Goal: Task Accomplishment & Management: Manage account settings

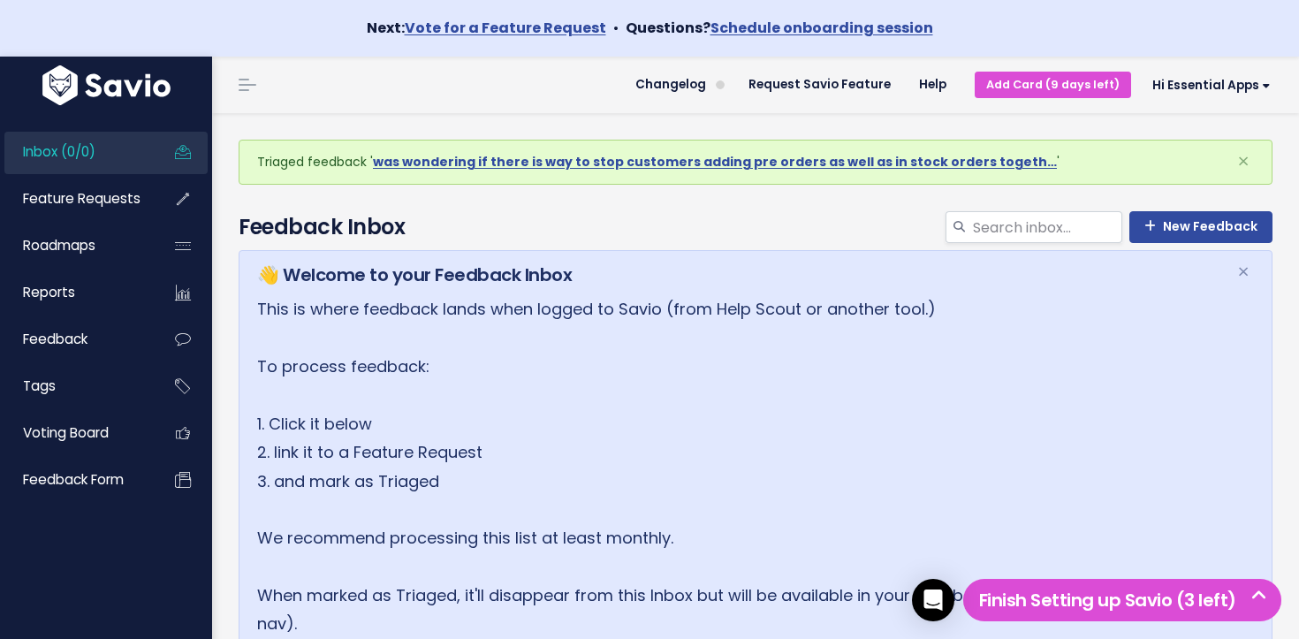
click at [132, 152] on link "Inbox (0/0)" at bounding box center [75, 152] width 142 height 41
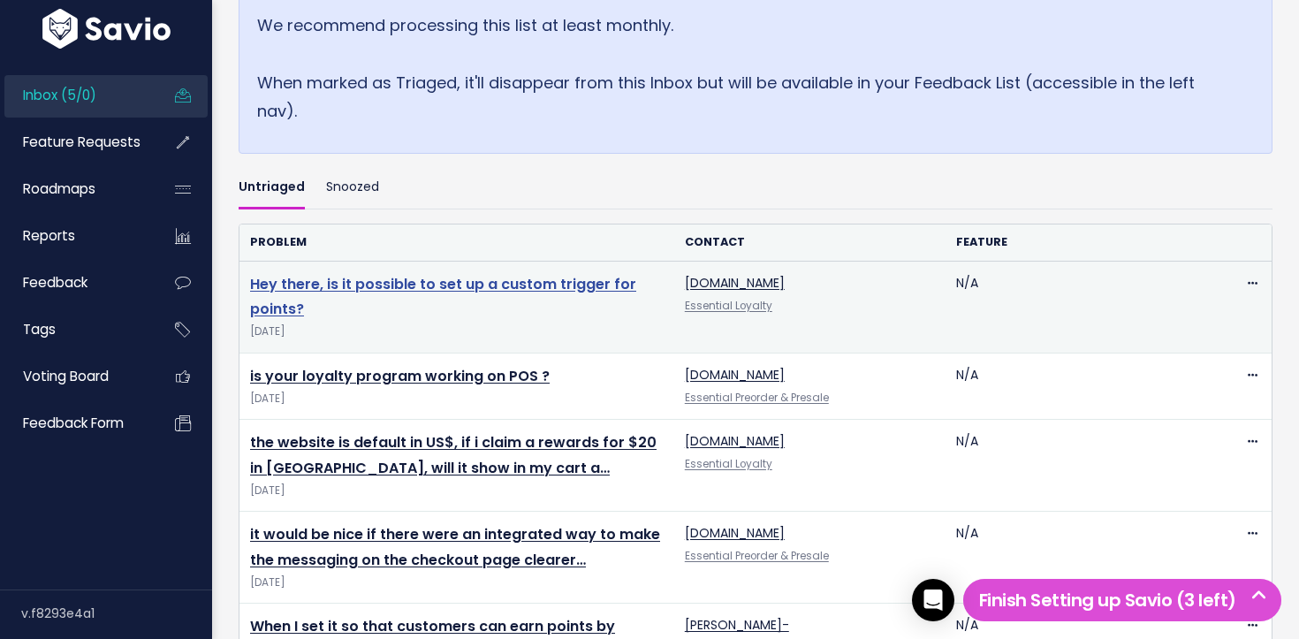
scroll to position [436, 0]
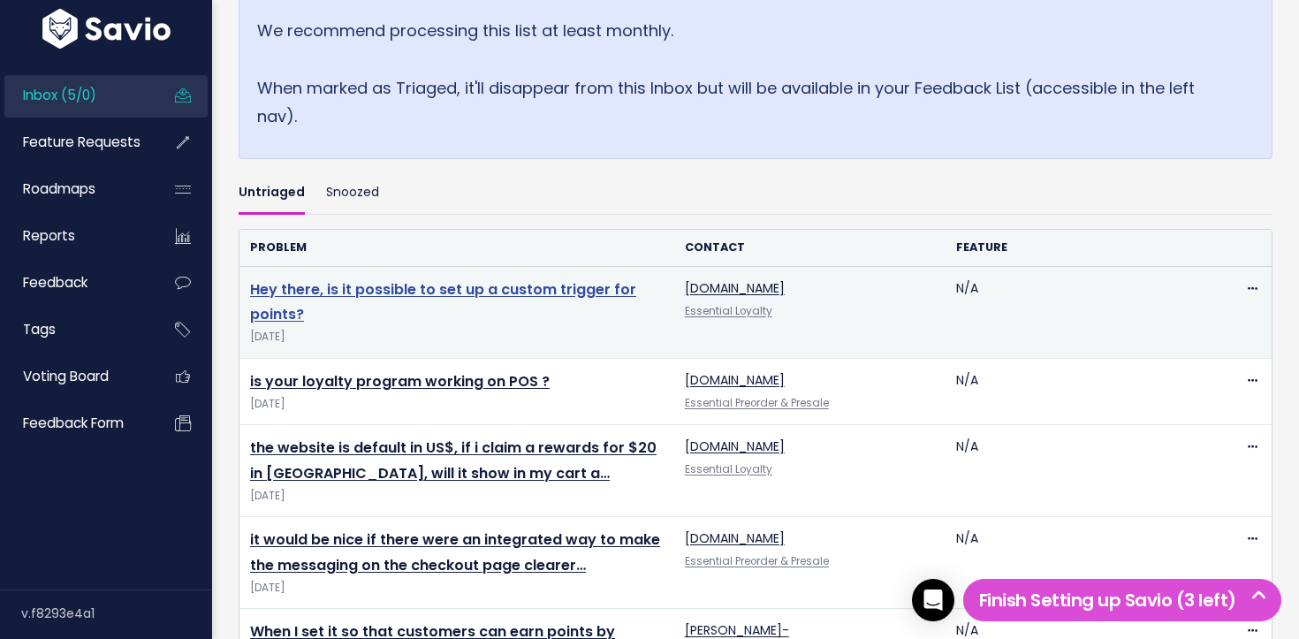
click at [406, 290] on link "Hey there, is it possible to set up a custom trigger for points?" at bounding box center [443, 302] width 386 height 46
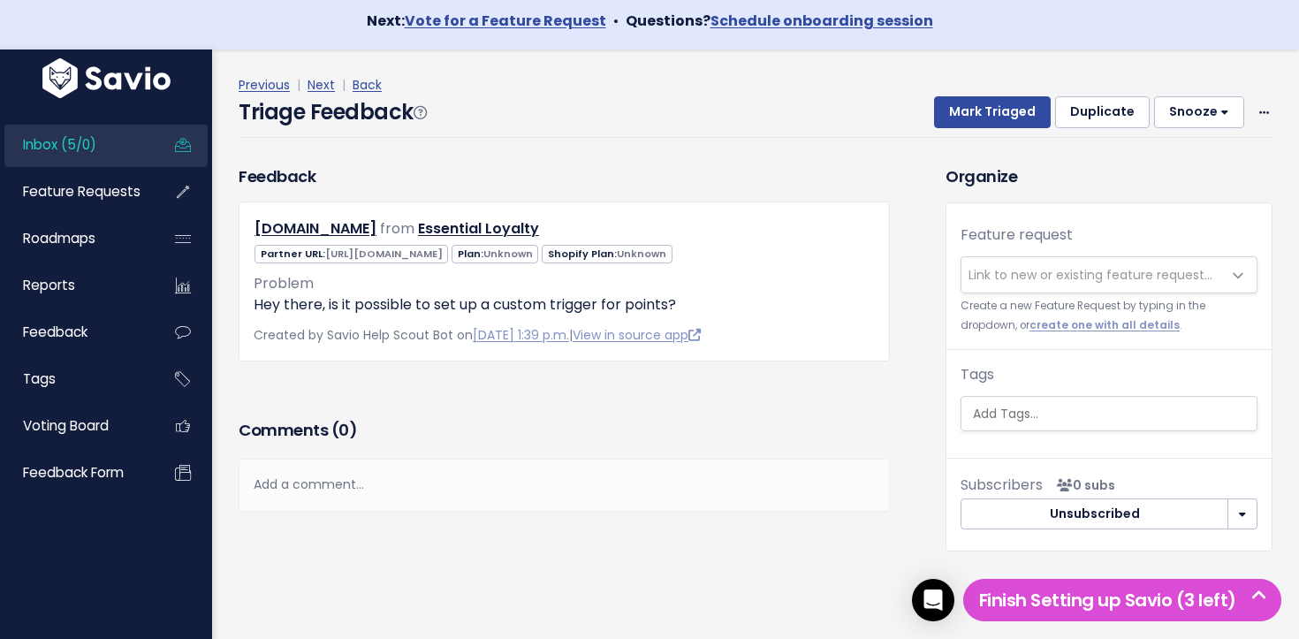
scroll to position [11, 0]
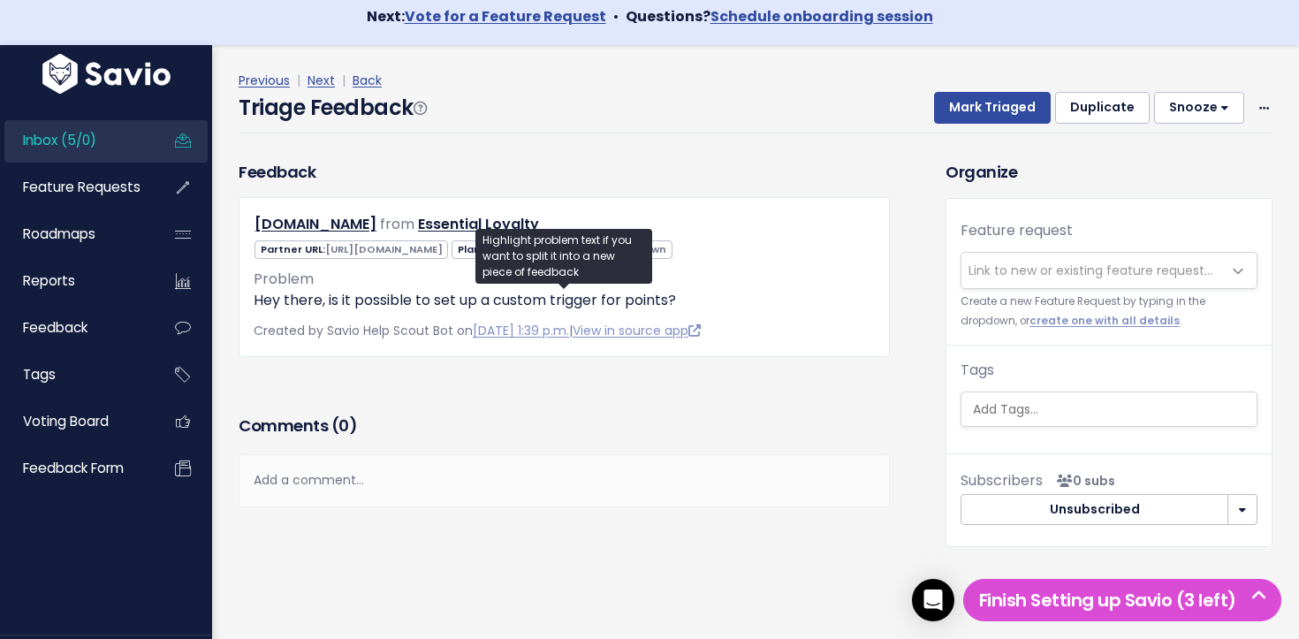
drag, startPoint x: 656, startPoint y: 307, endPoint x: 250, endPoint y: 307, distance: 405.5
click at [250, 307] on div "brittsisseck-com.myshopify.com from Essential Loyalty" at bounding box center [564, 277] width 651 height 160
drag, startPoint x: 250, startPoint y: 307, endPoint x: 274, endPoint y: 269, distance: 45.6
click at [301, 303] on div "brittsisseck-com.myshopify.com from Essential Loyalty" at bounding box center [564, 277] width 651 height 160
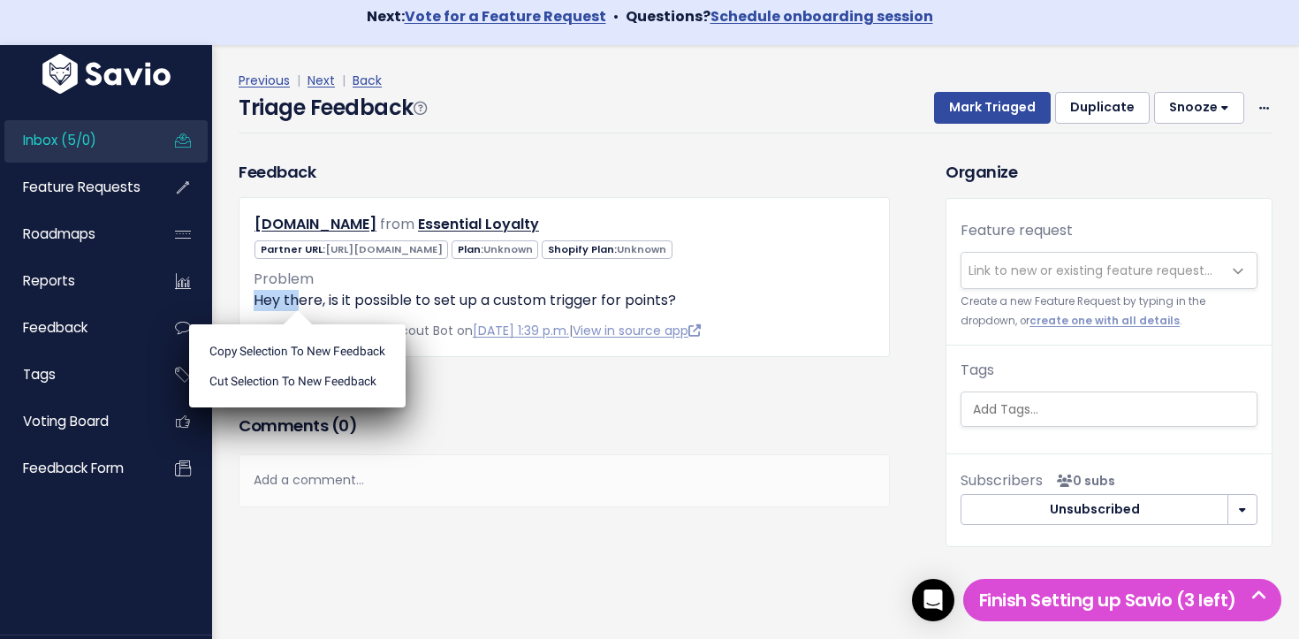
click at [99, 138] on link "Inbox (5/0)" at bounding box center [75, 140] width 142 height 41
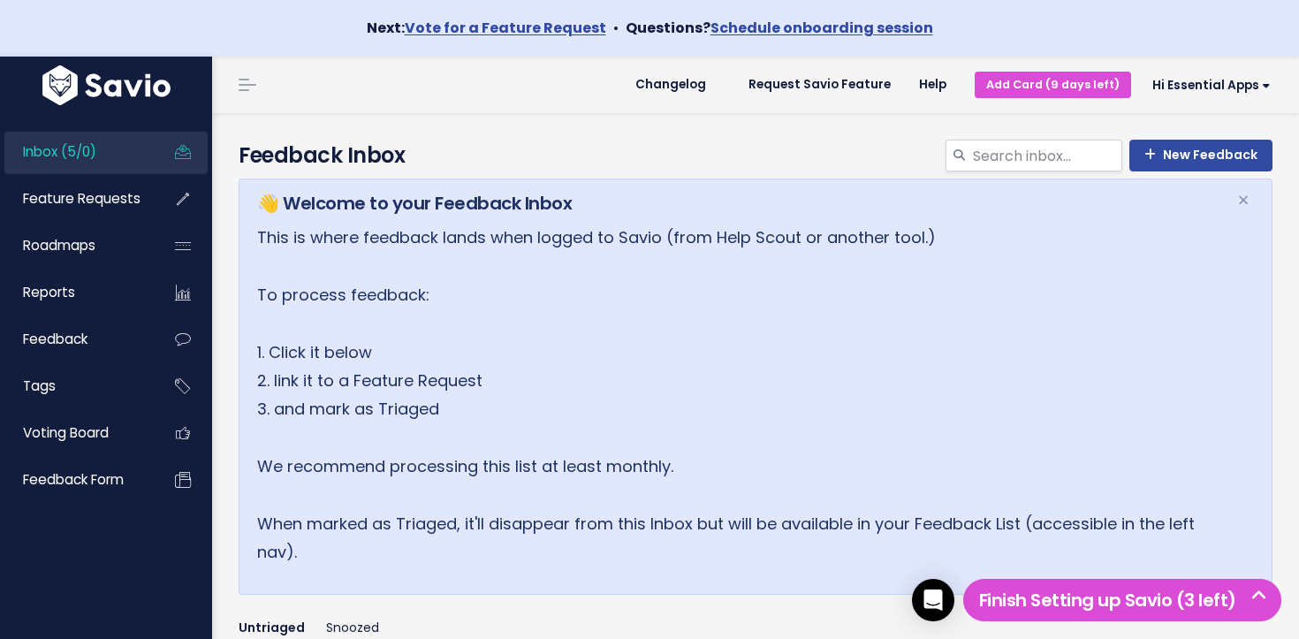
scroll to position [535, 0]
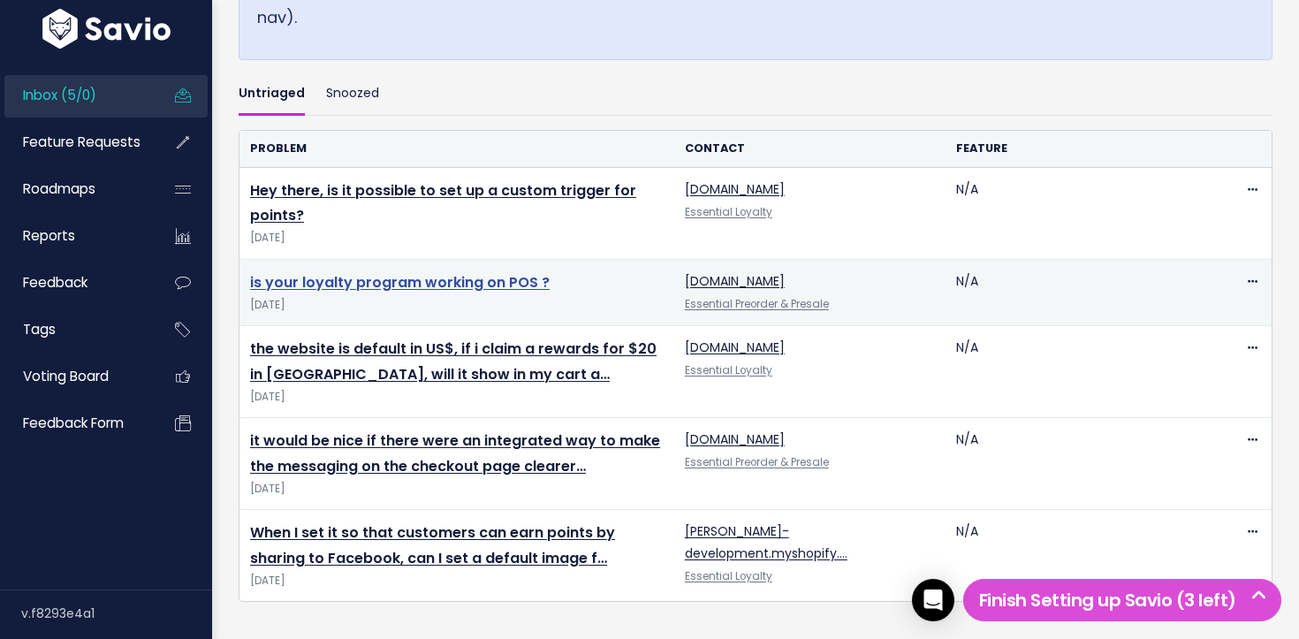
click at [368, 283] on link "is your loyalty program working on POS ?" at bounding box center [400, 282] width 300 height 20
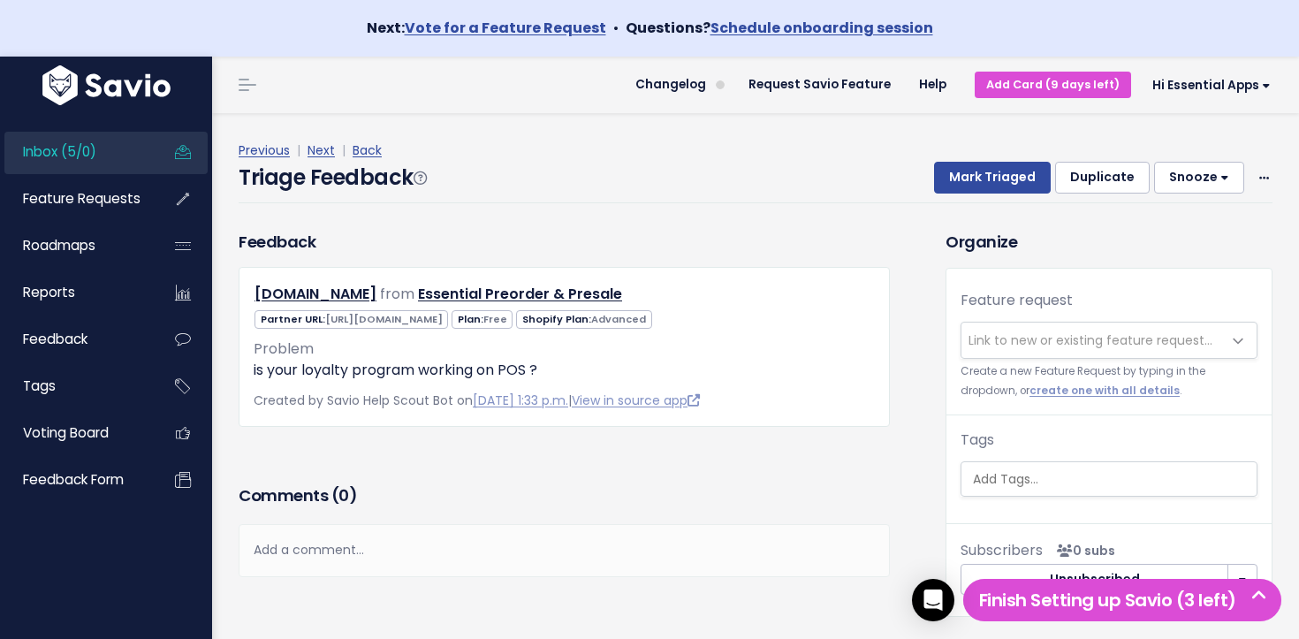
click at [1100, 340] on span "Link to new or existing feature request..." at bounding box center [1090, 340] width 244 height 18
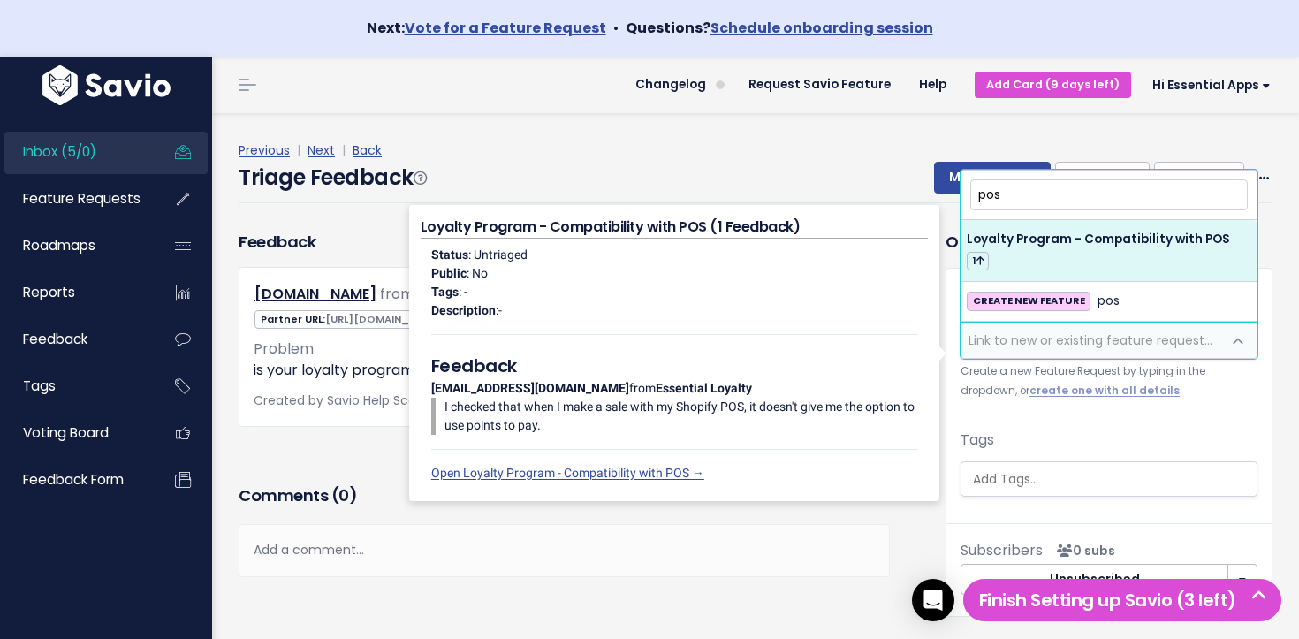
type input "pos"
select select "64380"
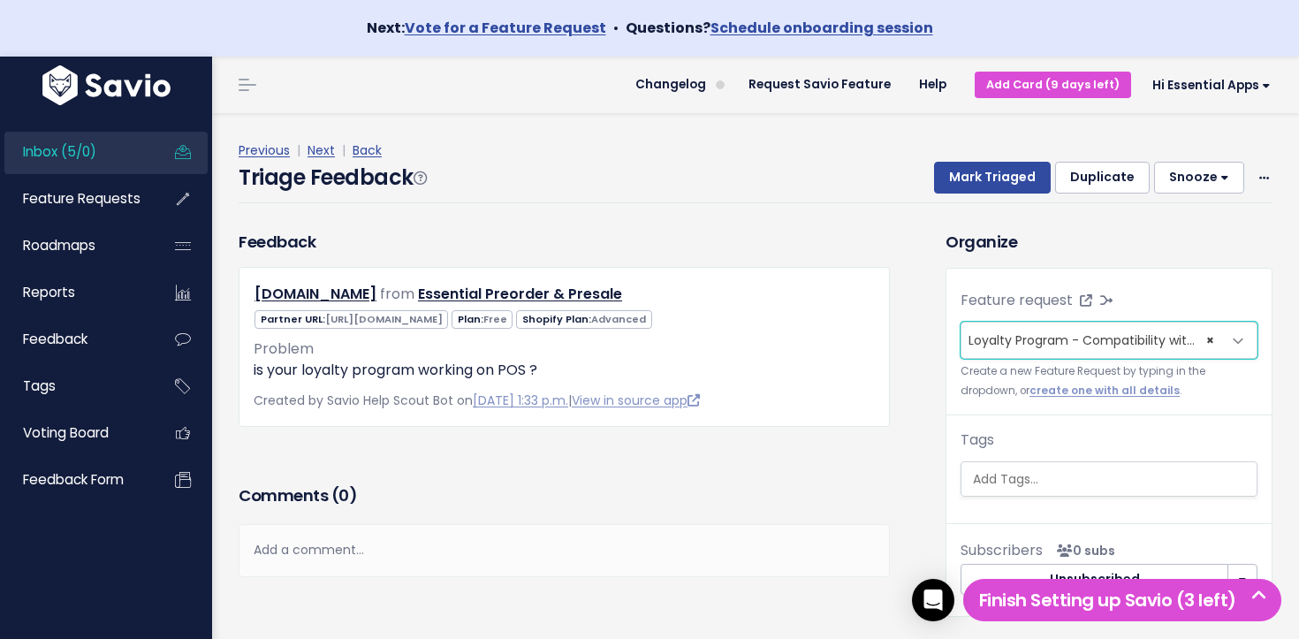
scroll to position [58, 0]
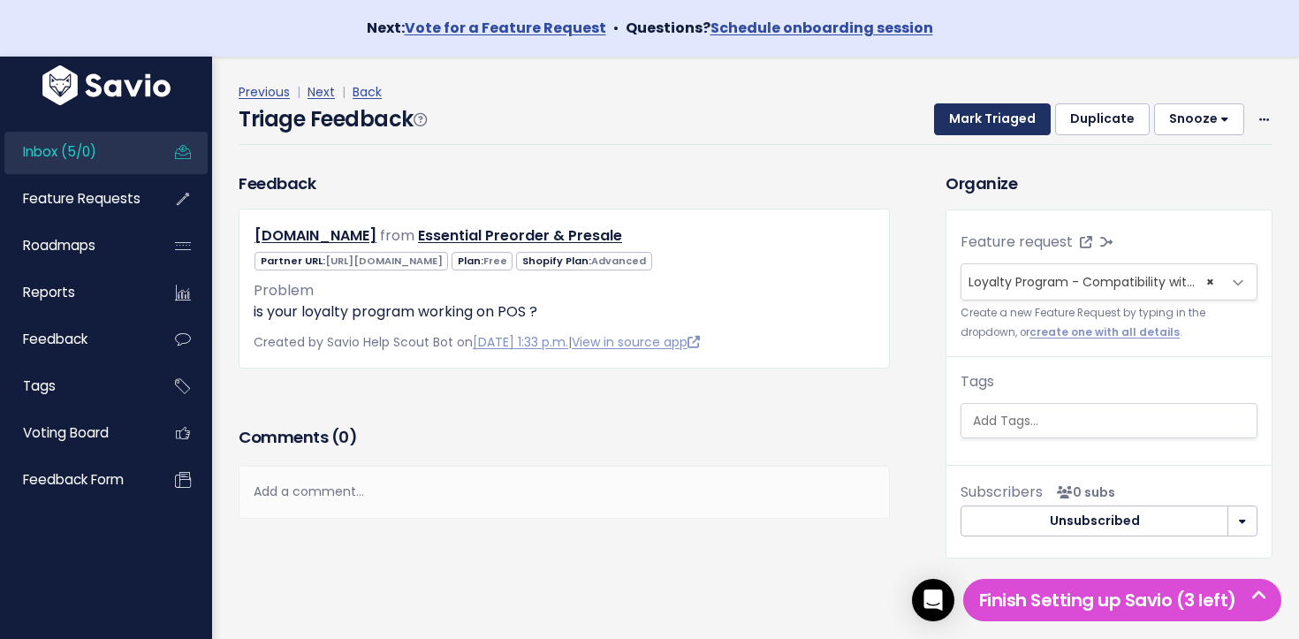
click at [998, 125] on button "Mark Triaged" at bounding box center [992, 119] width 117 height 32
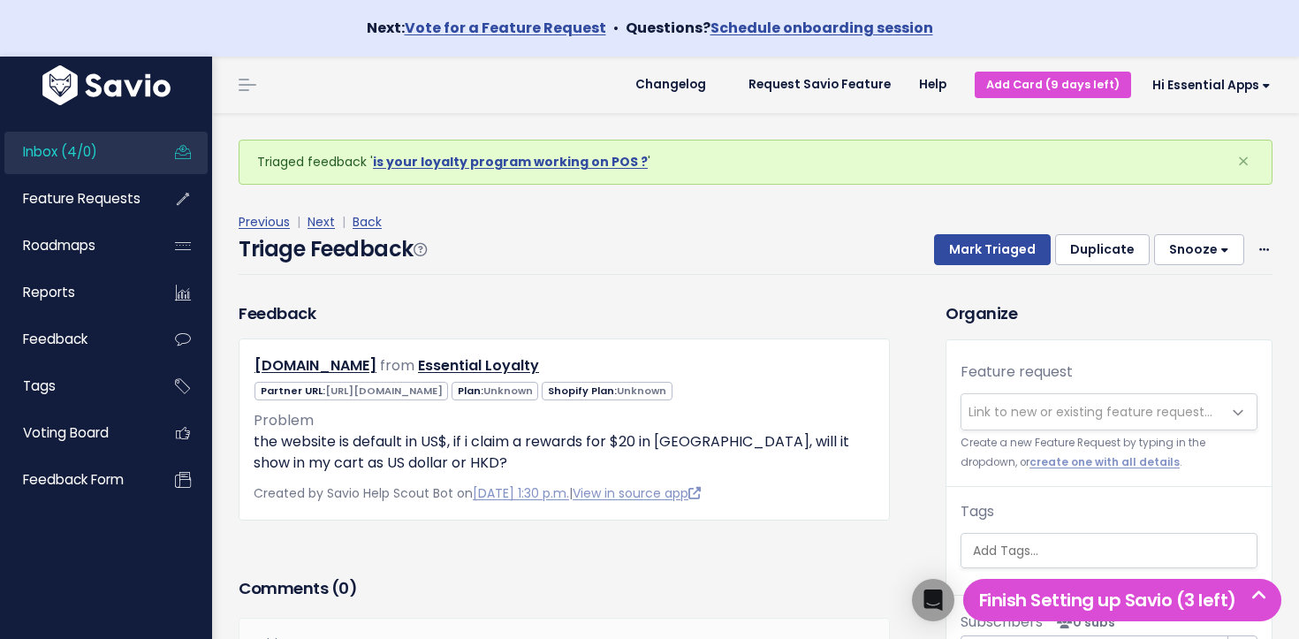
click at [118, 157] on link "Inbox (4/0)" at bounding box center [75, 152] width 142 height 41
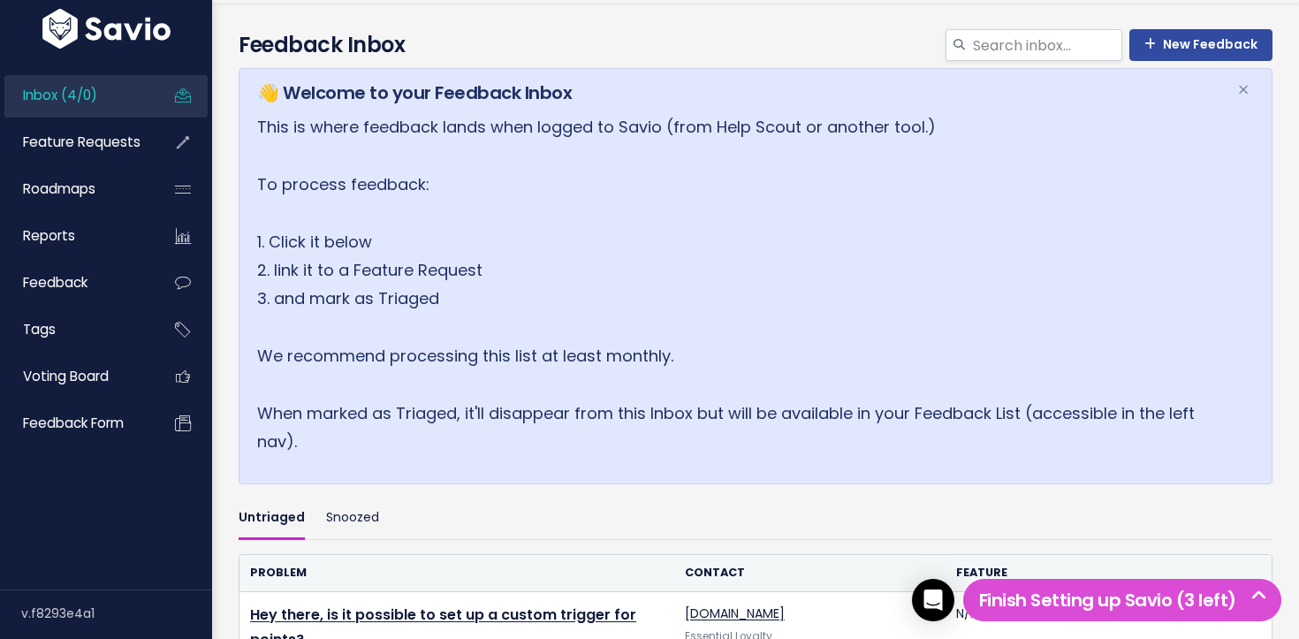
scroll to position [529, 0]
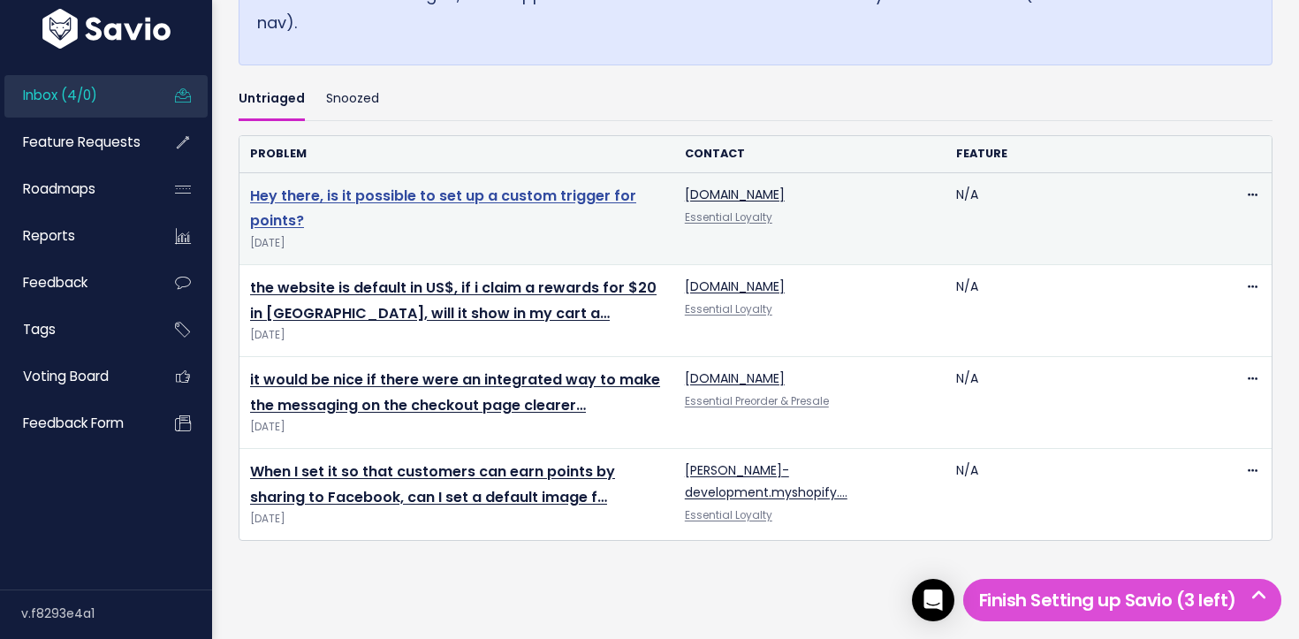
click at [422, 195] on link "Hey there, is it possible to set up a custom trigger for points?" at bounding box center [443, 209] width 386 height 46
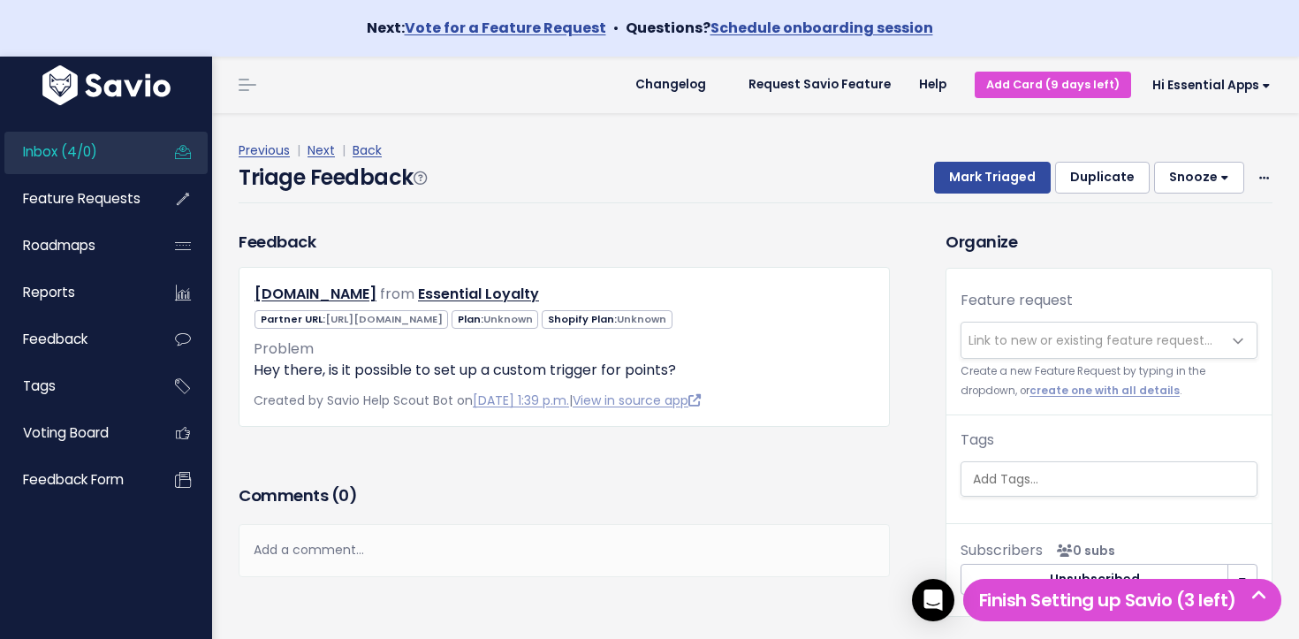
click at [130, 136] on link "Inbox (4/0)" at bounding box center [75, 152] width 142 height 41
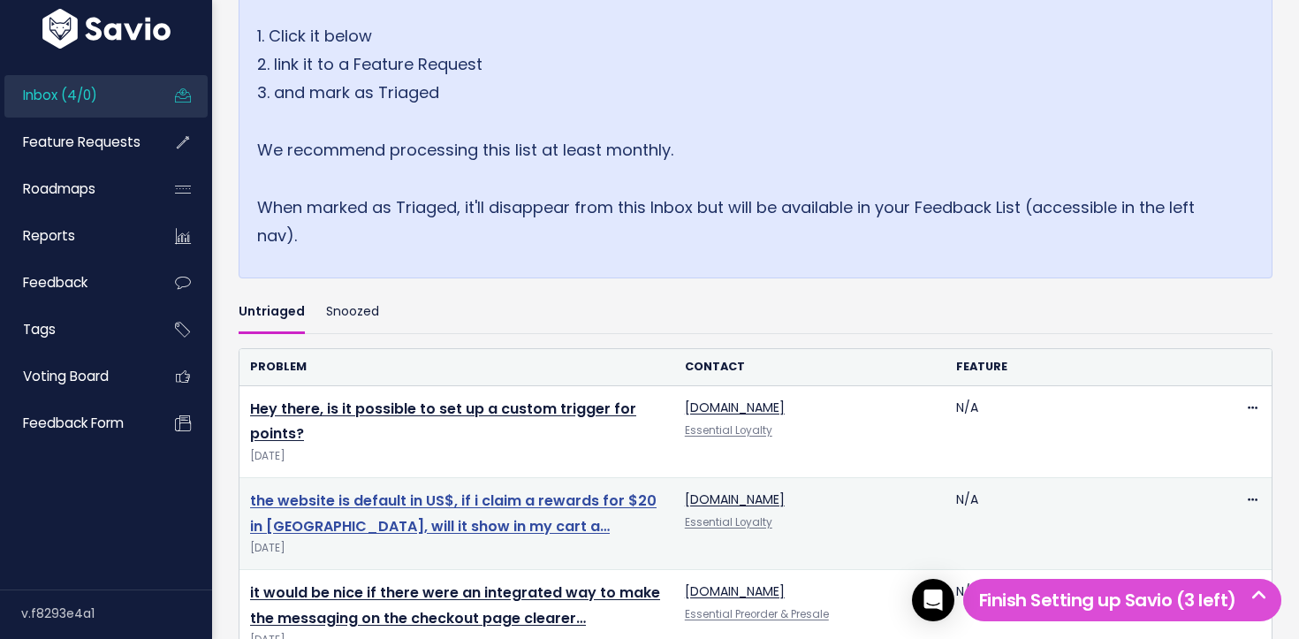
scroll to position [385, 0]
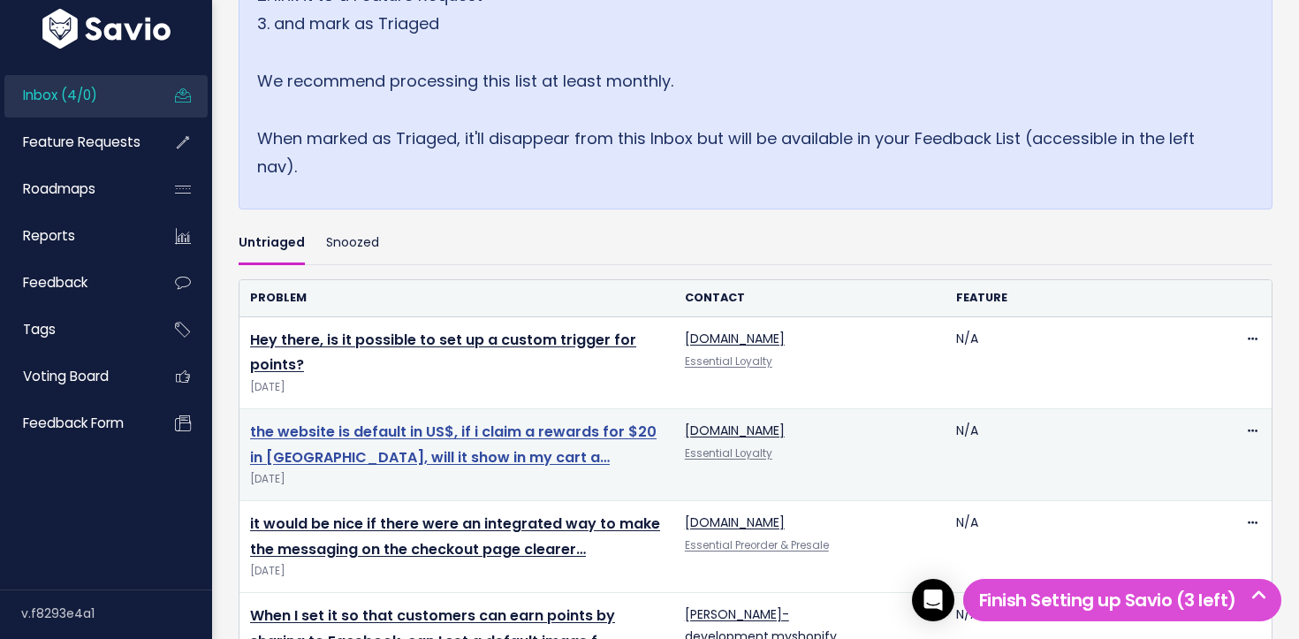
click at [375, 434] on link "the website is default in US$, if i claim a rewards for $20 in Hong Kong, will …" at bounding box center [453, 444] width 406 height 46
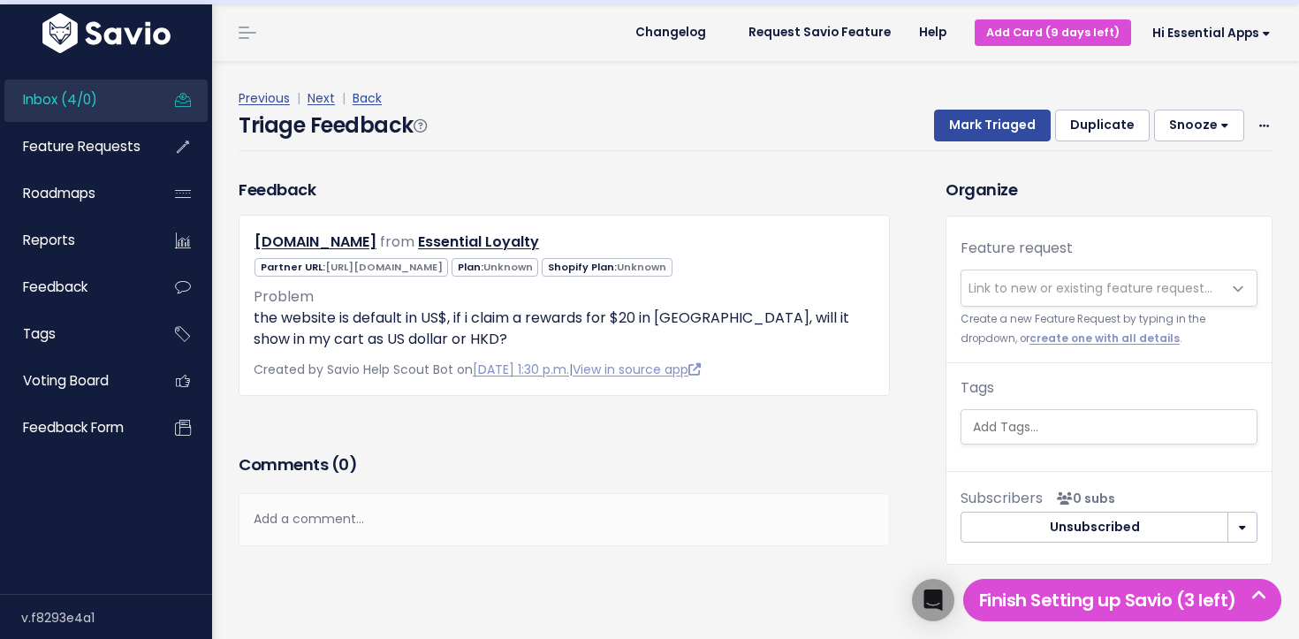
scroll to position [75, 0]
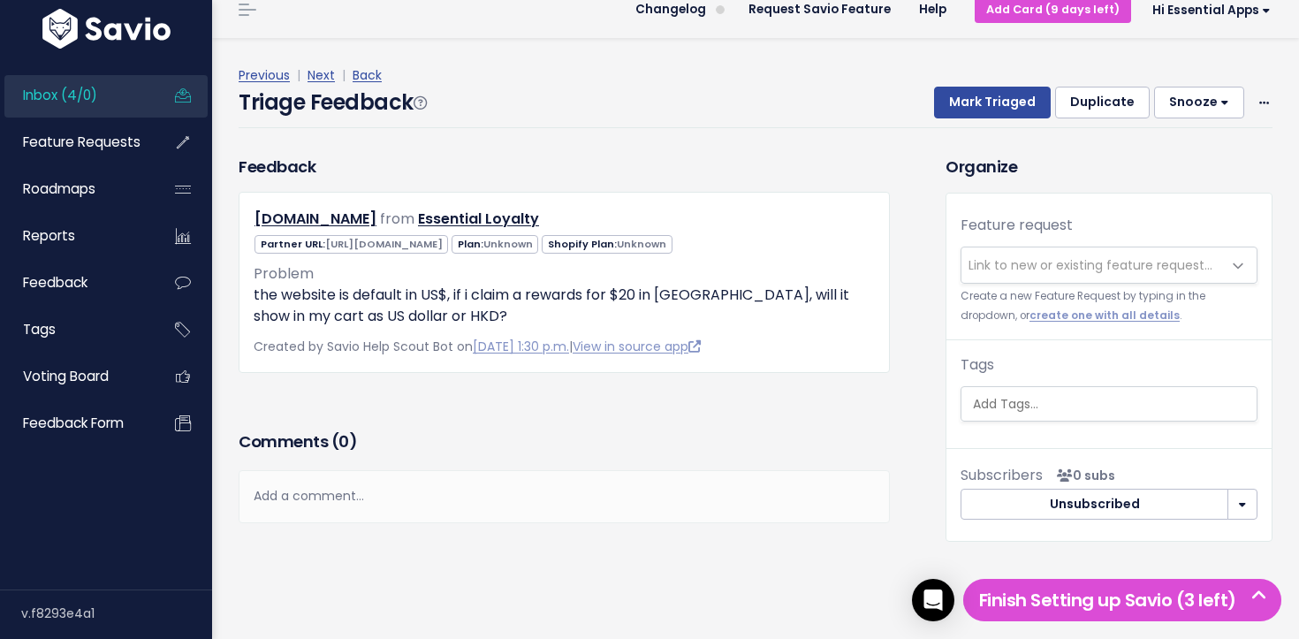
click at [1005, 256] on span "Link to new or existing feature request..." at bounding box center [1090, 265] width 244 height 18
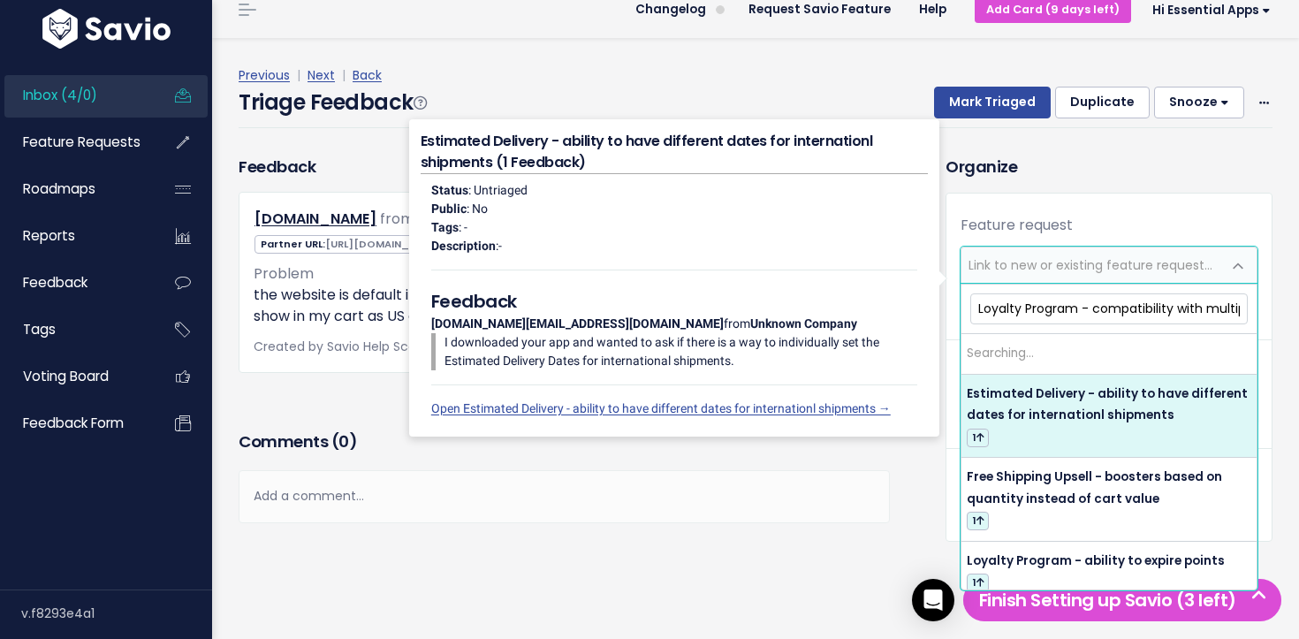
scroll to position [0, 212]
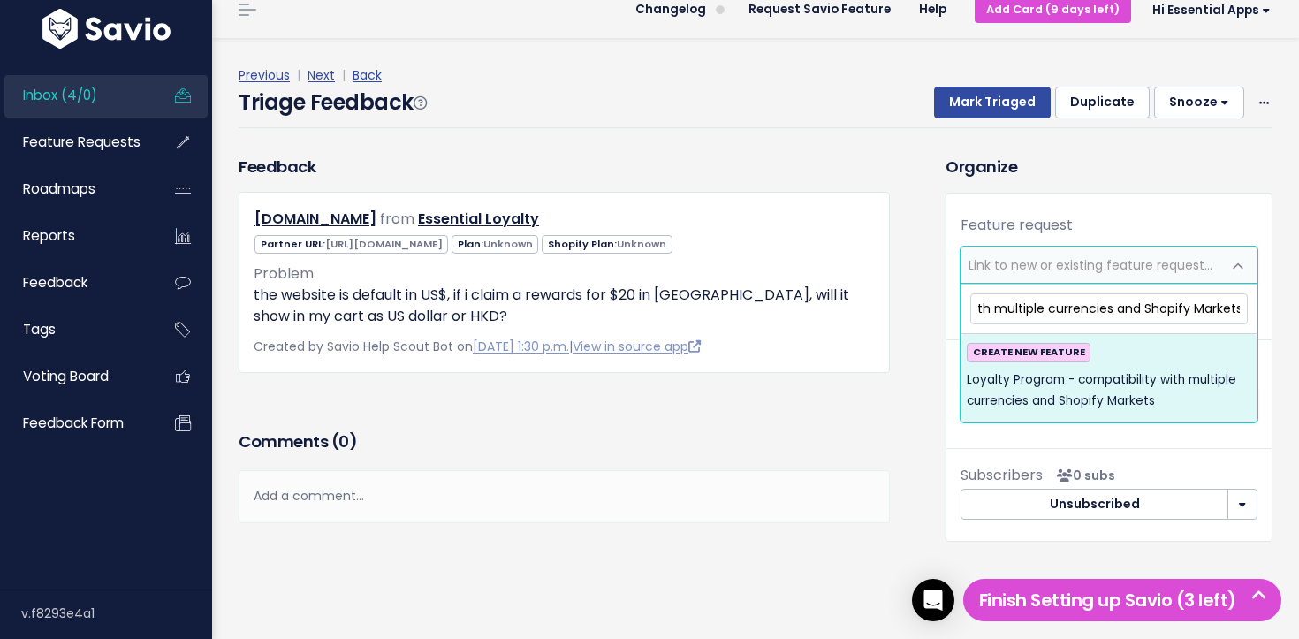
type input "Loyalty Program - compatibility with multiple currencies and Shopify Markets"
click at [1166, 372] on span "Loyalty Program - compatibility with multiple currencies and Shopify Markets" at bounding box center [1109, 390] width 284 height 43
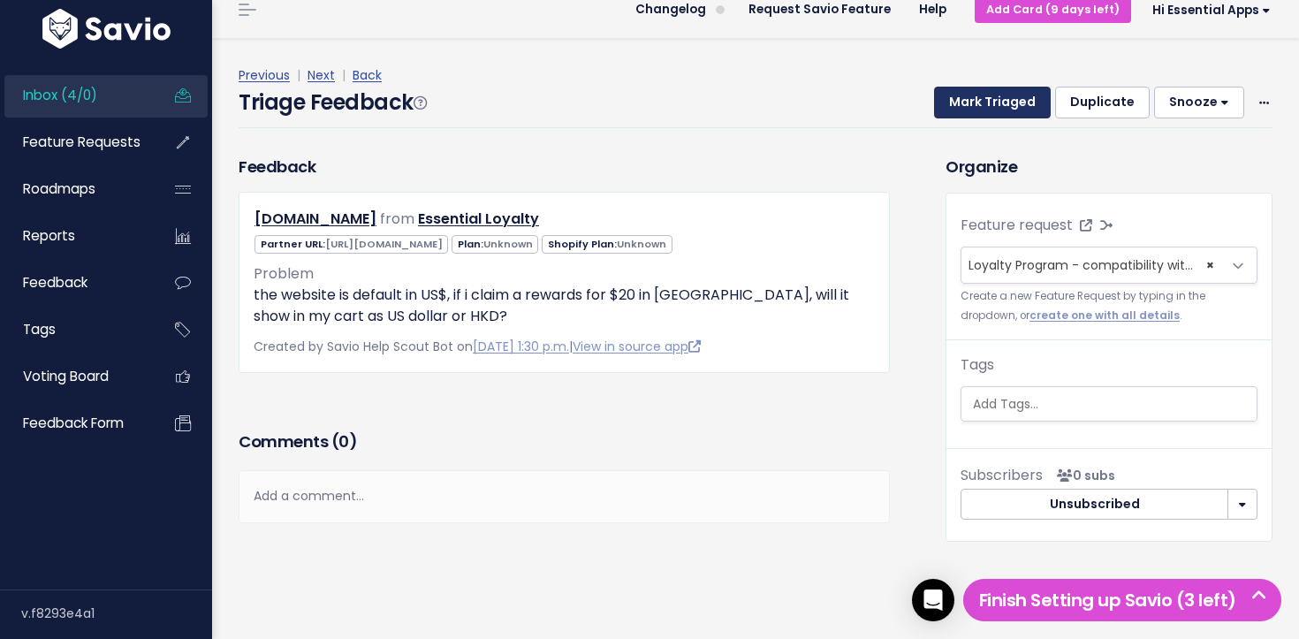
click at [1021, 95] on button "Mark Triaged" at bounding box center [992, 103] width 117 height 32
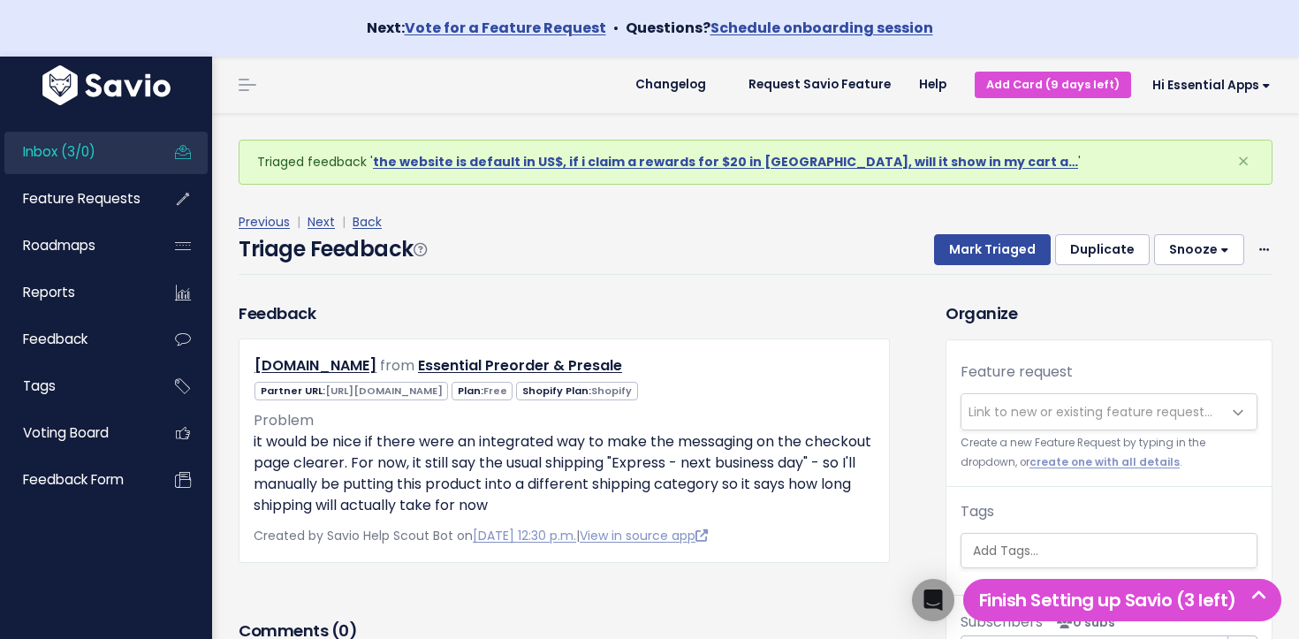
click at [86, 141] on link "Inbox (3/0)" at bounding box center [75, 152] width 142 height 41
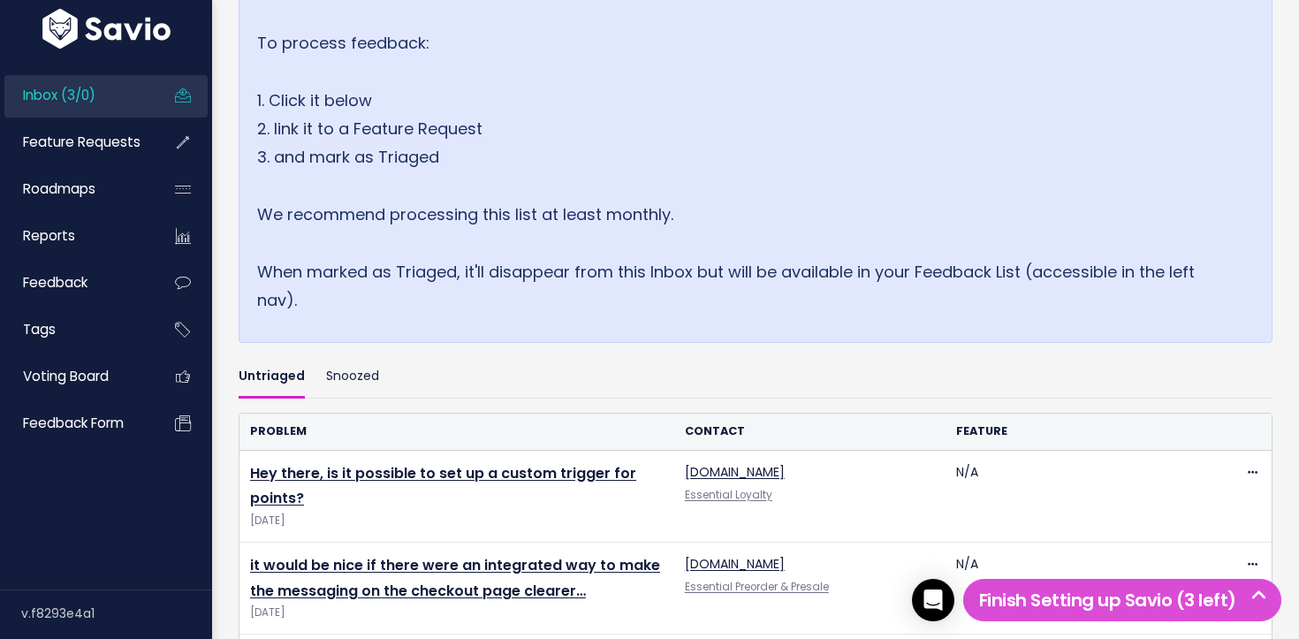
scroll to position [509, 0]
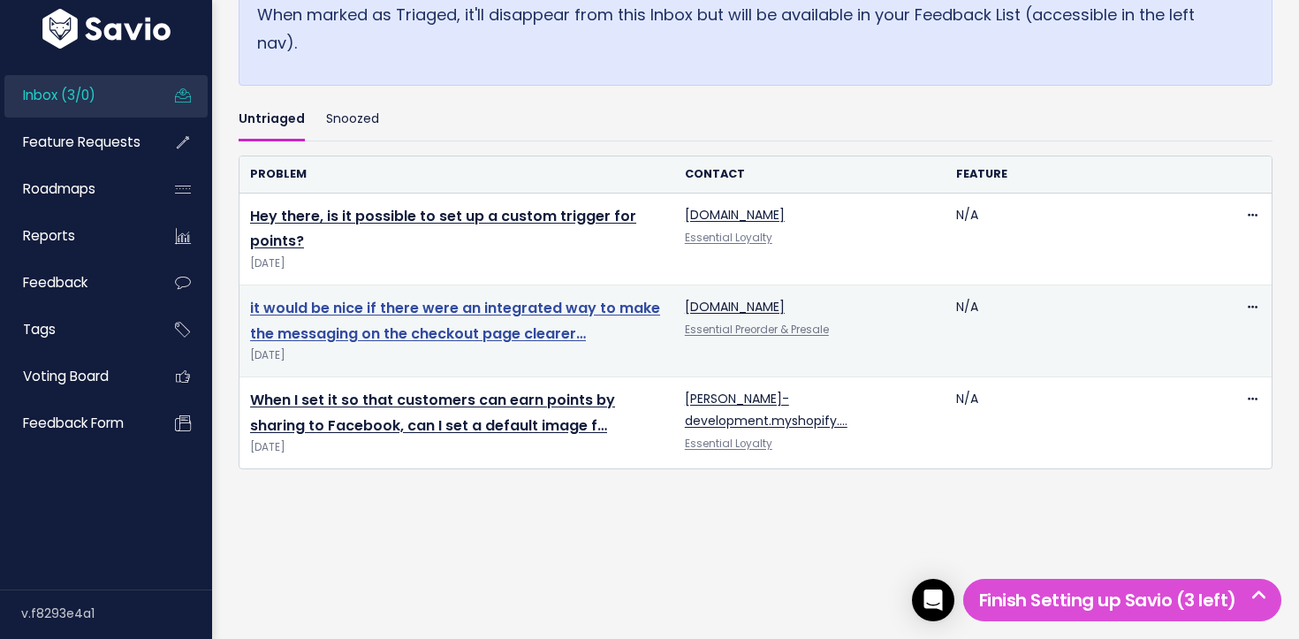
click at [441, 313] on link "it would be nice if there were an integrated way to make the messaging on the c…" at bounding box center [455, 321] width 410 height 46
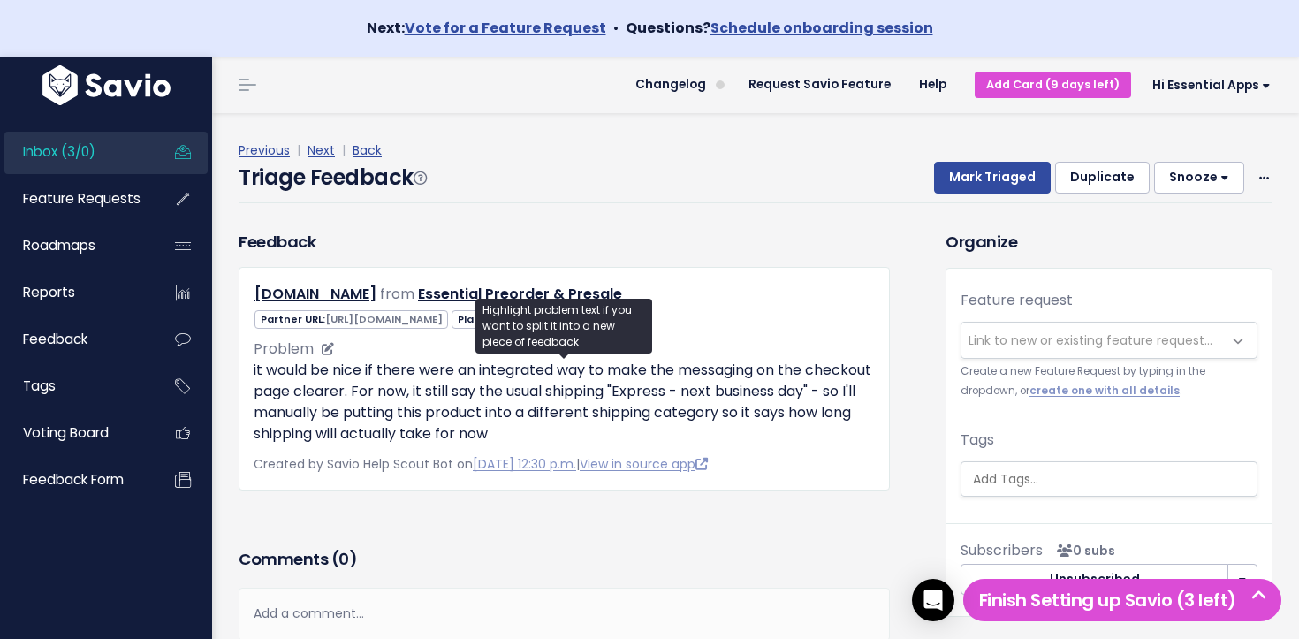
scroll to position [9, 0]
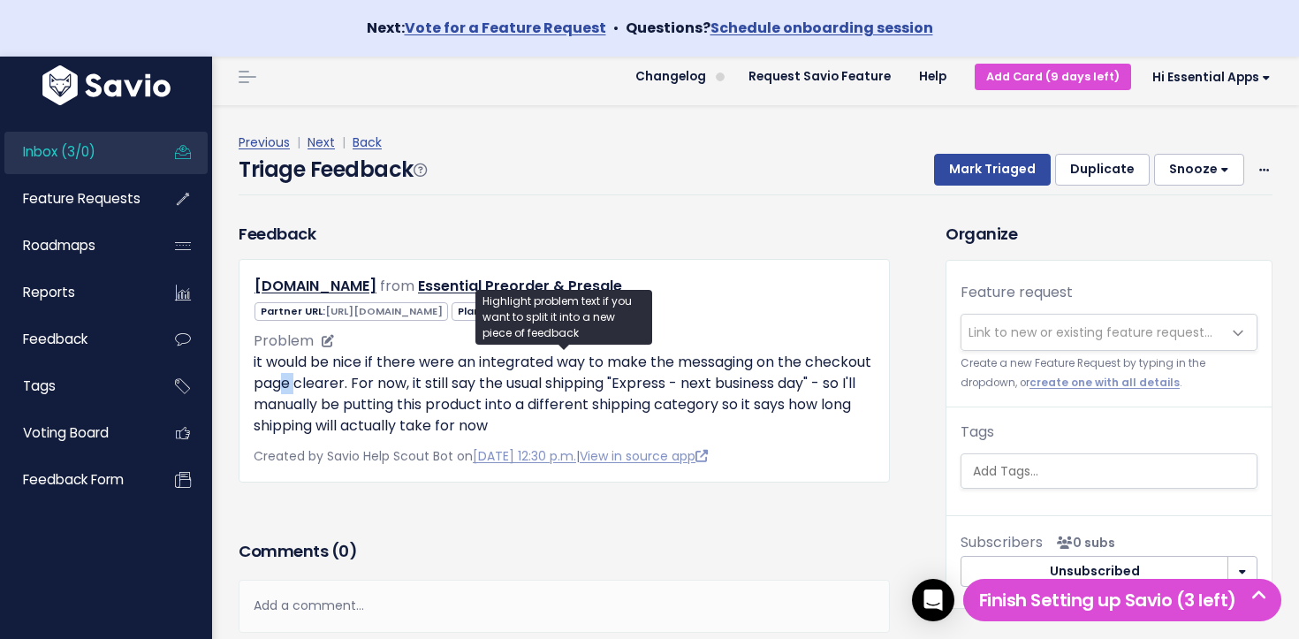
drag, startPoint x: 347, startPoint y: 385, endPoint x: 381, endPoint y: 391, distance: 34.0
click at [381, 391] on p "it would be nice if there were an integrated way to make the messaging on the c…" at bounding box center [564, 394] width 621 height 85
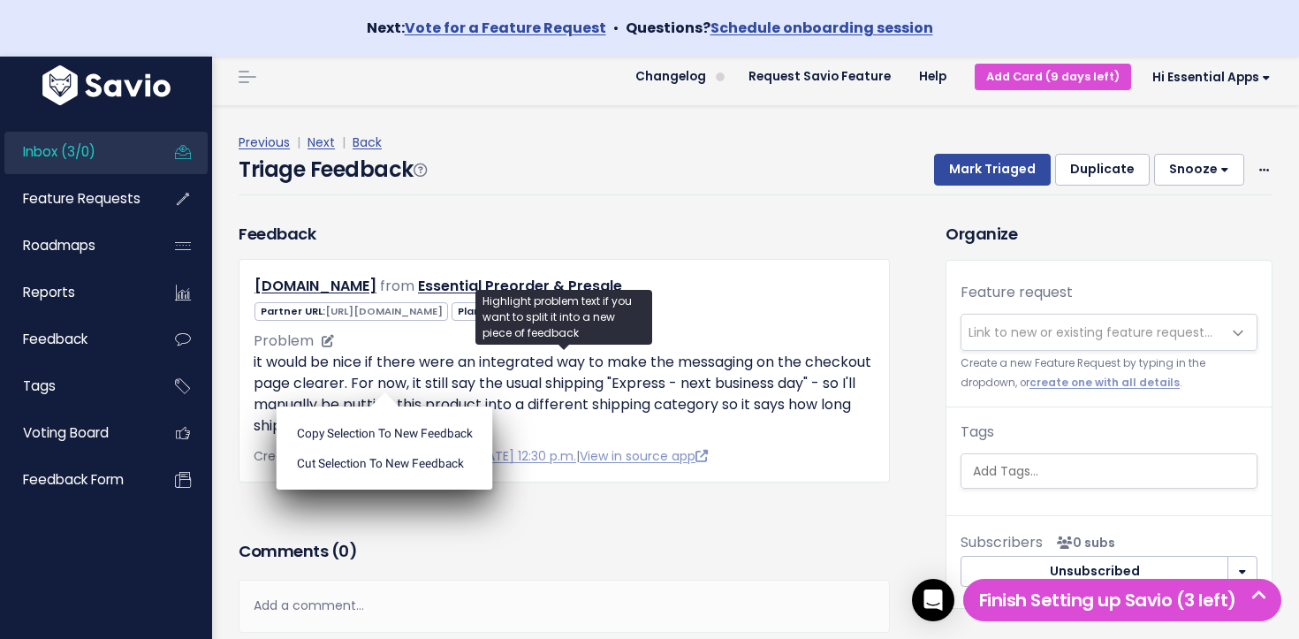
click at [382, 406] on ul "Copy selection to new Feedback Cut selection to new Feedback" at bounding box center [385, 447] width 216 height 83
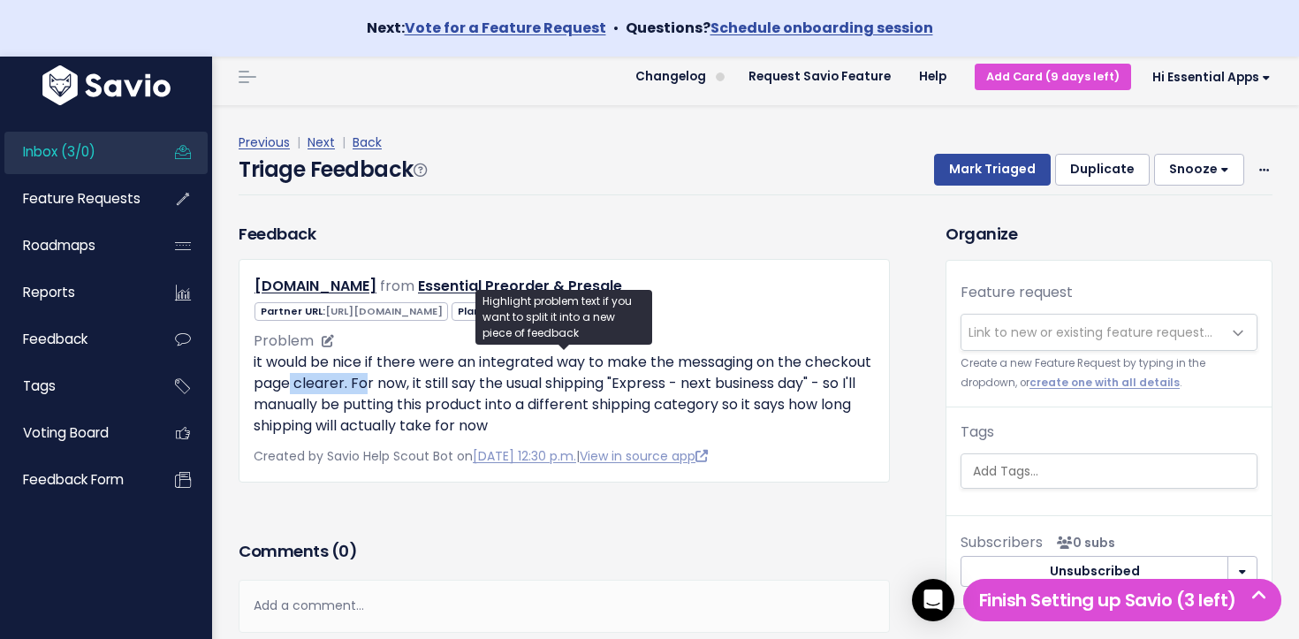
drag, startPoint x: 357, startPoint y: 384, endPoint x: 435, endPoint y: 391, distance: 78.0
click at [435, 391] on p "it would be nice if there were an integrated way to make the messaging on the c…" at bounding box center [564, 394] width 621 height 85
click at [0, 0] on ul "Copy selection to new Feedback Cut selection to new Feedback" at bounding box center [0, 0] width 0 height 0
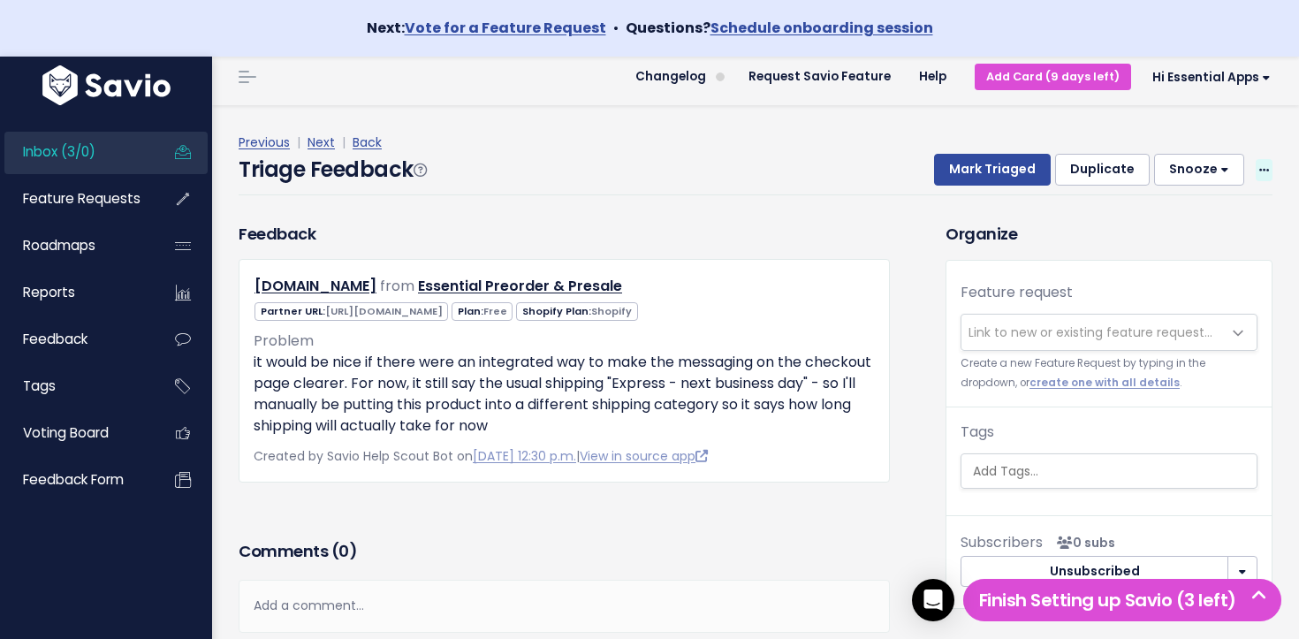
click at [1270, 159] on span at bounding box center [1263, 170] width 17 height 22
click at [1152, 258] on link "Delete" at bounding box center [1193, 253] width 127 height 34
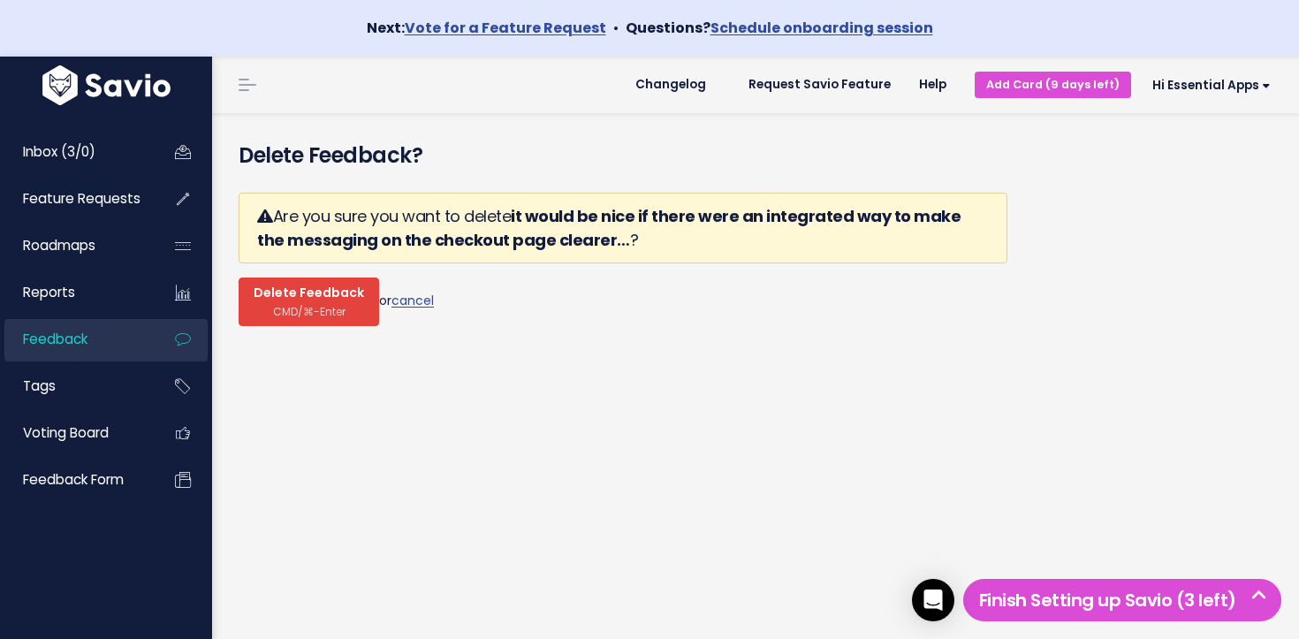
click at [340, 296] on span "Delete Feedback" at bounding box center [309, 293] width 110 height 16
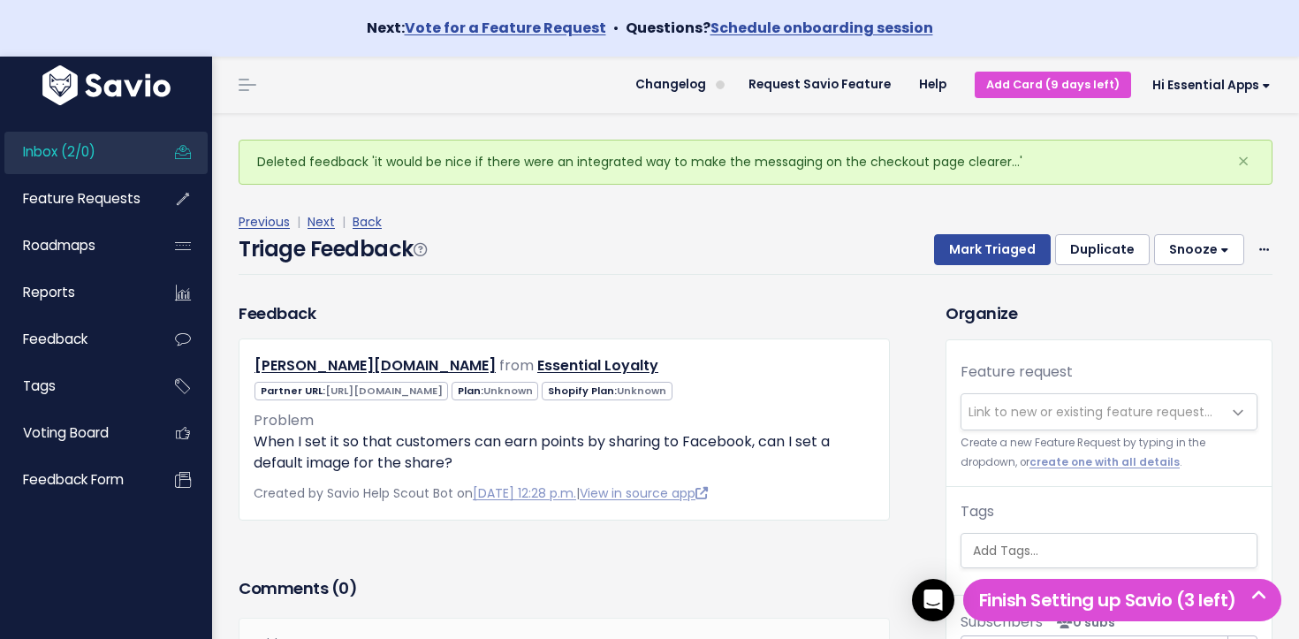
click at [69, 148] on span "Inbox (2/0)" at bounding box center [59, 151] width 72 height 19
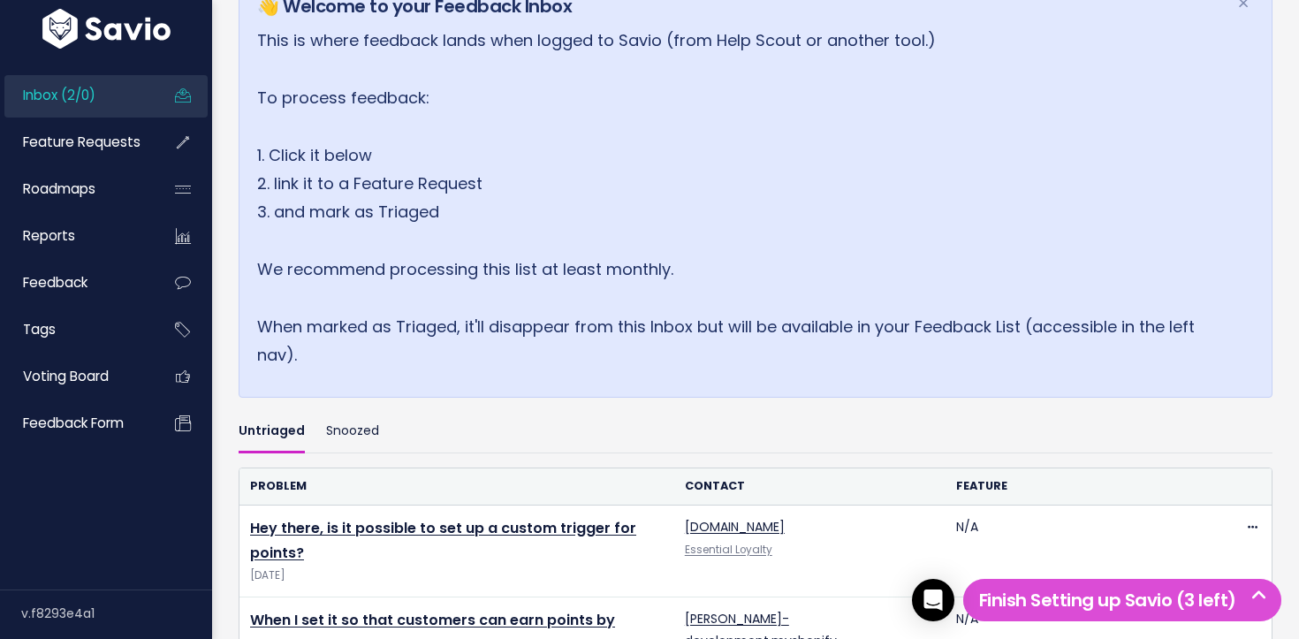
scroll to position [417, 0]
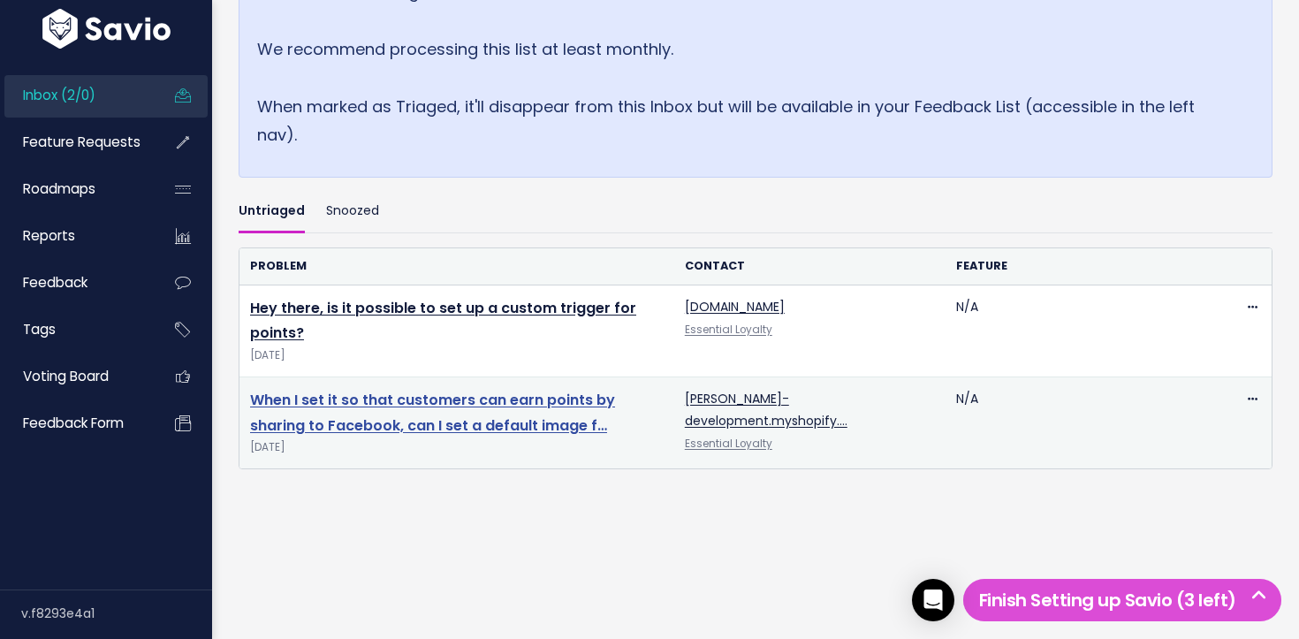
click at [378, 404] on link "When I set it so that customers can earn points by sharing to Facebook, can I s…" at bounding box center [432, 413] width 365 height 46
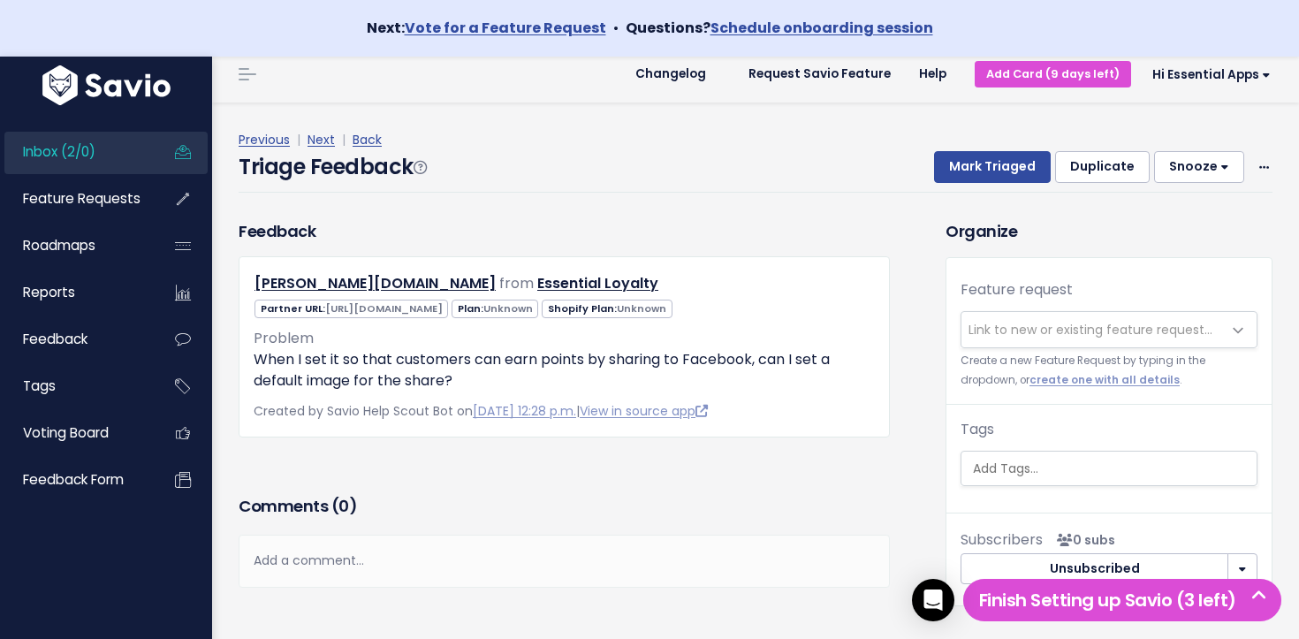
scroll to position [11, 0]
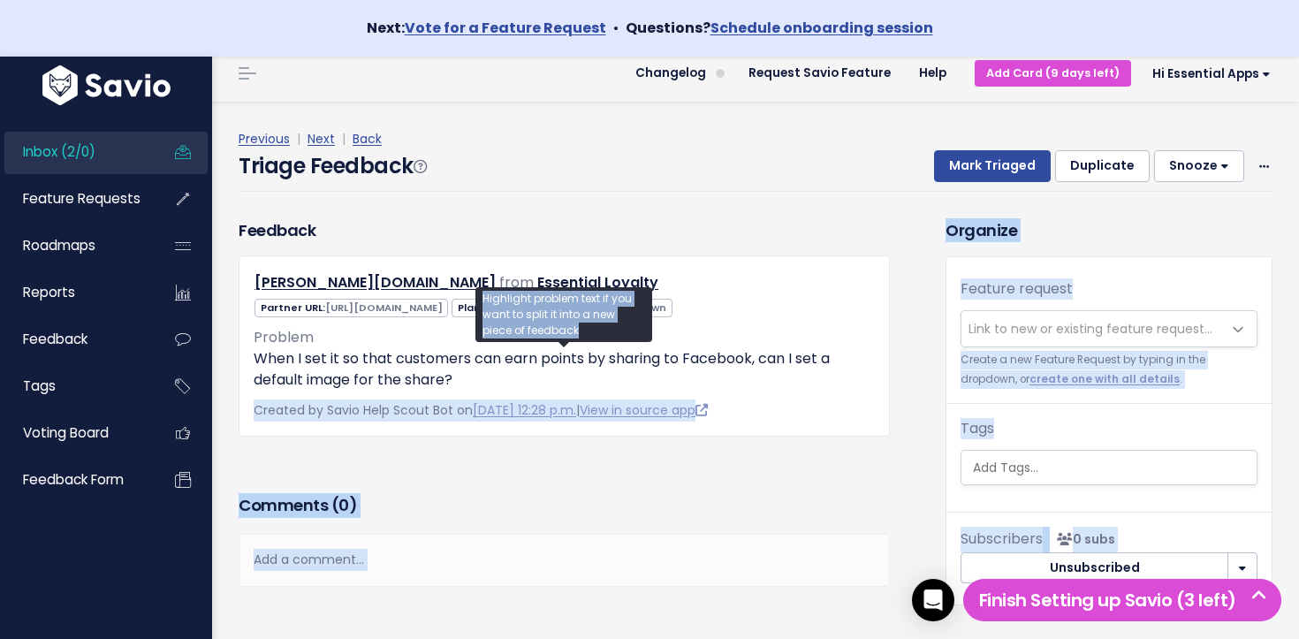
drag, startPoint x: 587, startPoint y: 379, endPoint x: 525, endPoint y: 354, distance: 66.6
click at [535, 350] on p "When I set it so that customers can earn points by sharing to Facebook, can I s…" at bounding box center [564, 369] width 621 height 42
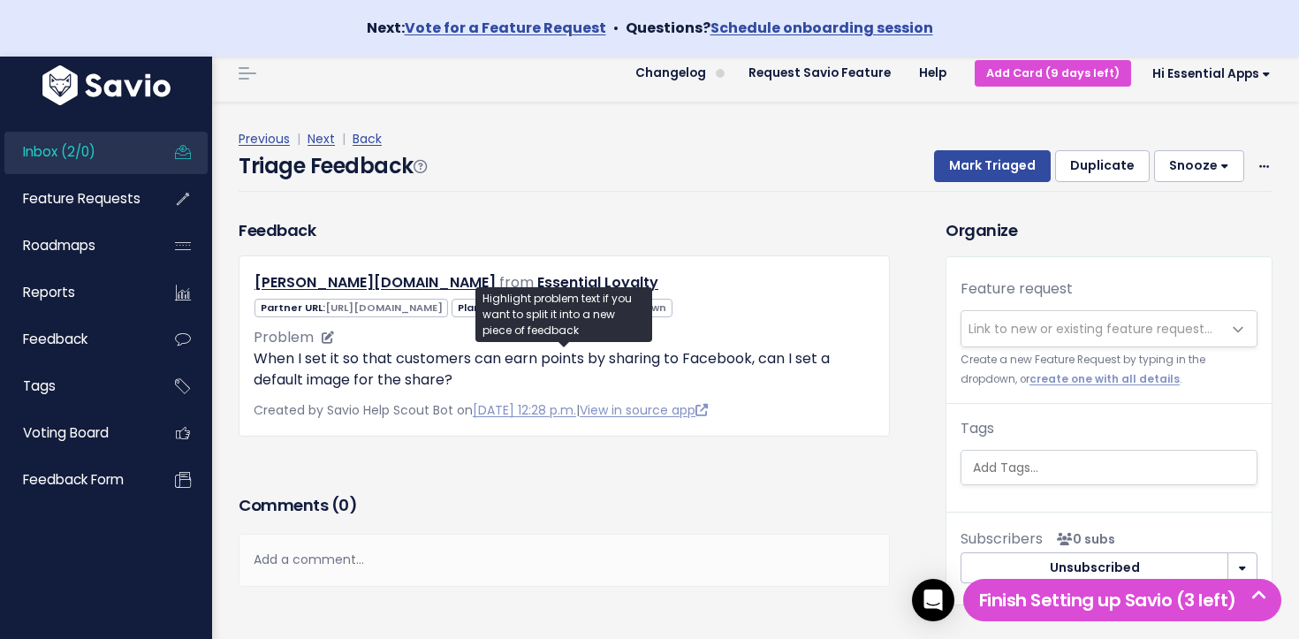
click at [517, 358] on p "When I set it so that customers can earn points by sharing to Facebook, can I s…" at bounding box center [564, 369] width 621 height 42
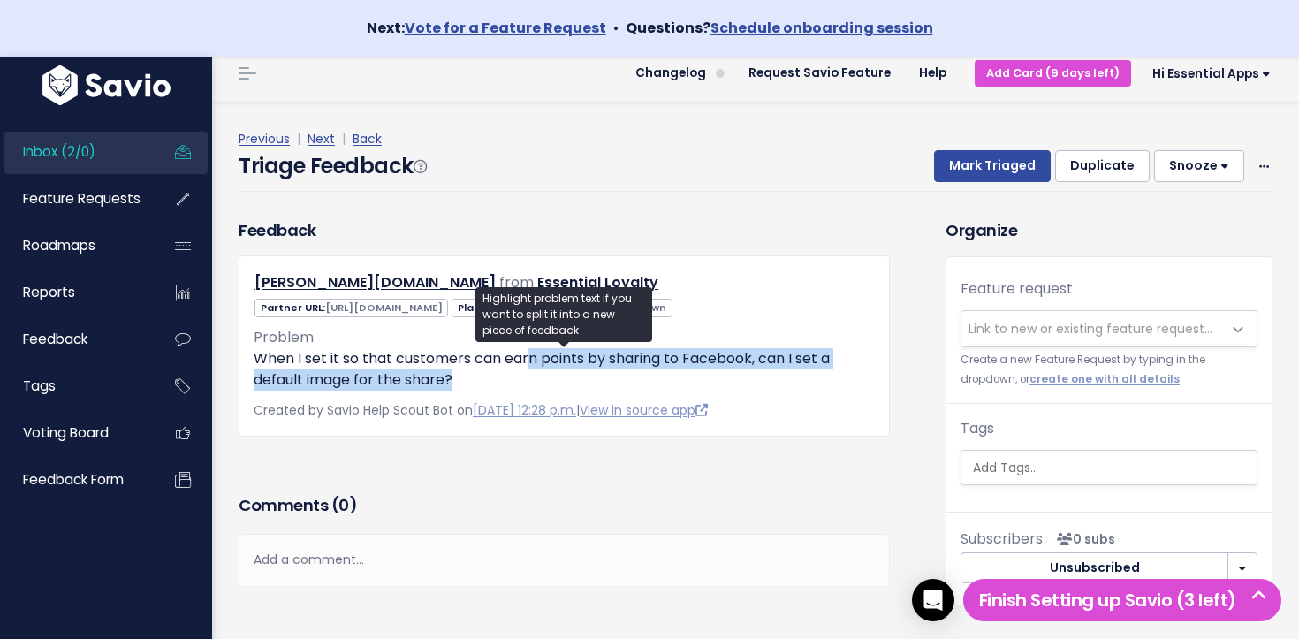
drag, startPoint x: 606, startPoint y: 365, endPoint x: 804, endPoint y: 391, distance: 199.7
click at [804, 391] on div "jw-pei-development.myshopify.com from Essential Loyalty" at bounding box center [564, 345] width 651 height 181
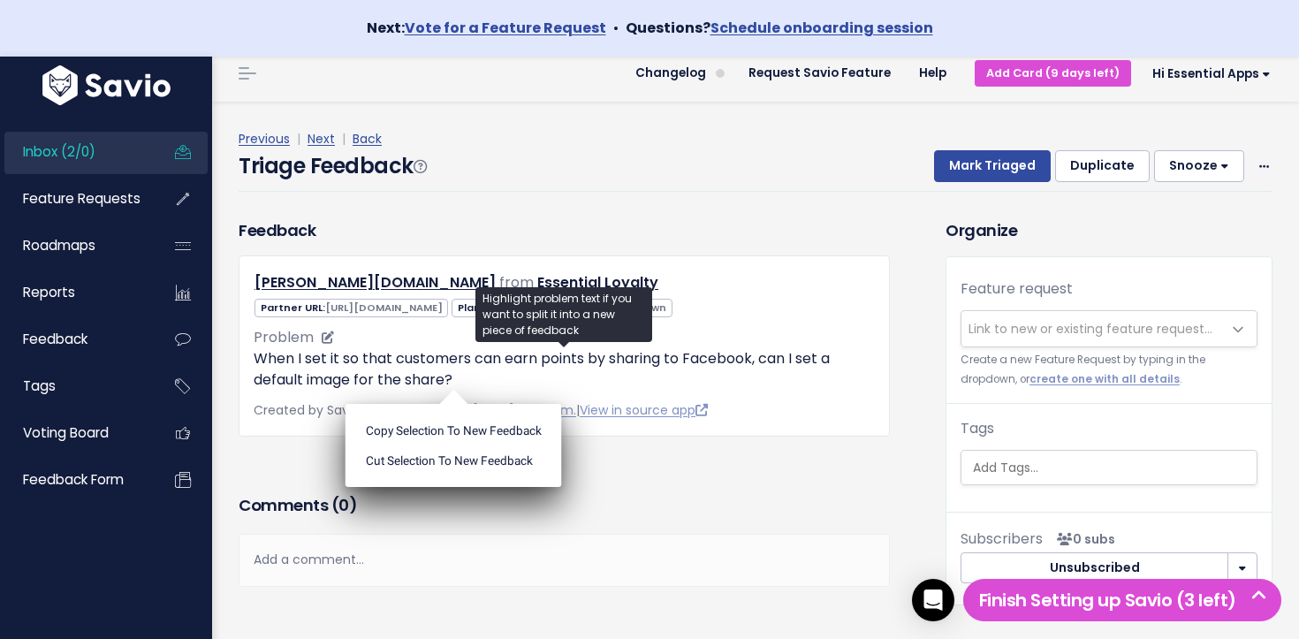
click at [815, 387] on p "When I set it so that customers can earn points by sharing to Facebook, can I s…" at bounding box center [564, 369] width 621 height 42
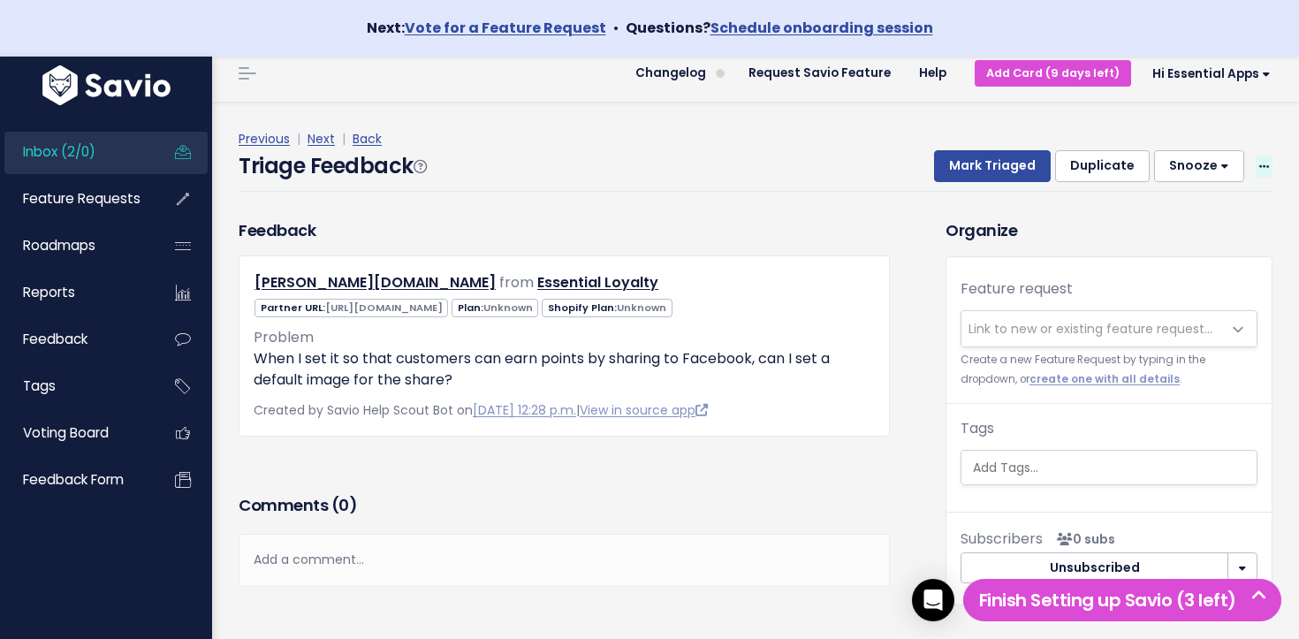
click at [1267, 166] on icon at bounding box center [1264, 167] width 10 height 11
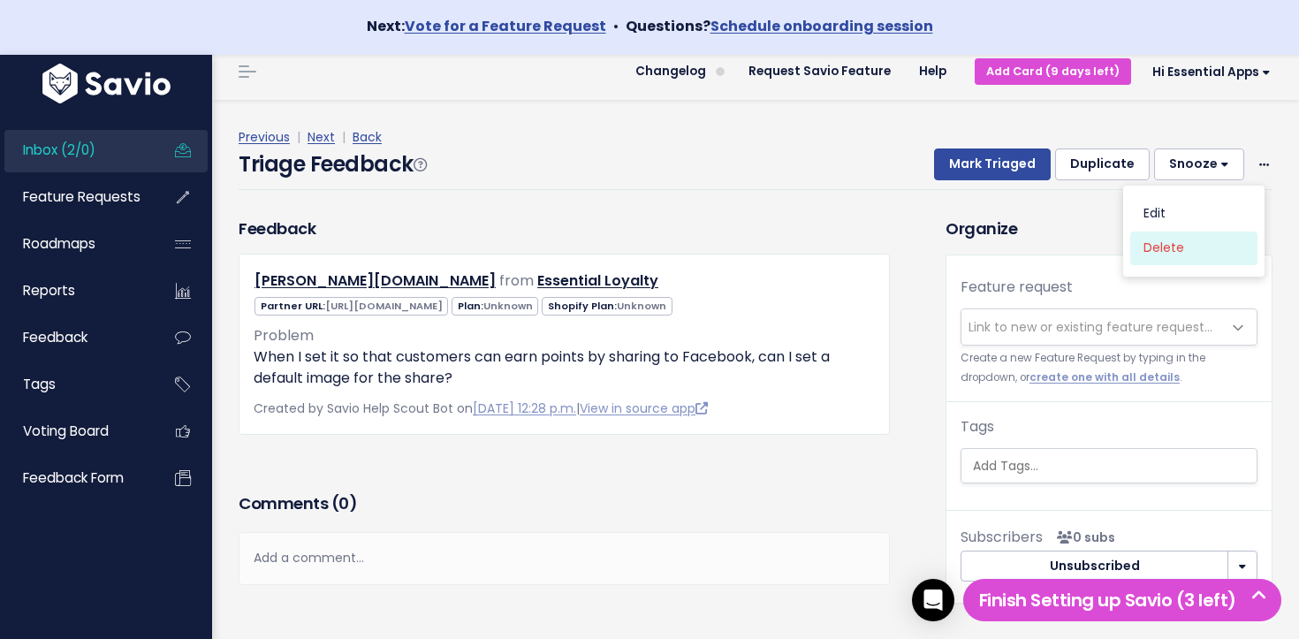
scroll to position [4, 0]
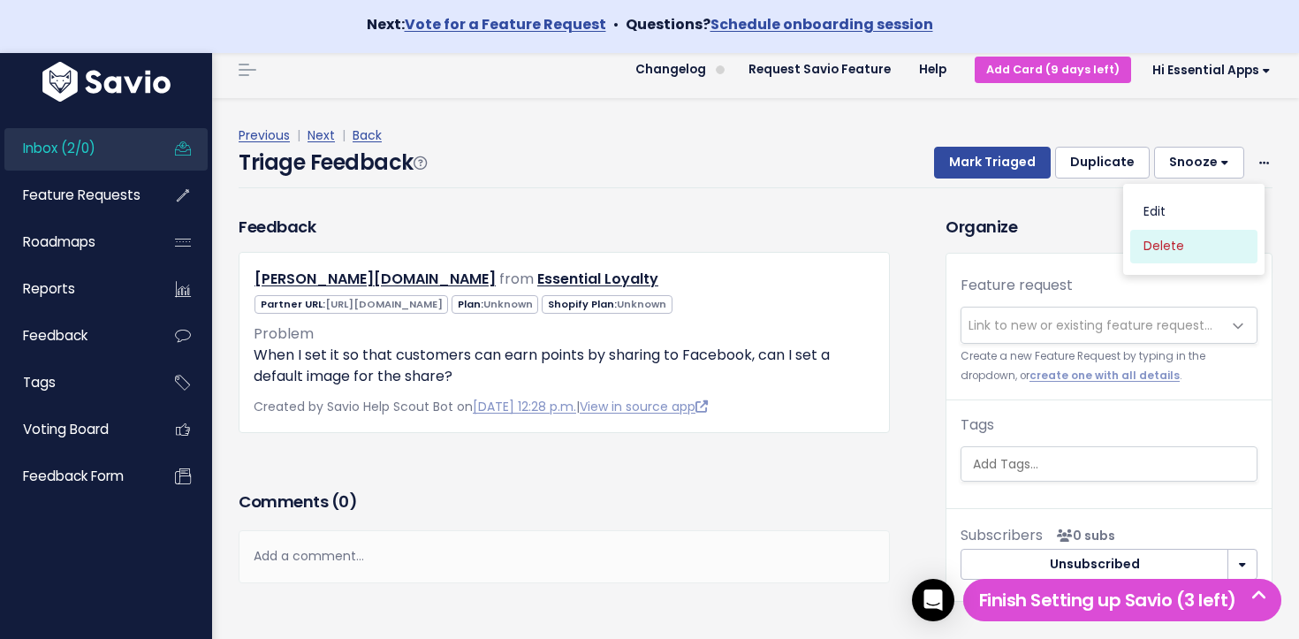
click at [1165, 250] on link "Delete" at bounding box center [1193, 246] width 127 height 34
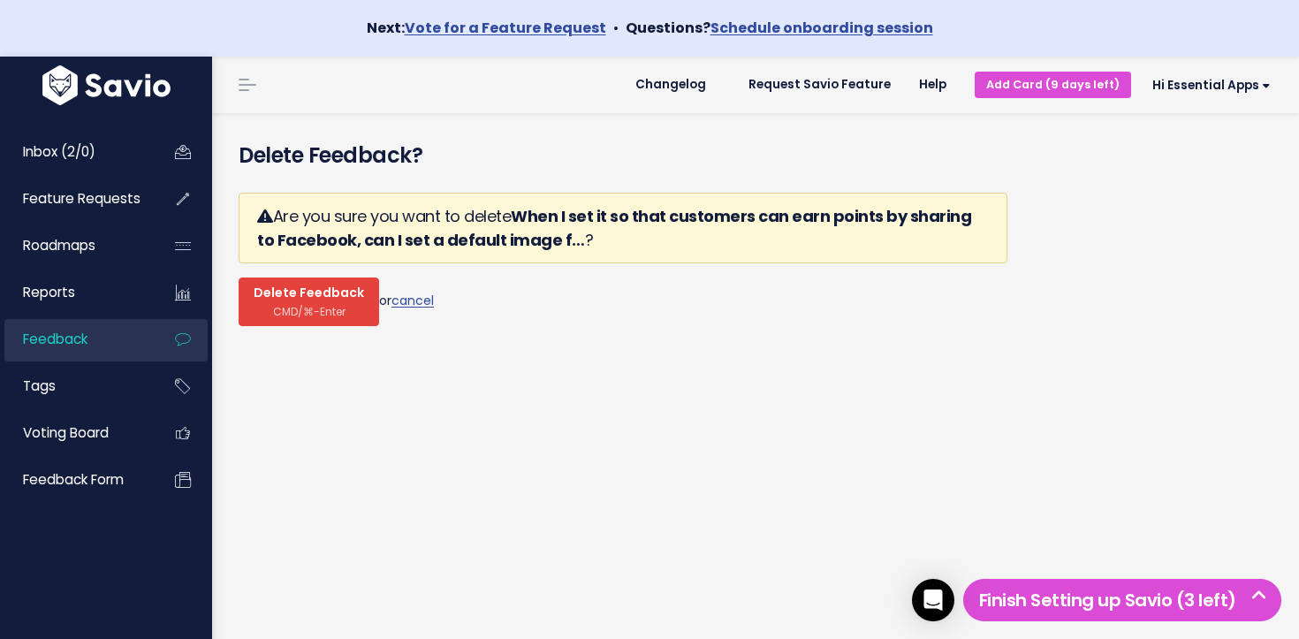
click at [323, 296] on span "Delete Feedback" at bounding box center [309, 293] width 110 height 16
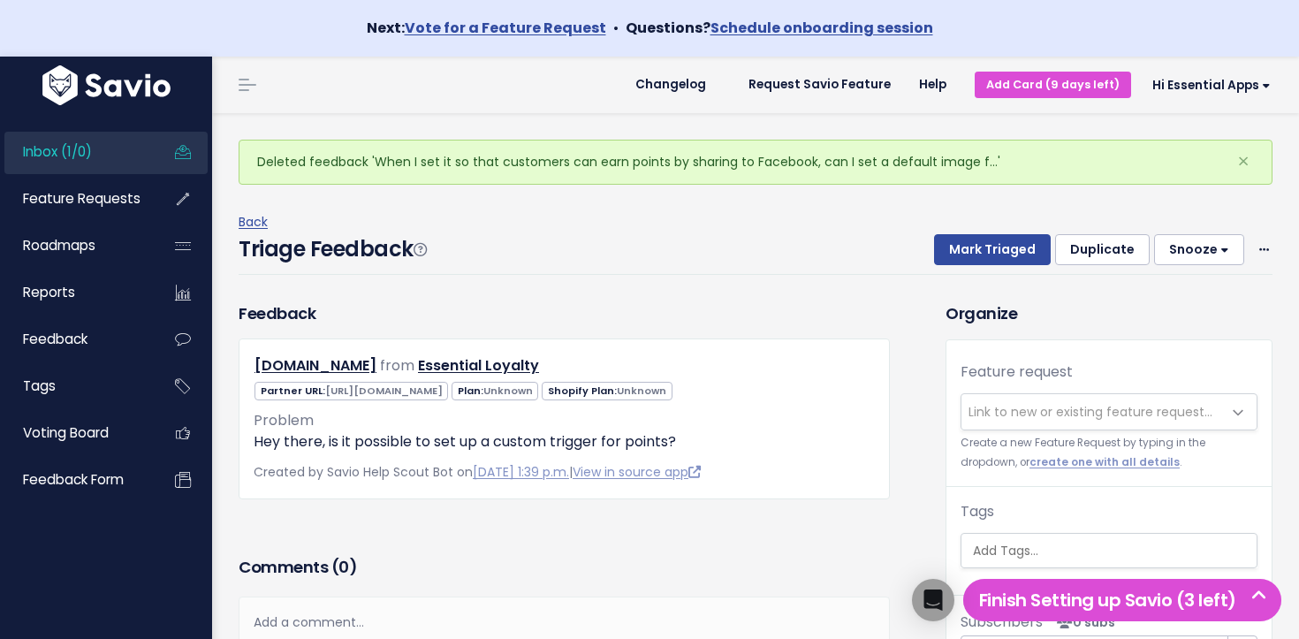
click at [102, 148] on link "Inbox (1/0)" at bounding box center [75, 152] width 142 height 41
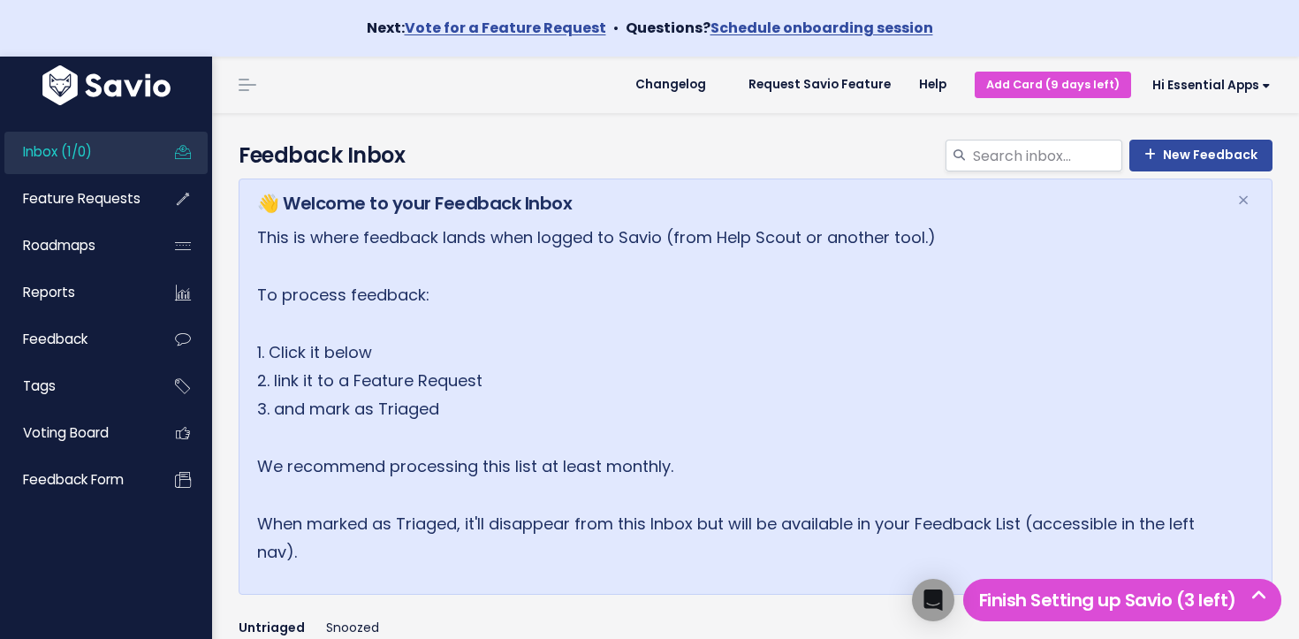
scroll to position [325, 0]
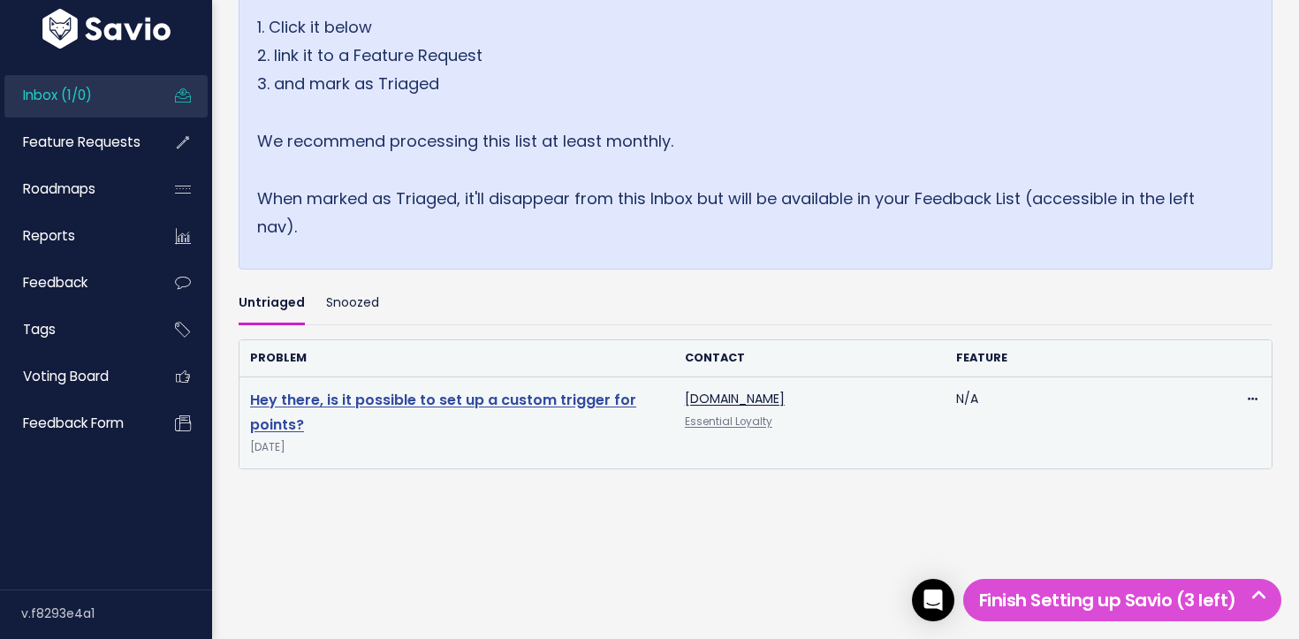
click at [372, 394] on link "Hey there, is it possible to set up a custom trigger for points?" at bounding box center [443, 413] width 386 height 46
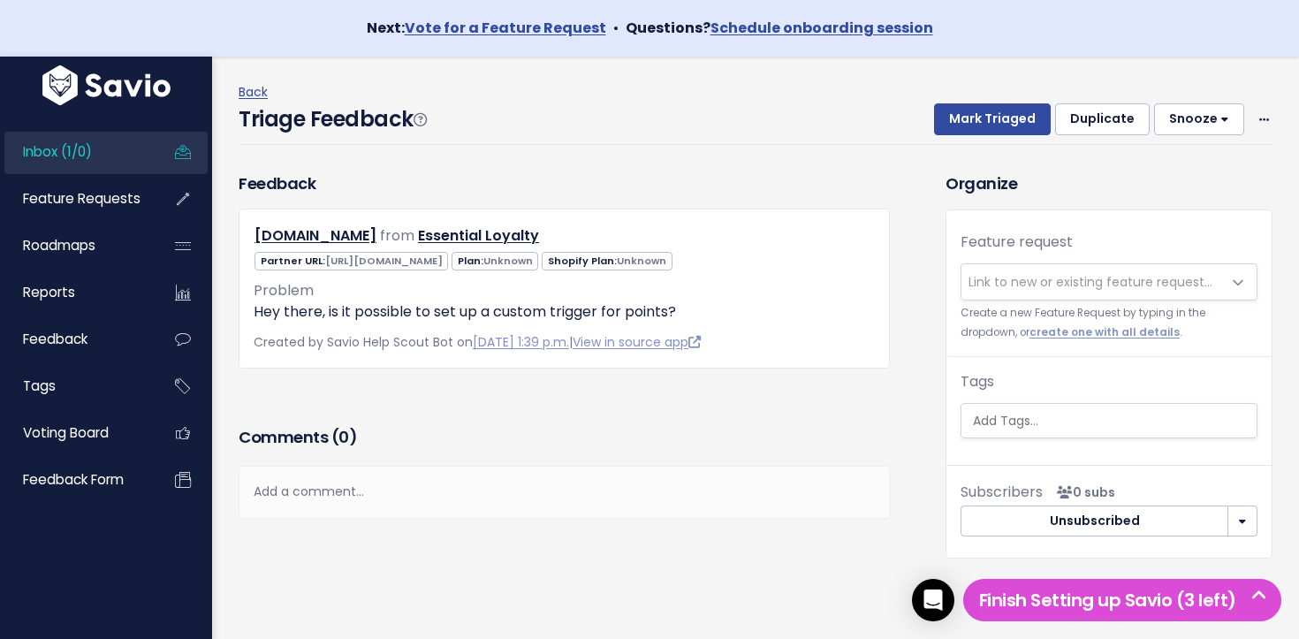
scroll to position [56, 0]
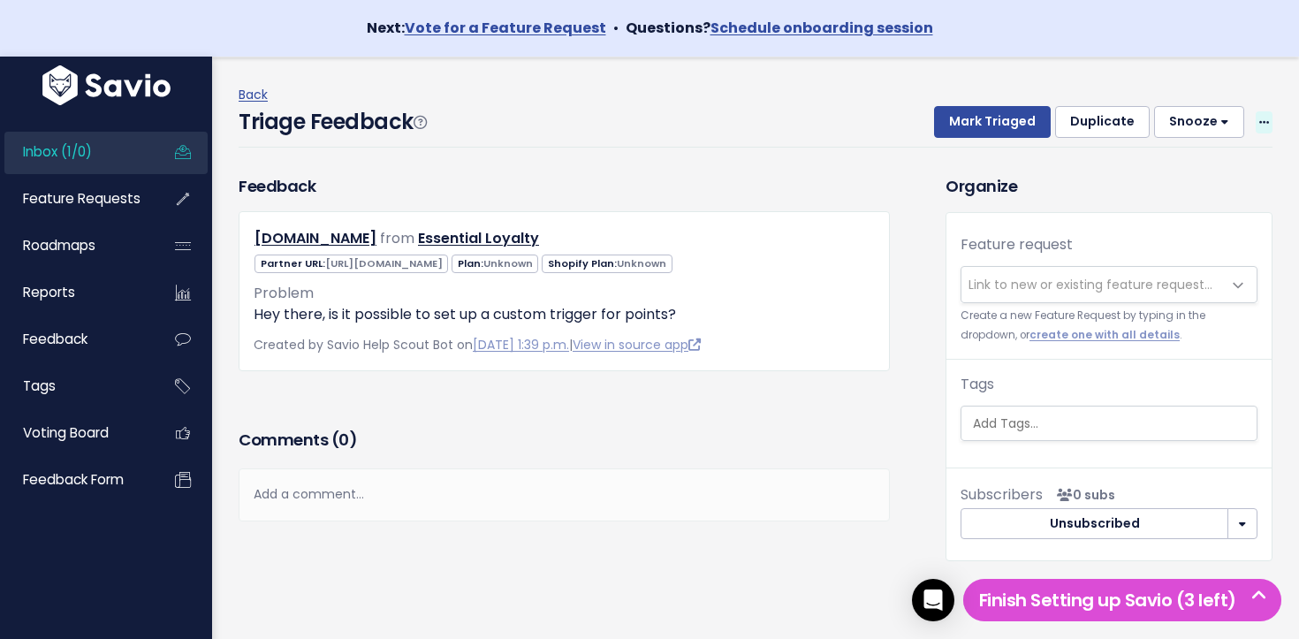
click at [1261, 123] on icon at bounding box center [1264, 123] width 10 height 11
drag, startPoint x: 520, startPoint y: 270, endPoint x: 522, endPoint y: 285, distance: 15.3
click at [448, 270] on span "Partner URL: https://partners.shopify.com/2314587/stores/17395089462" at bounding box center [350, 263] width 193 height 19
click at [674, 339] on link "View in source app" at bounding box center [637, 345] width 128 height 18
click at [1259, 132] on span at bounding box center [1263, 122] width 17 height 22
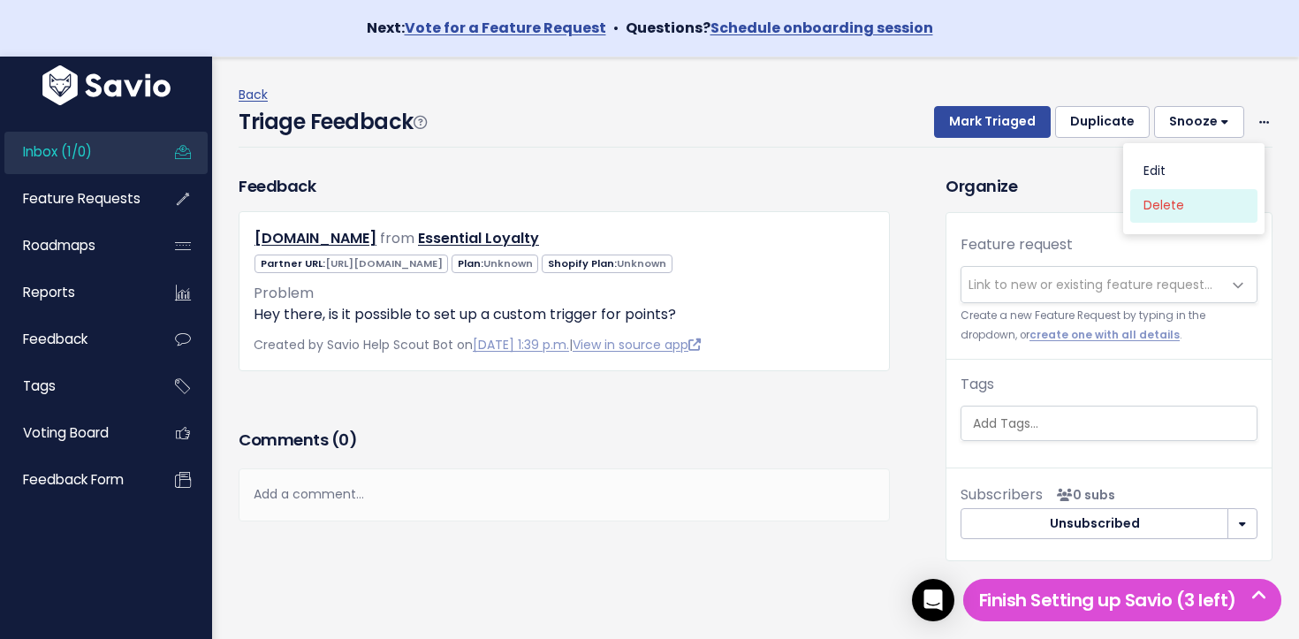
click at [1176, 209] on link "Delete" at bounding box center [1193, 205] width 127 height 34
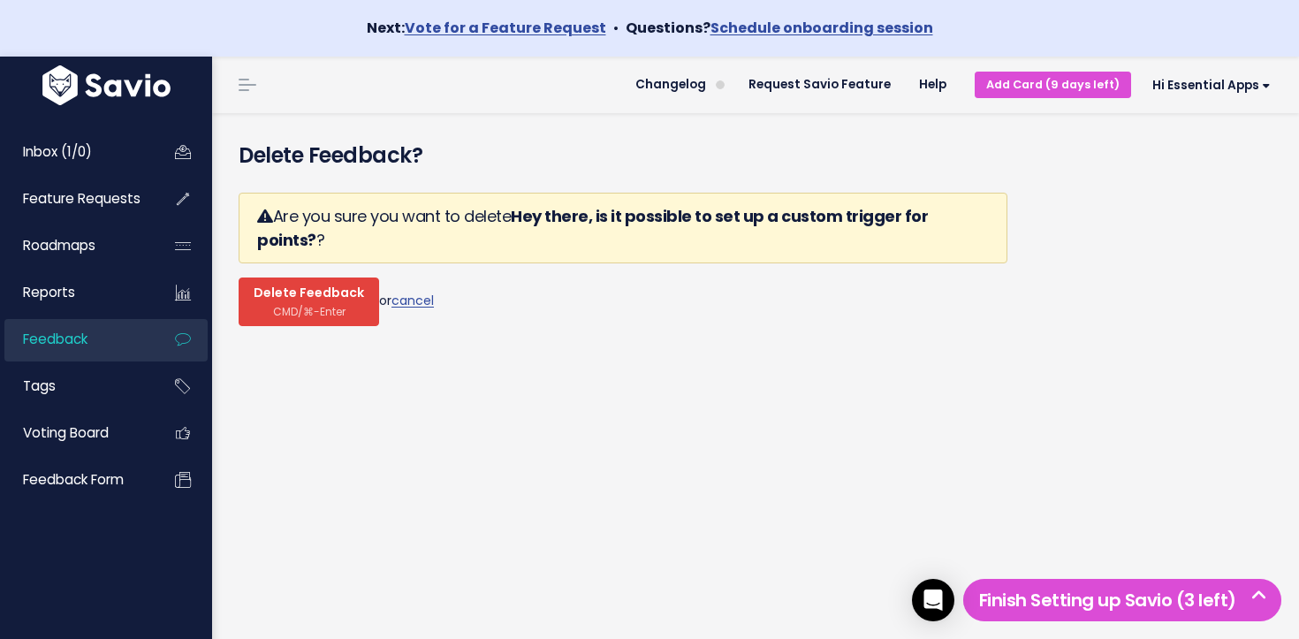
click at [309, 285] on span "Delete Feedback" at bounding box center [309, 293] width 110 height 16
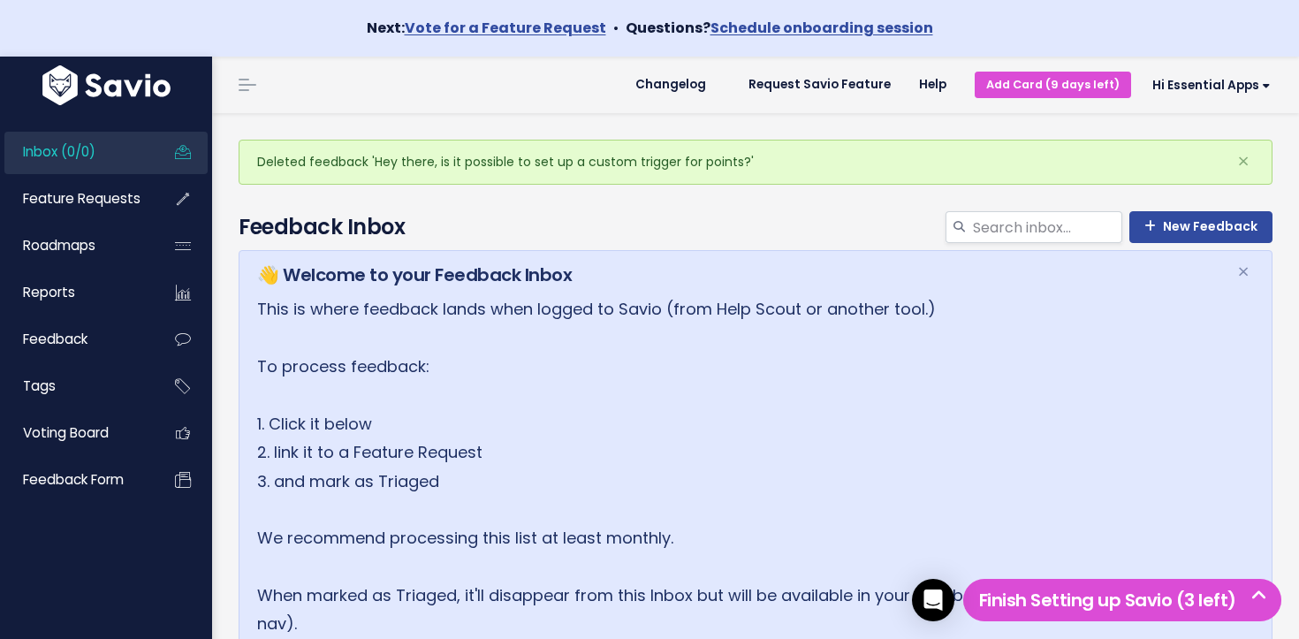
click at [119, 163] on link "Inbox (0/0)" at bounding box center [75, 152] width 142 height 41
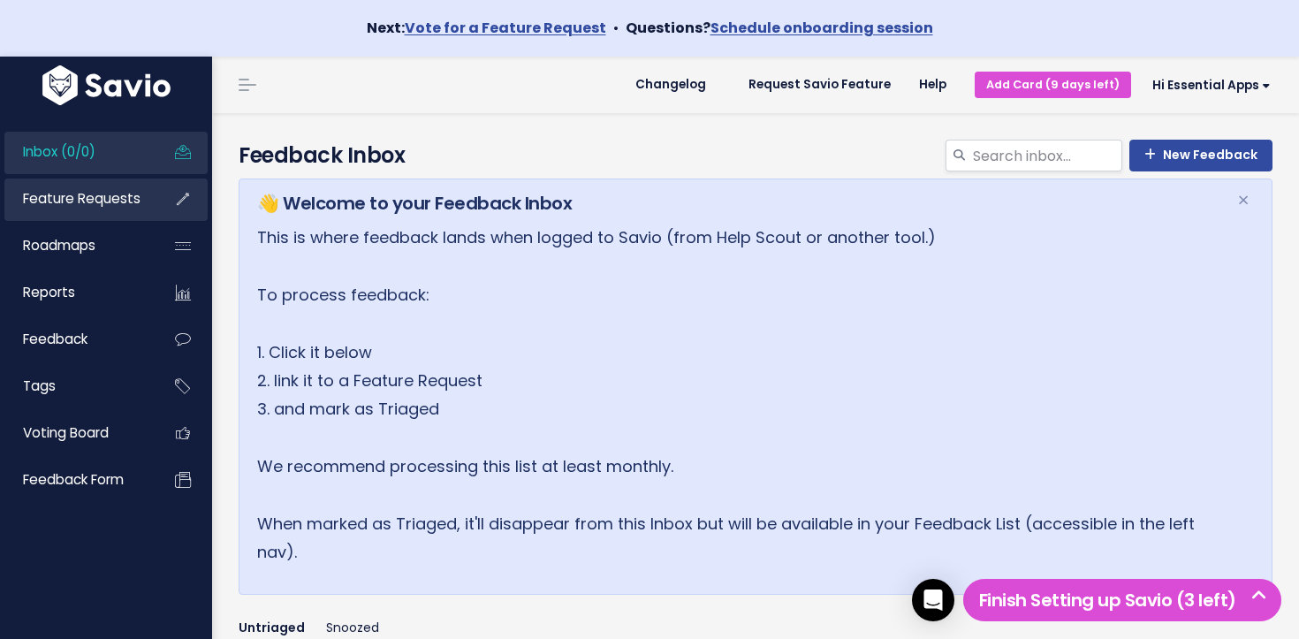
click at [84, 219] on li "Feature Requests" at bounding box center [105, 199] width 203 height 42
click at [129, 198] on span "Feature Requests" at bounding box center [82, 198] width 118 height 19
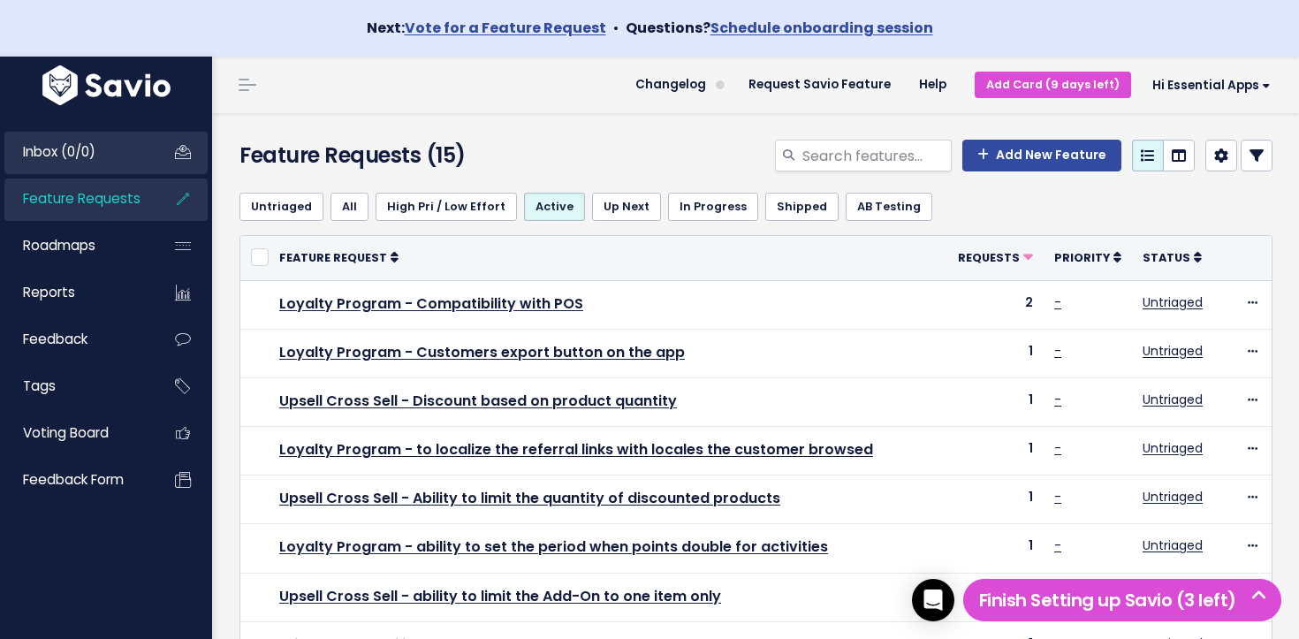
click at [113, 156] on link "Inbox (0/0)" at bounding box center [75, 152] width 142 height 41
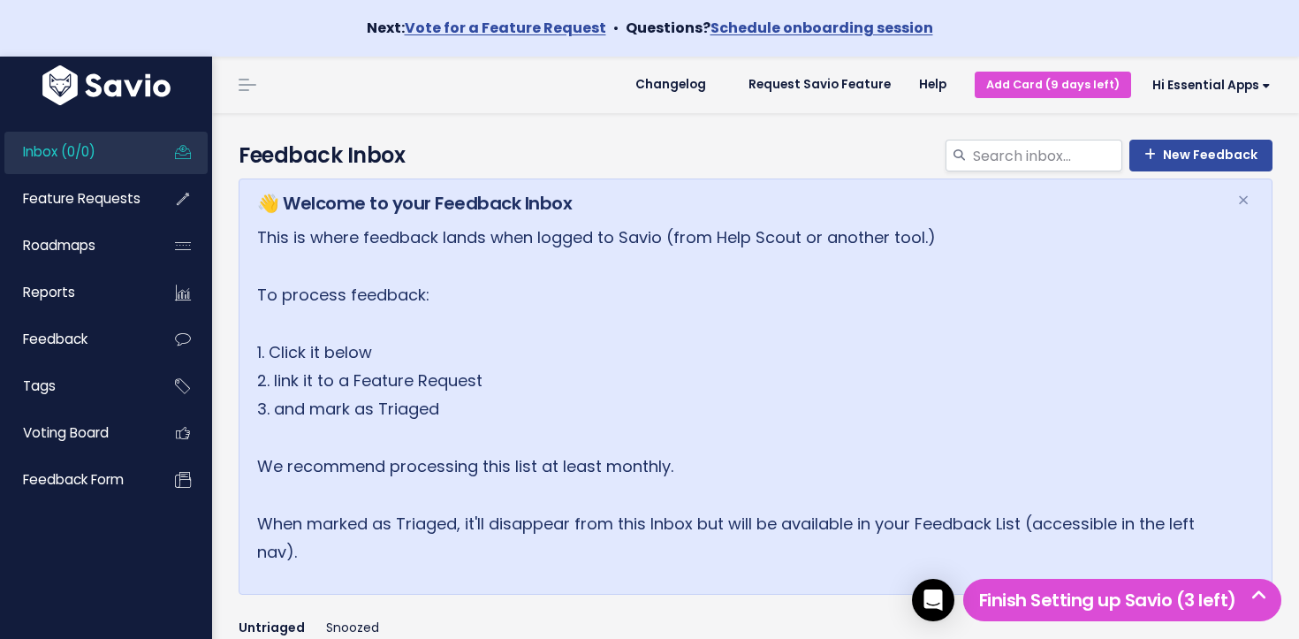
click at [101, 193] on span "Feature Requests" at bounding box center [82, 198] width 118 height 19
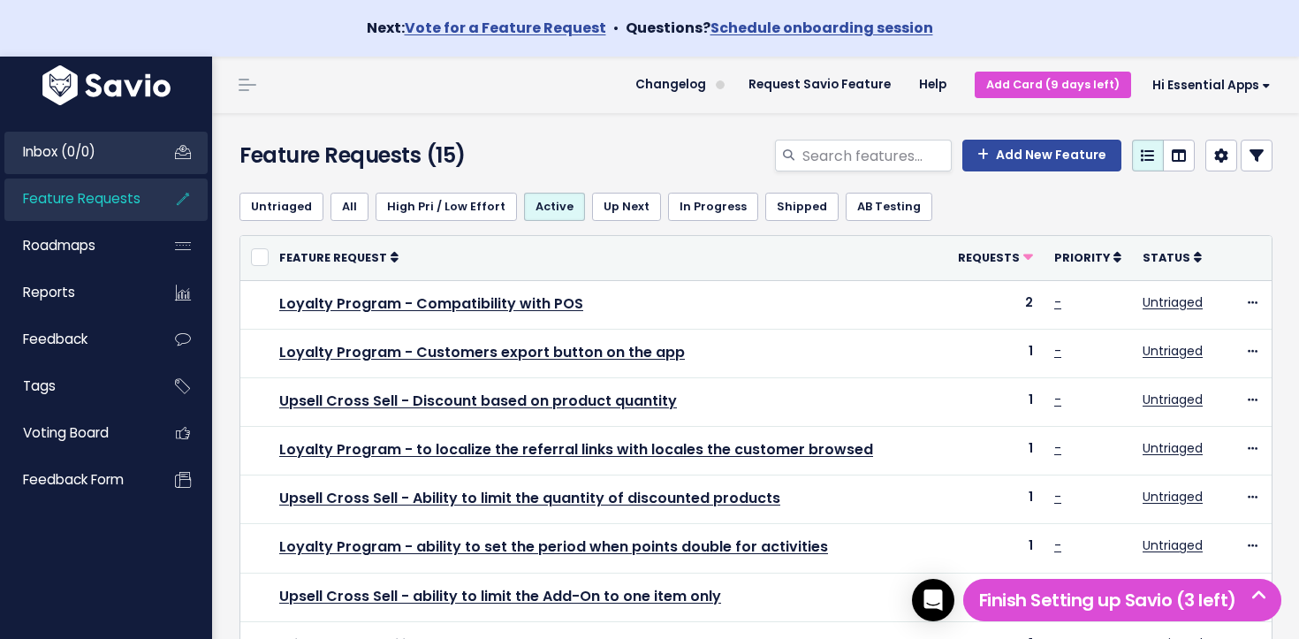
click at [140, 156] on link "Inbox (0/0)" at bounding box center [75, 152] width 142 height 41
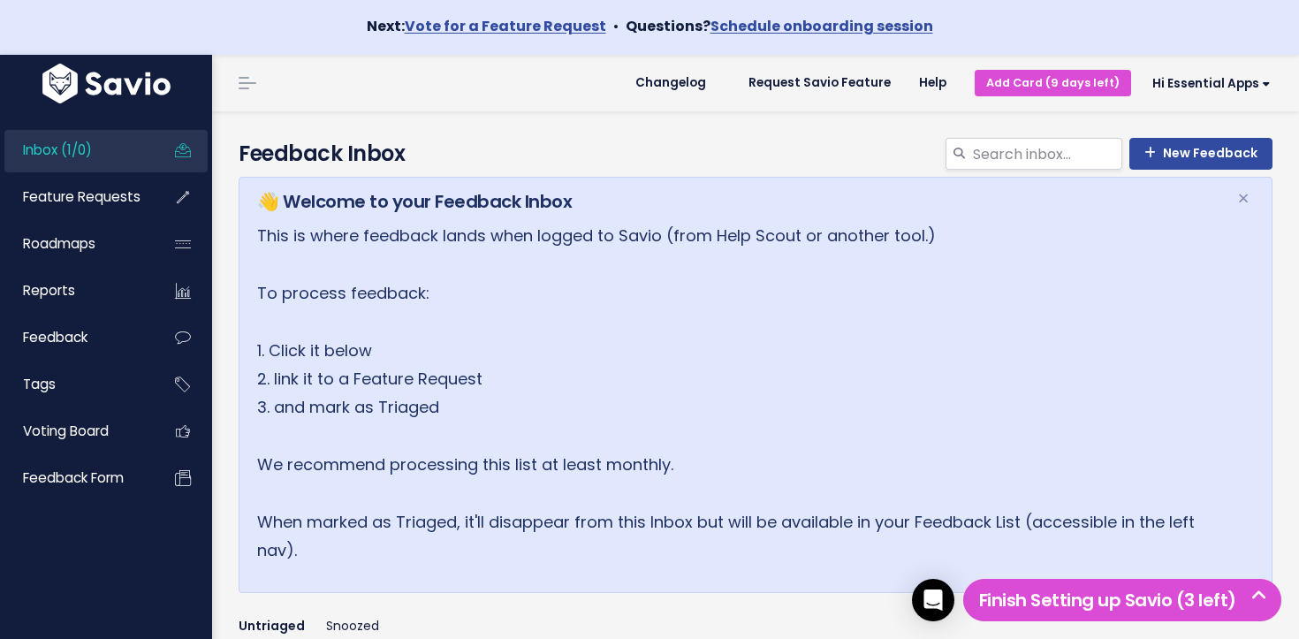
scroll to position [325, 0]
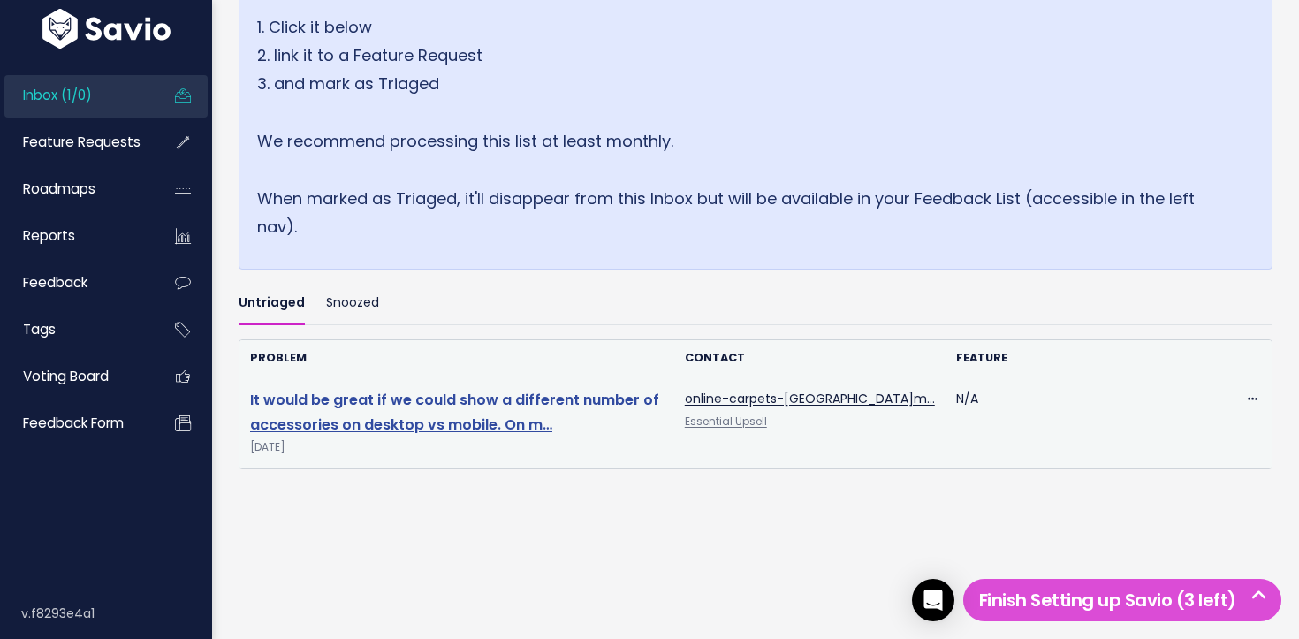
click at [420, 396] on link "It would be great if we could show a different number of accessories on desktop…" at bounding box center [454, 413] width 409 height 46
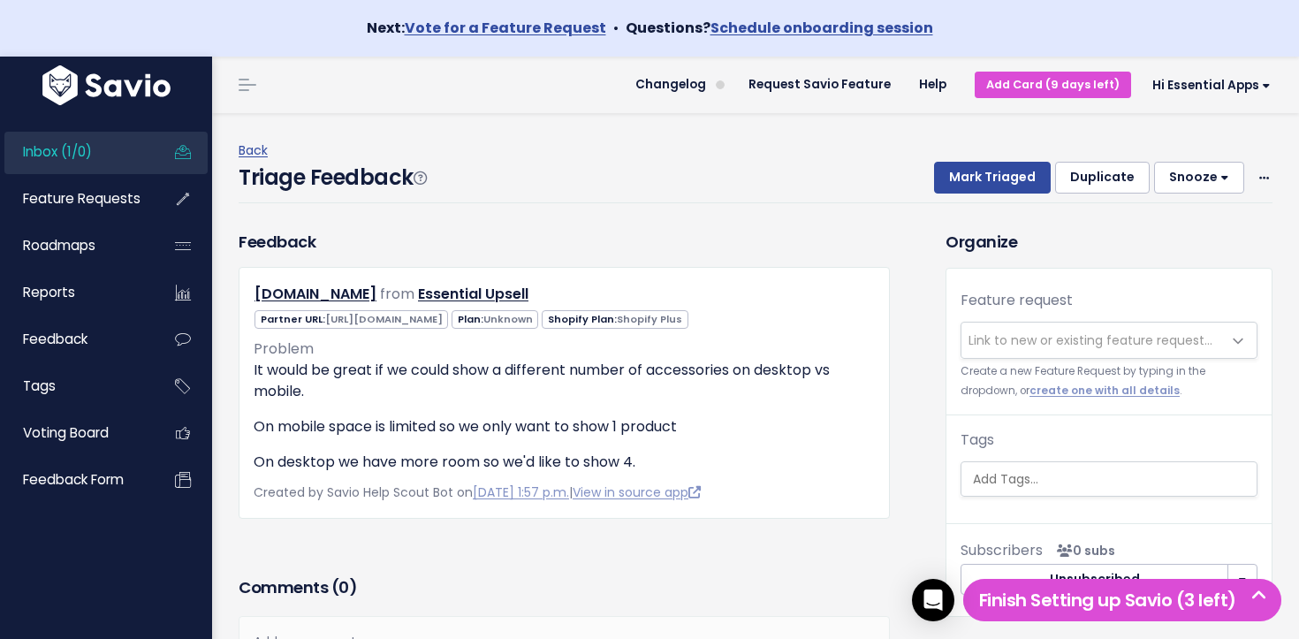
click at [1021, 349] on span "Link to new or existing feature request..." at bounding box center [1091, 339] width 260 height 35
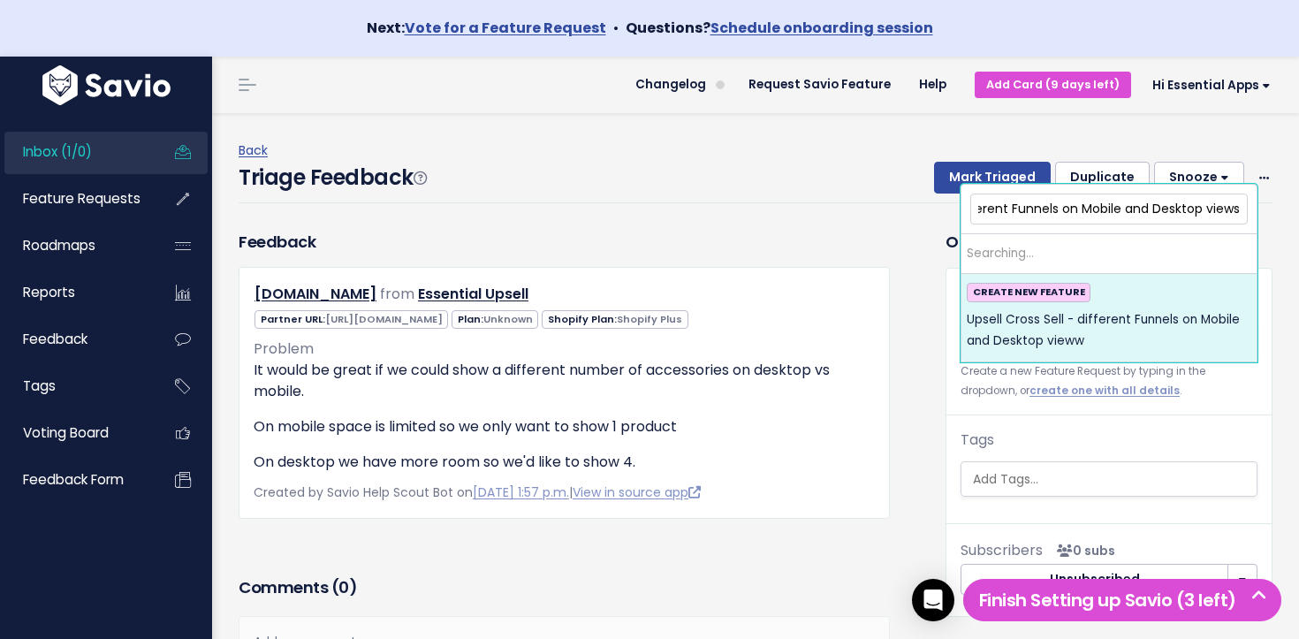
scroll to position [0, 135]
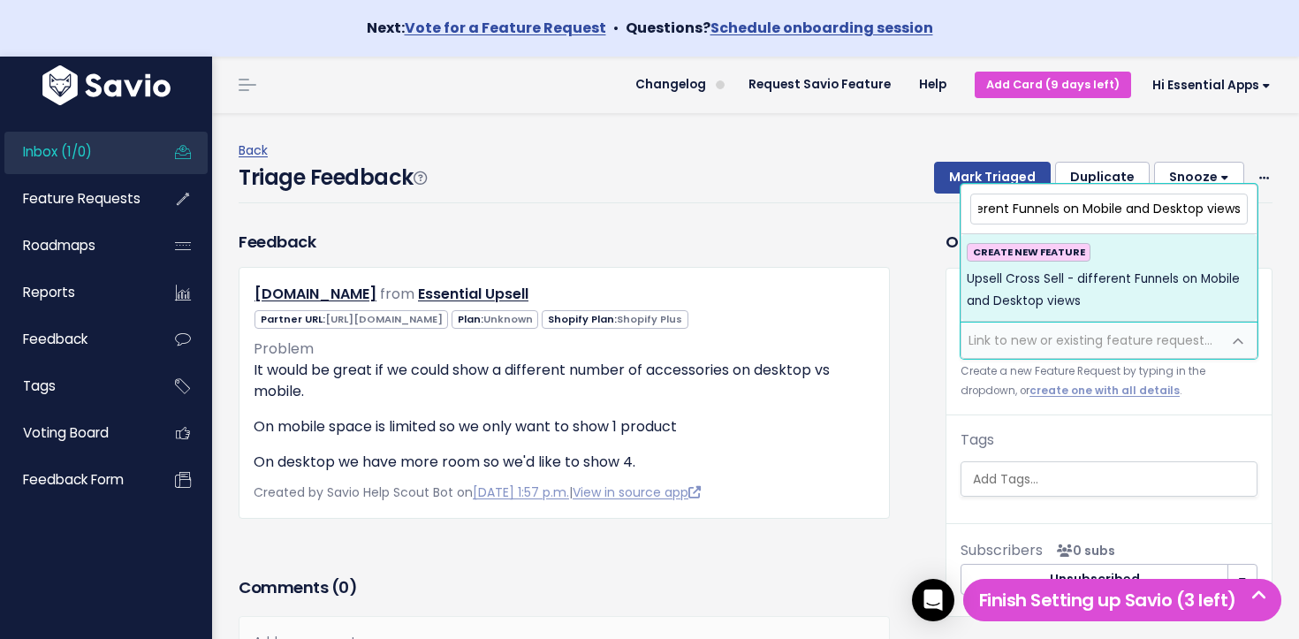
type input "Upsell Cross Sell - different Funnels on Mobile and Desktop views"
click at [1140, 296] on span "Upsell Cross Sell - different Funnels on Mobile and Desktop views" at bounding box center [1109, 290] width 284 height 43
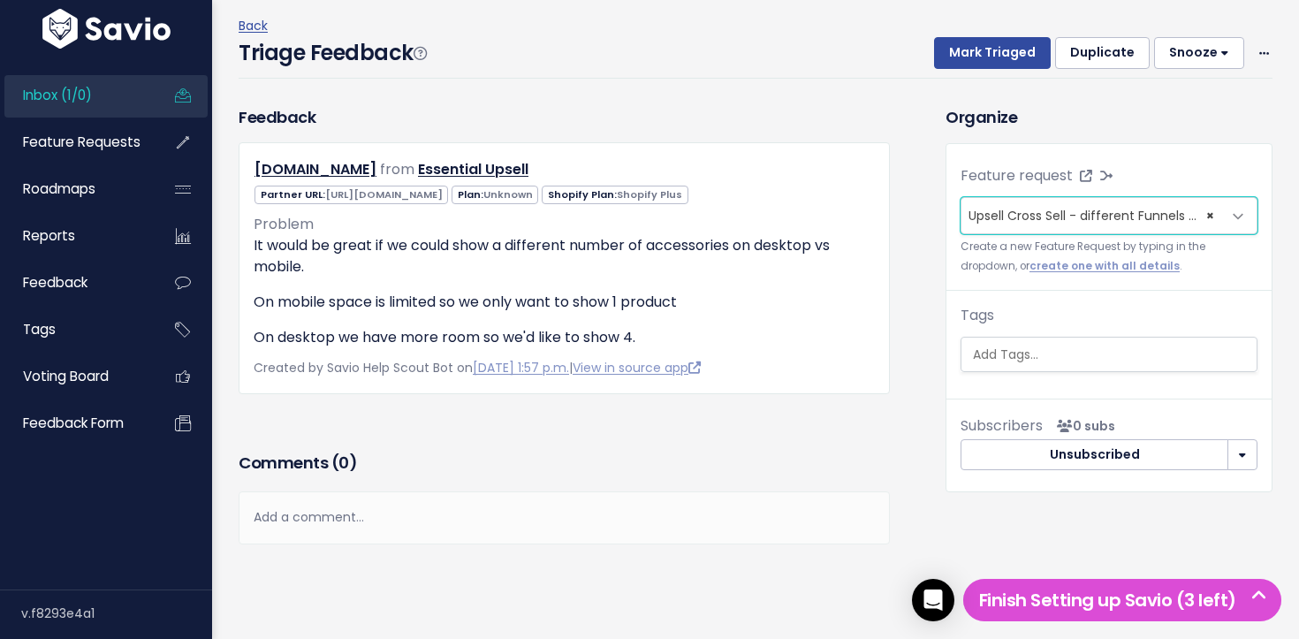
scroll to position [146, 0]
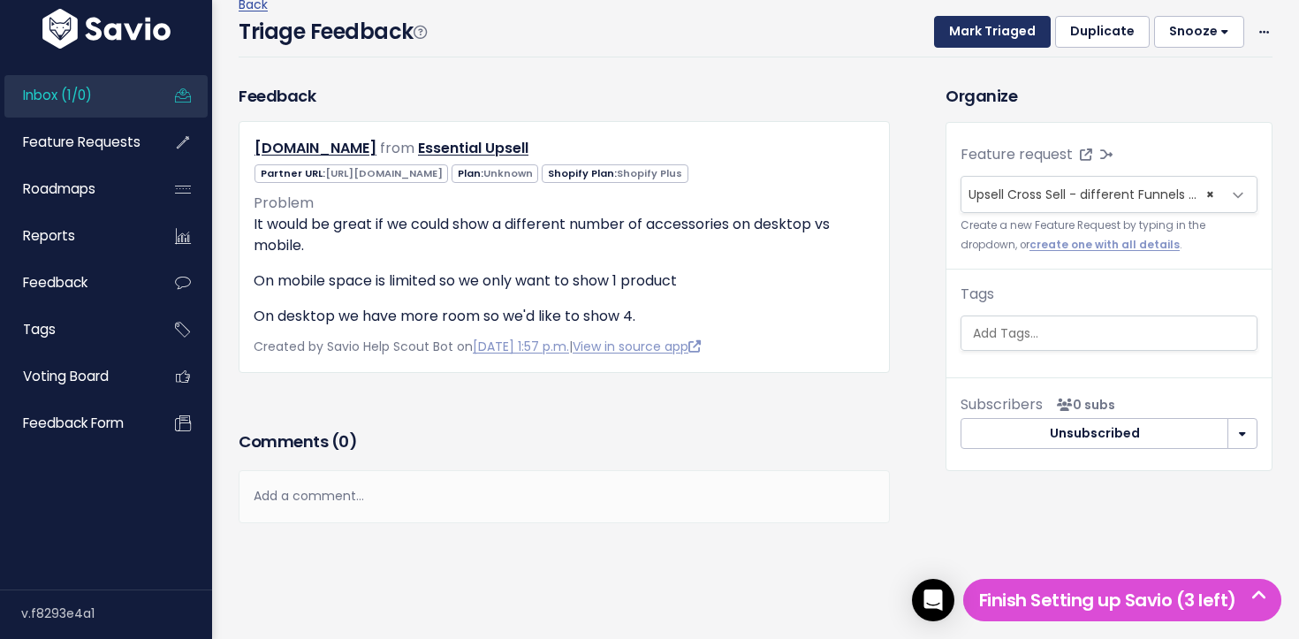
click at [962, 30] on button "Mark Triaged" at bounding box center [992, 32] width 117 height 32
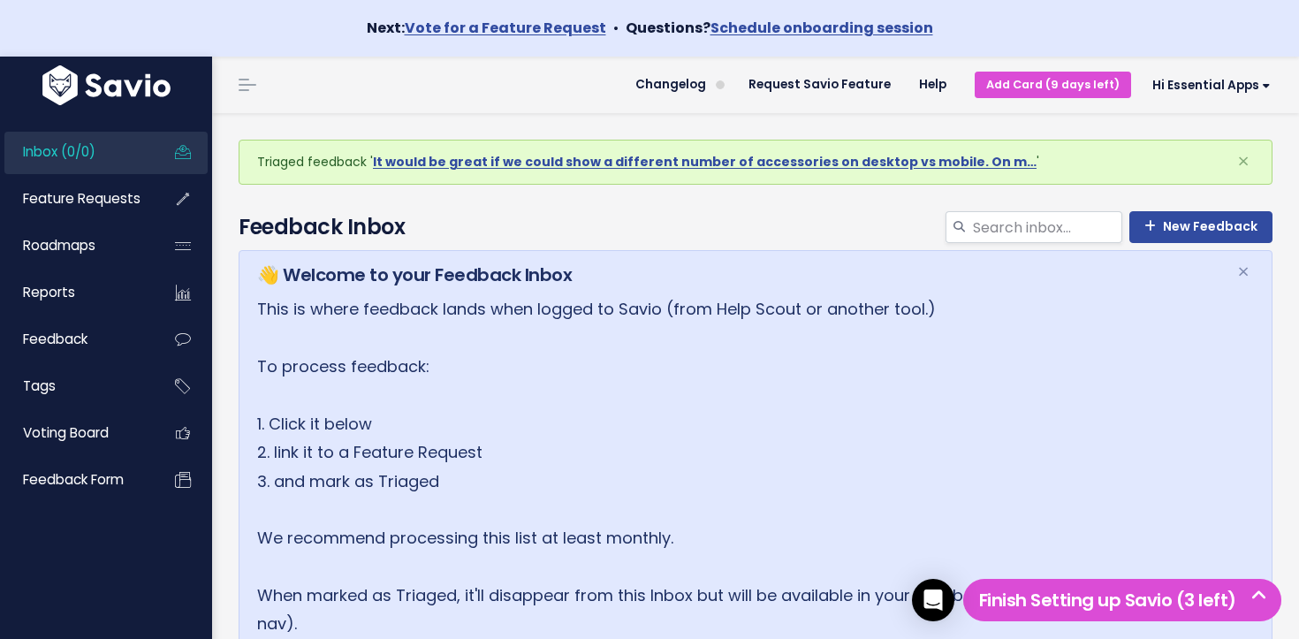
click at [134, 152] on link "Inbox (0/0)" at bounding box center [75, 152] width 142 height 41
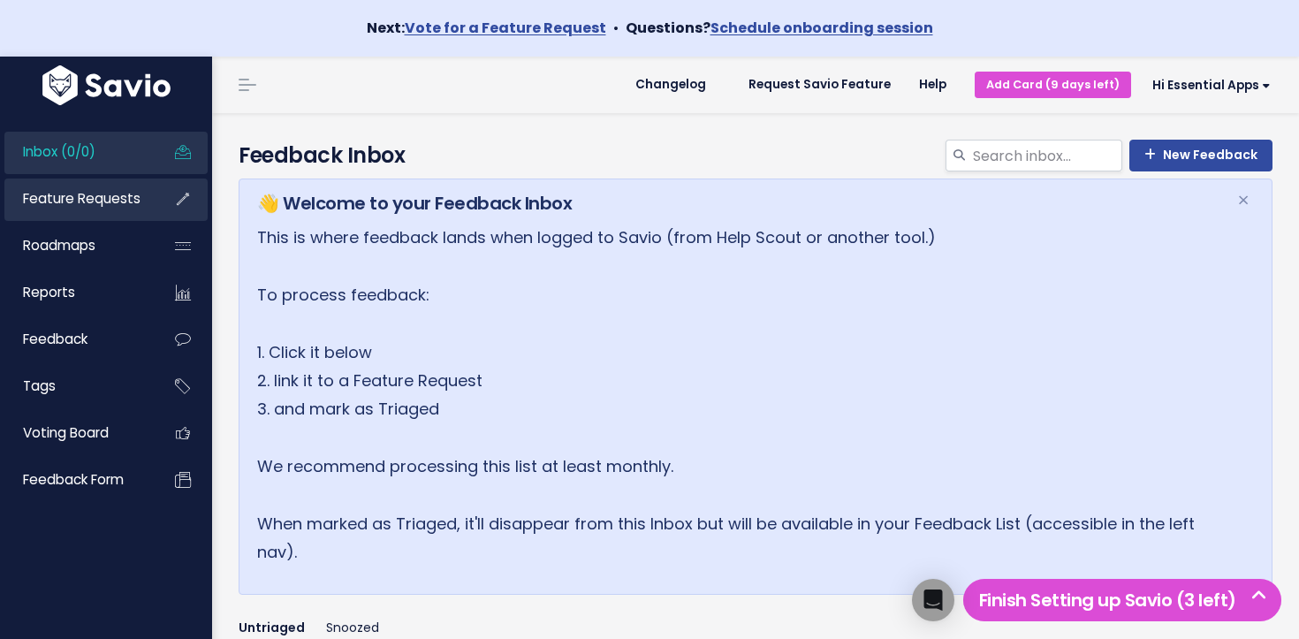
click at [114, 212] on link "Feature Requests" at bounding box center [75, 198] width 142 height 41
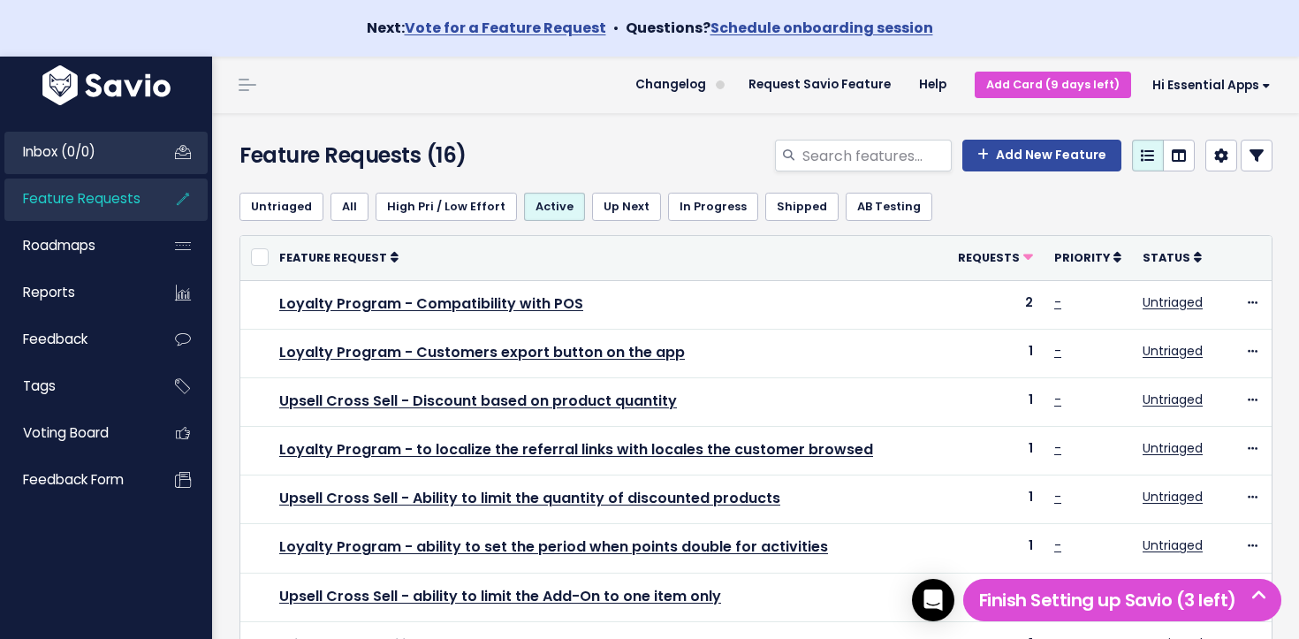
click at [125, 153] on link "Inbox (0/0)" at bounding box center [75, 152] width 142 height 41
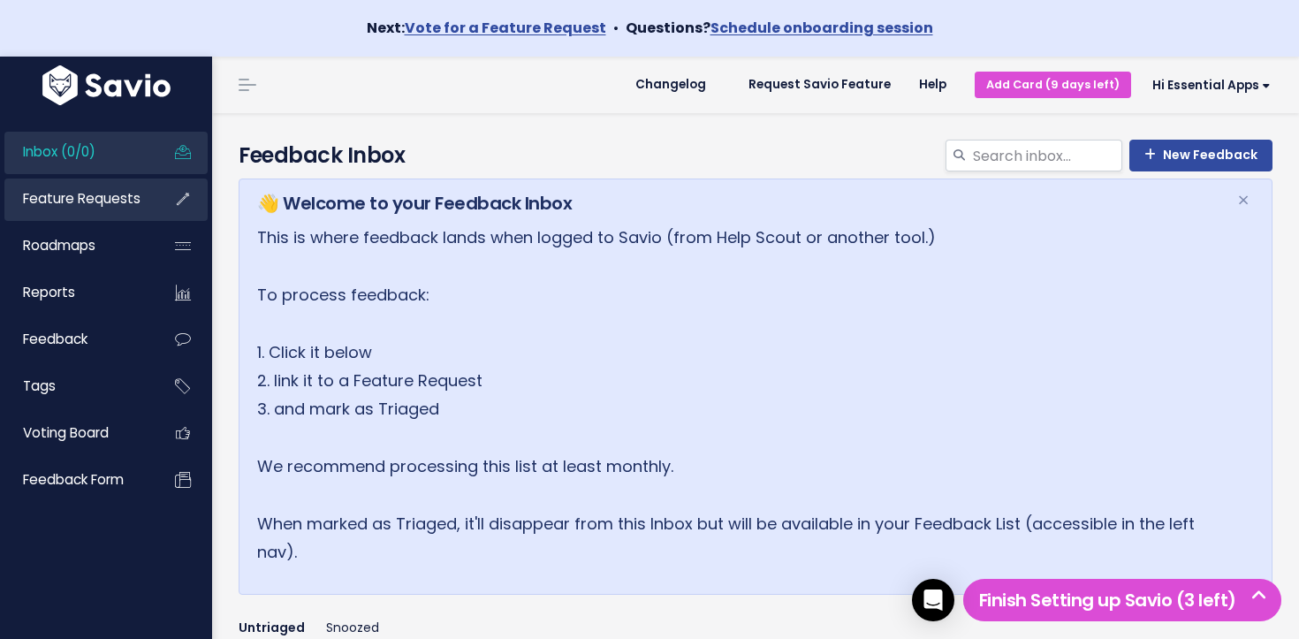
click at [80, 201] on span "Feature Requests" at bounding box center [82, 198] width 118 height 19
click at [126, 159] on link "Inbox (1/0)" at bounding box center [75, 152] width 142 height 41
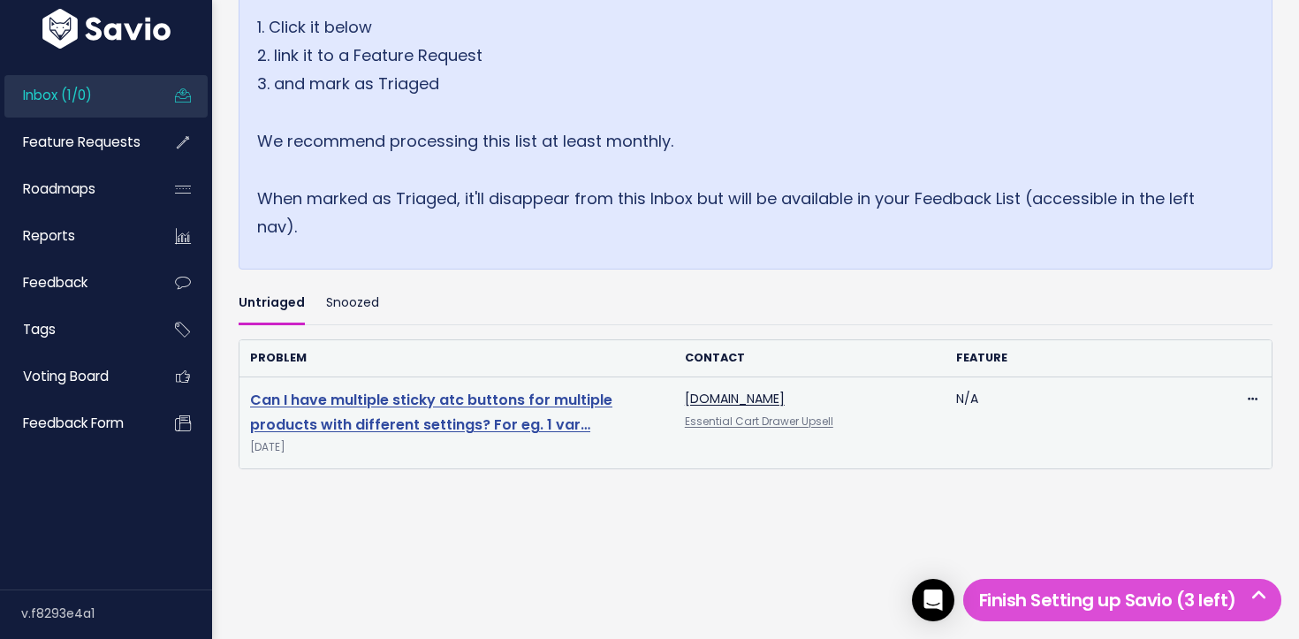
click at [391, 399] on link "Can I have multiple sticky atc buttons for multiple products with different set…" at bounding box center [431, 413] width 362 height 46
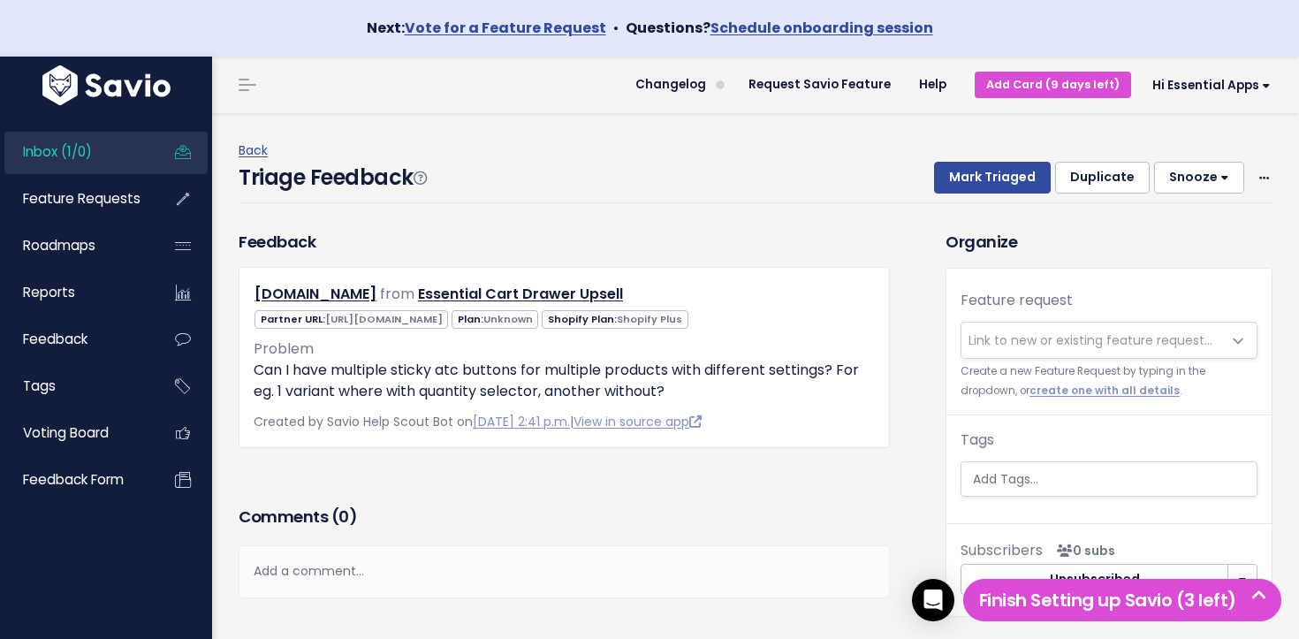
click at [991, 338] on span "Link to new or existing feature request..." at bounding box center [1090, 340] width 244 height 18
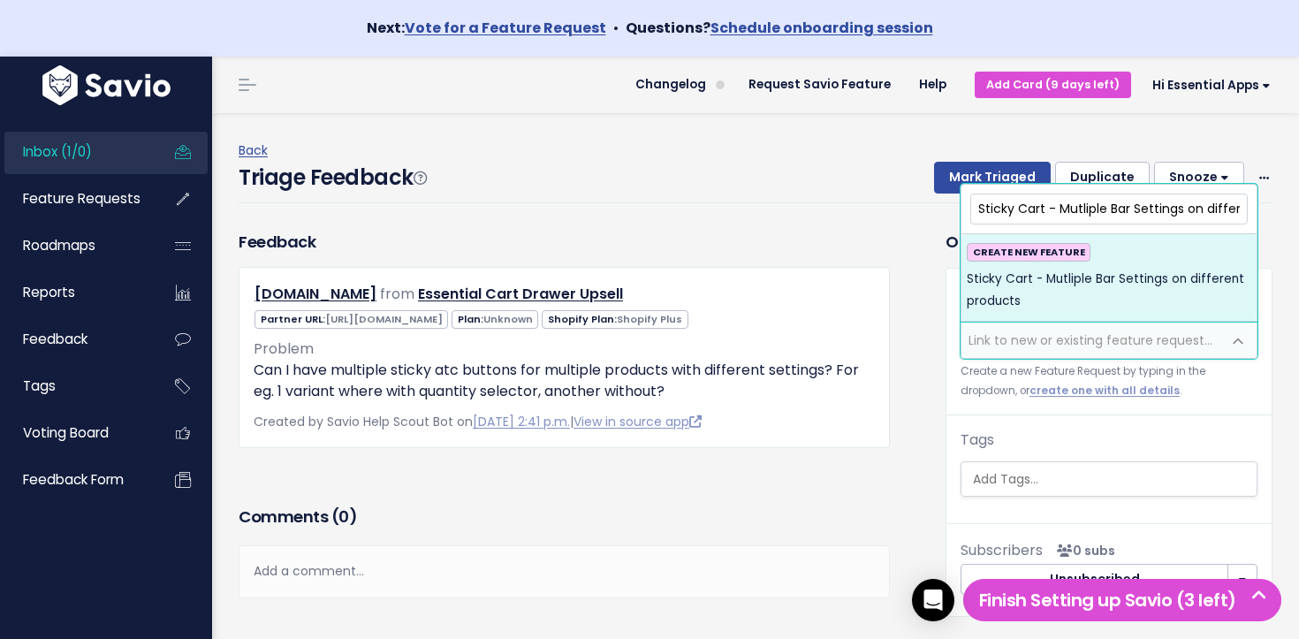
drag, startPoint x: 923, startPoint y: 200, endPoint x: 910, endPoint y: 200, distance: 13.3
click at [841, 196] on body "Next: Vote for a Feature Request • Questions? Schedule onboarding session Inbox…" at bounding box center [649, 357] width 1299 height 715
drag, startPoint x: 1059, startPoint y: 207, endPoint x: 1067, endPoint y: 214, distance: 10.6
click at [1059, 207] on input "Sticky Cart - Mutliple Bar Settings on different products" at bounding box center [1108, 208] width 277 height 31
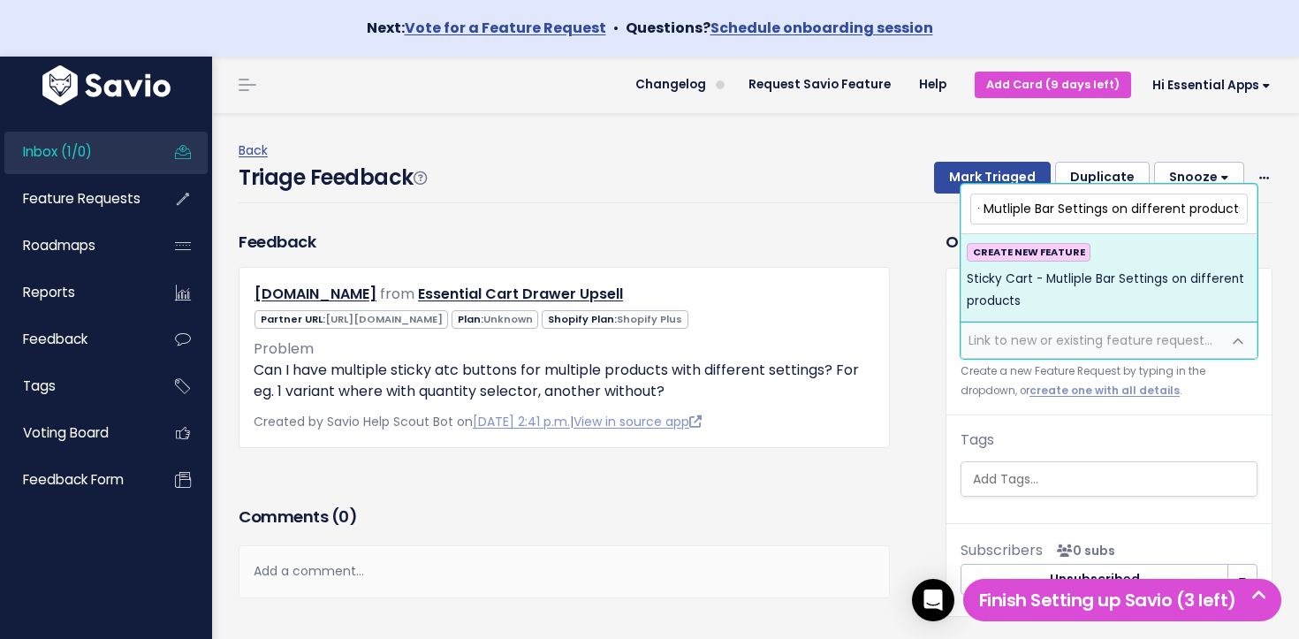
drag, startPoint x: 1115, startPoint y: 211, endPoint x: 1263, endPoint y: 213, distance: 147.6
click at [1268, 214] on body "Next: Vote for a Feature Request • Questions? Schedule onboarding session Inbox…" at bounding box center [649, 357] width 1299 height 715
click at [1208, 207] on input "Sticky Cart - Mutliple Bar Settings on different products" at bounding box center [1108, 208] width 277 height 31
type input "Sticky Cart - Mutliple Bar Settings on different products"
click at [1043, 292] on span "Sticky Cart - Mutliple Bar Settings on different products" at bounding box center [1109, 290] width 284 height 43
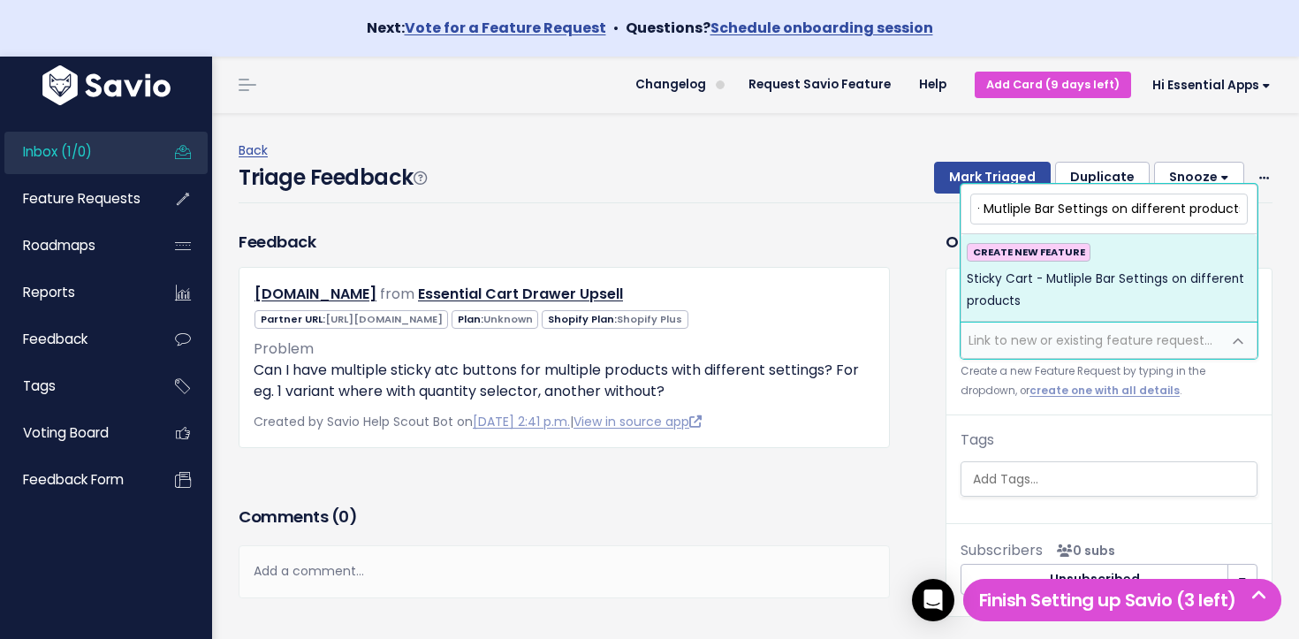
scroll to position [0, 0]
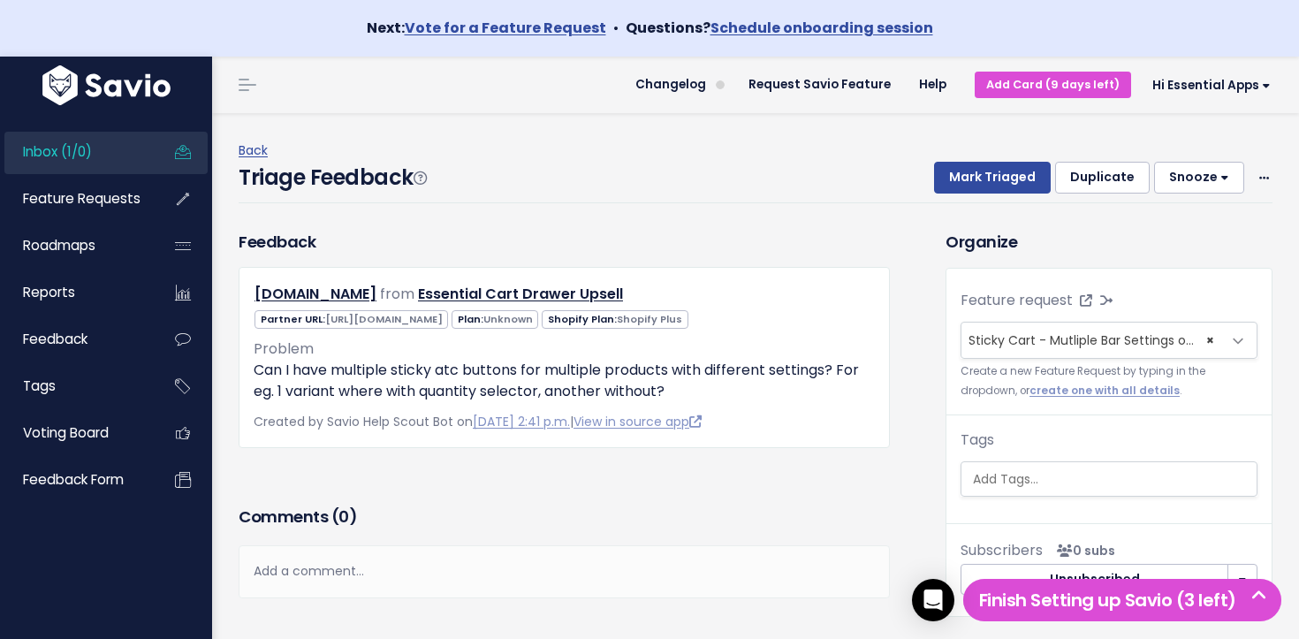
click at [986, 195] on div "Triage Feedback Mark Triaged Duplicate Snooze 1 day 3 days 7 days 14 days Edit …" at bounding box center [756, 183] width 1034 height 42
click at [975, 186] on button "Mark Triaged" at bounding box center [992, 178] width 117 height 32
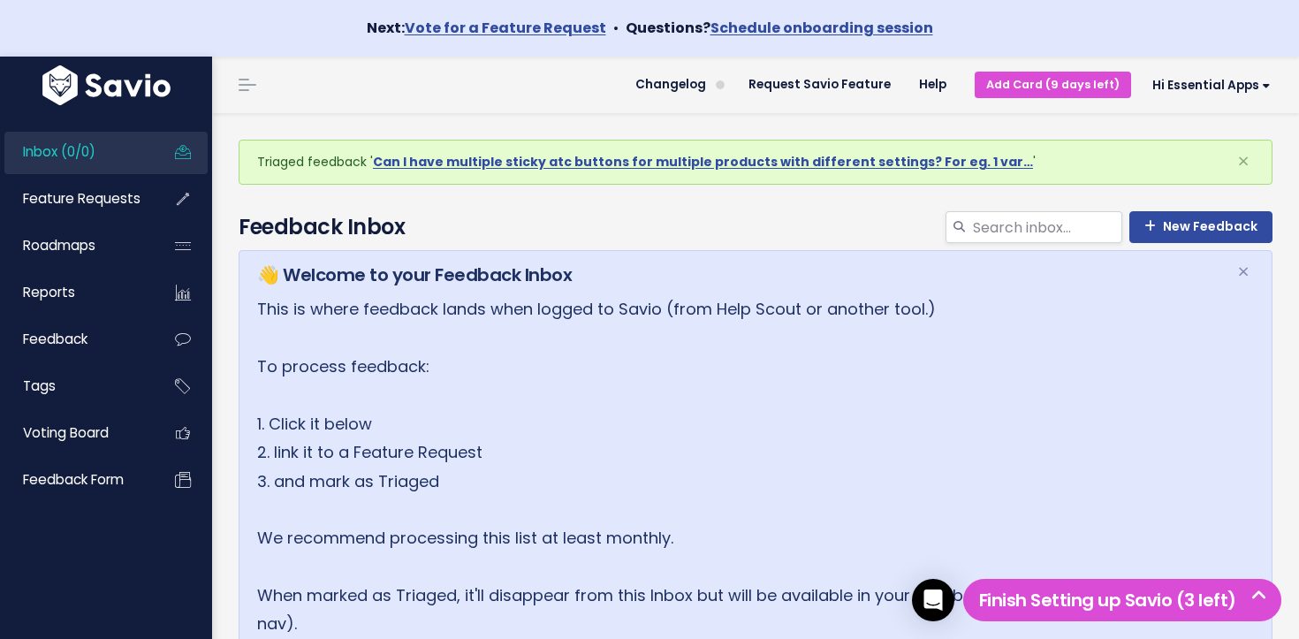
click at [124, 153] on link "Inbox (0/0)" at bounding box center [75, 152] width 142 height 41
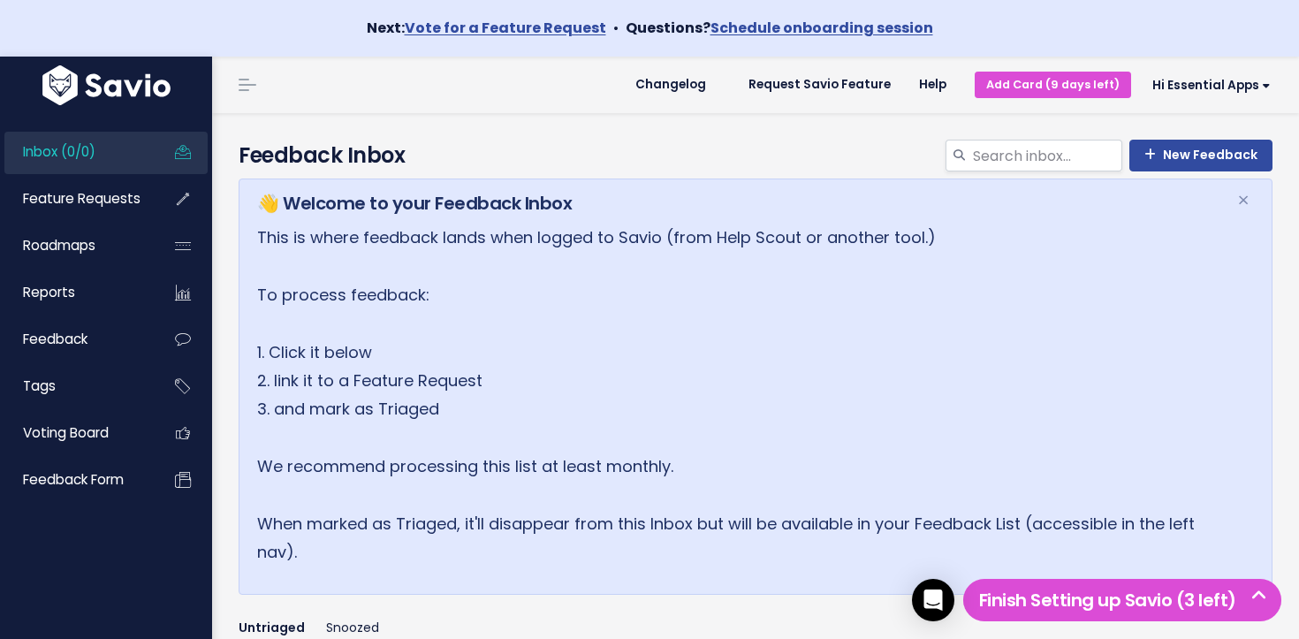
scroll to position [376, 0]
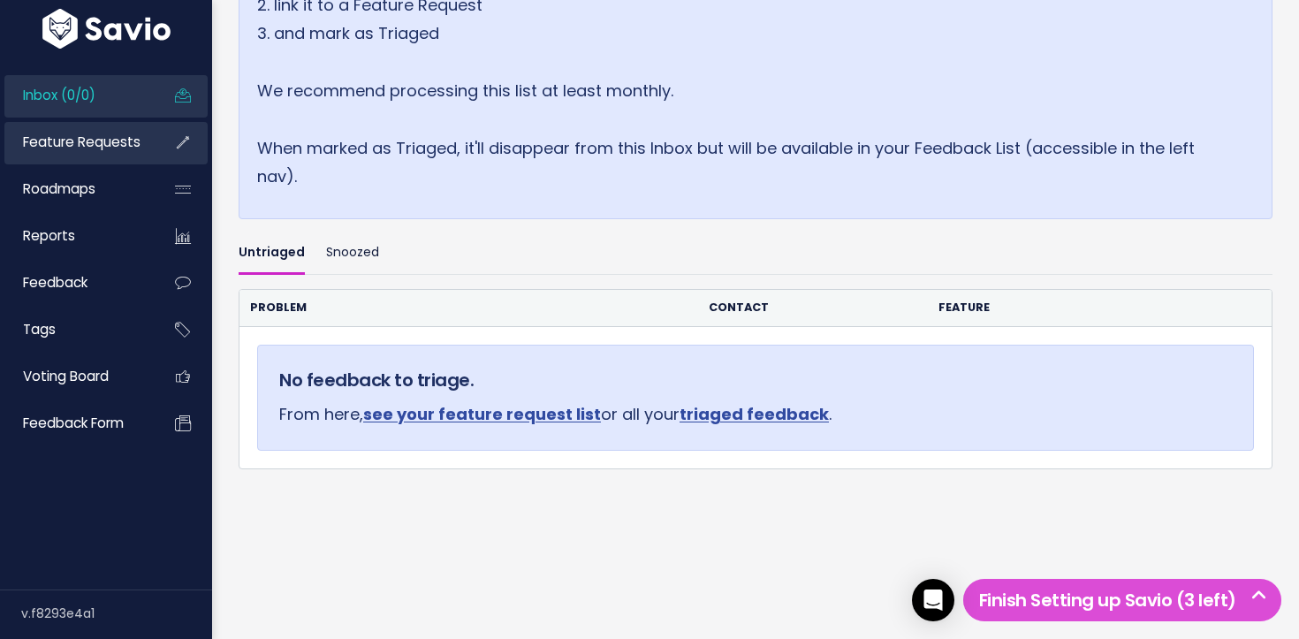
click at [126, 148] on span "Feature Requests" at bounding box center [82, 142] width 118 height 19
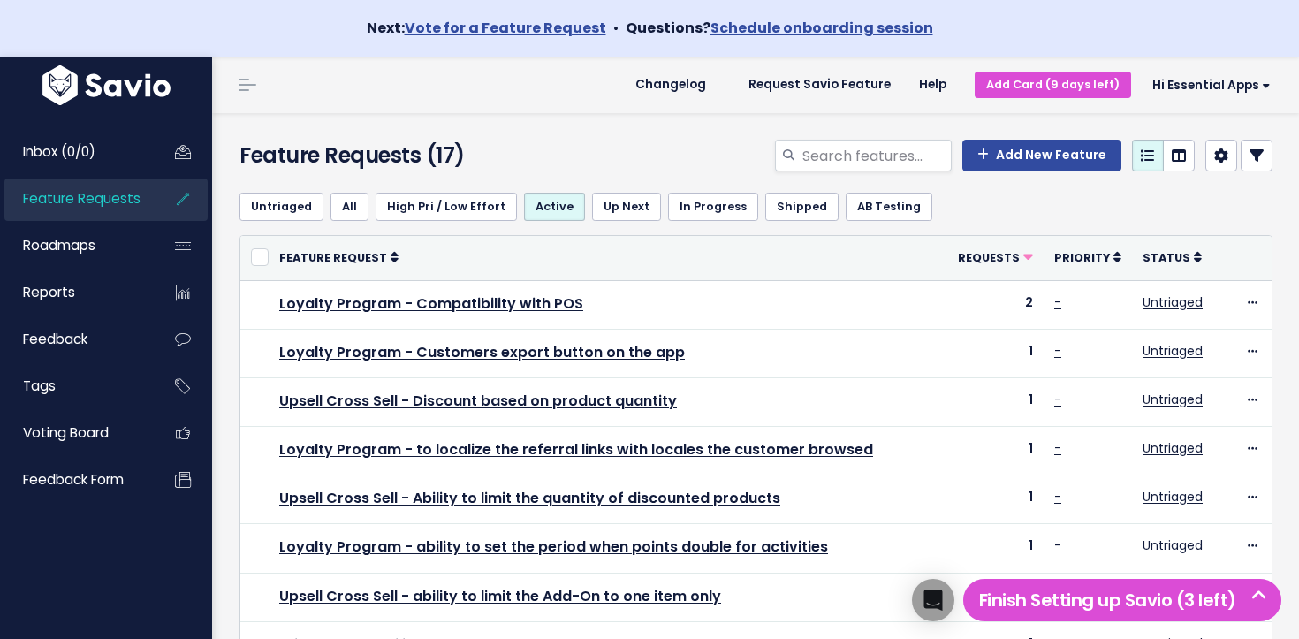
scroll to position [525, 0]
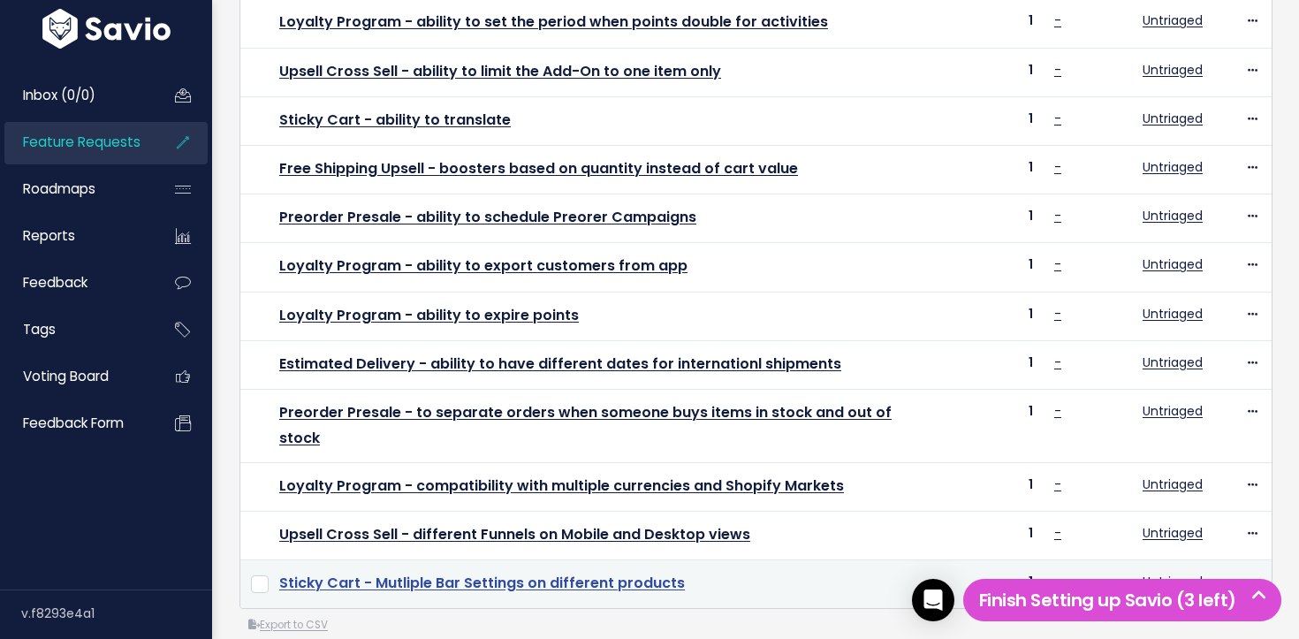
click at [529, 573] on link "Sticky Cart - Mutliple Bar Settings on different products" at bounding box center [482, 583] width 406 height 20
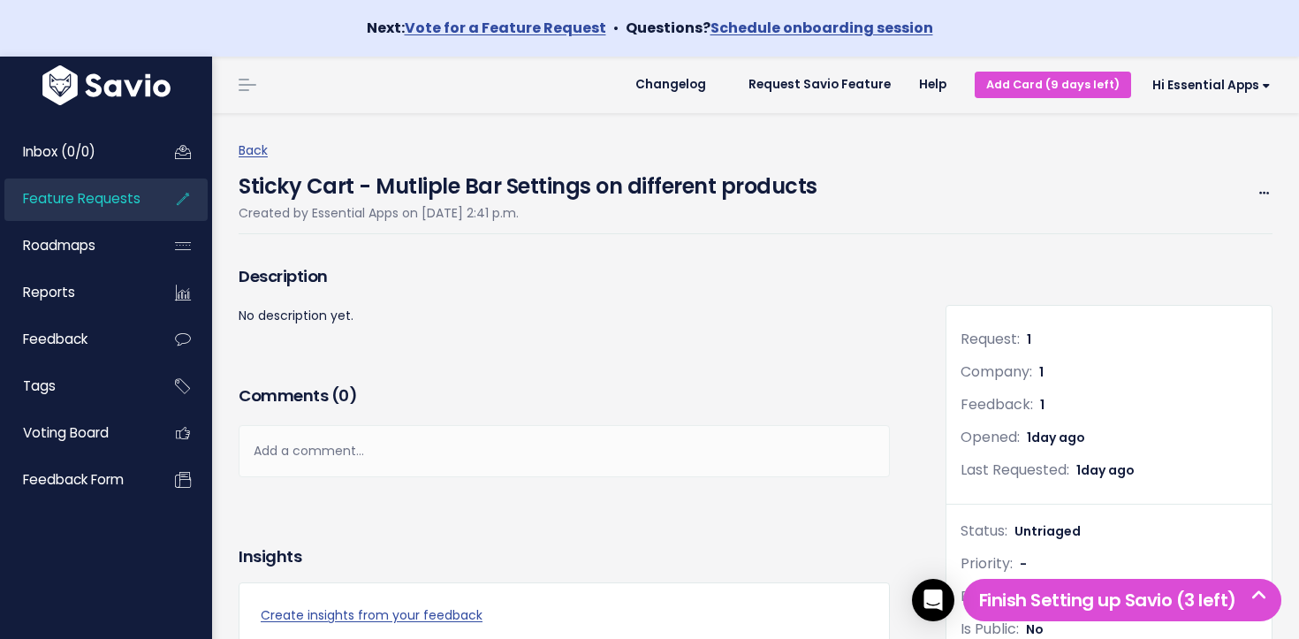
click at [403, 180] on h4 "Sticky Cart - Mutliple Bar Settings on different products" at bounding box center [528, 182] width 579 height 41
drag, startPoint x: 412, startPoint y: 186, endPoint x: 381, endPoint y: 168, distance: 36.1
click at [414, 186] on h4 "Sticky Cart - Mutliple Bar Settings on different products" at bounding box center [528, 182] width 579 height 41
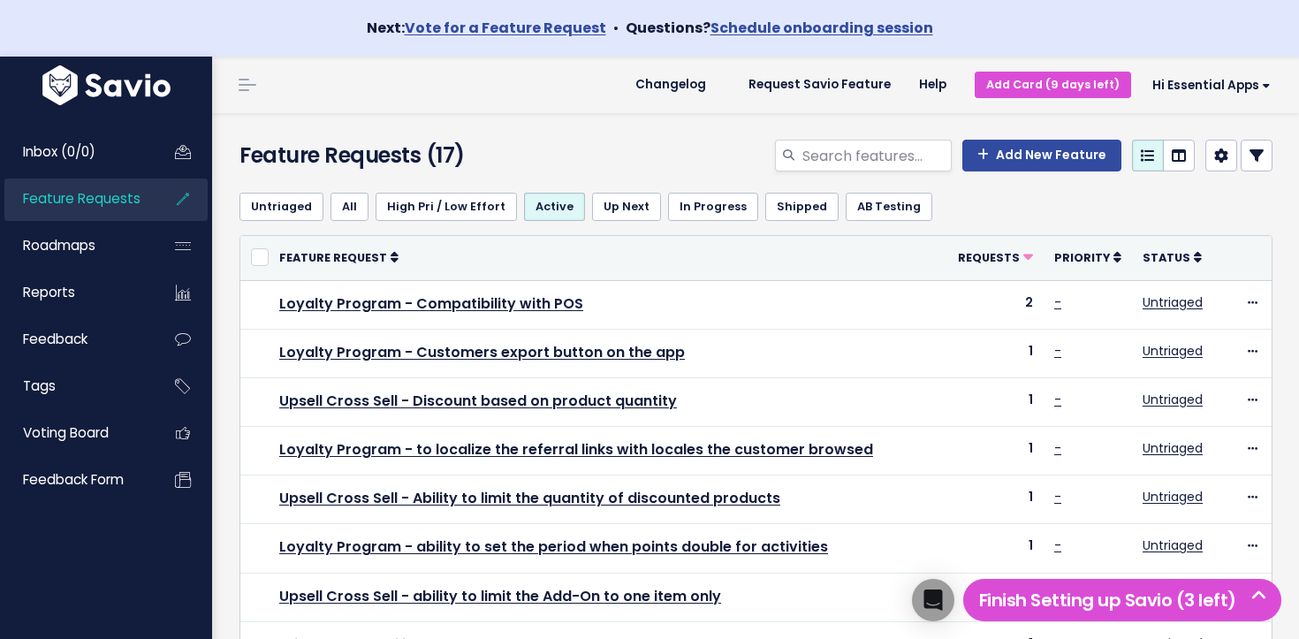
scroll to position [525, 0]
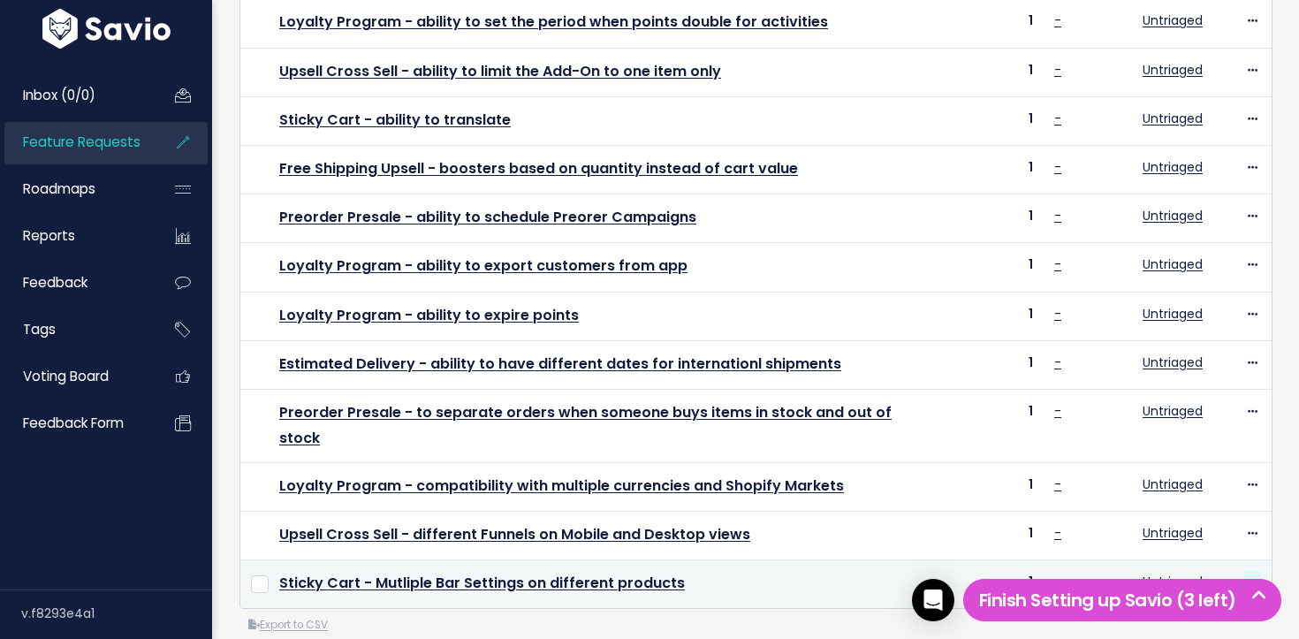
click at [1255, 577] on icon at bounding box center [1253, 582] width 10 height 11
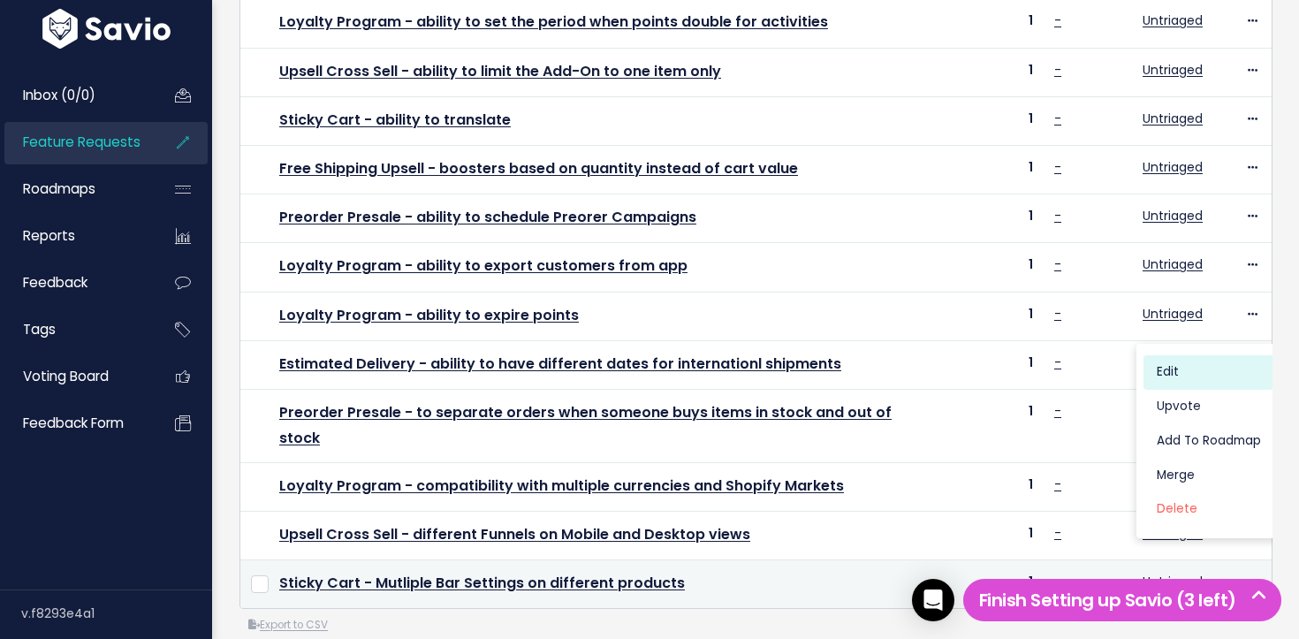
click at [1189, 379] on link "Edit" at bounding box center [1208, 372] width 131 height 34
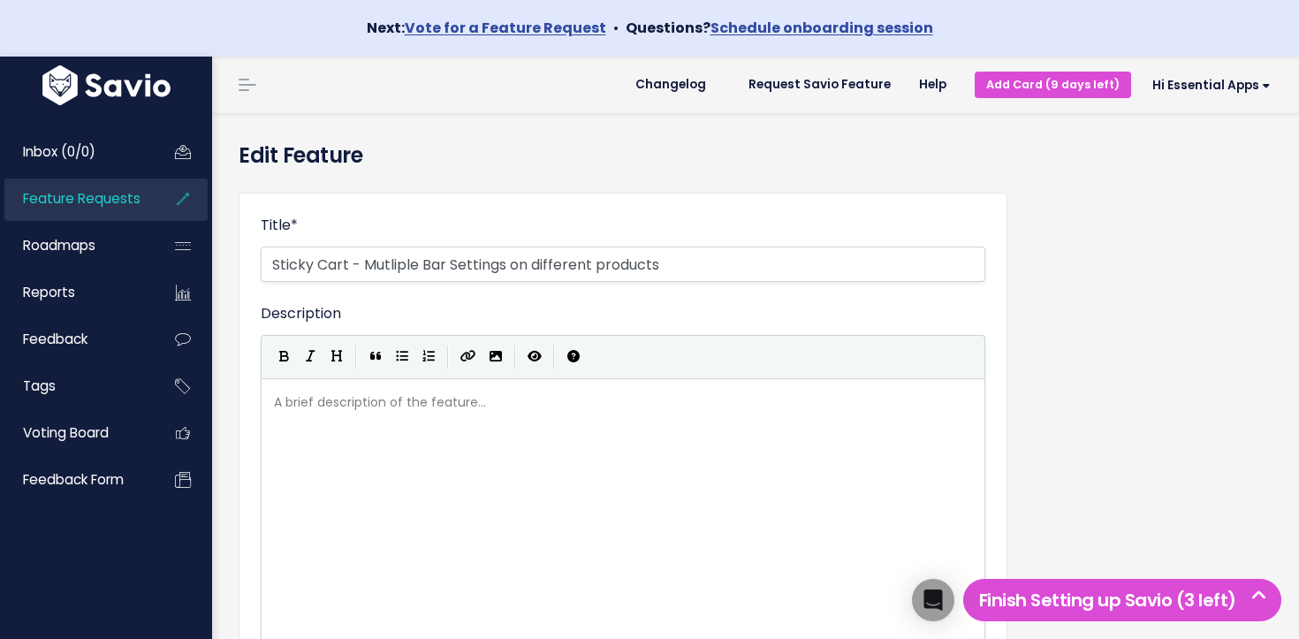
select select
click at [398, 259] on input "Sticky Cart - Mutliple Bar Settings on different products" at bounding box center [623, 264] width 724 height 35
click at [578, 262] on input "Sticky Cart - different Bar Settings on different products" at bounding box center [623, 264] width 724 height 35
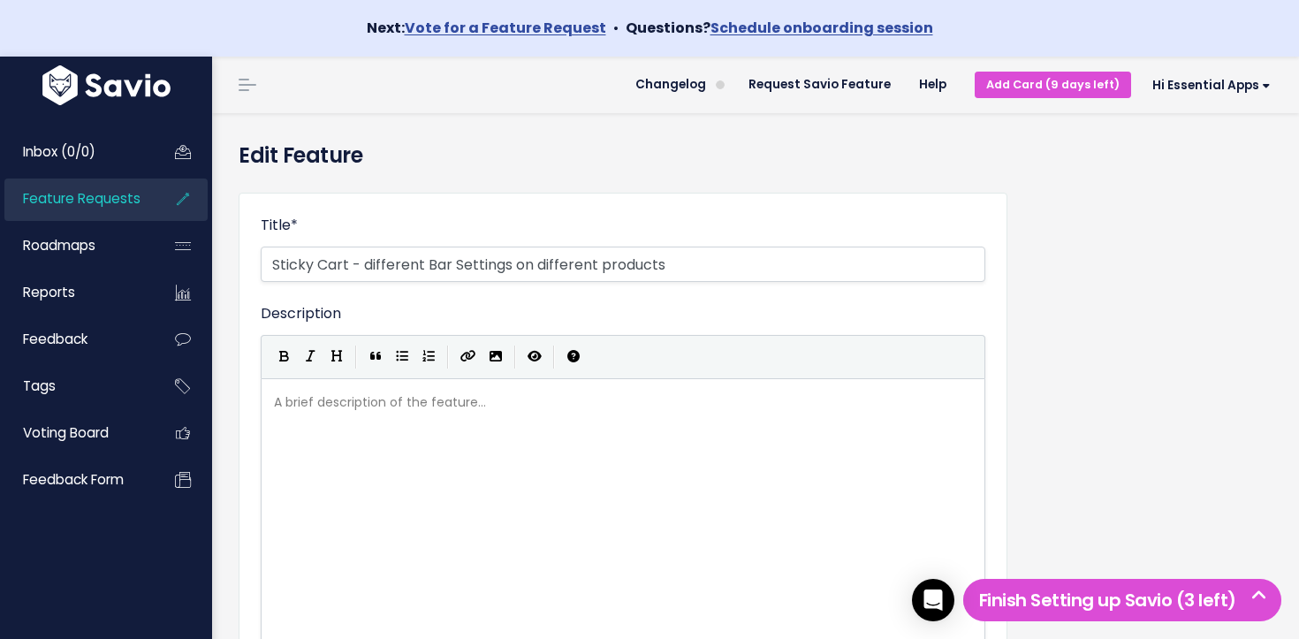
scroll to position [706, 0]
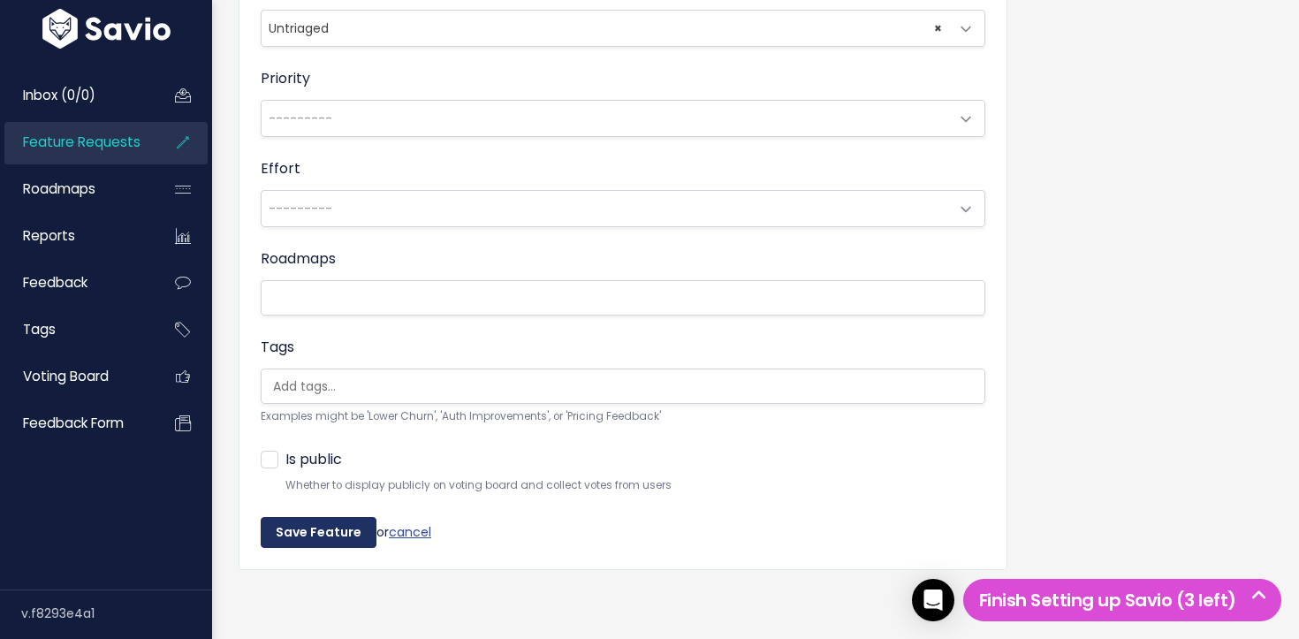
type input "Sticky Cart - different Bar Settings on different products"
click at [316, 528] on input "Save Feature" at bounding box center [319, 533] width 116 height 32
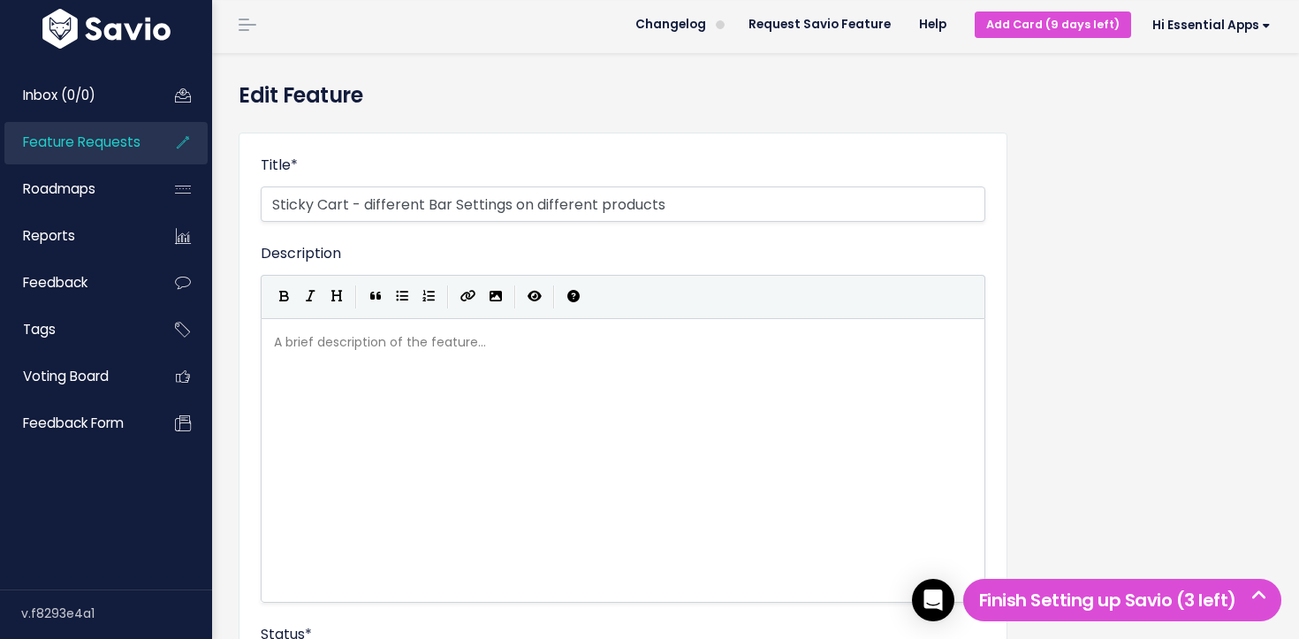
scroll to position [0, 0]
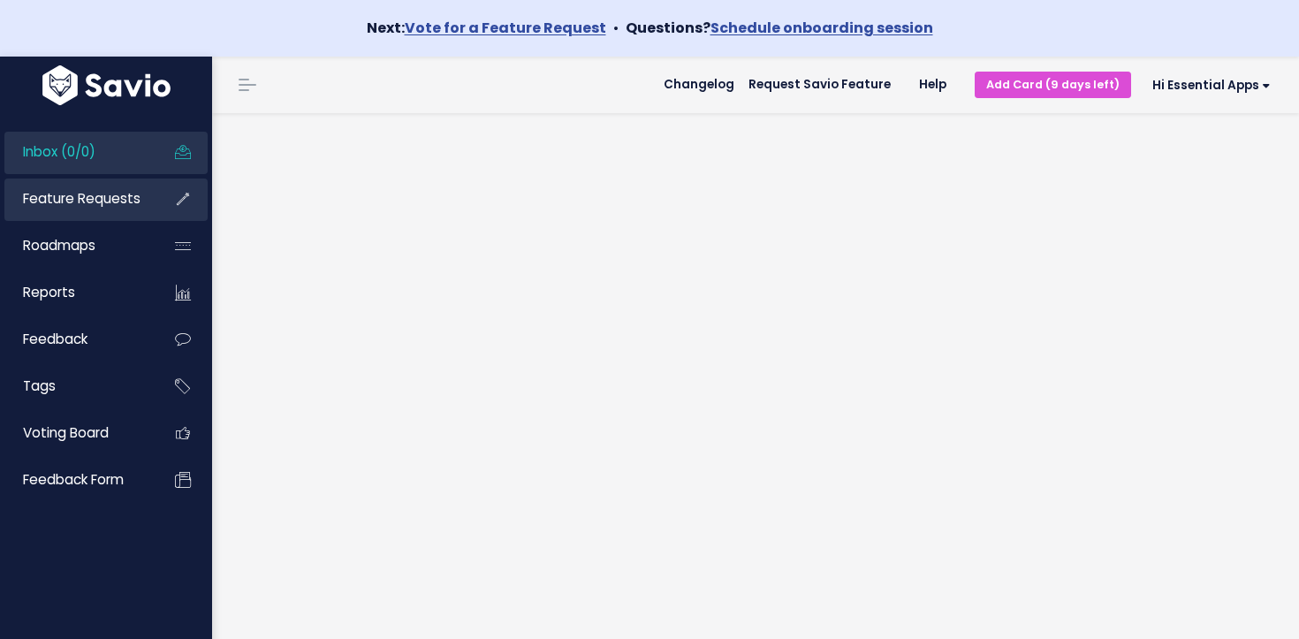
click at [111, 209] on link "Feature Requests" at bounding box center [75, 198] width 142 height 41
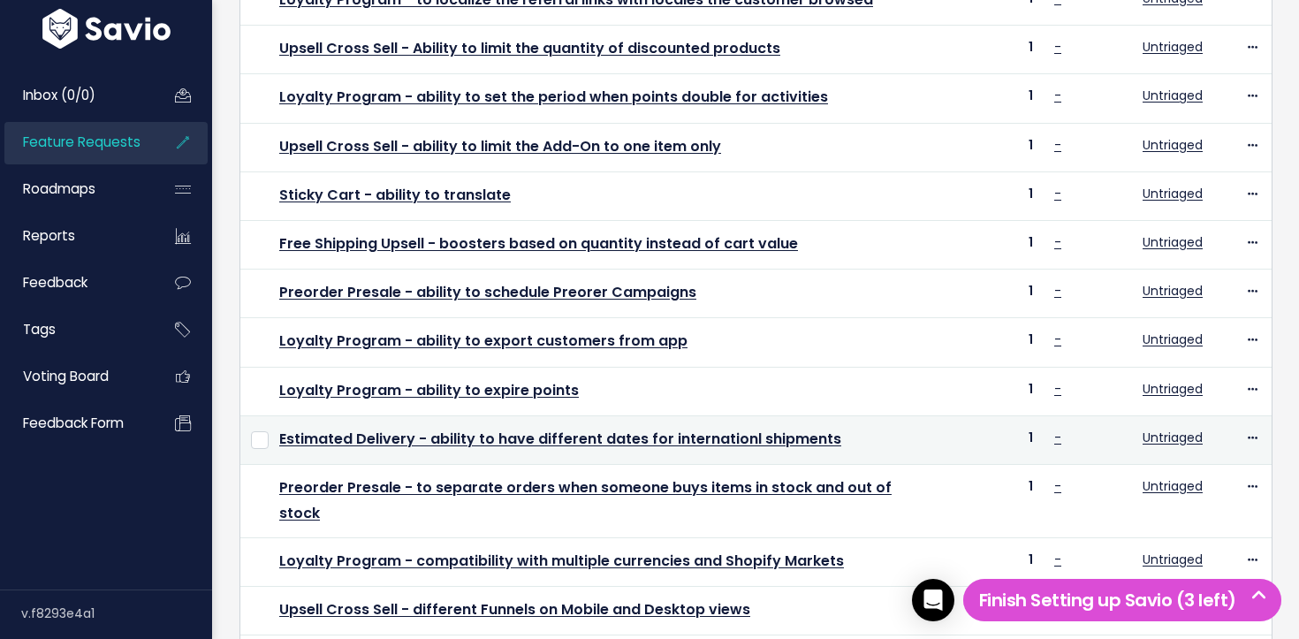
scroll to position [448, 0]
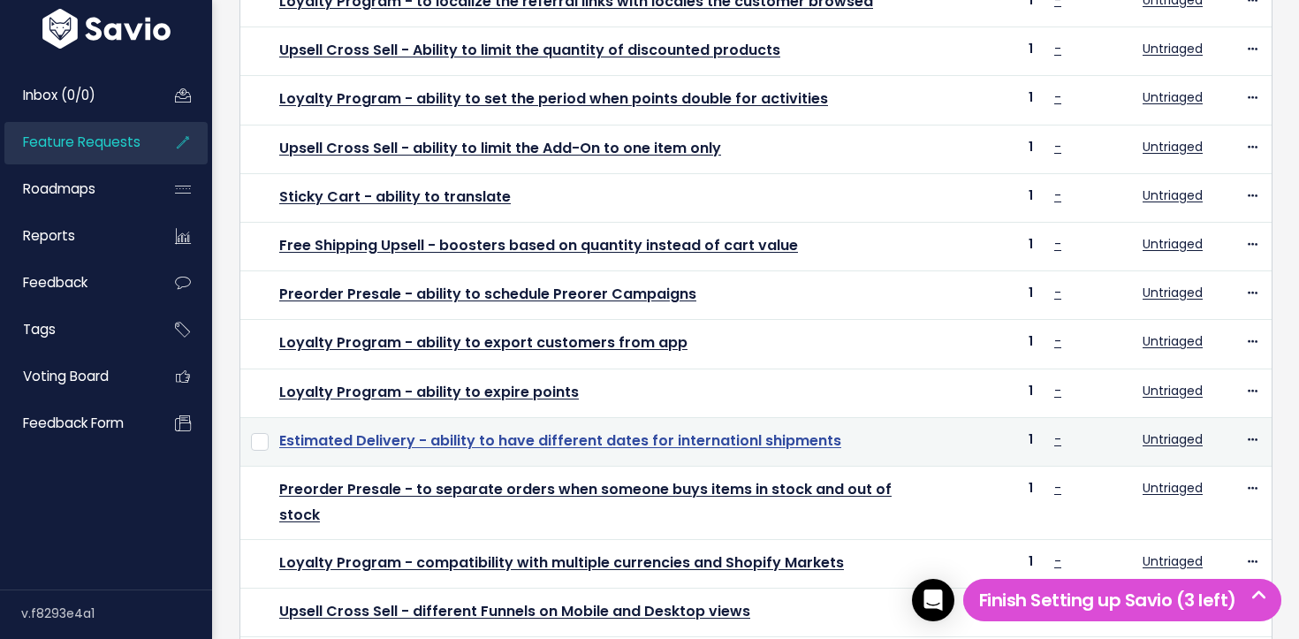
click at [383, 441] on link "Estimated Delivery - ability to have different dates for internationl shipments" at bounding box center [560, 440] width 562 height 20
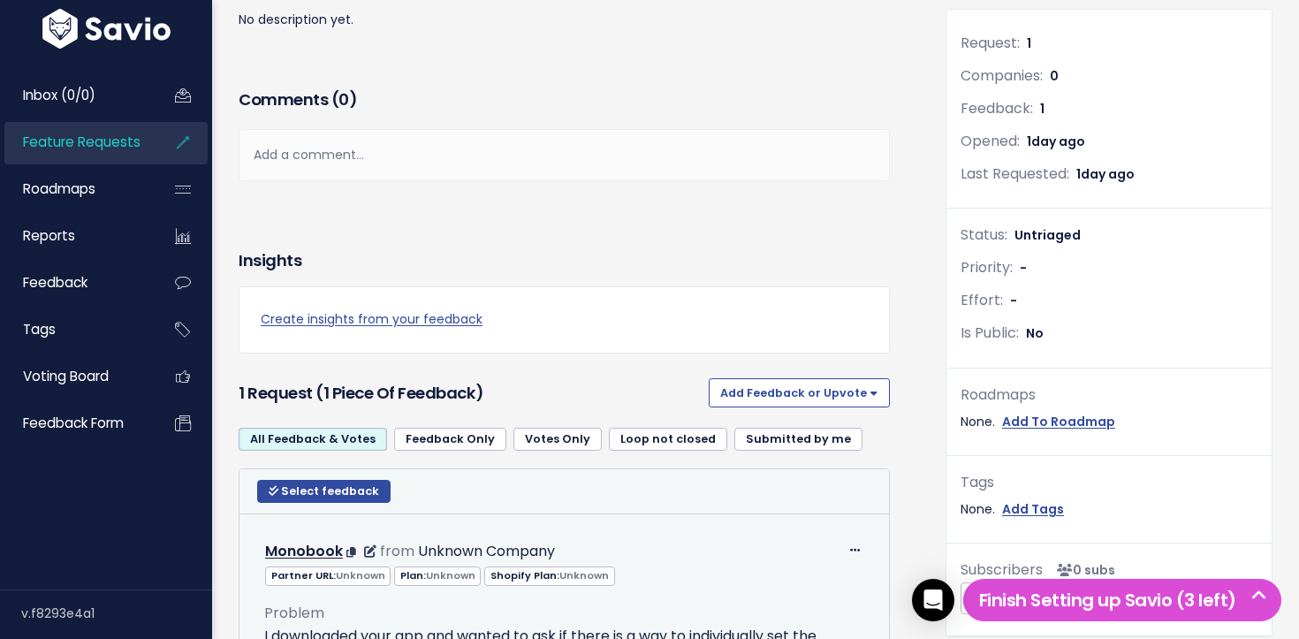
scroll to position [459, 0]
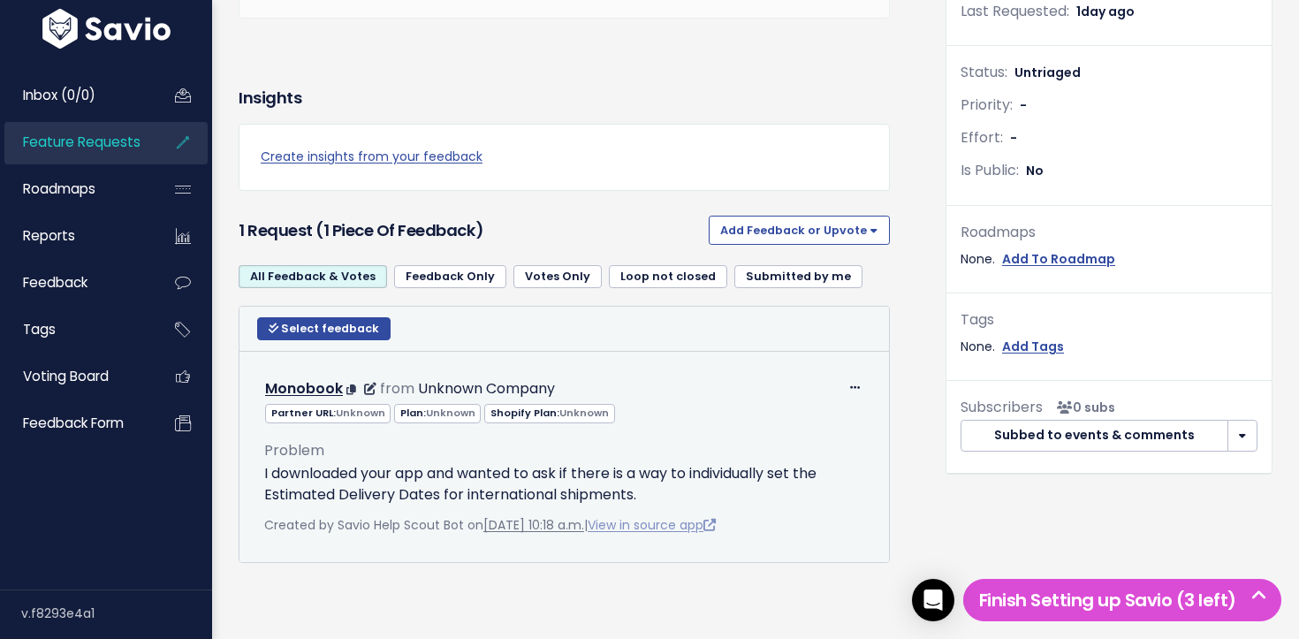
click at [709, 522] on link "View in source app" at bounding box center [652, 525] width 128 height 18
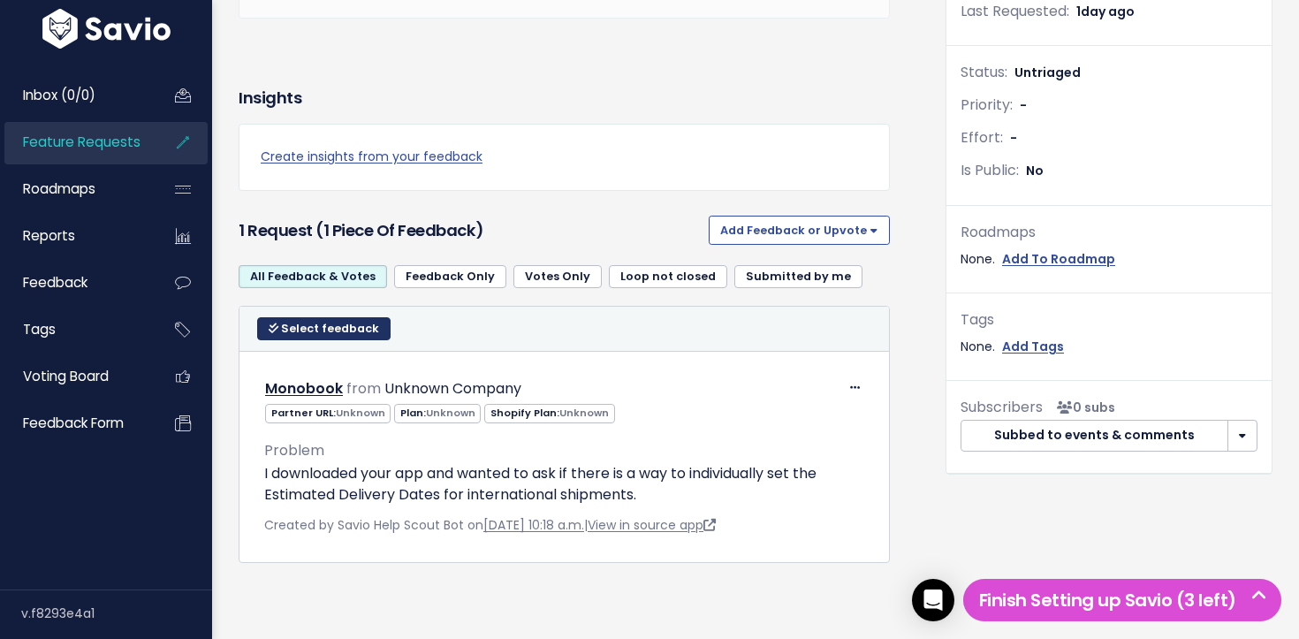
click at [330, 332] on span "Select feedback" at bounding box center [330, 328] width 98 height 15
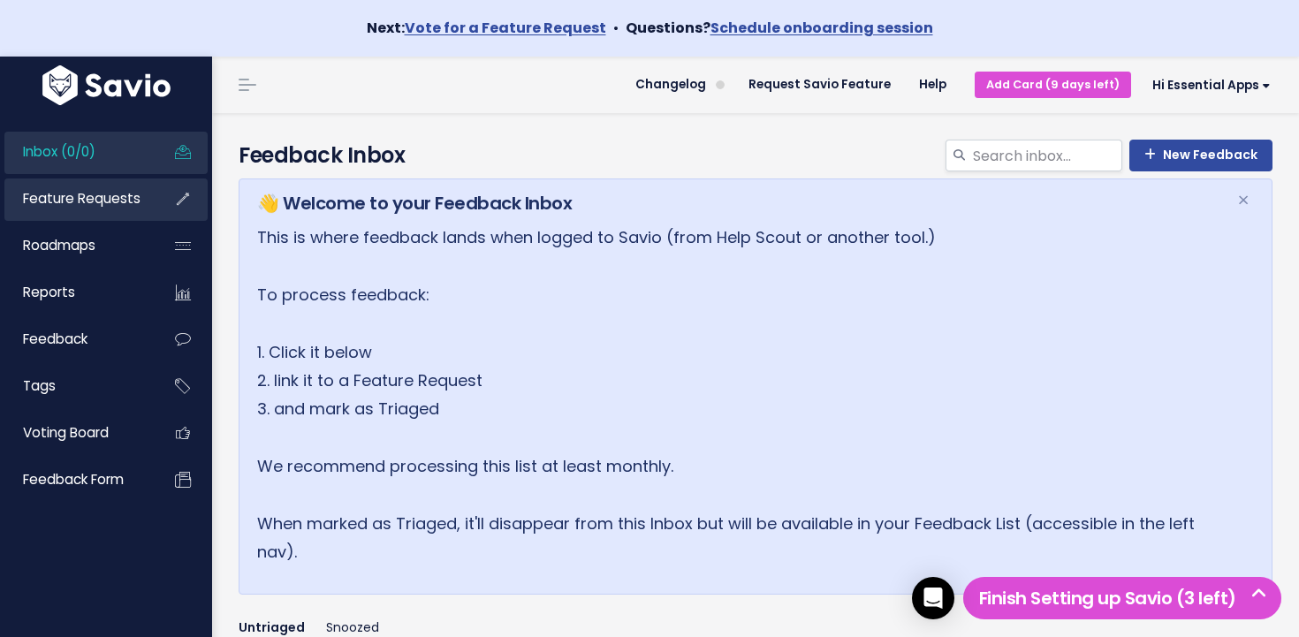
click at [102, 209] on link "Feature Requests" at bounding box center [75, 198] width 142 height 41
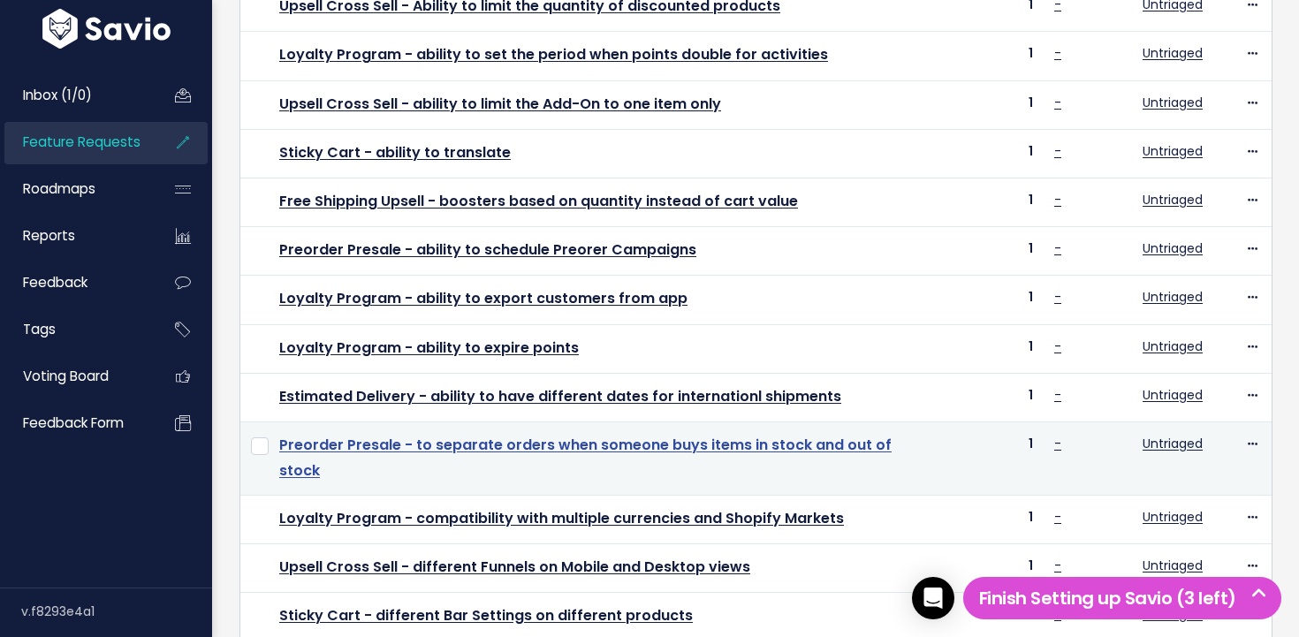
scroll to position [527, 0]
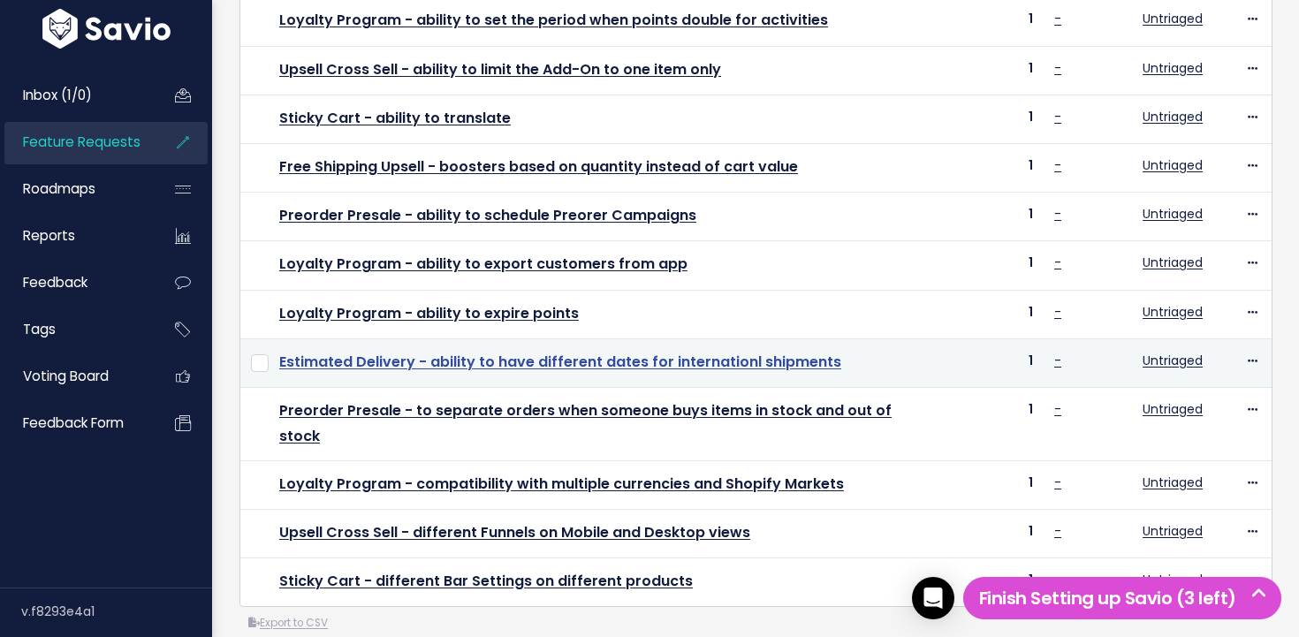
click at [394, 364] on link "Estimated Delivery - ability to have different dates for internationl shipments" at bounding box center [560, 362] width 562 height 20
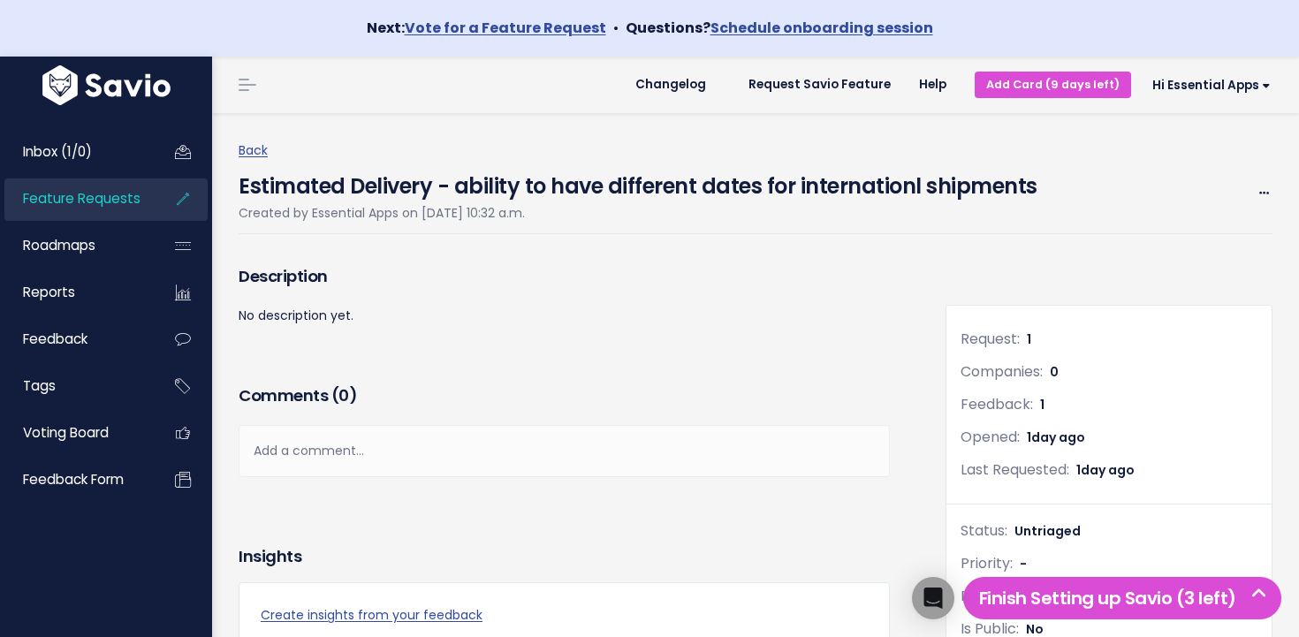
scroll to position [460, 0]
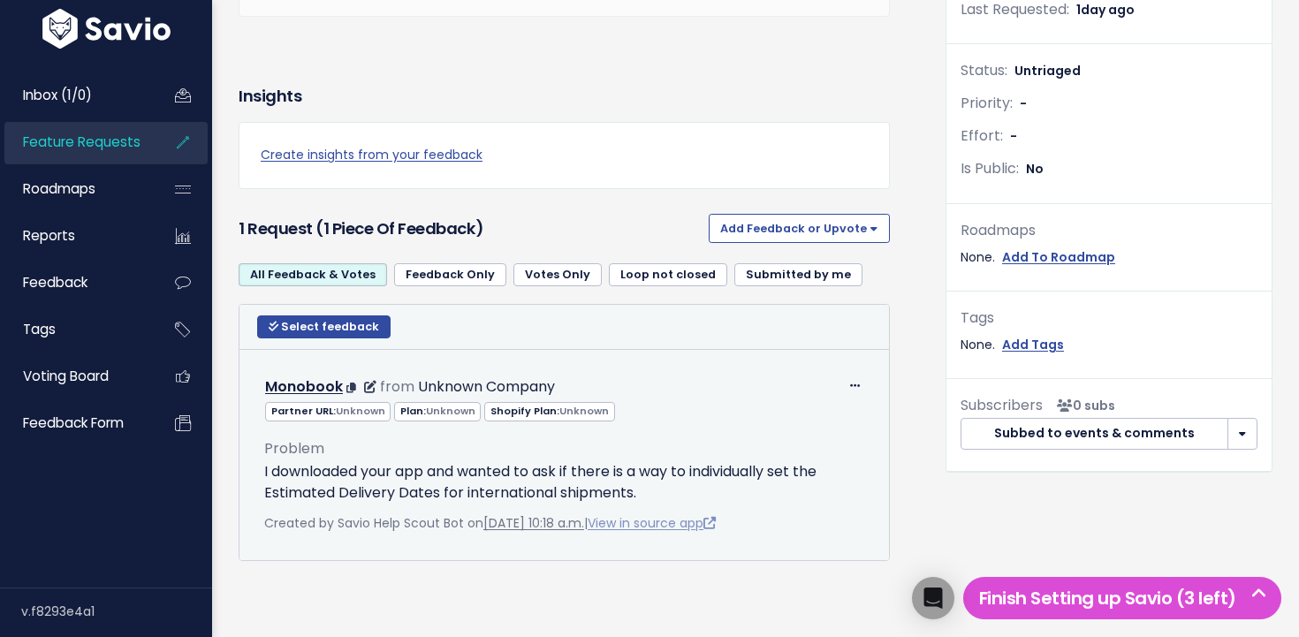
click at [672, 523] on link "View in source app" at bounding box center [652, 523] width 128 height 18
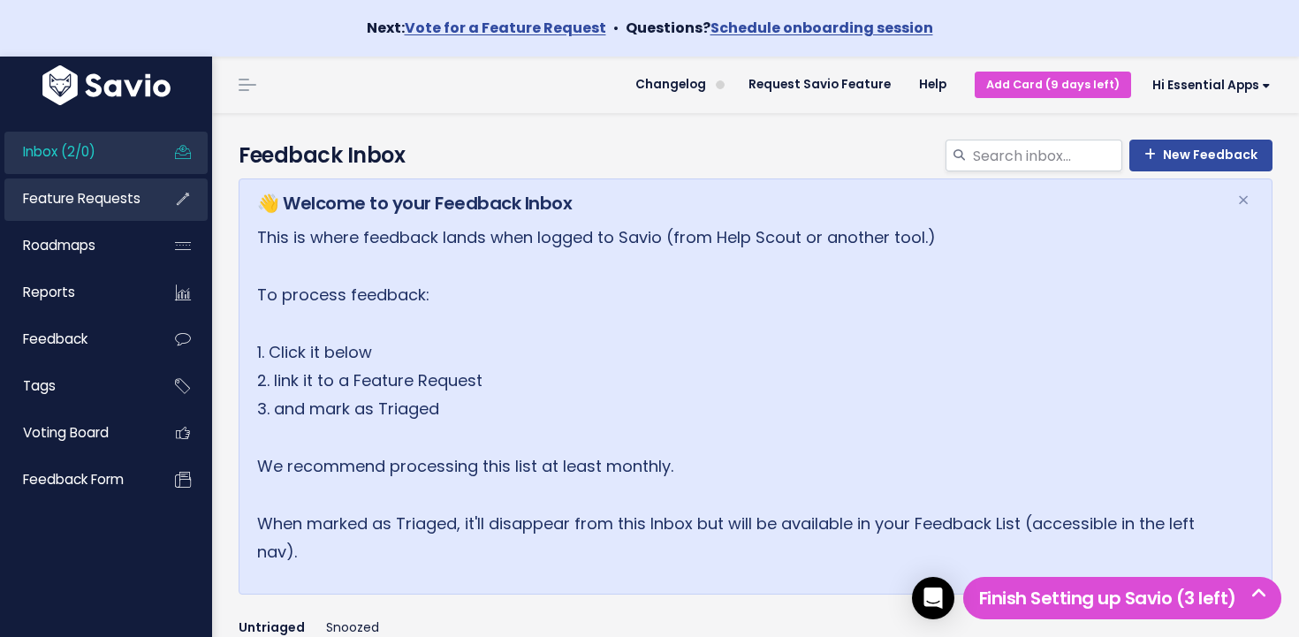
click at [105, 211] on link "Feature Requests" at bounding box center [75, 198] width 142 height 41
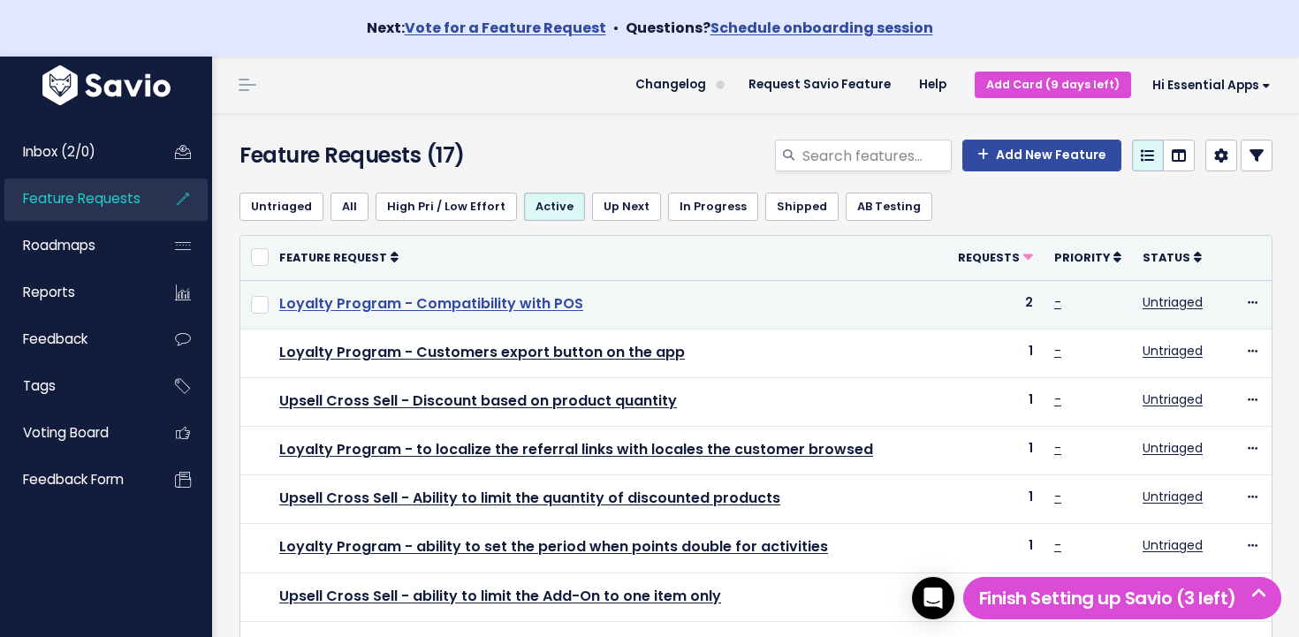
click at [406, 308] on link "Loyalty Program - Compatibility with POS" at bounding box center [431, 303] width 304 height 20
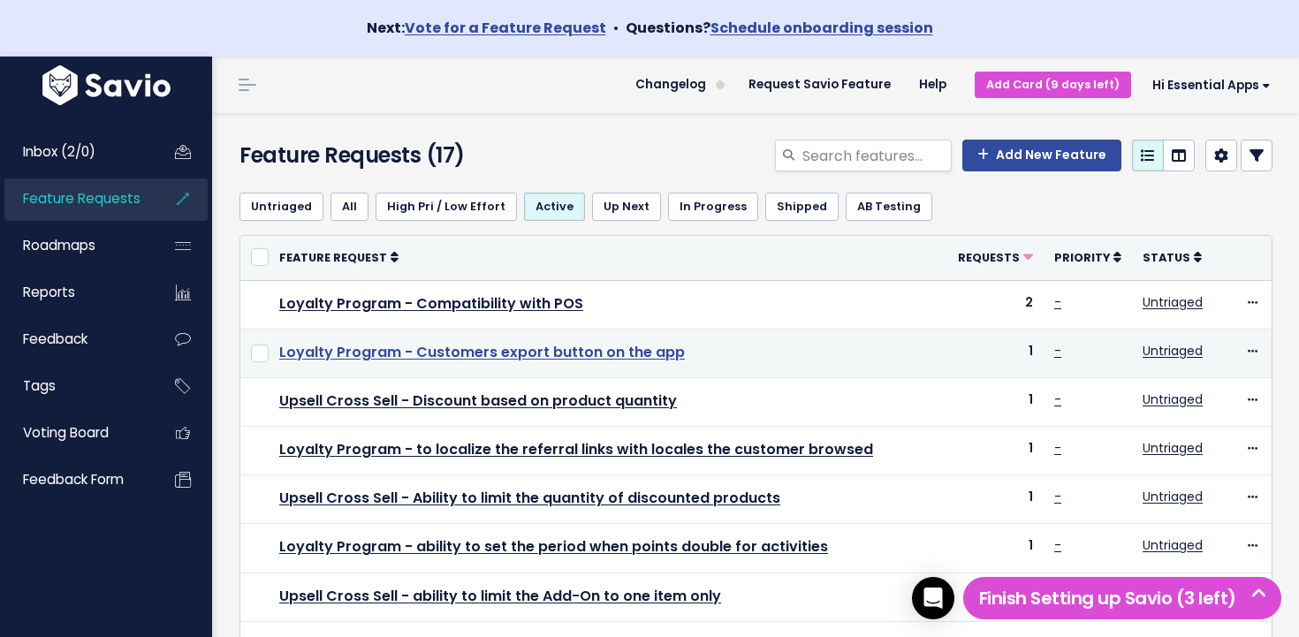
scroll to position [277, 0]
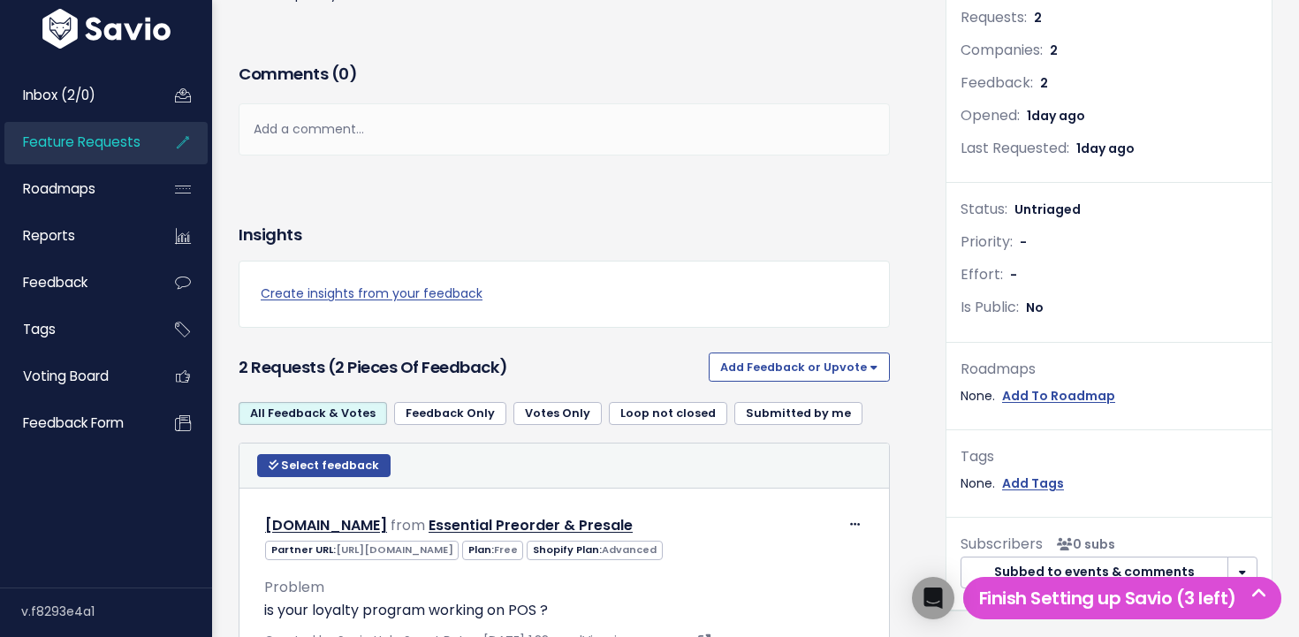
scroll to position [650, 0]
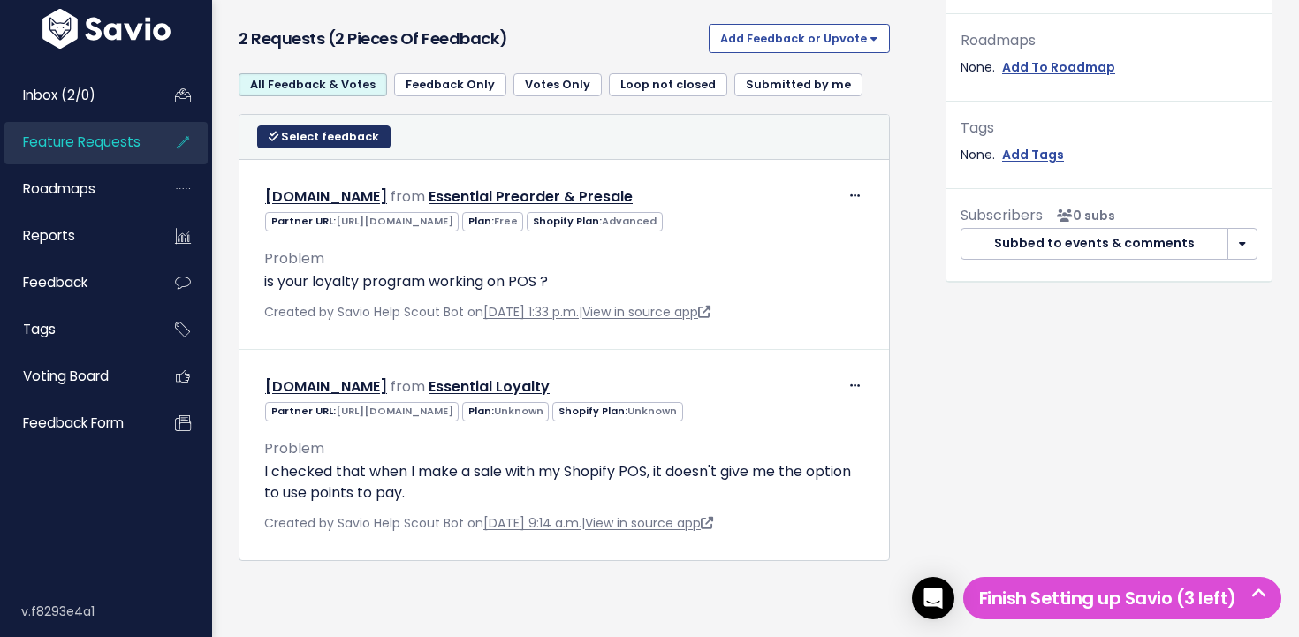
click at [286, 127] on button "Select feedback" at bounding box center [323, 136] width 133 height 23
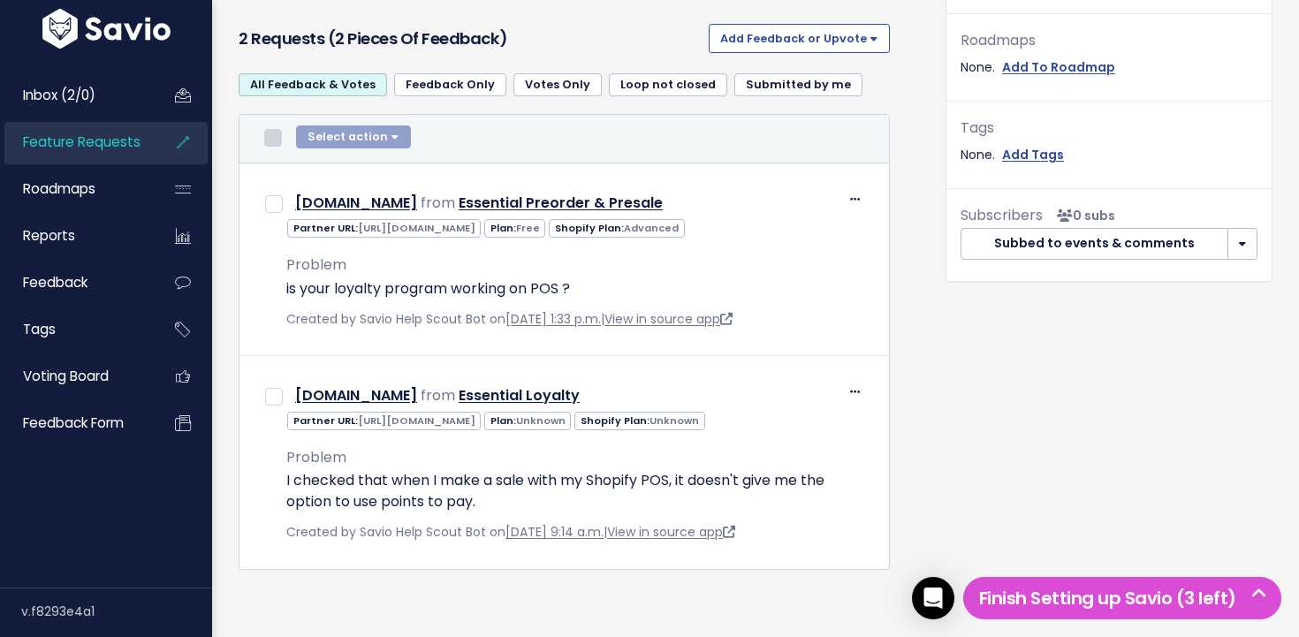
click at [276, 131] on input "checkbox" at bounding box center [273, 138] width 18 height 18
checkbox input "true"
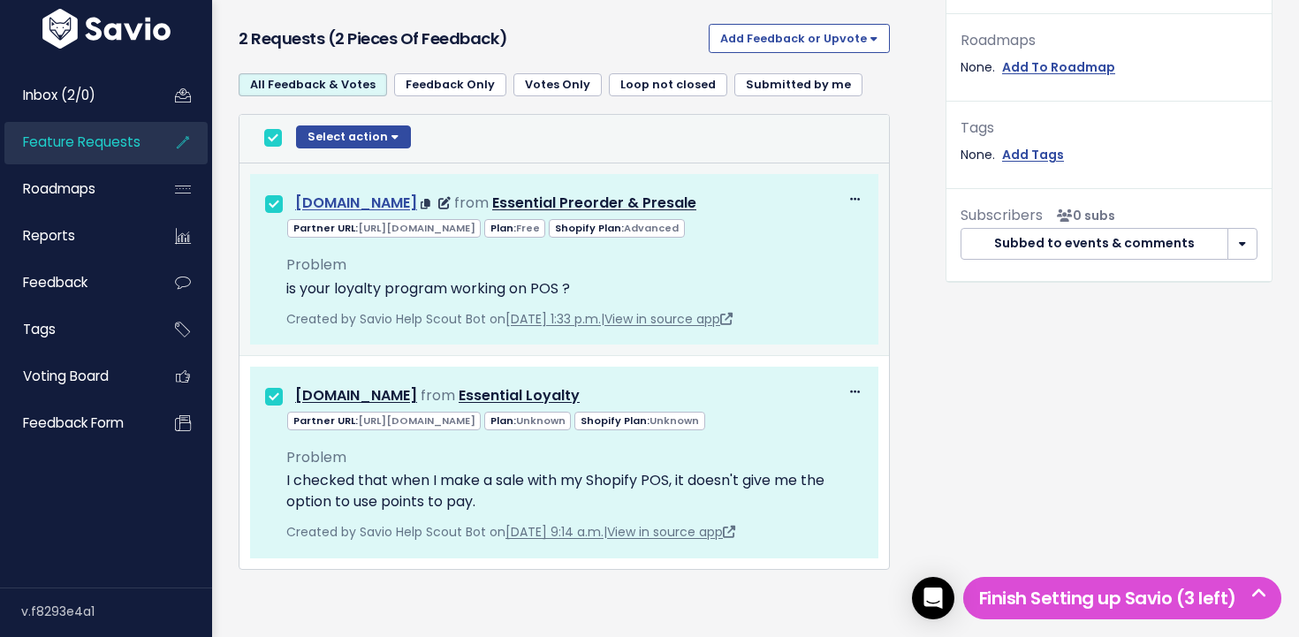
scroll to position [672, 0]
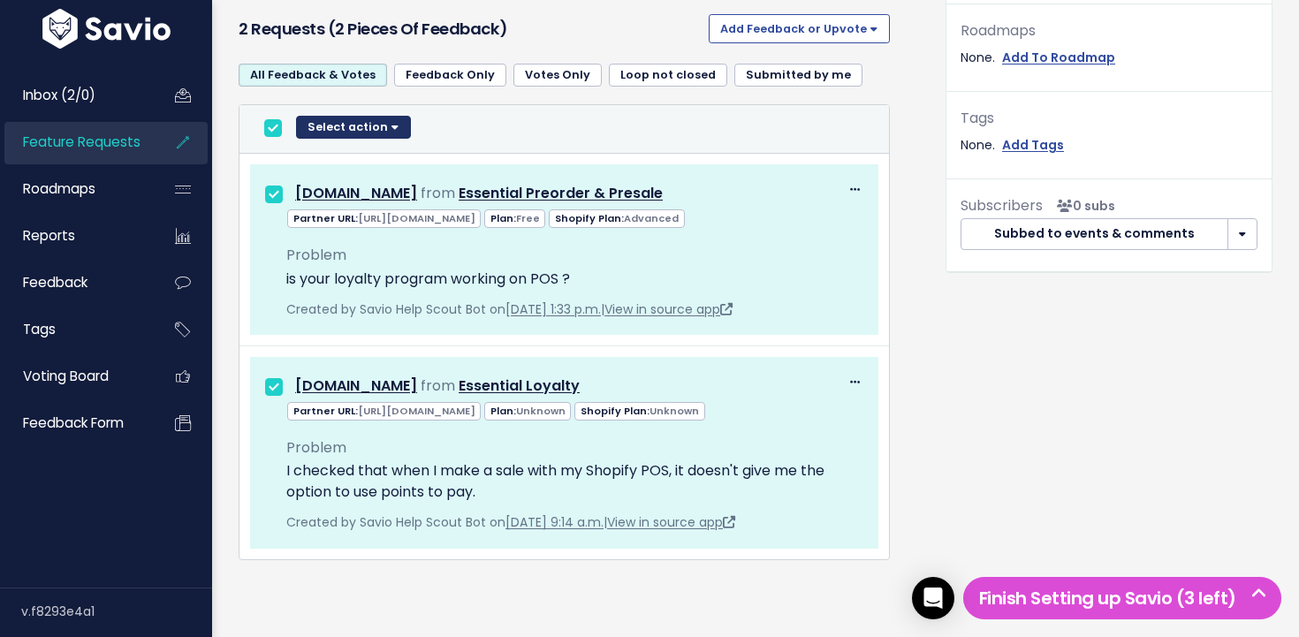
click at [380, 117] on button "Select action" at bounding box center [353, 127] width 115 height 23
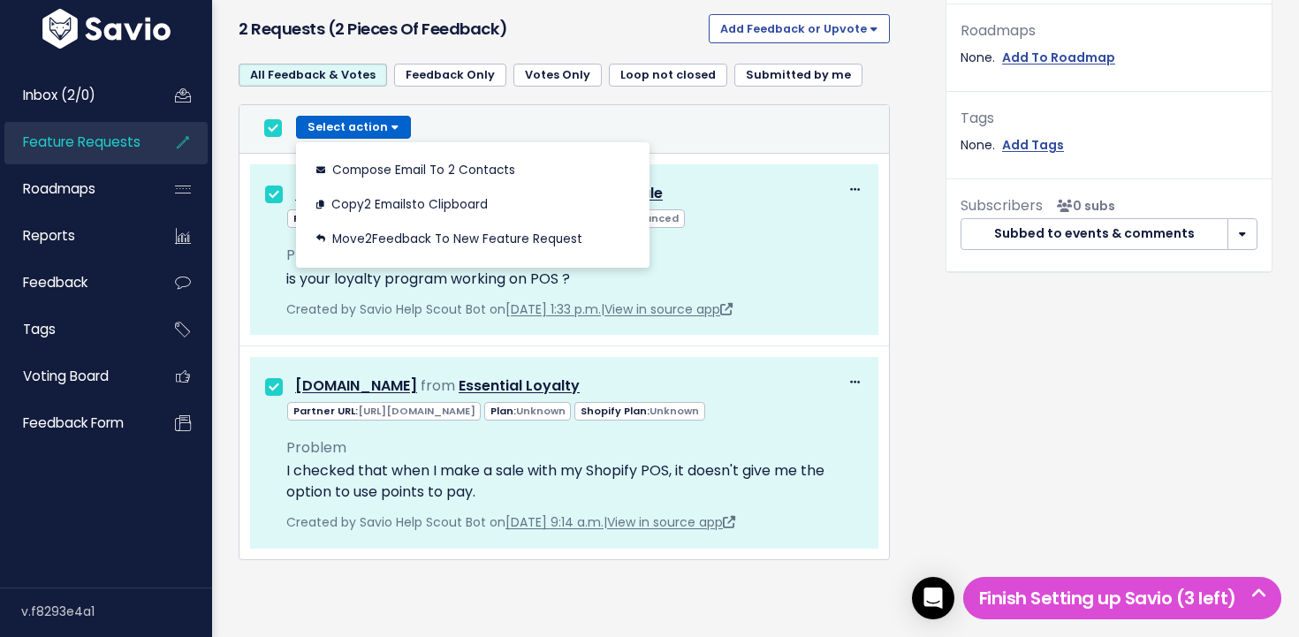
click at [269, 119] on input "checkbox" at bounding box center [273, 128] width 18 height 18
checkbox input "false"
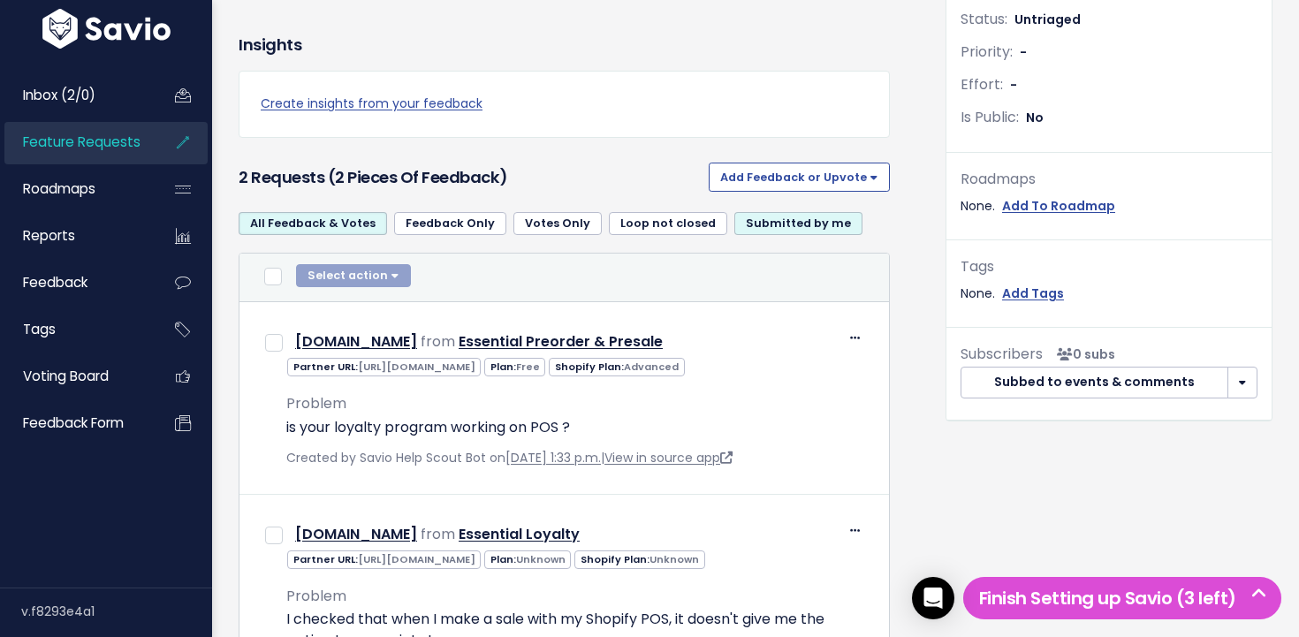
scroll to position [530, 0]
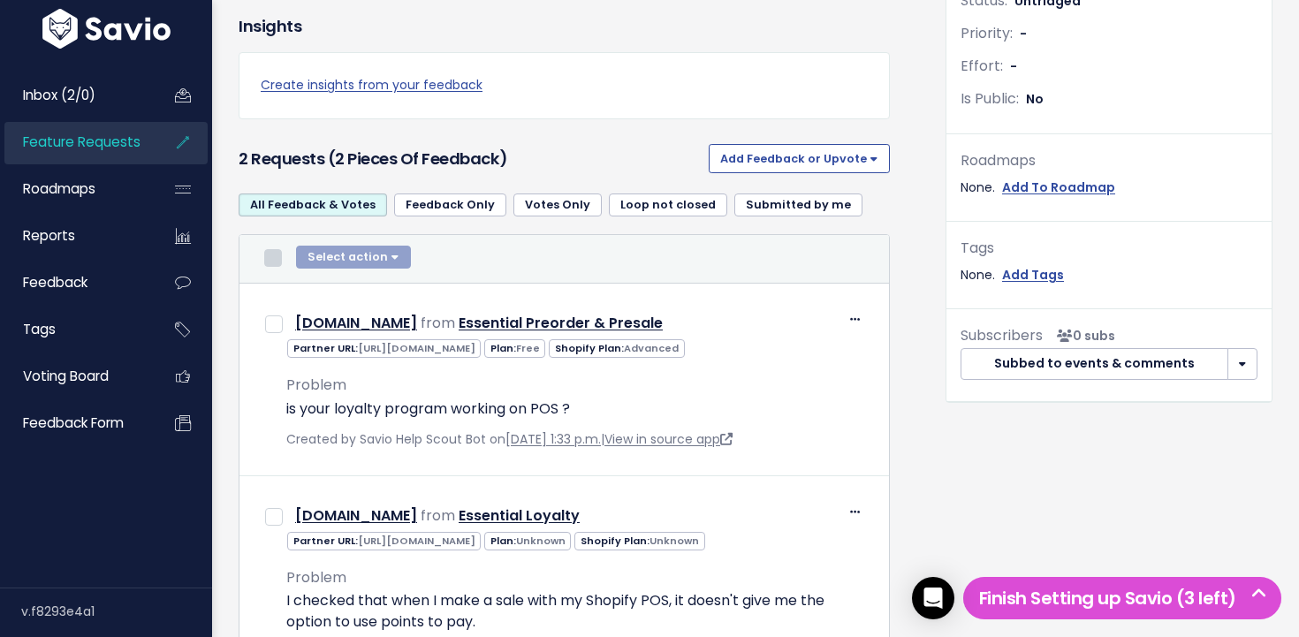
click at [270, 257] on input "checkbox" at bounding box center [273, 258] width 18 height 18
checkbox input "true"
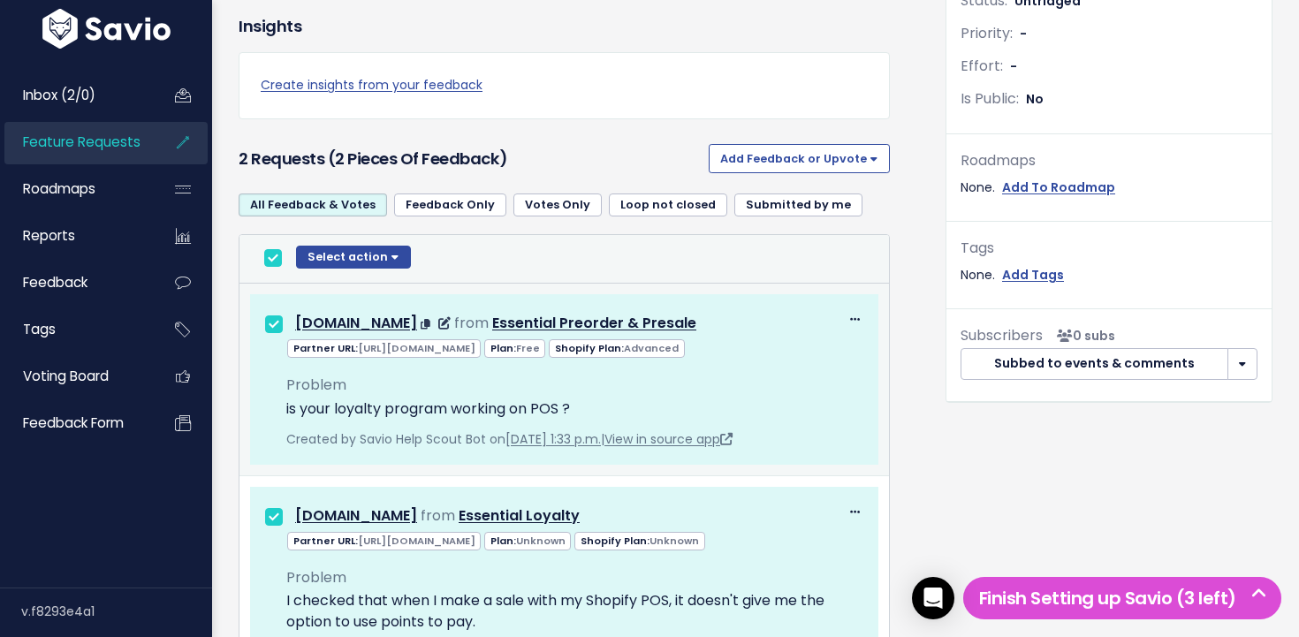
scroll to position [680, 0]
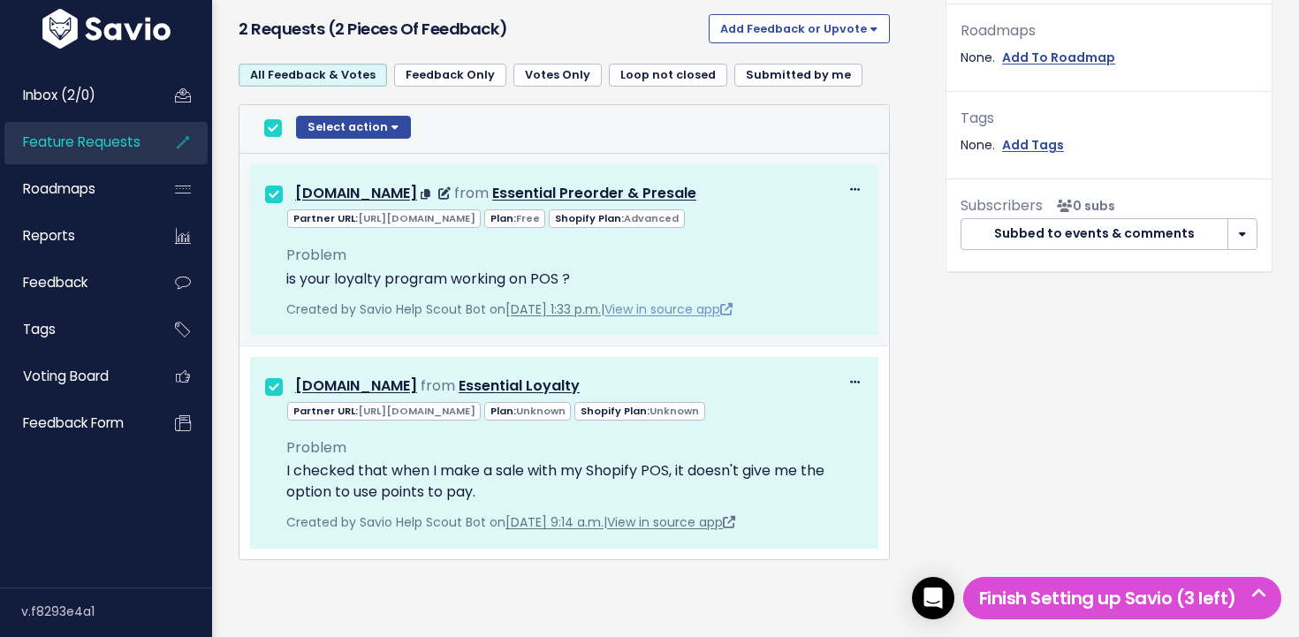
click at [688, 300] on link "View in source app" at bounding box center [668, 309] width 128 height 18
click at [721, 526] on link "View in source app" at bounding box center [671, 522] width 128 height 18
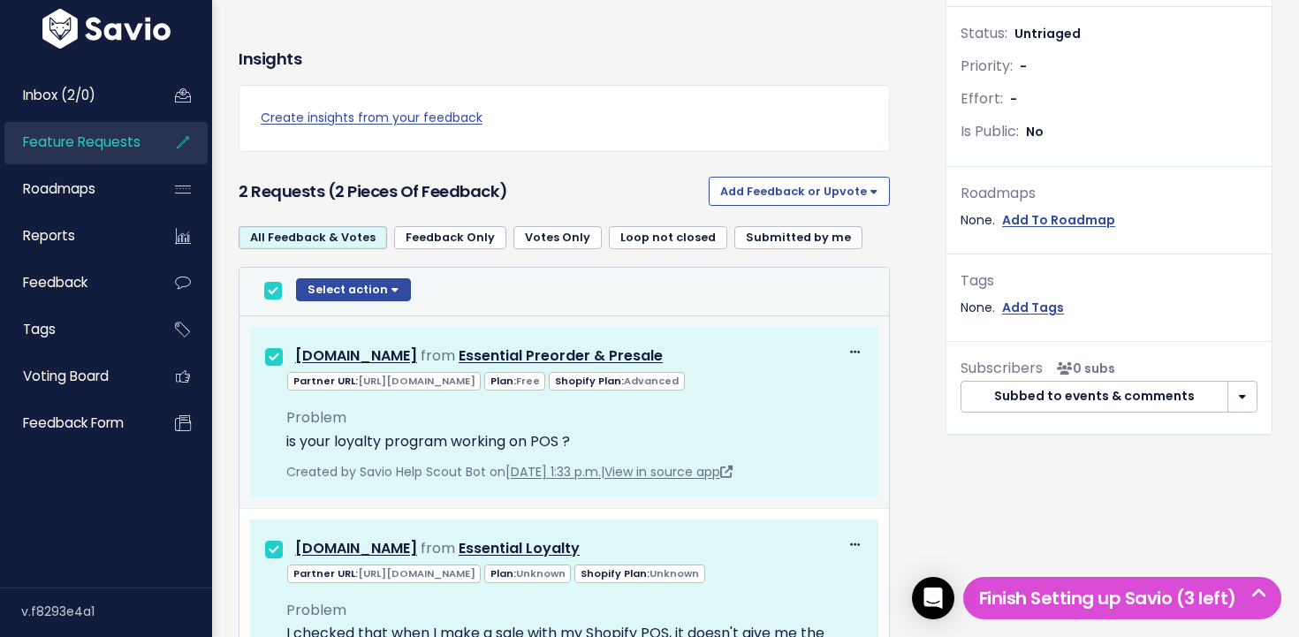
scroll to position [661, 0]
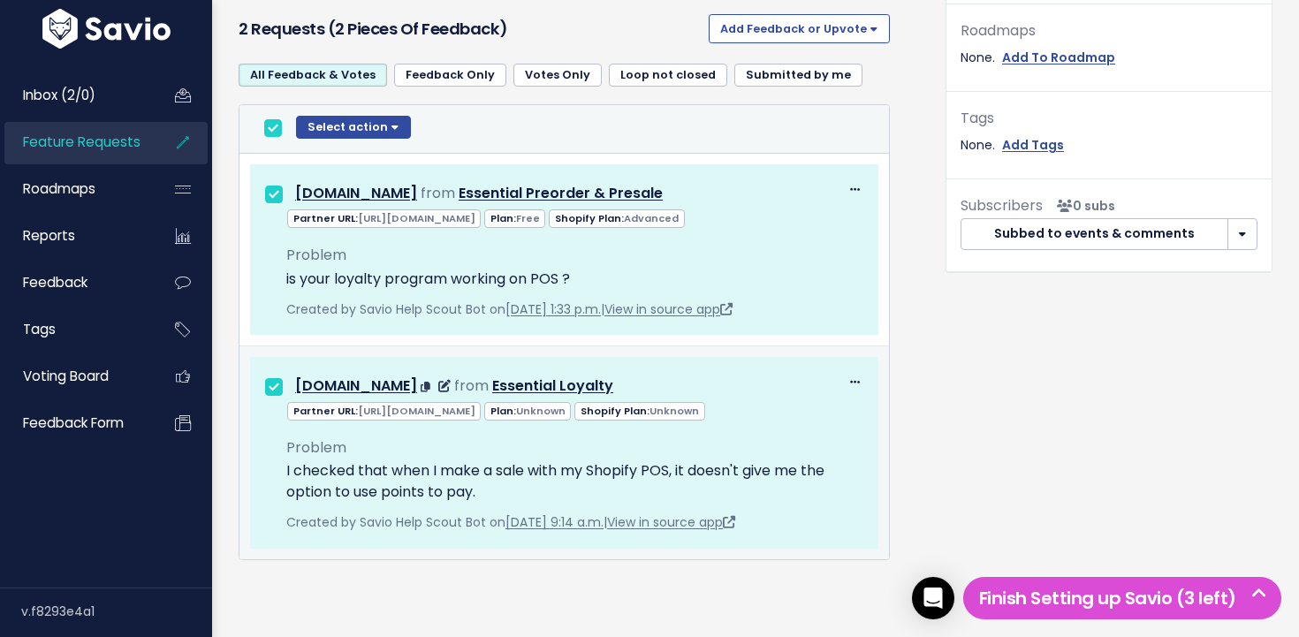
drag, startPoint x: 278, startPoint y: 384, endPoint x: 289, endPoint y: 329, distance: 56.7
click at [278, 383] on input "checkbox" at bounding box center [274, 387] width 18 height 18
checkbox input "false"
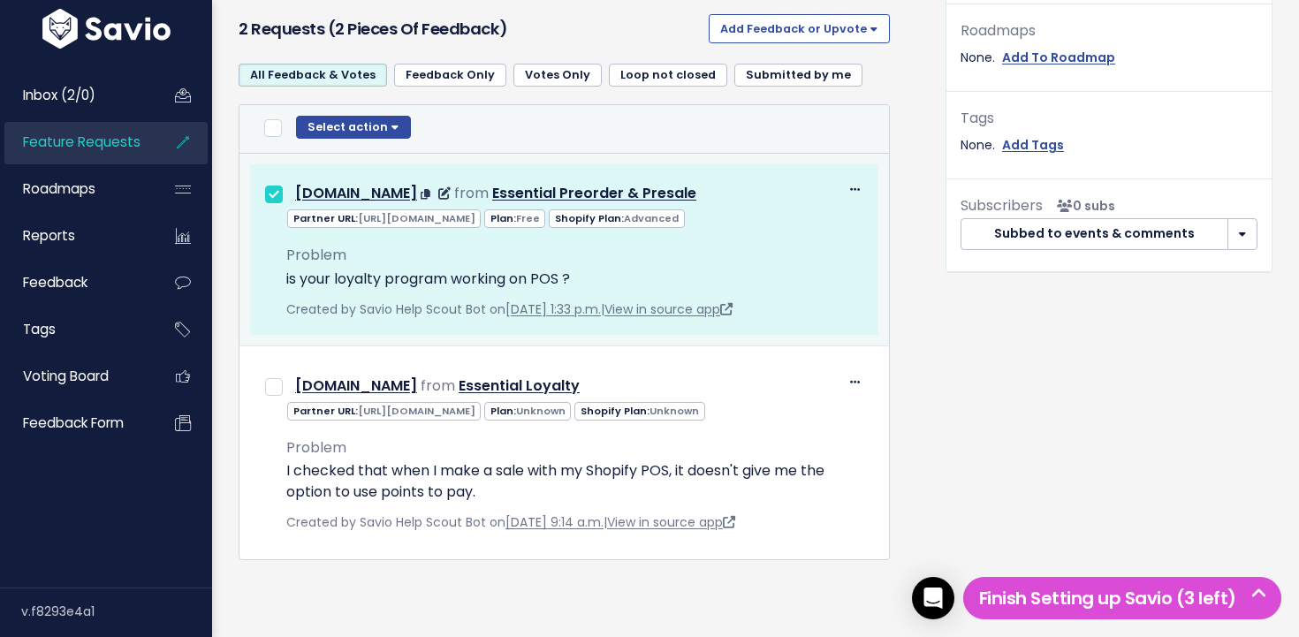
click at [269, 194] on input "checkbox" at bounding box center [274, 195] width 18 height 18
checkbox input "false"
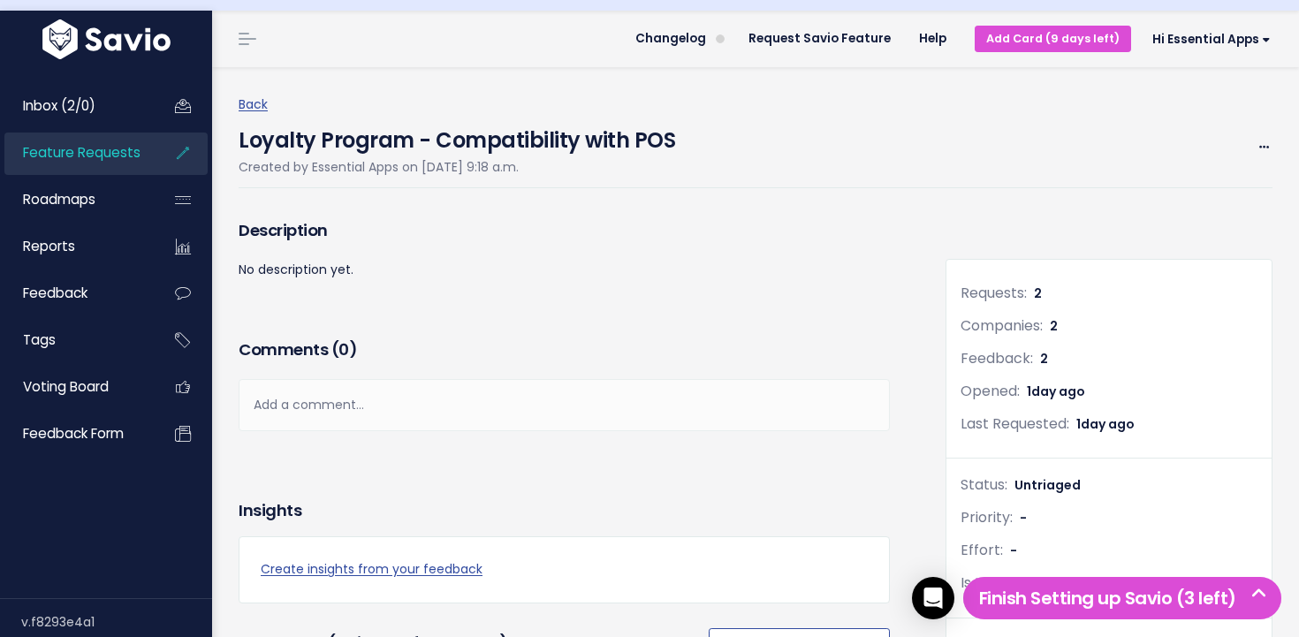
scroll to position [0, 0]
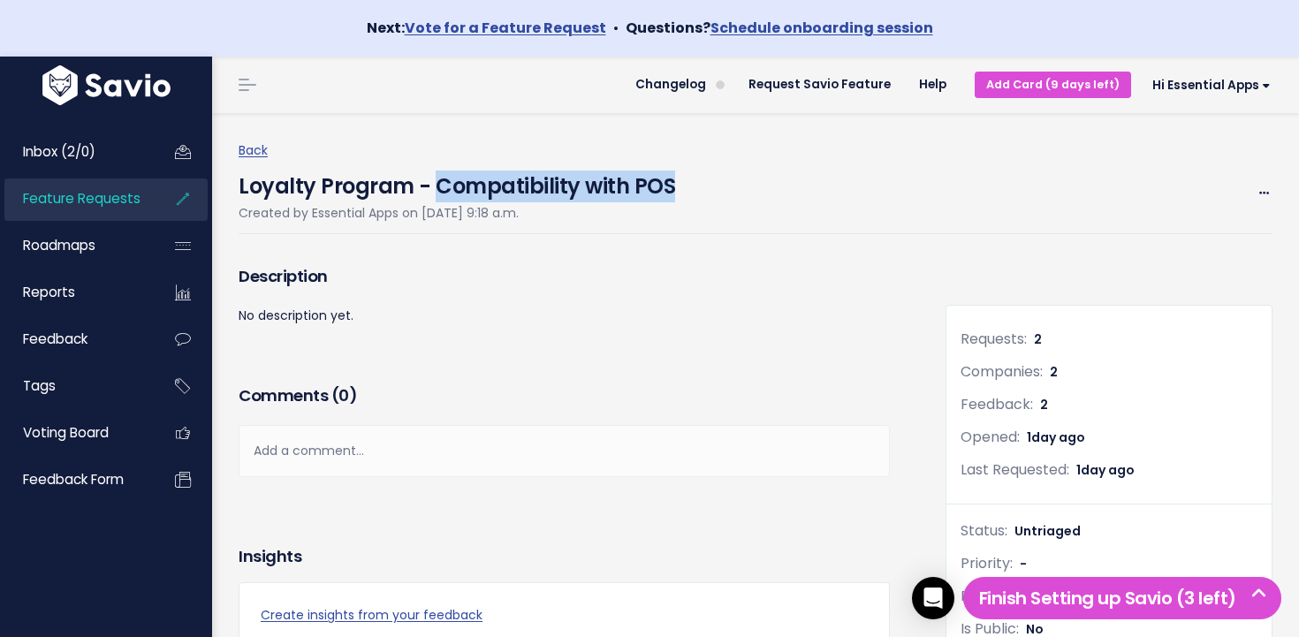
drag, startPoint x: 682, startPoint y: 185, endPoint x: 436, endPoint y: 184, distance: 246.5
click at [436, 184] on div "Loyalty Program - Compatibility with POS Created by Essential Apps on Sept. 29,…" at bounding box center [756, 198] width 1034 height 72
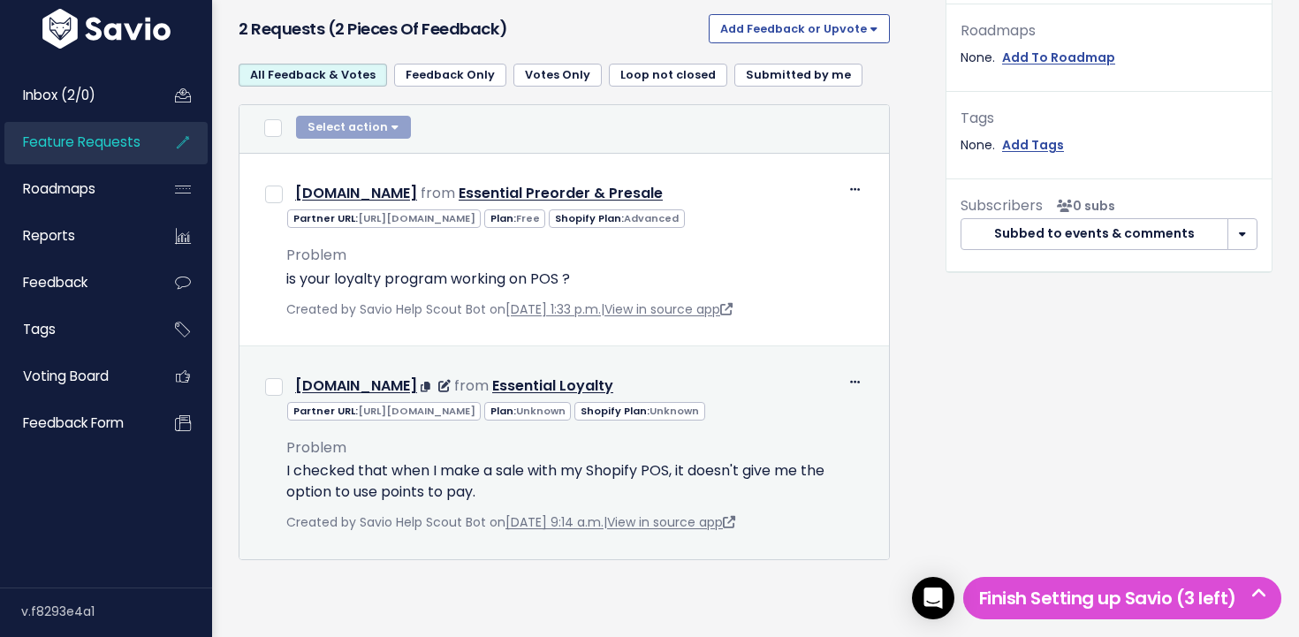
scroll to position [664, 0]
click at [856, 377] on icon at bounding box center [855, 382] width 10 height 11
click at [805, 429] on link "Edit" at bounding box center [810, 431] width 127 height 34
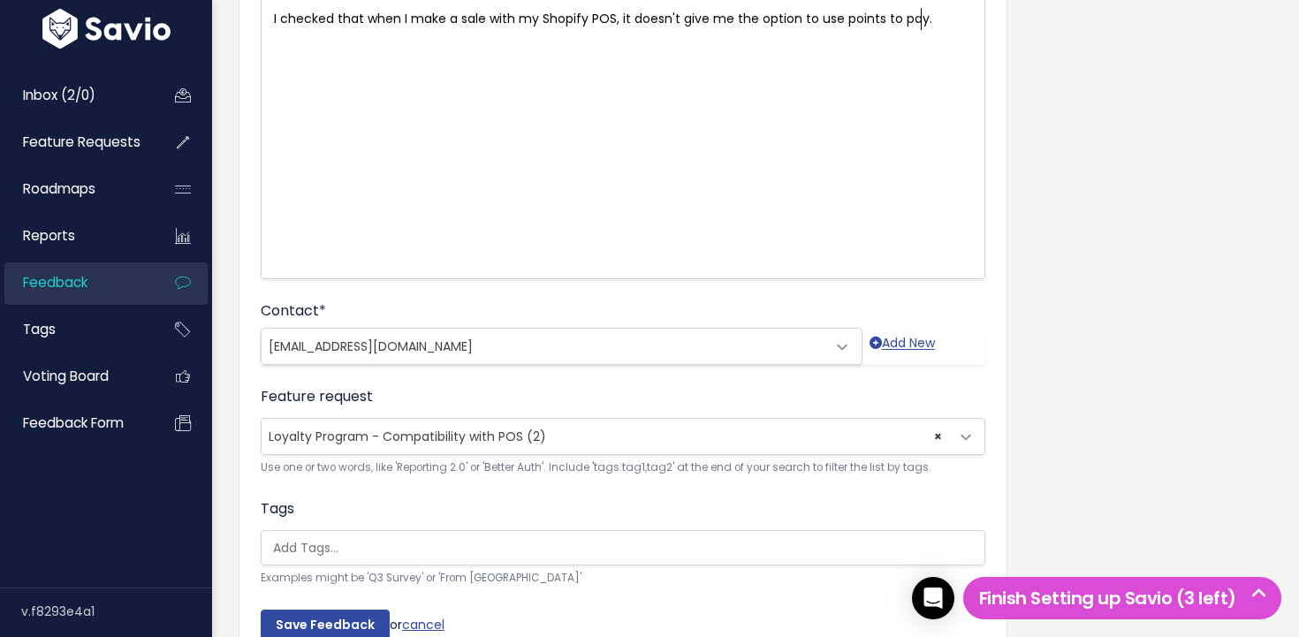
scroll to position [390, 0]
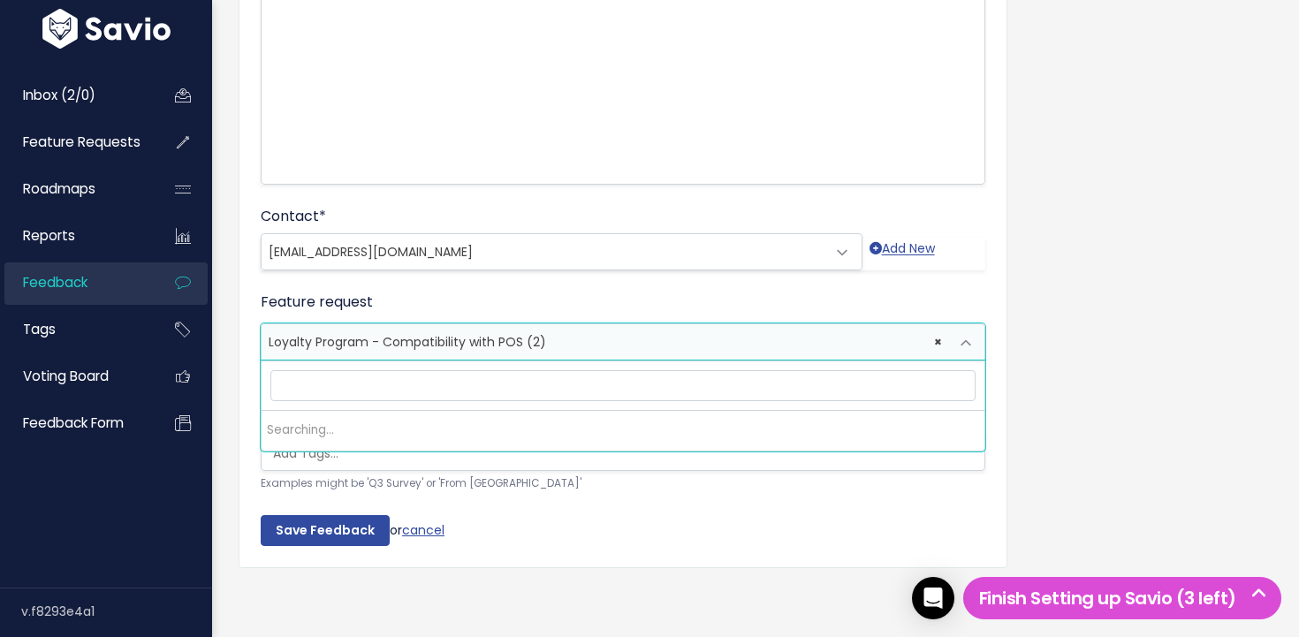
click at [503, 335] on span "Loyalty Program - Compatibility with POS (2)" at bounding box center [407, 342] width 277 height 18
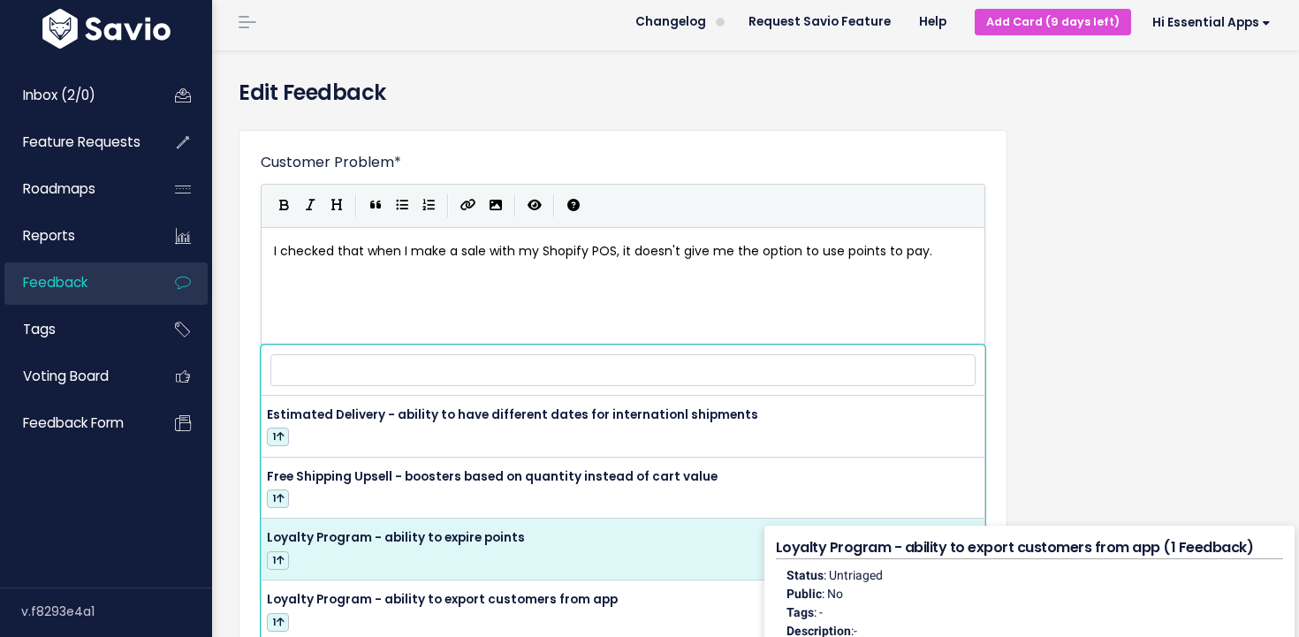
scroll to position [0, 0]
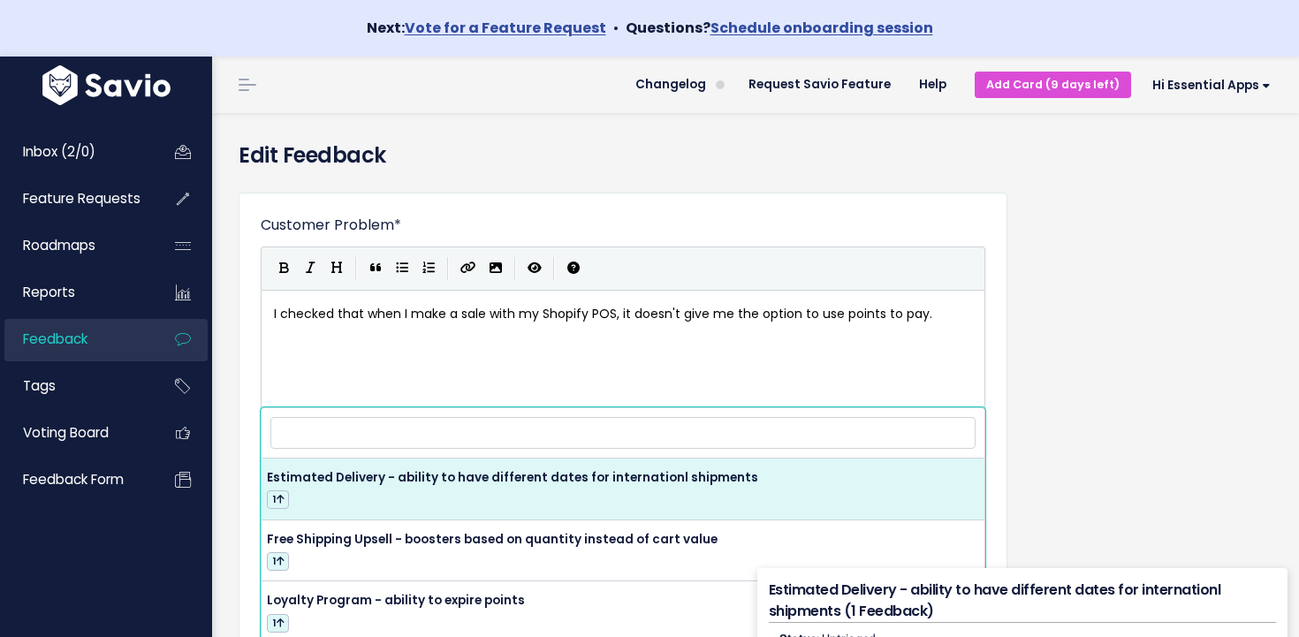
click at [1091, 231] on div "Customer Problem * I checked that when I make a sale with my Shopify POS, it do…" at bounding box center [755, 588] width 1060 height 820
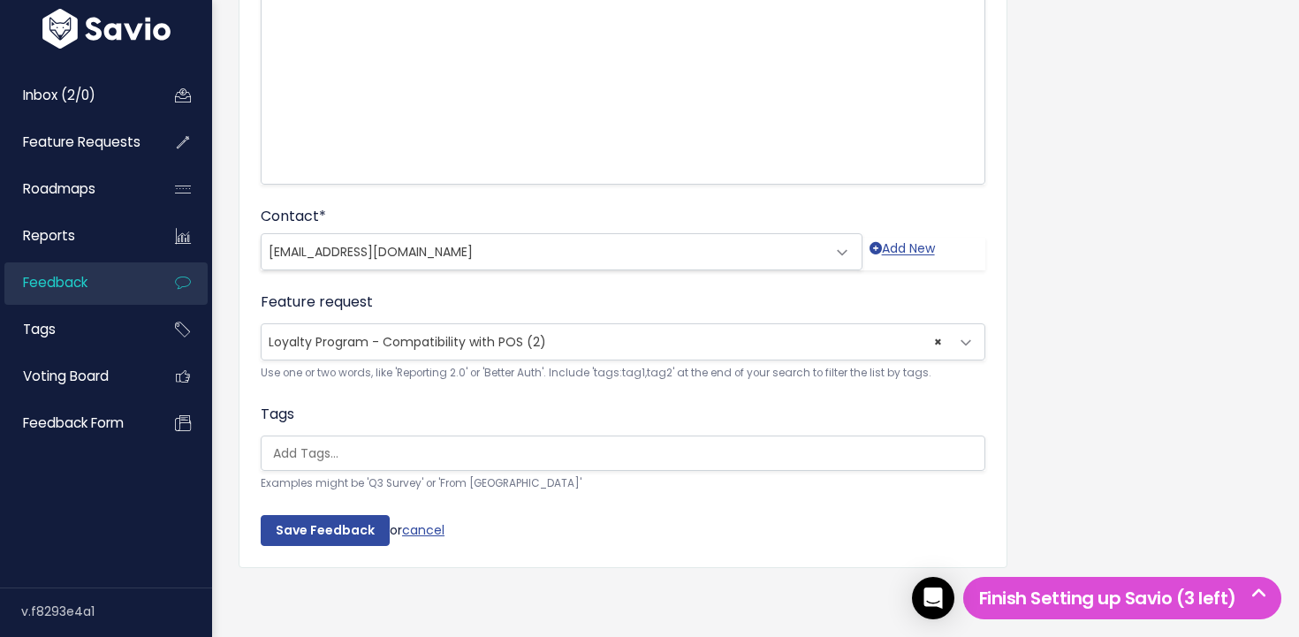
scroll to position [390, 0]
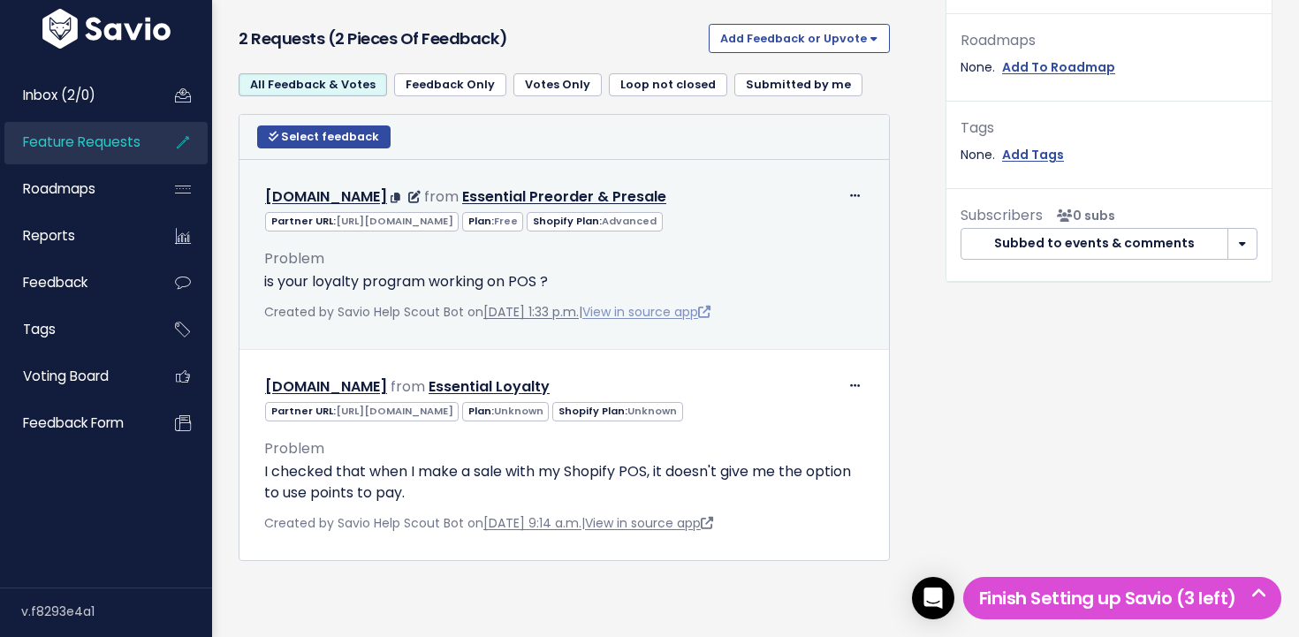
scroll to position [649, 0]
click at [669, 314] on link "View in source app" at bounding box center [646, 313] width 128 height 18
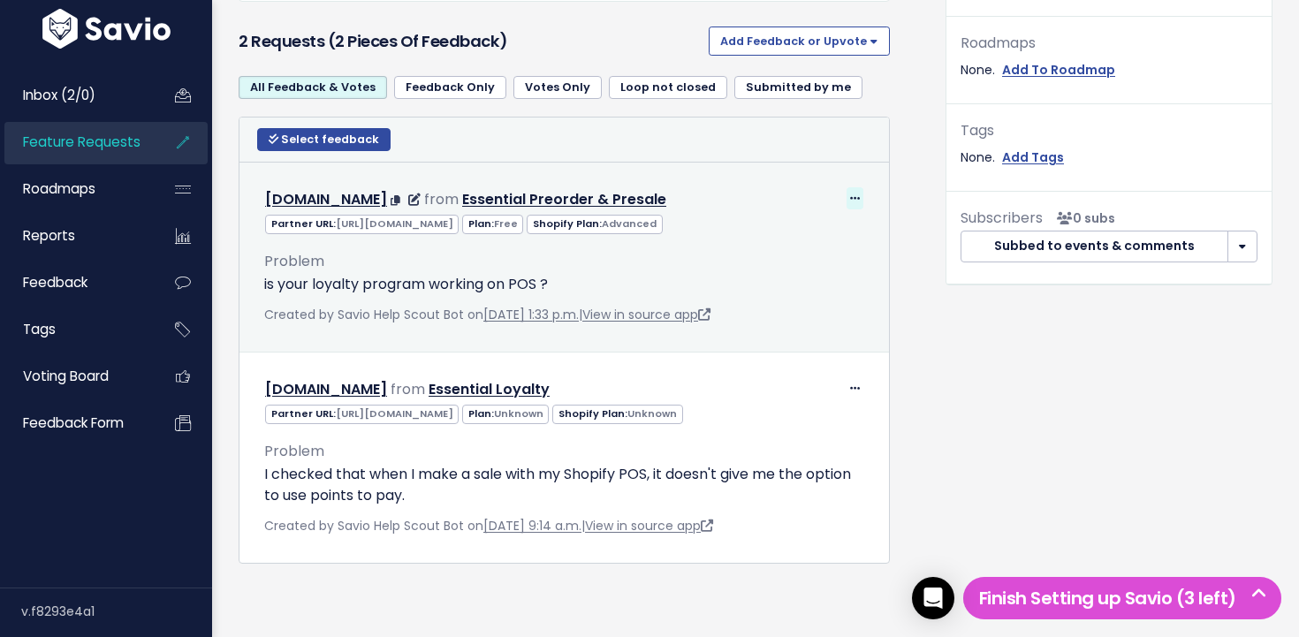
click at [861, 194] on span at bounding box center [854, 198] width 17 height 22
click at [770, 247] on link "Edit" at bounding box center [810, 247] width 127 height 34
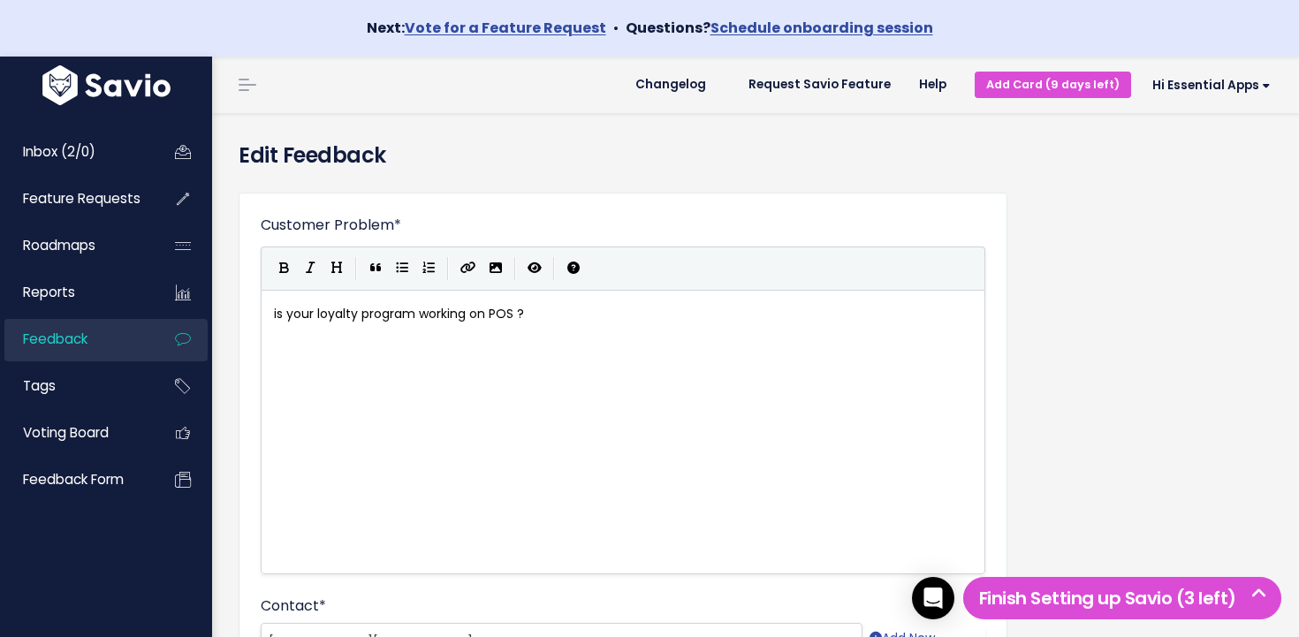
scroll to position [390, 0]
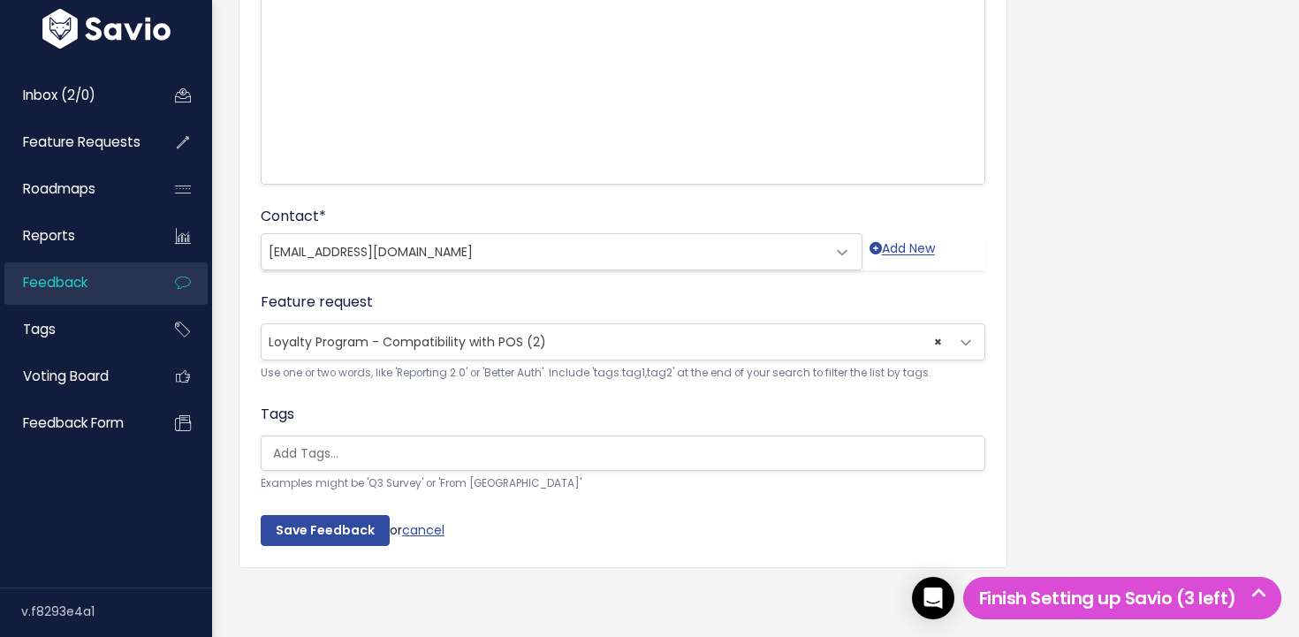
click at [384, 342] on span "Loyalty Program - Compatibility with POS (2)" at bounding box center [407, 342] width 277 height 18
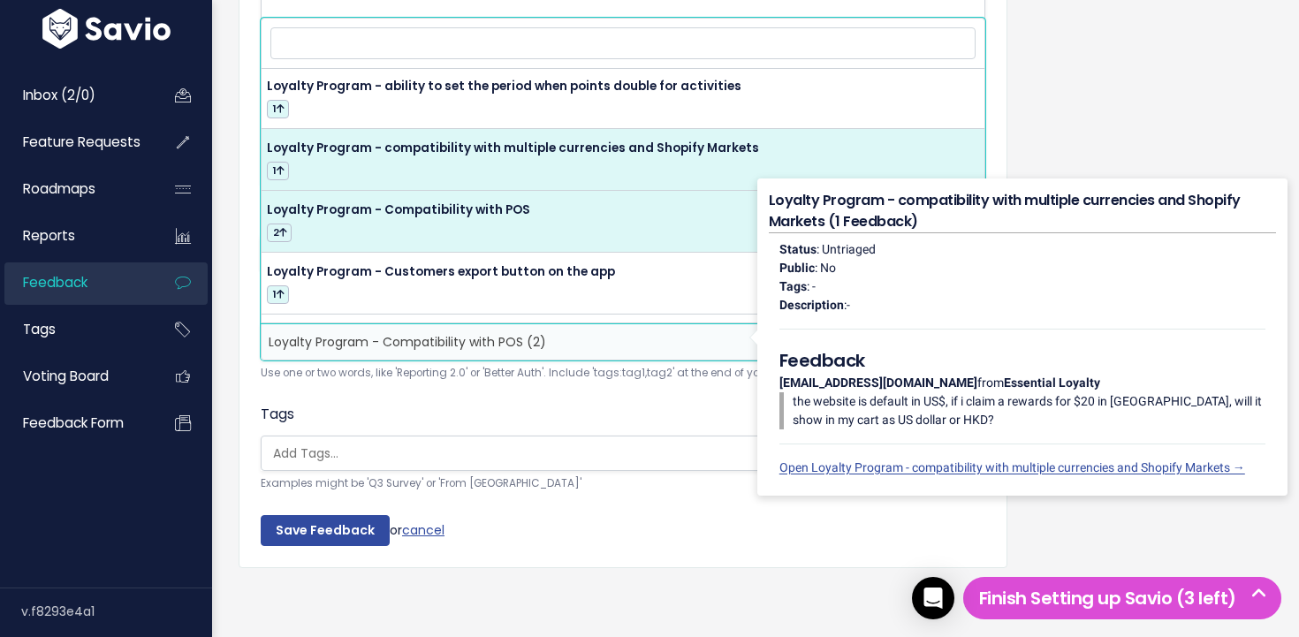
scroll to position [0, 0]
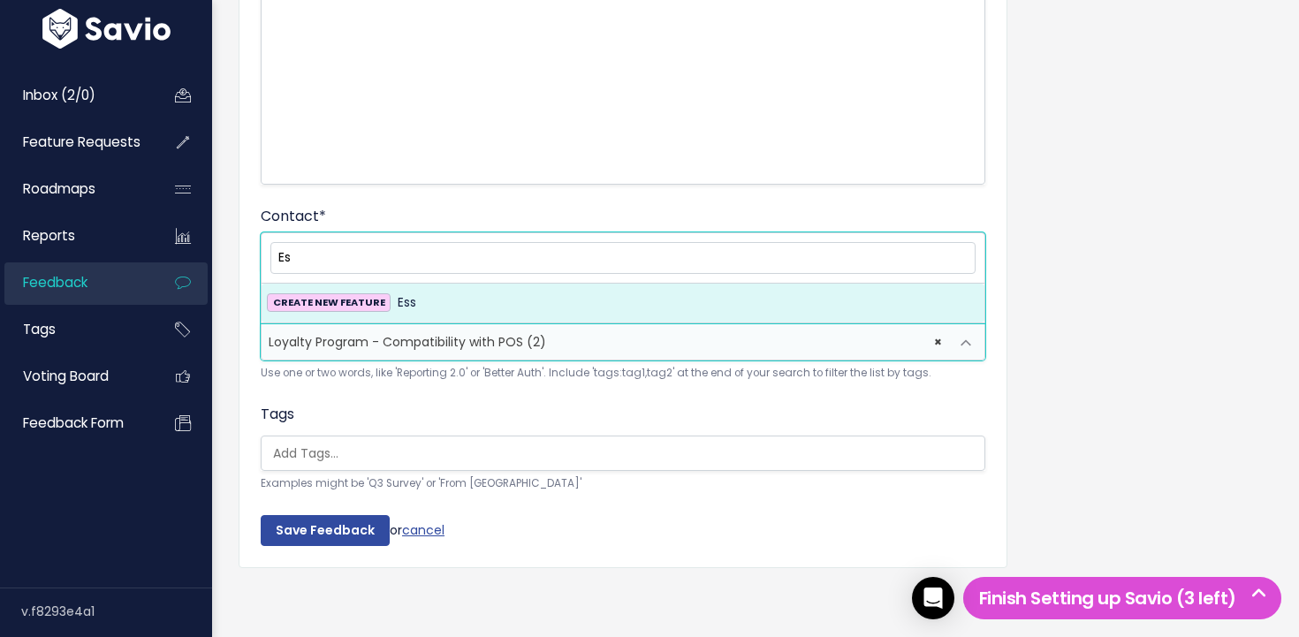
type input "E"
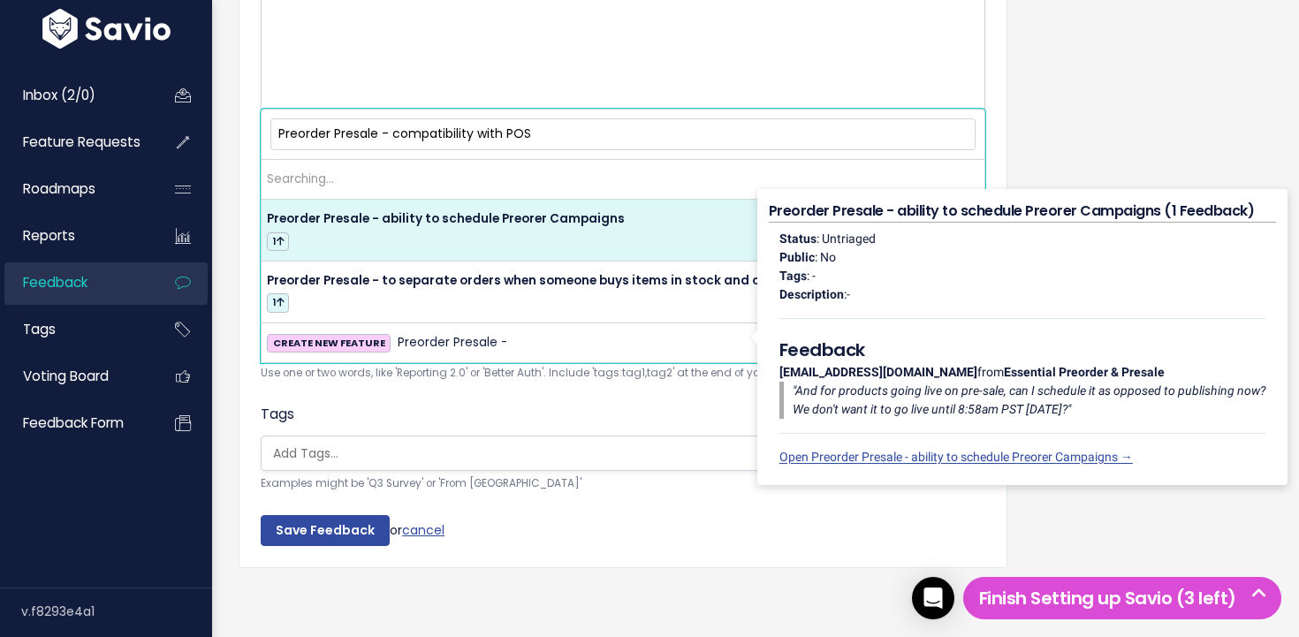
scroll to position [378, 0]
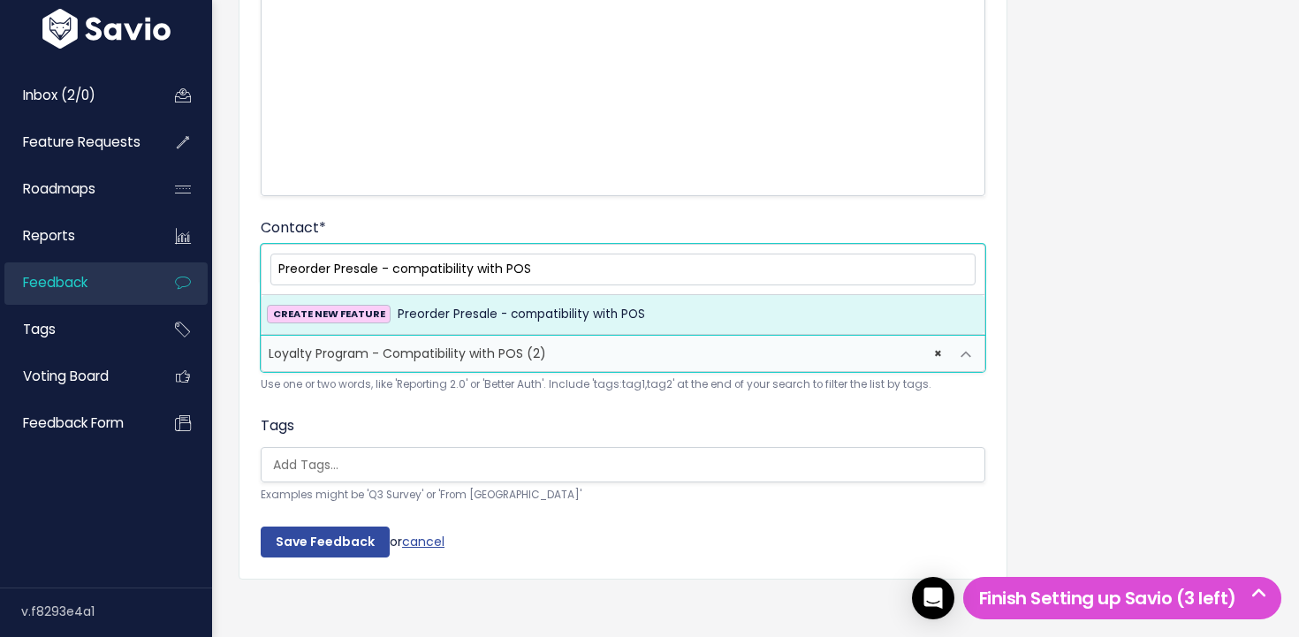
type input "Preorder Presale - compatibility with POS"
click at [599, 320] on span "Preorder Presale - compatibility with POS" at bounding box center [521, 314] width 247 height 21
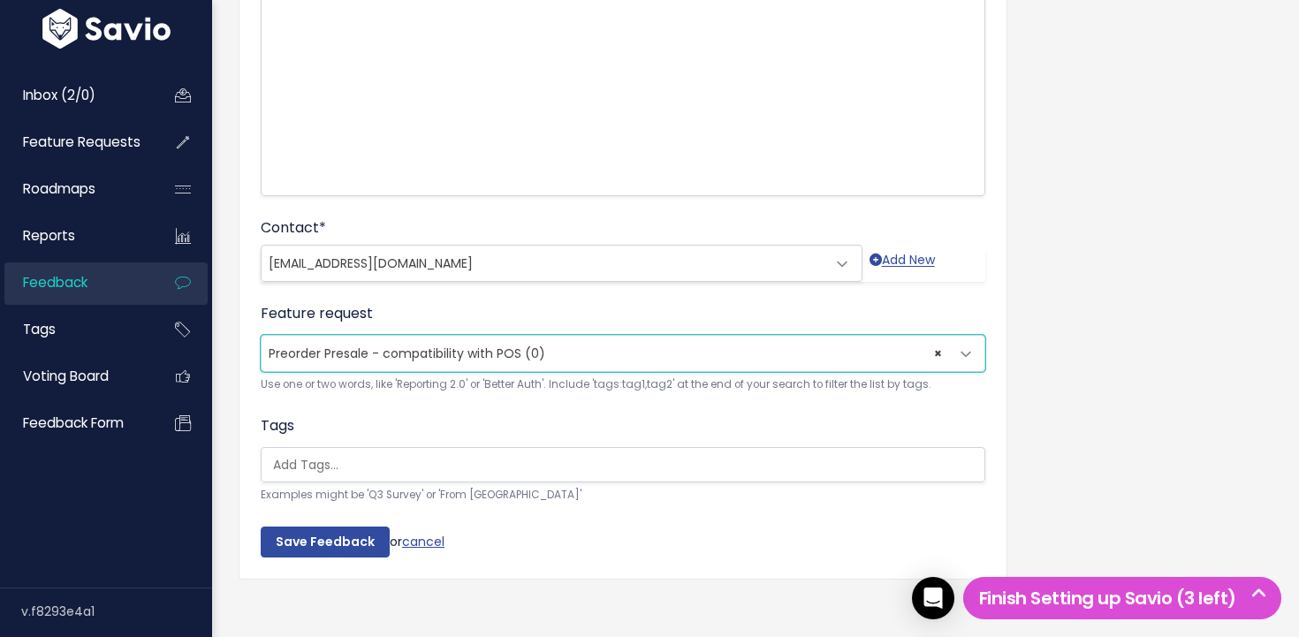
scroll to position [380, 0]
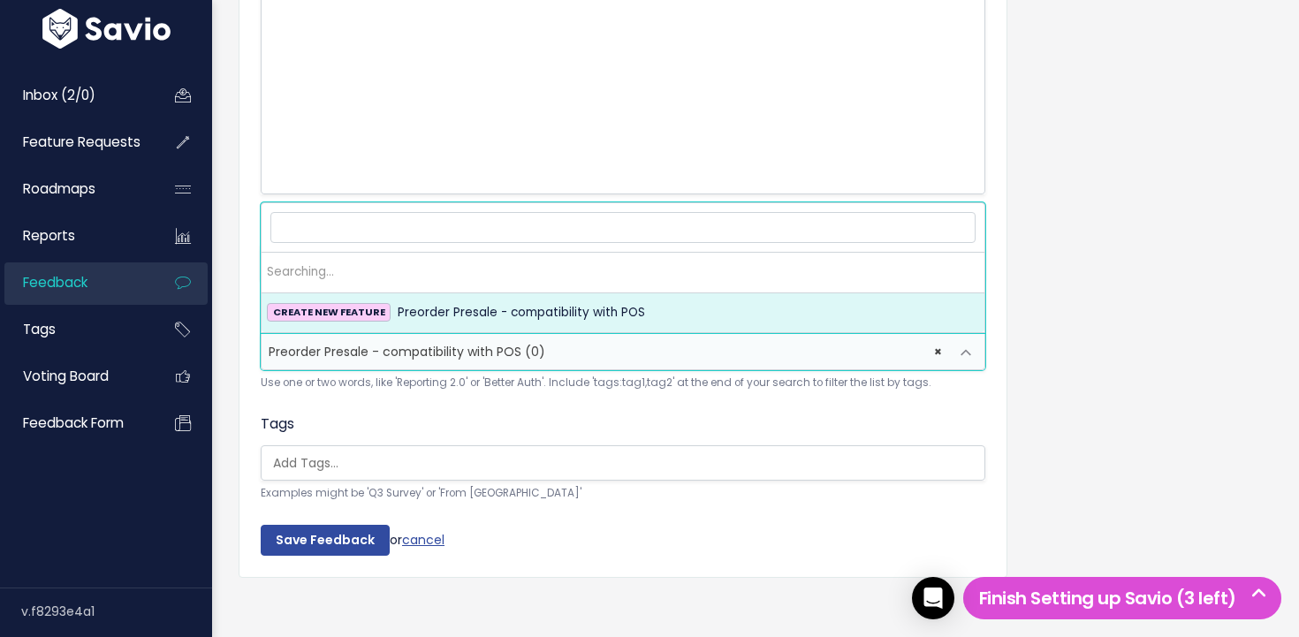
click at [563, 352] on span "× Preorder Presale - compatibility with POS (0)" at bounding box center [605, 351] width 687 height 35
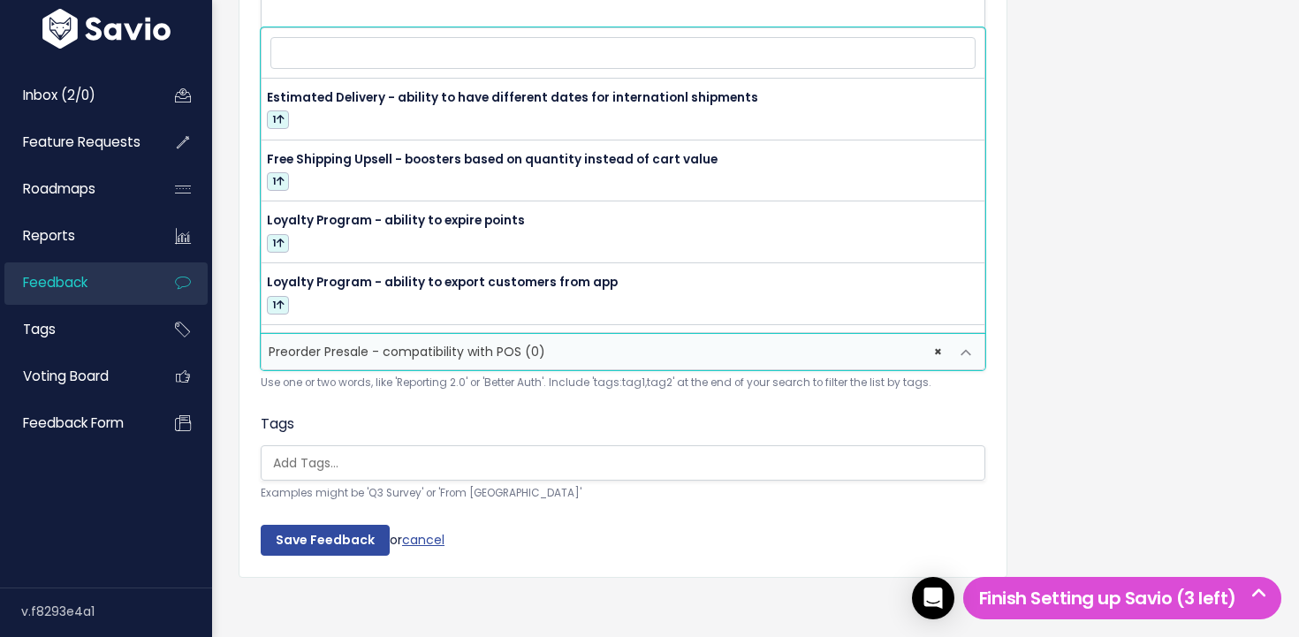
scroll to position [495, 0]
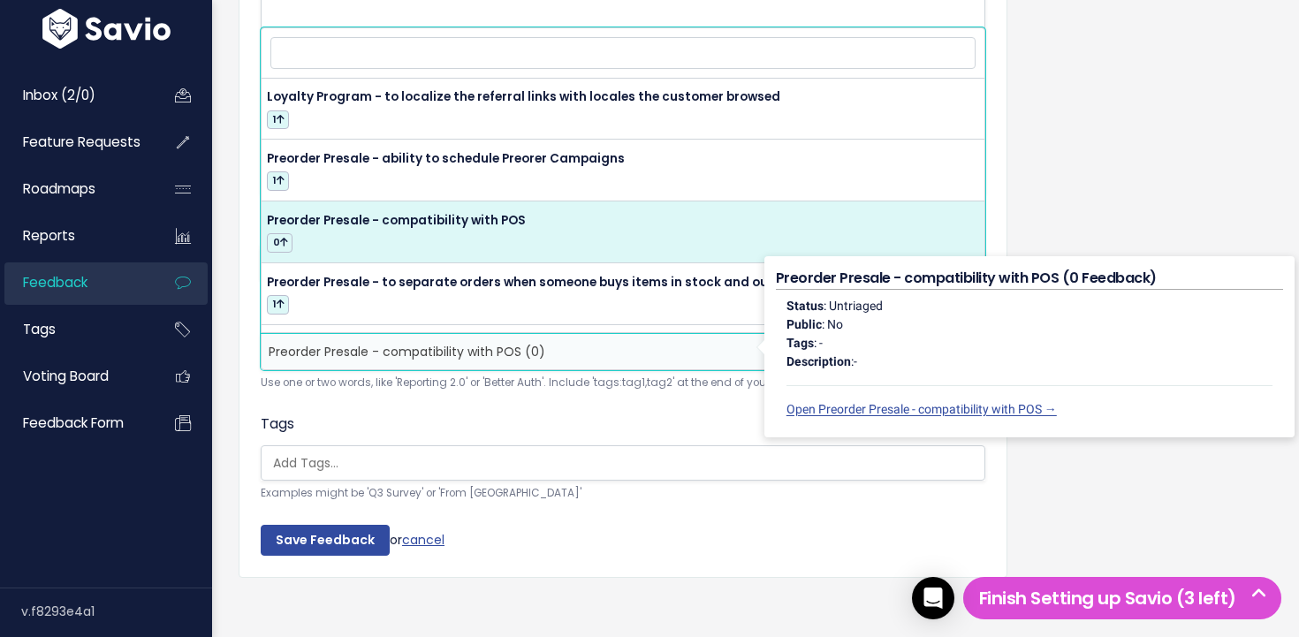
click at [698, 463] on input "search" at bounding box center [627, 463] width 723 height 19
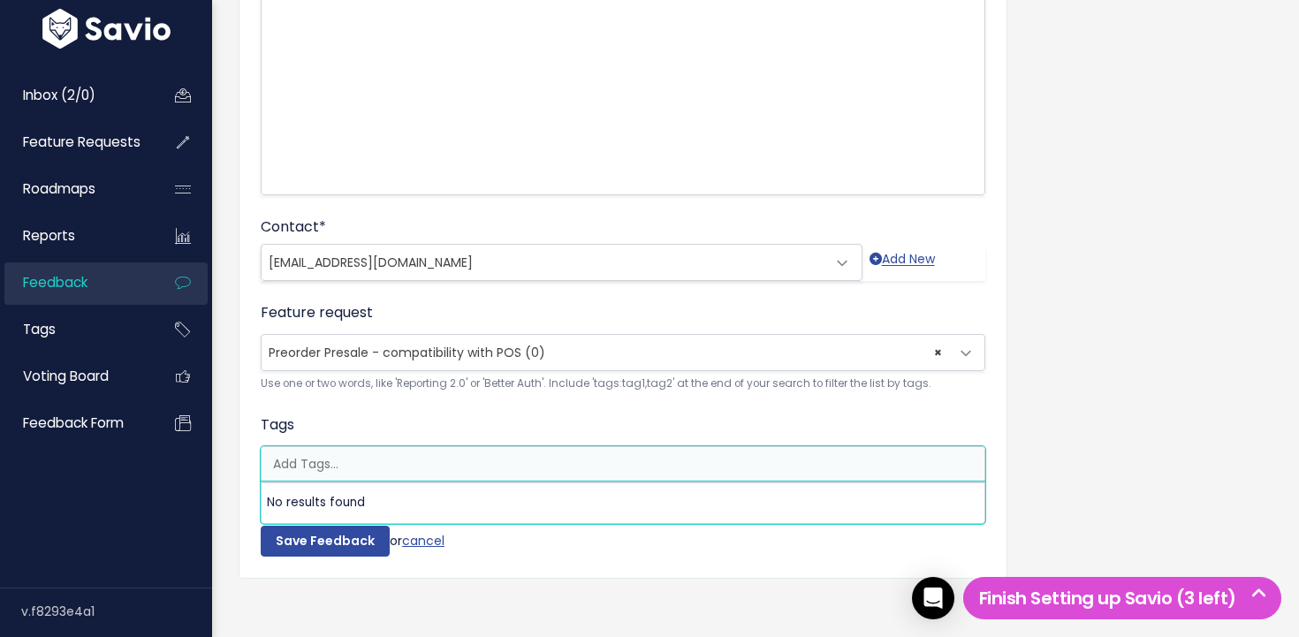
scroll to position [383, 0]
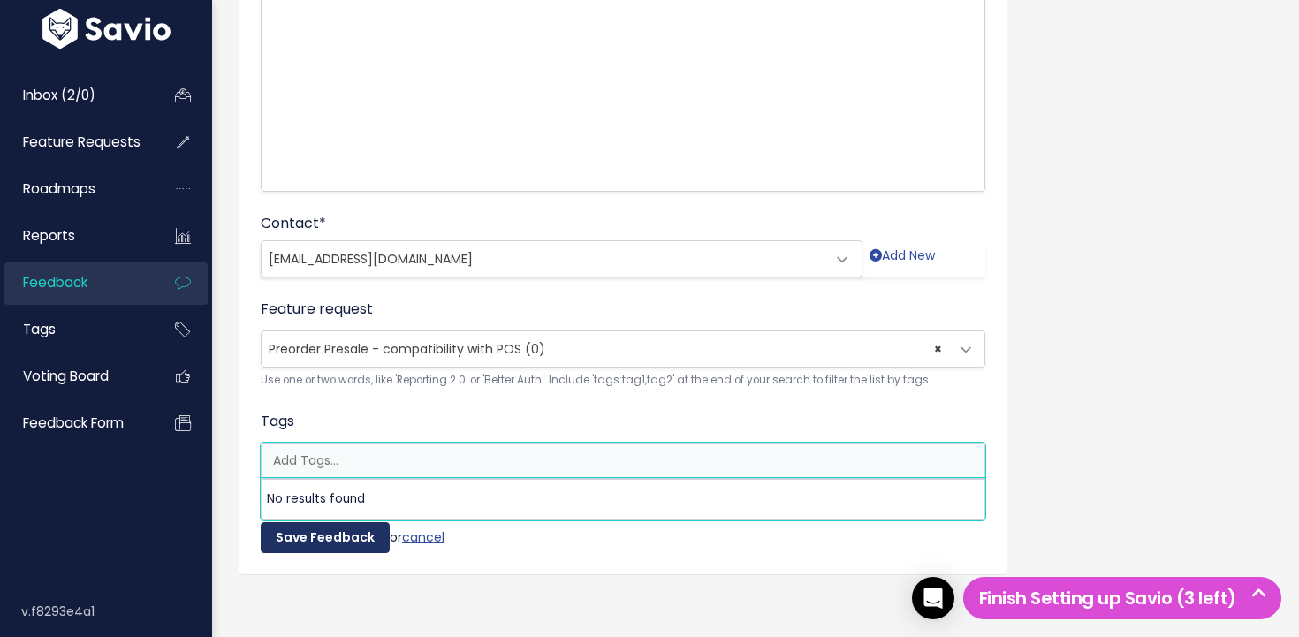
click at [345, 537] on input "Save Feedback" at bounding box center [325, 538] width 129 height 32
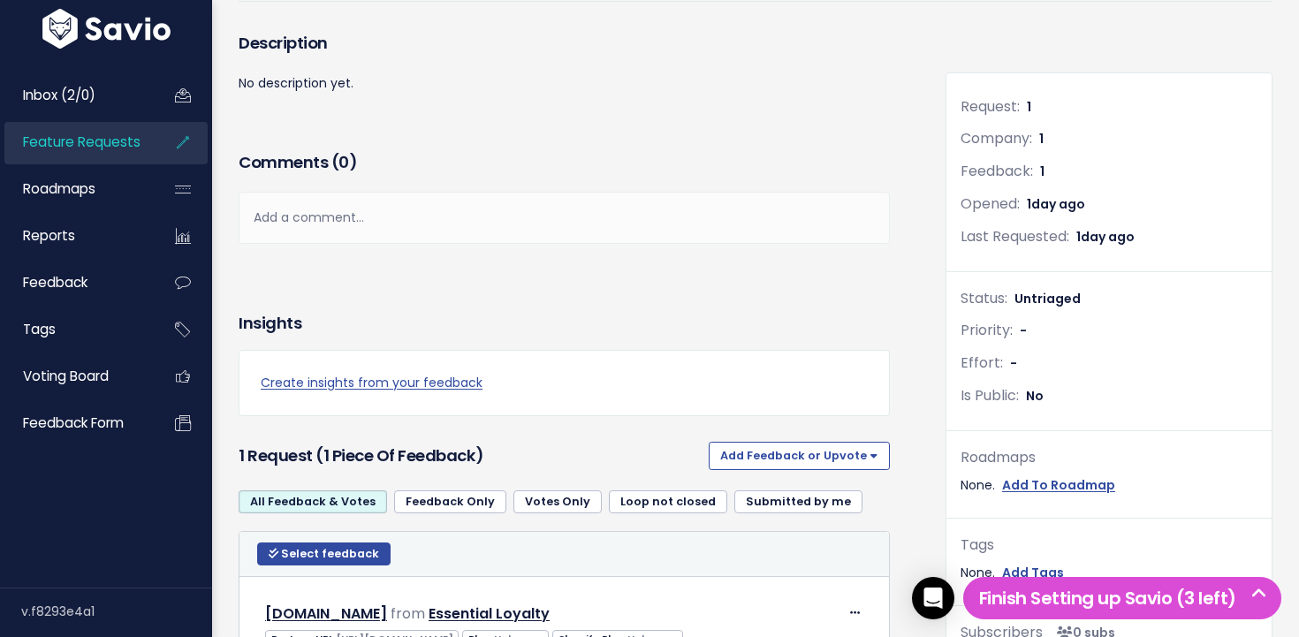
scroll to position [504, 0]
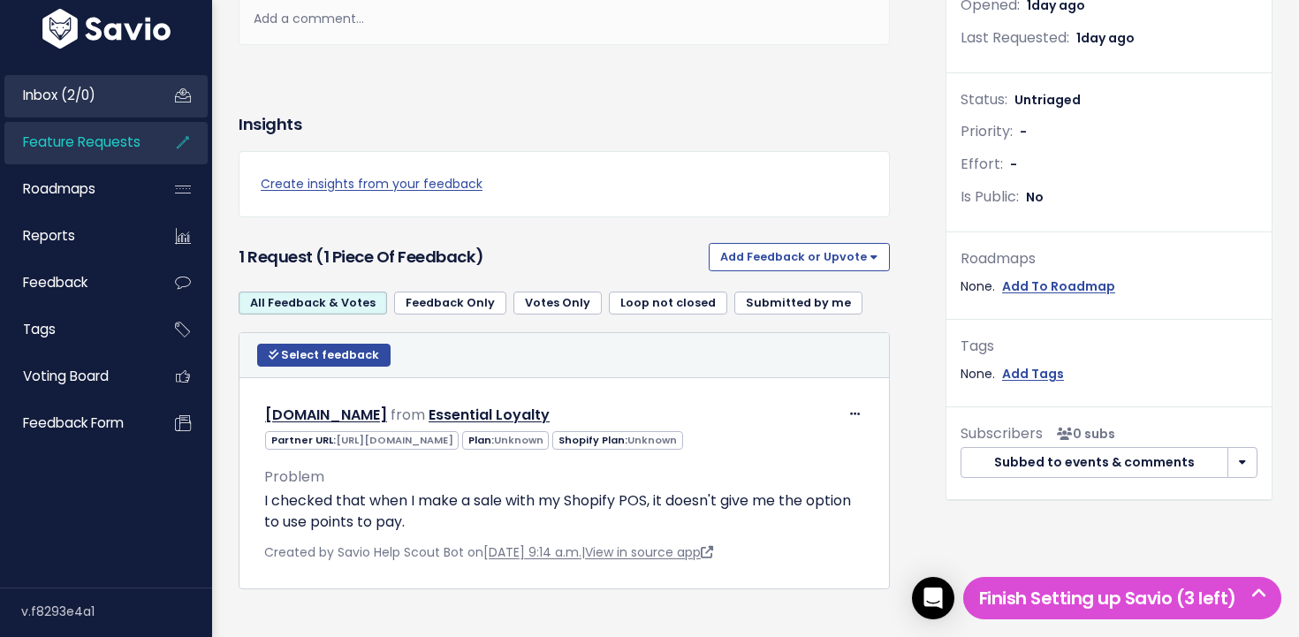
click at [100, 106] on link "Inbox (2/0)" at bounding box center [75, 95] width 142 height 41
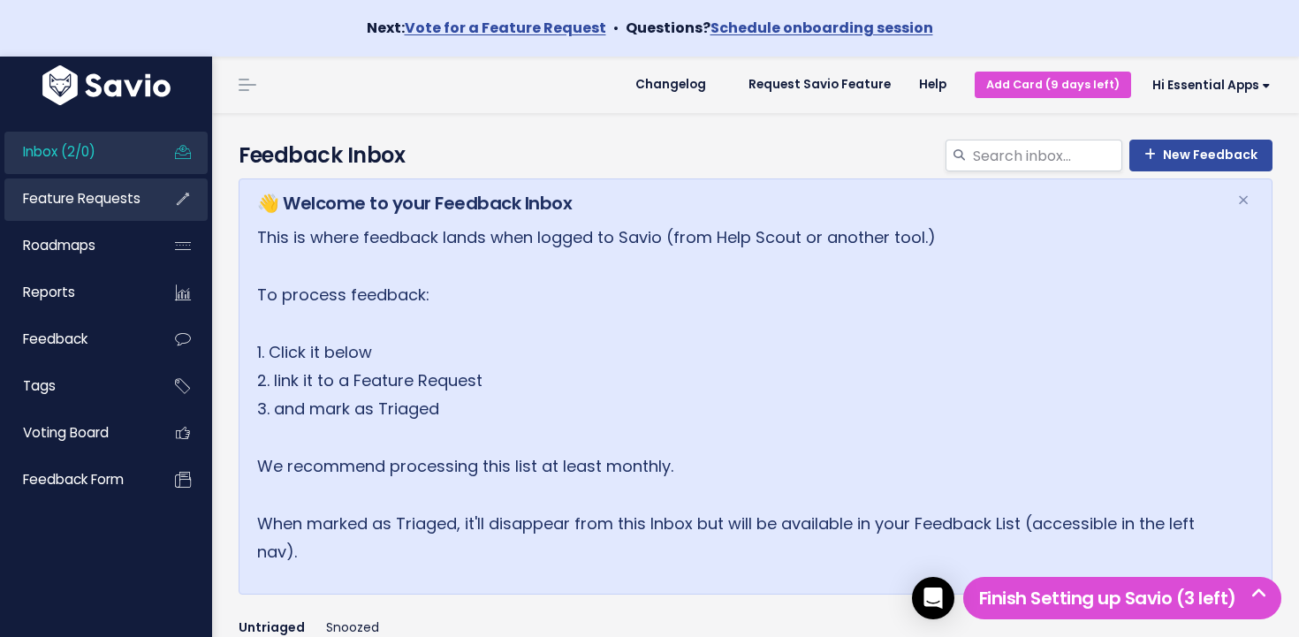
click at [86, 184] on link "Feature Requests" at bounding box center [75, 198] width 142 height 41
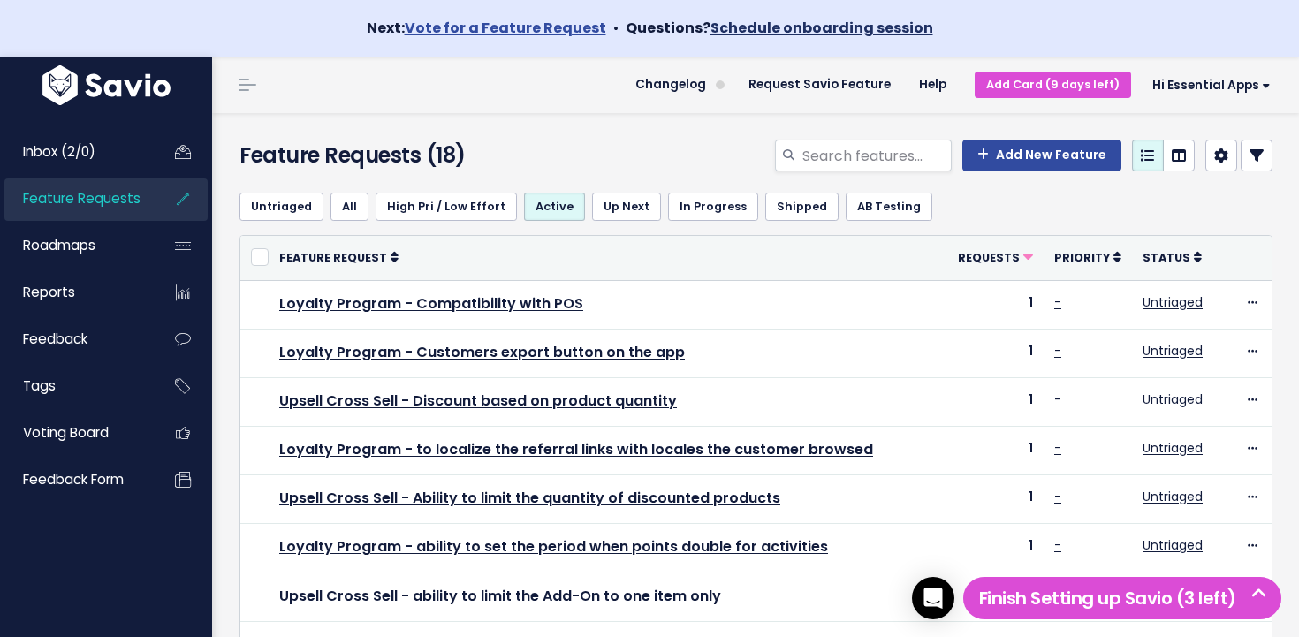
scroll to position [575, 0]
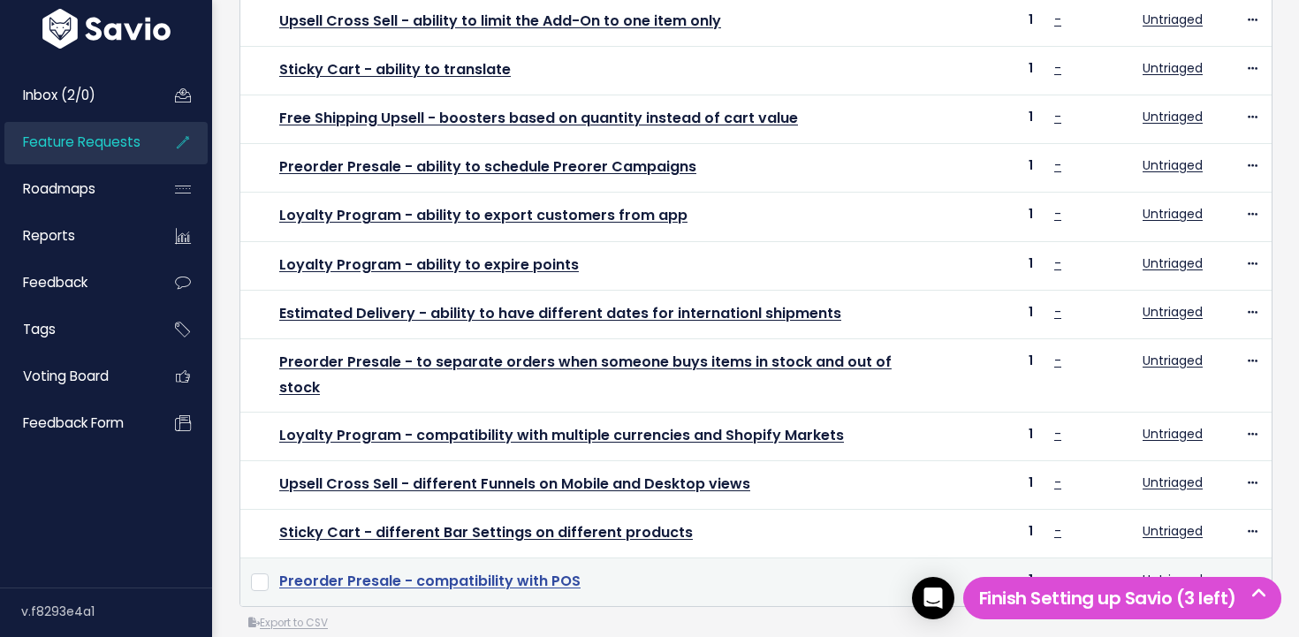
click at [544, 571] on link "Preorder Presale - compatibility with POS" at bounding box center [429, 581] width 301 height 20
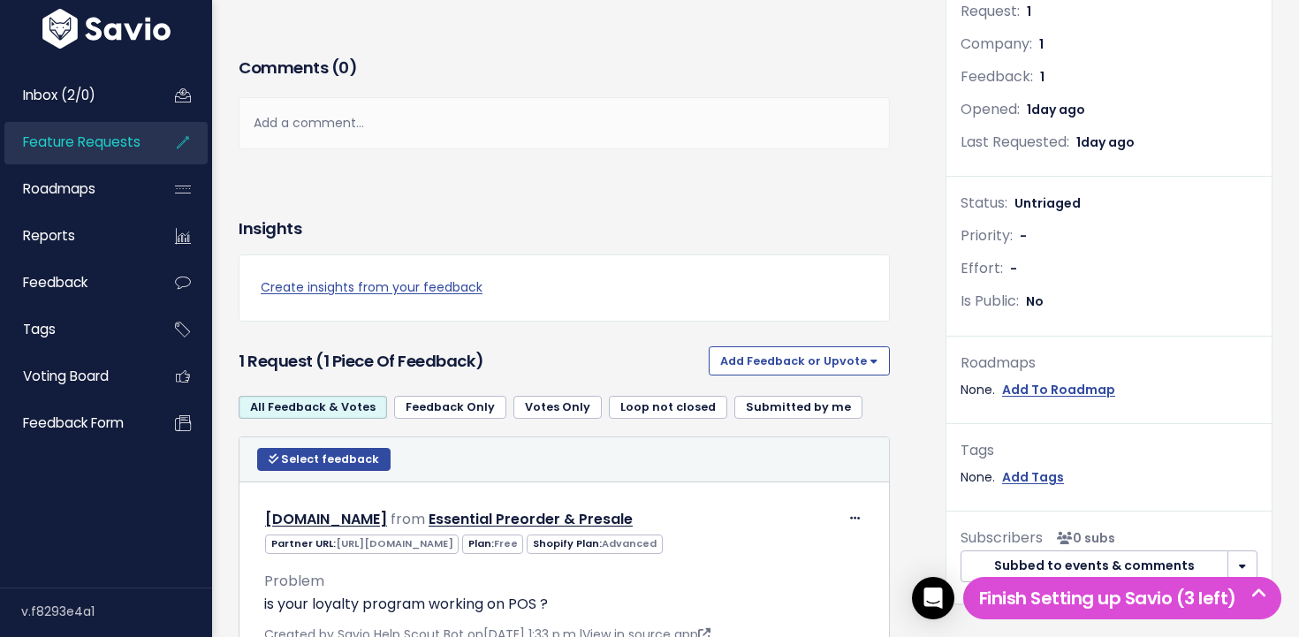
scroll to position [365, 0]
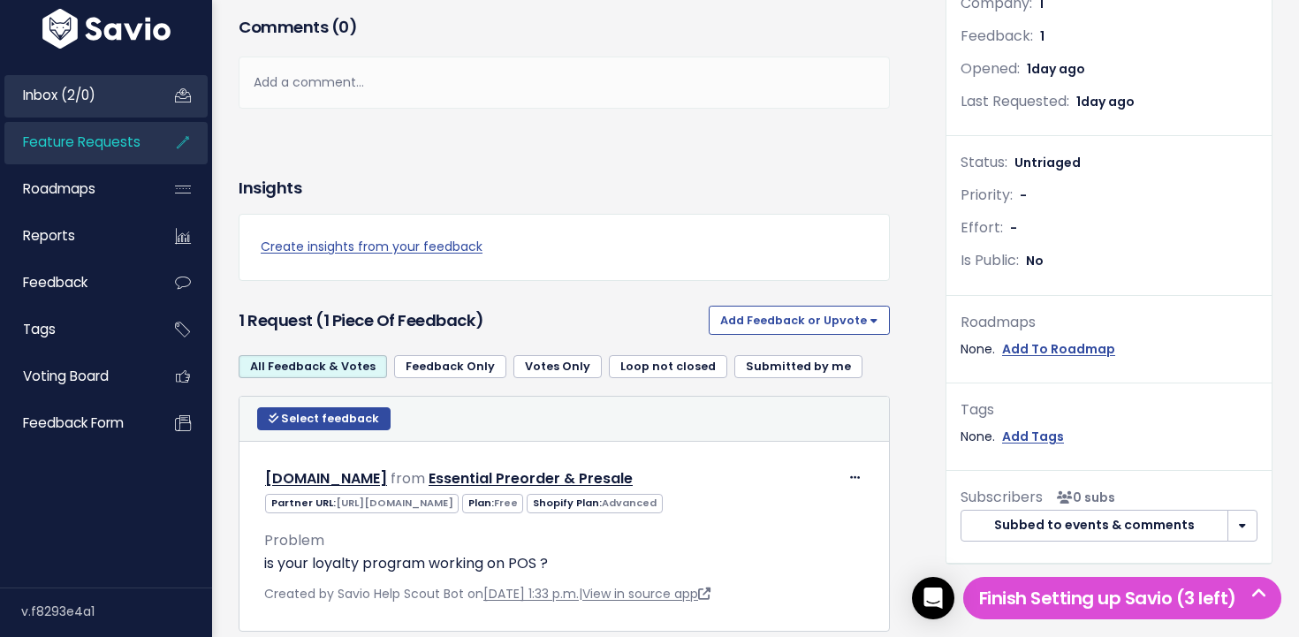
click at [95, 101] on span "Inbox (2/0)" at bounding box center [59, 95] width 72 height 19
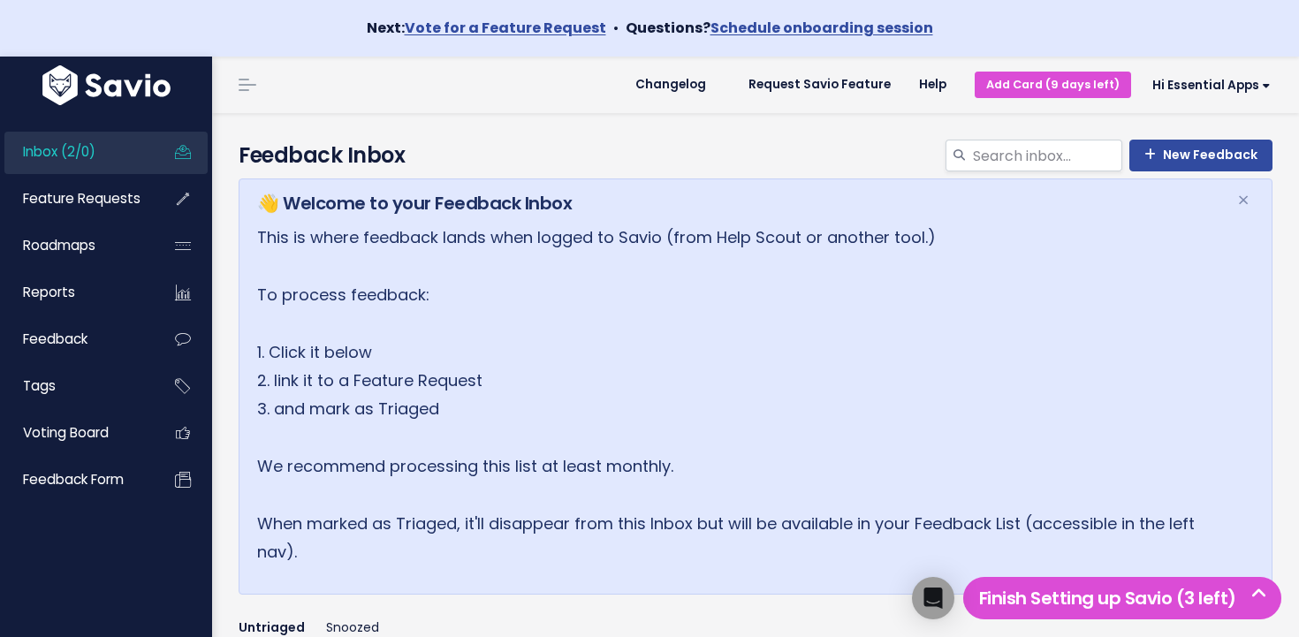
click at [89, 144] on span "Inbox (2/0)" at bounding box center [59, 151] width 72 height 19
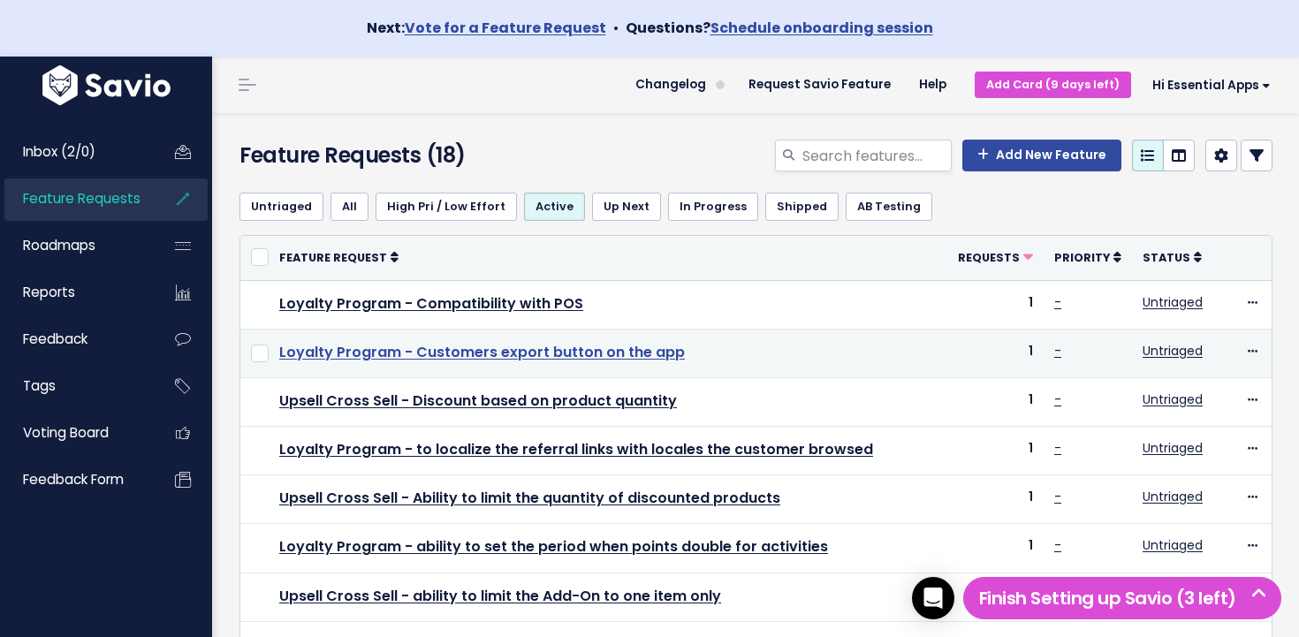
click at [510, 349] on link "Loyalty Program - Customers export button on the app" at bounding box center [482, 352] width 406 height 20
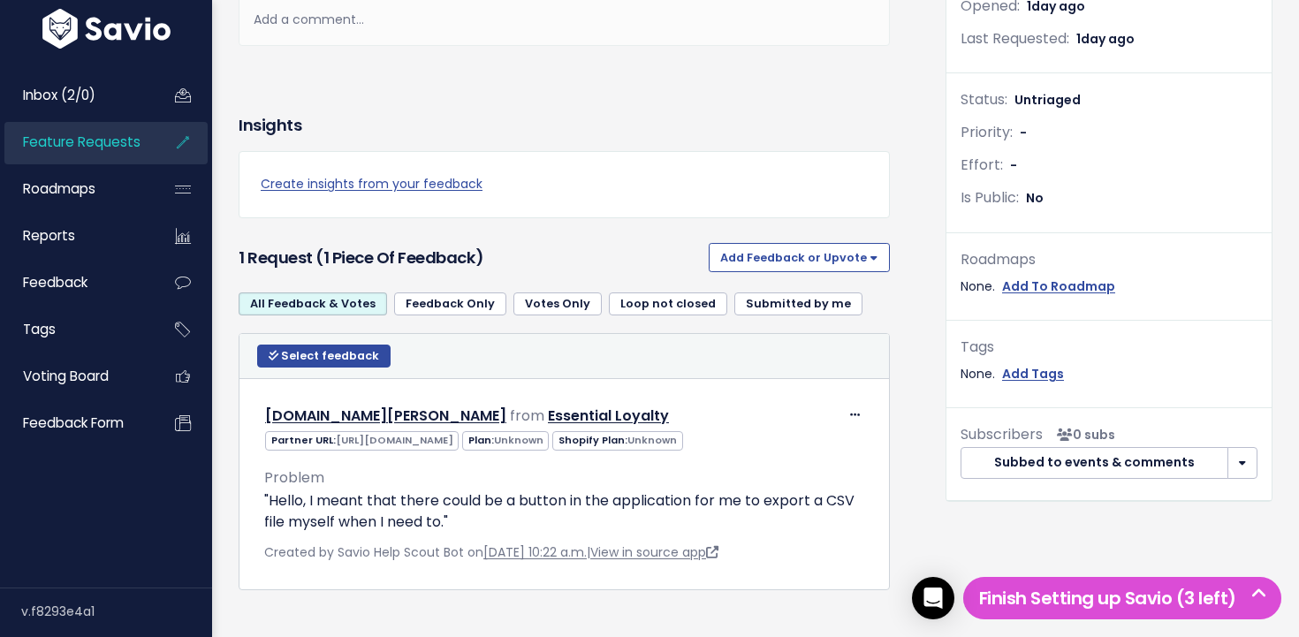
scroll to position [432, 0]
click at [340, 353] on span "Select feedback" at bounding box center [330, 354] width 98 height 15
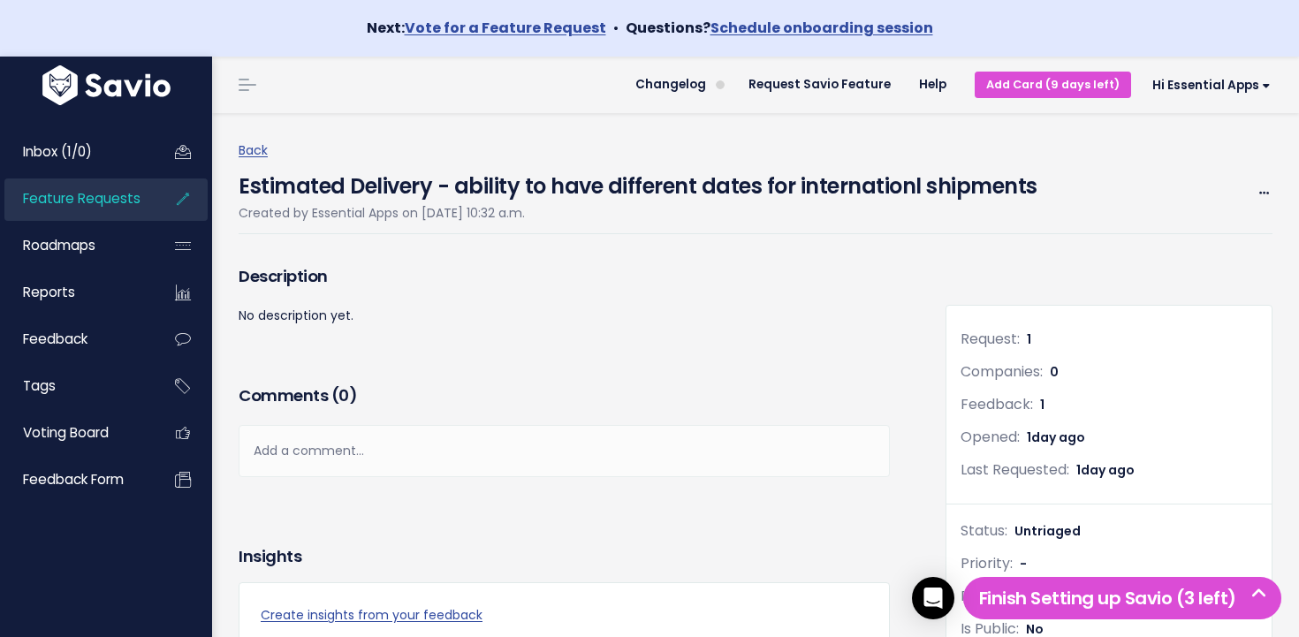
scroll to position [460, 0]
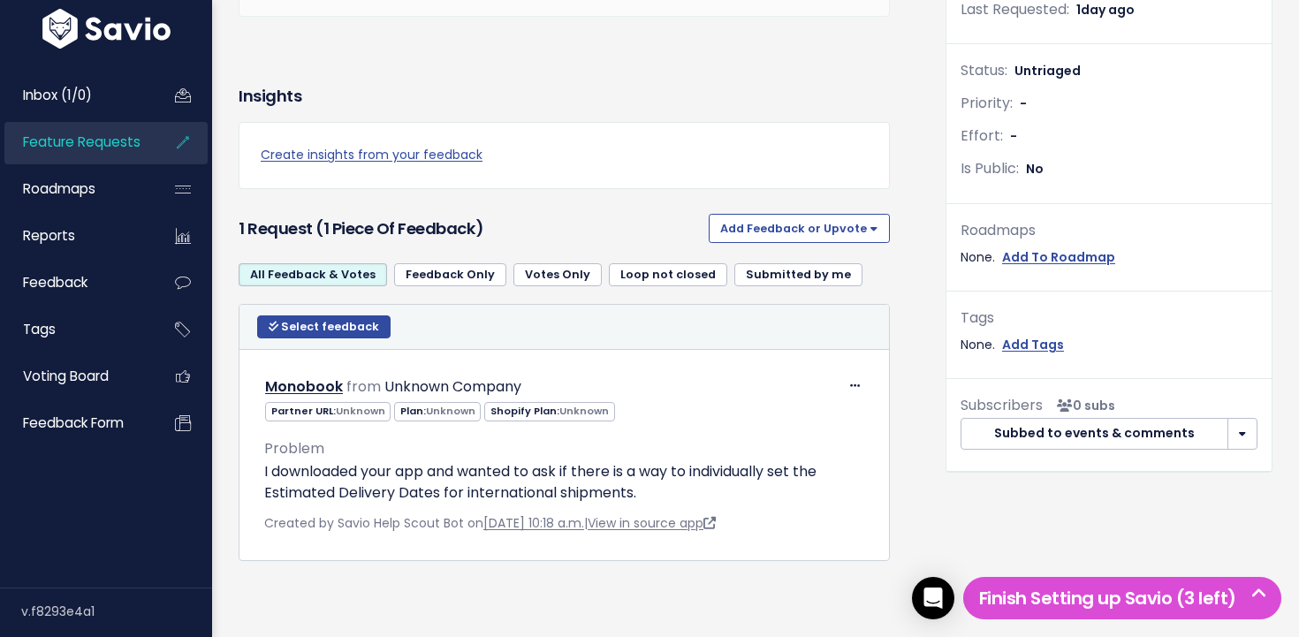
click at [86, 140] on span "Feature Requests" at bounding box center [82, 142] width 118 height 19
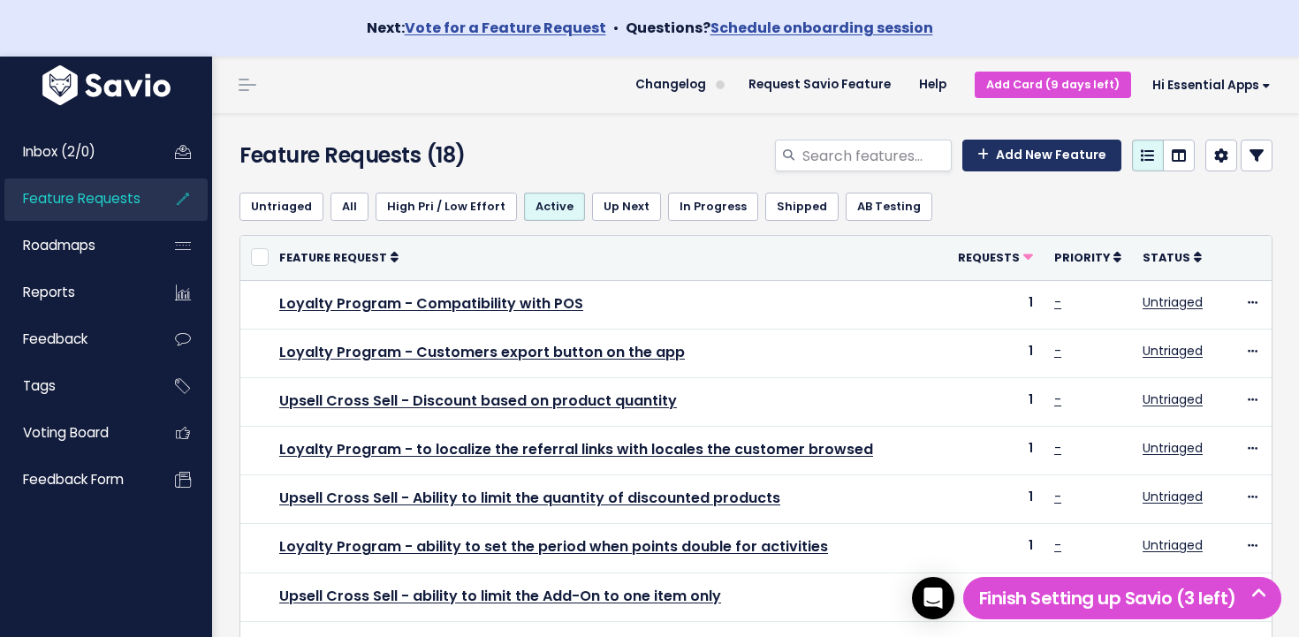
click at [1035, 156] on link "Add New Feature" at bounding box center [1041, 156] width 159 height 32
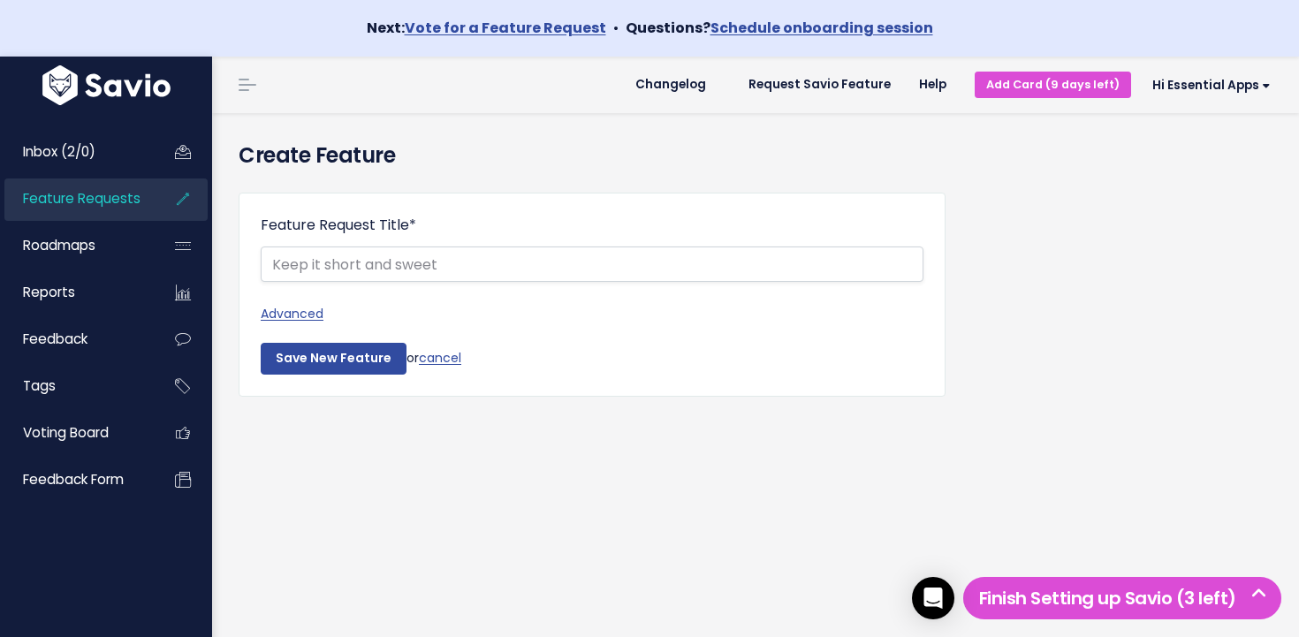
scroll to position [57, 0]
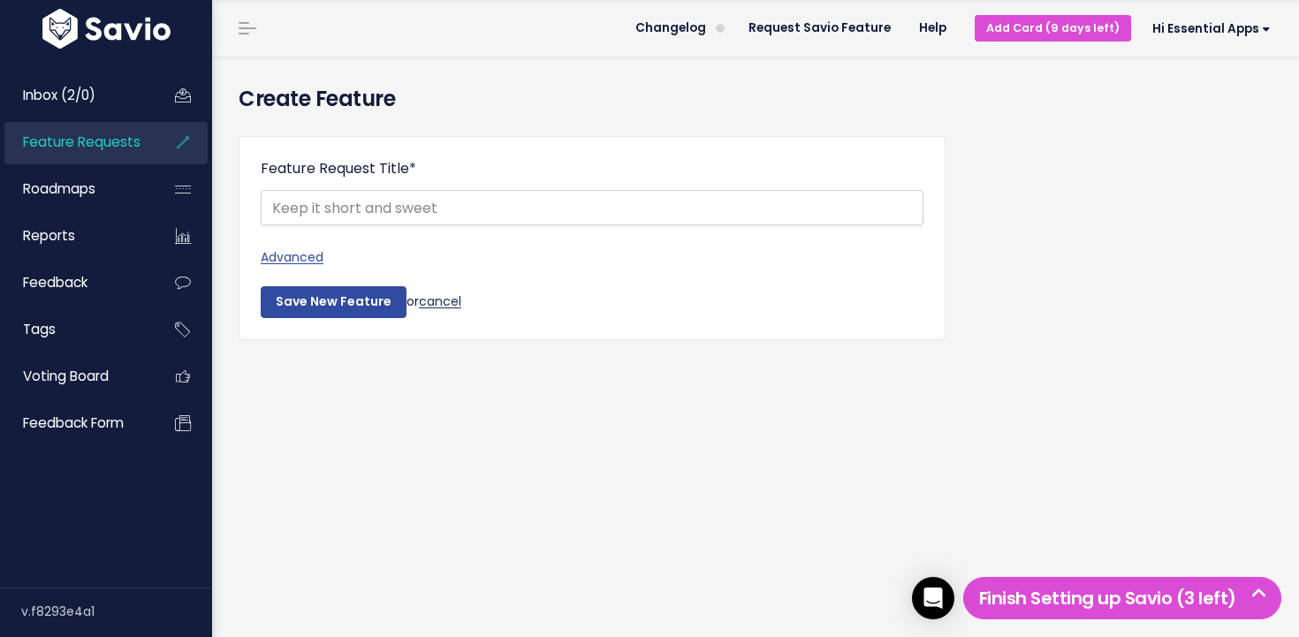
click at [457, 304] on link "cancel" at bounding box center [440, 301] width 42 height 18
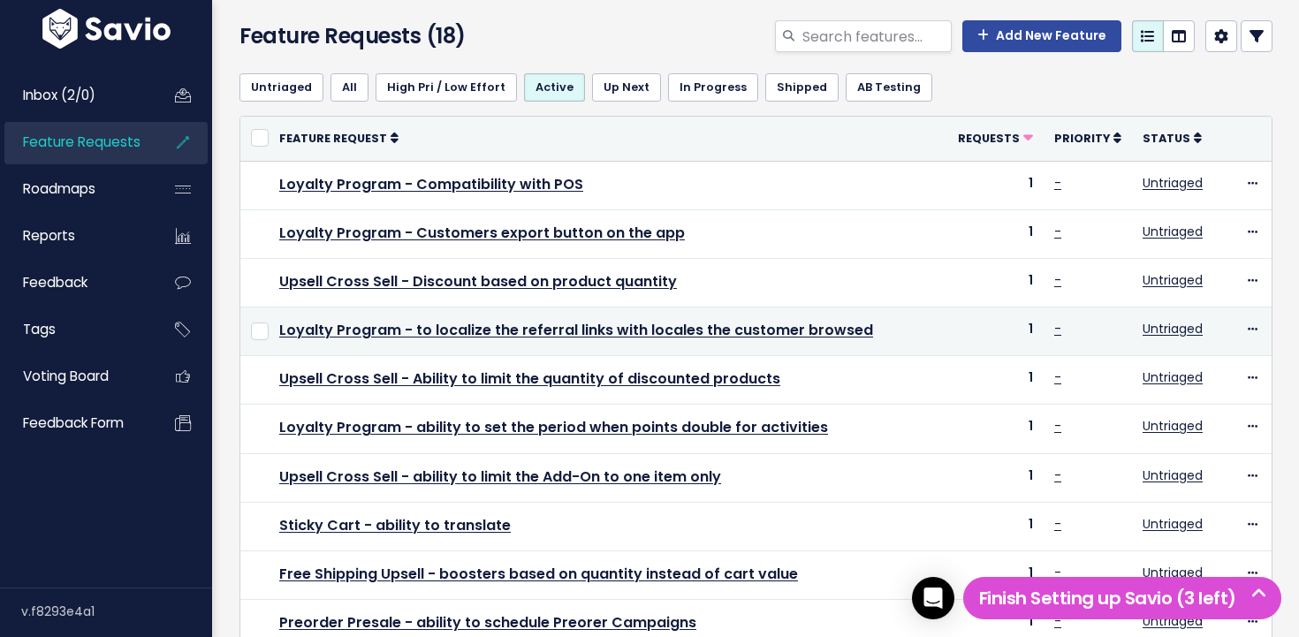
scroll to position [121, 0]
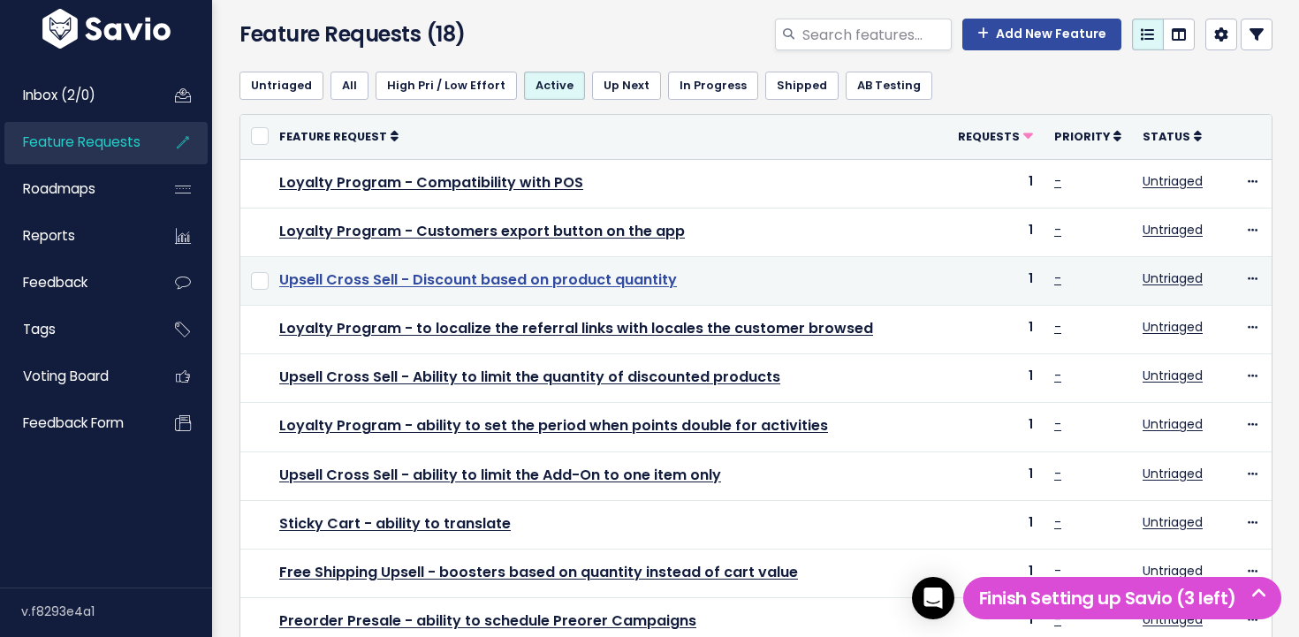
click at [498, 275] on link "Upsell Cross Sell - Discount based on product quantity" at bounding box center [478, 279] width 398 height 20
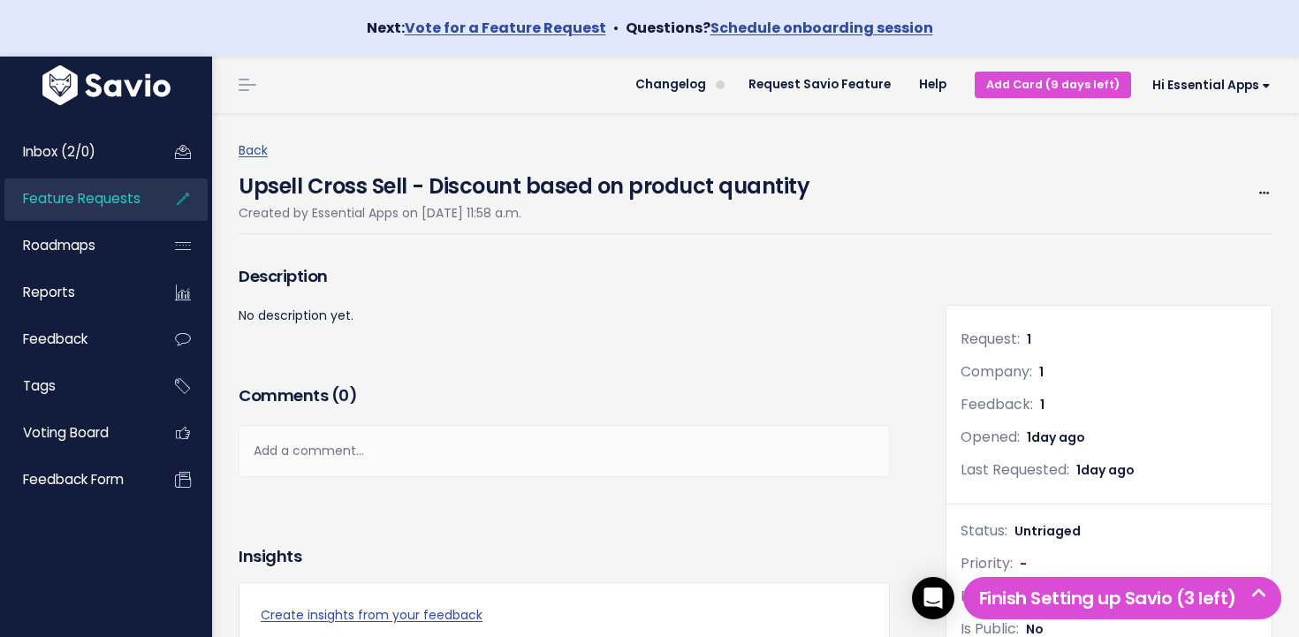
click at [87, 198] on span "Feature Requests" at bounding box center [82, 198] width 118 height 19
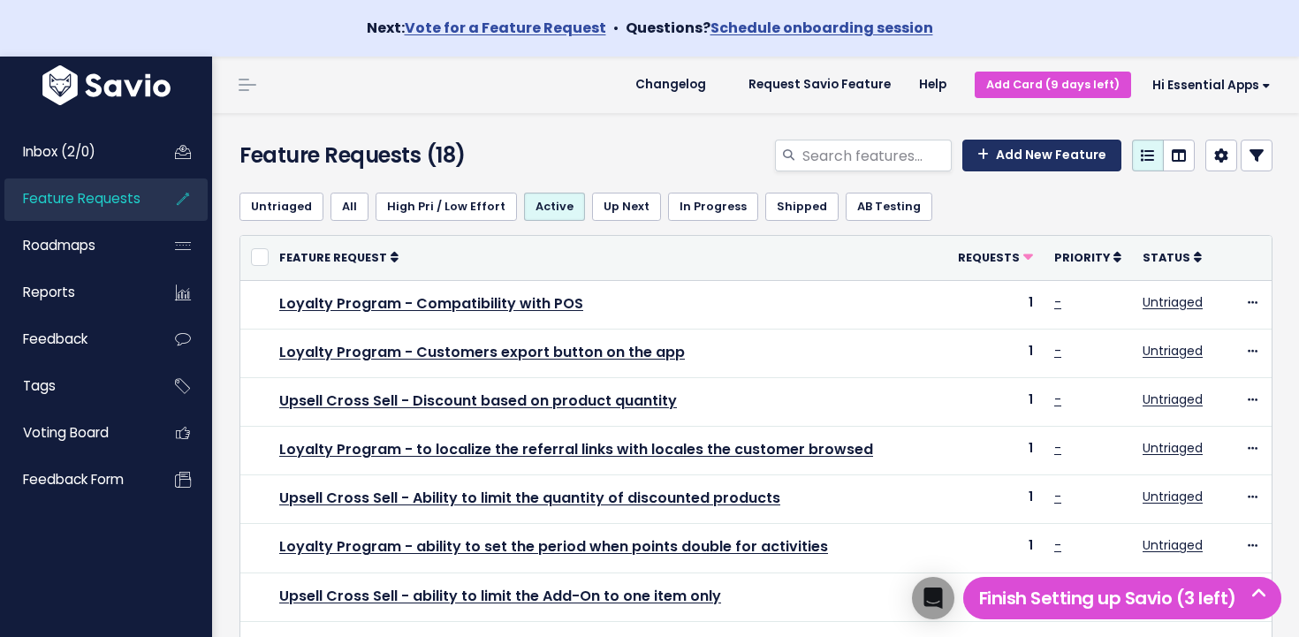
click at [1073, 163] on link "Add New Feature" at bounding box center [1041, 156] width 159 height 32
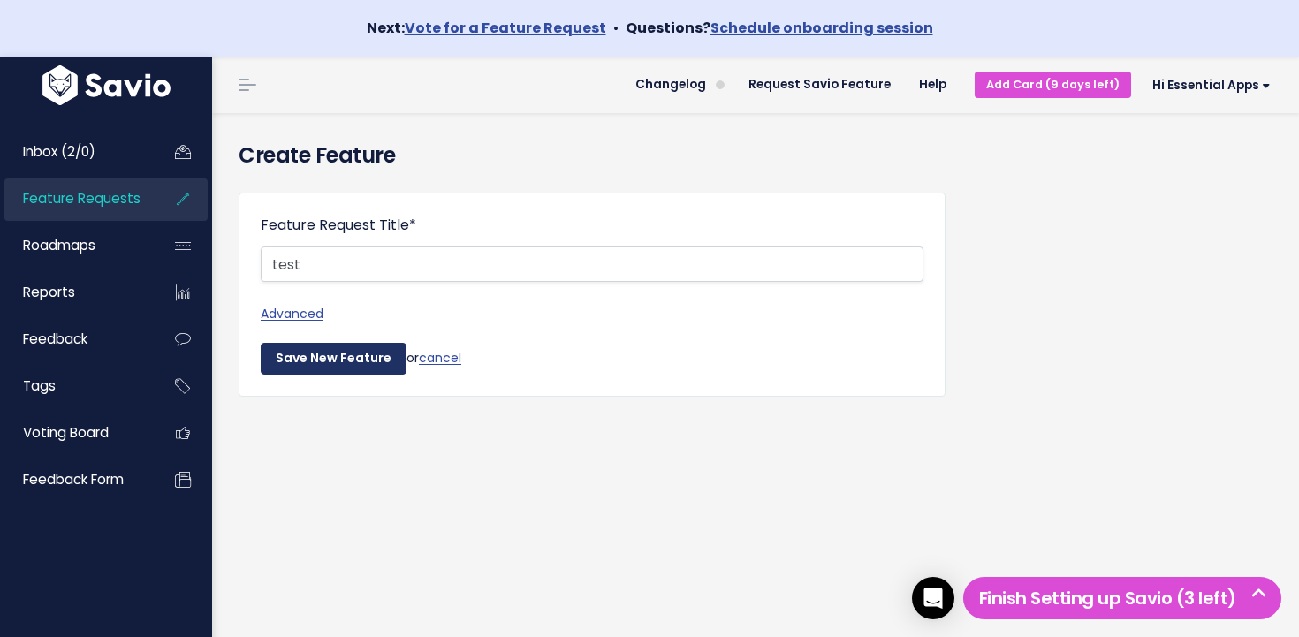
type input "test"
click at [325, 358] on input "Save New Feature" at bounding box center [334, 359] width 146 height 32
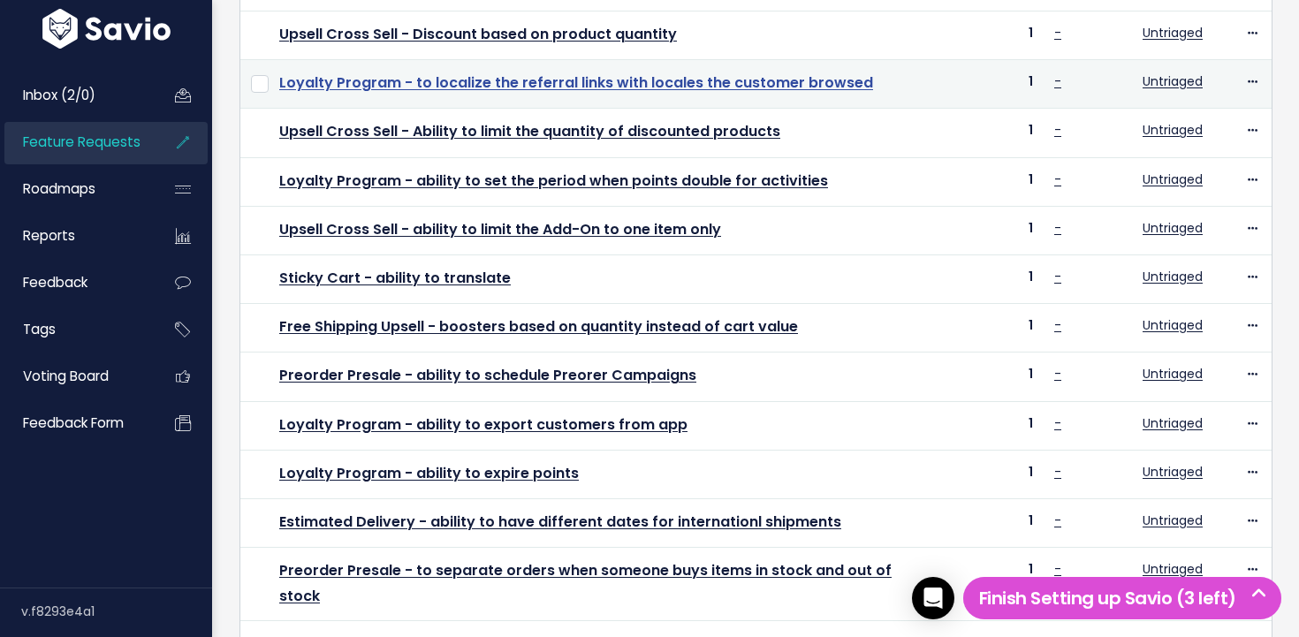
scroll to position [696, 0]
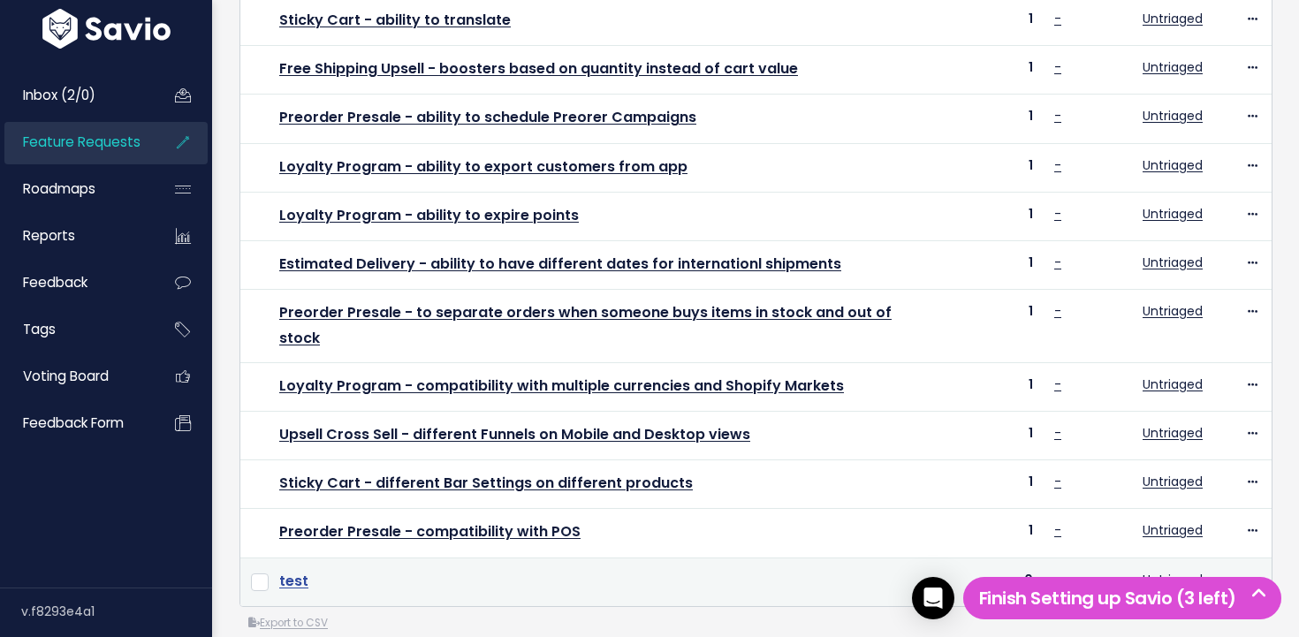
click at [287, 571] on link "test" at bounding box center [293, 581] width 29 height 20
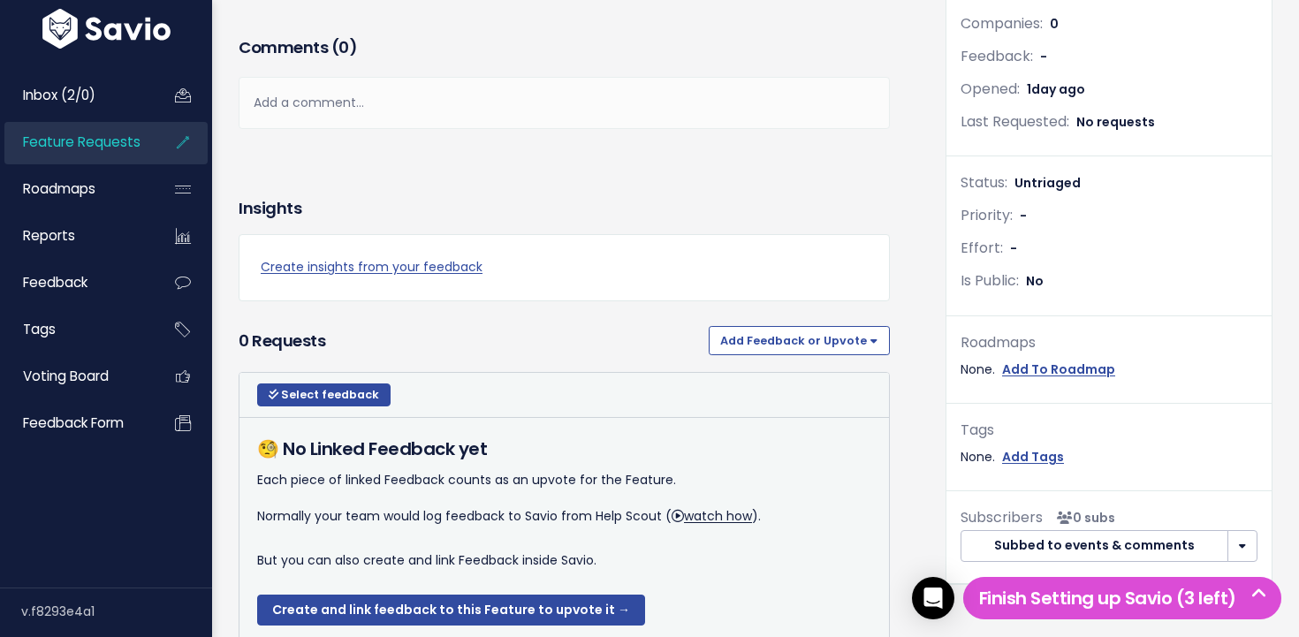
scroll to position [432, 0]
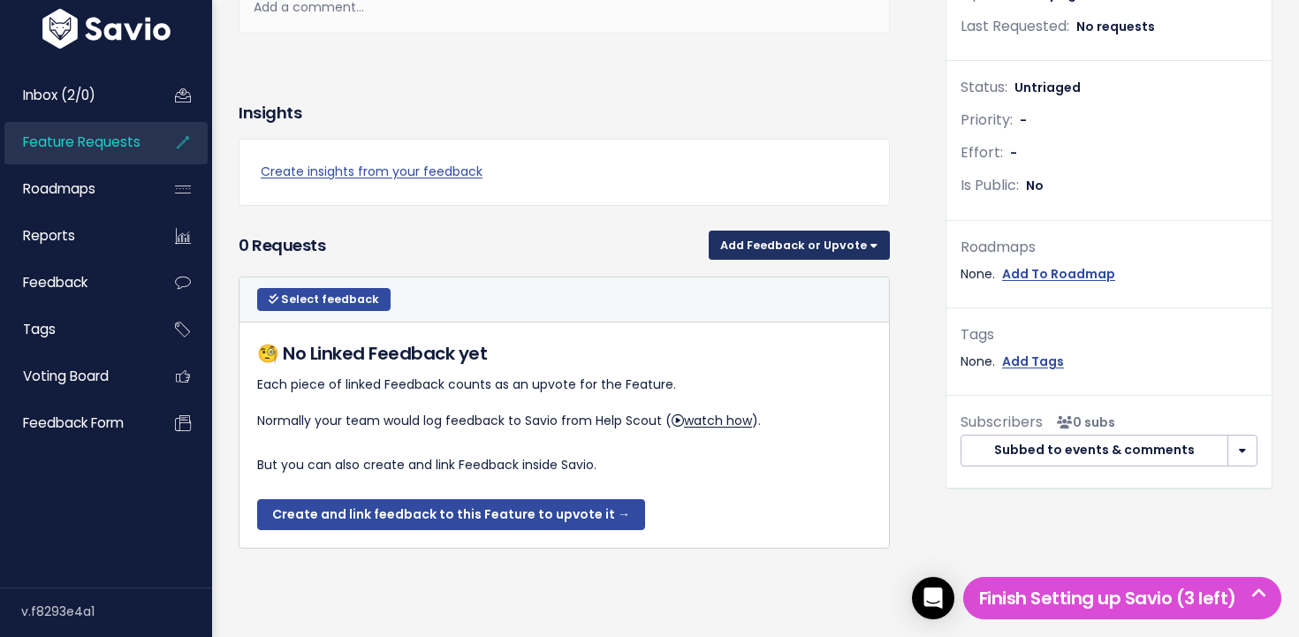
click at [827, 246] on button "Add Feedback or Upvote" at bounding box center [799, 245] width 181 height 28
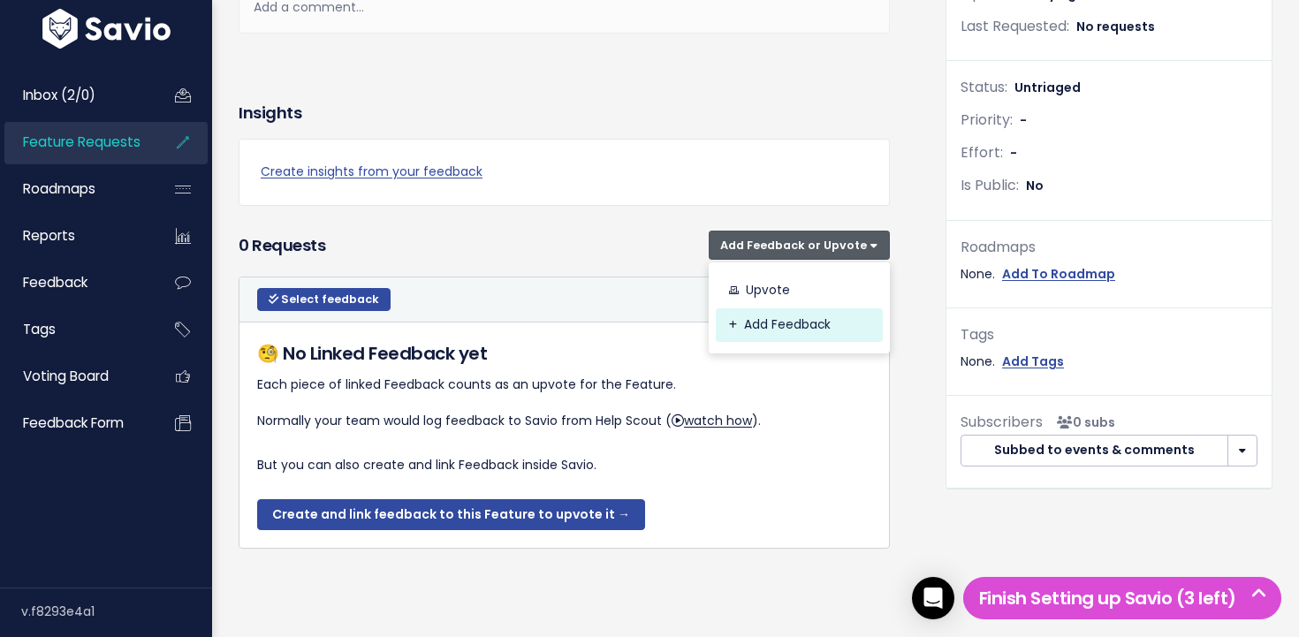
click at [813, 329] on link "Add Feedback" at bounding box center [799, 325] width 167 height 34
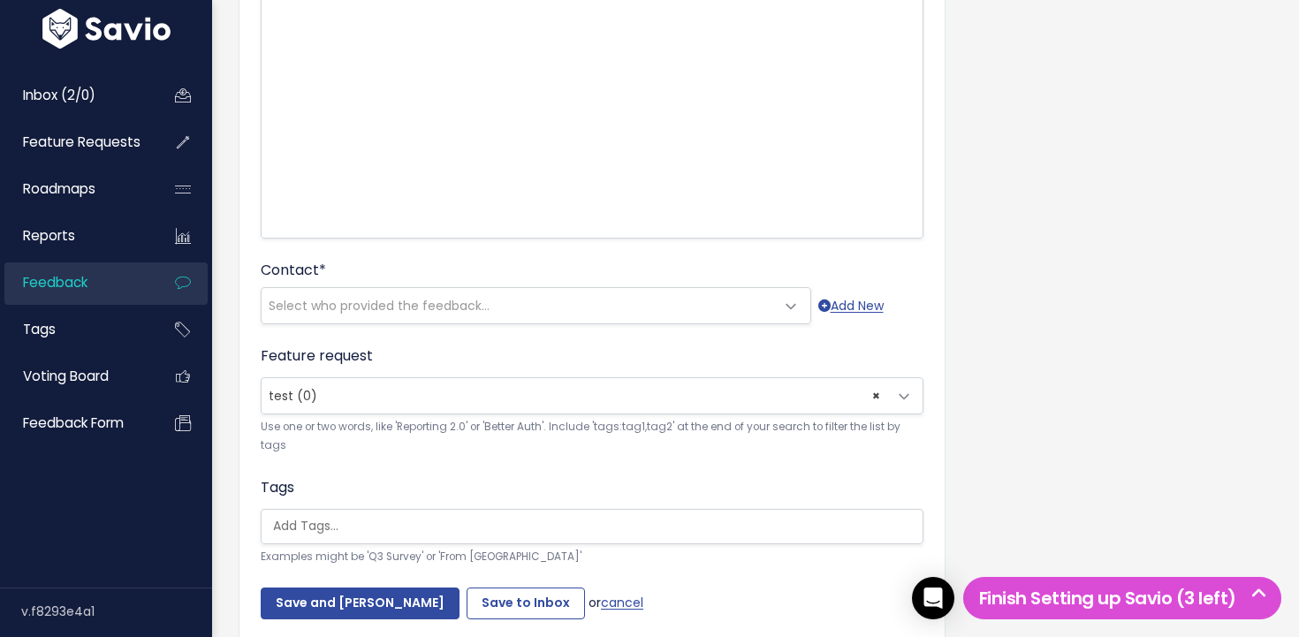
scroll to position [340, 0]
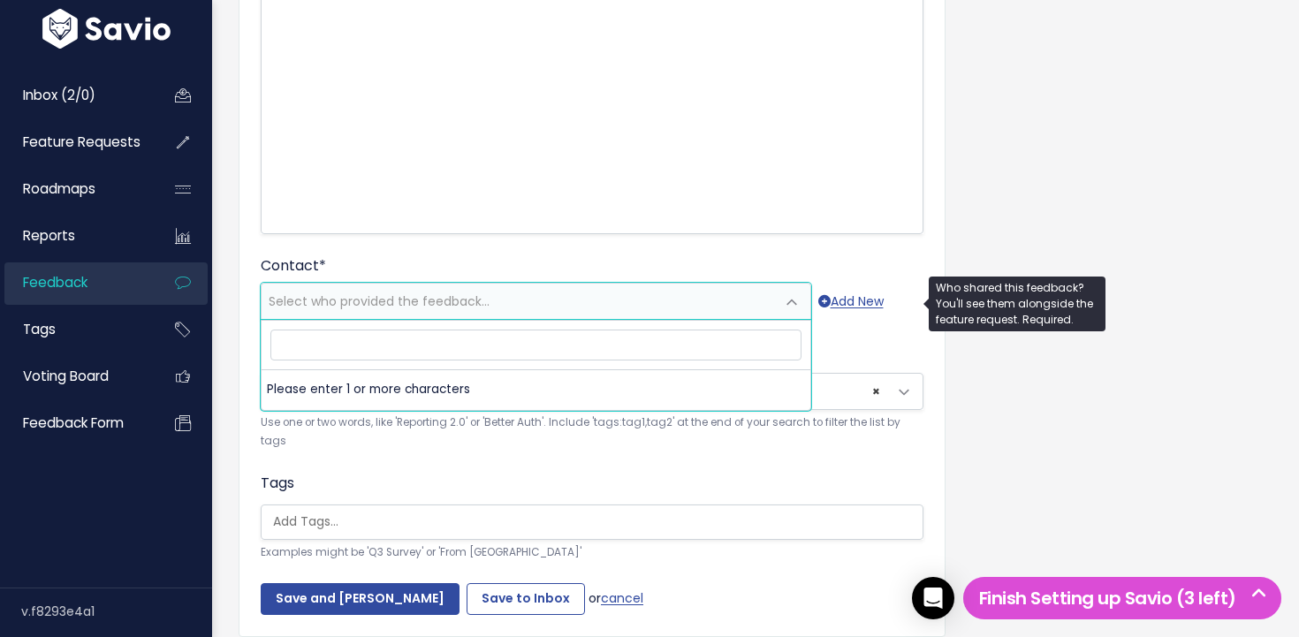
click at [535, 315] on span "Select who provided the feedback..." at bounding box center [518, 301] width 513 height 35
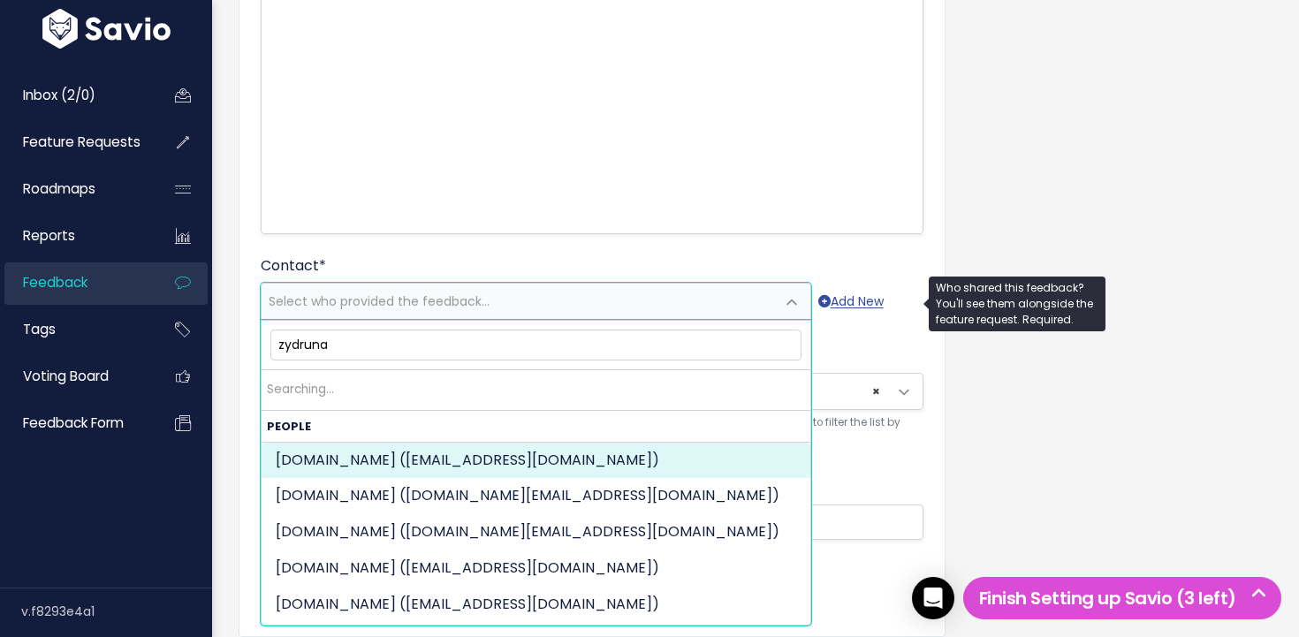
type input "zydrunas"
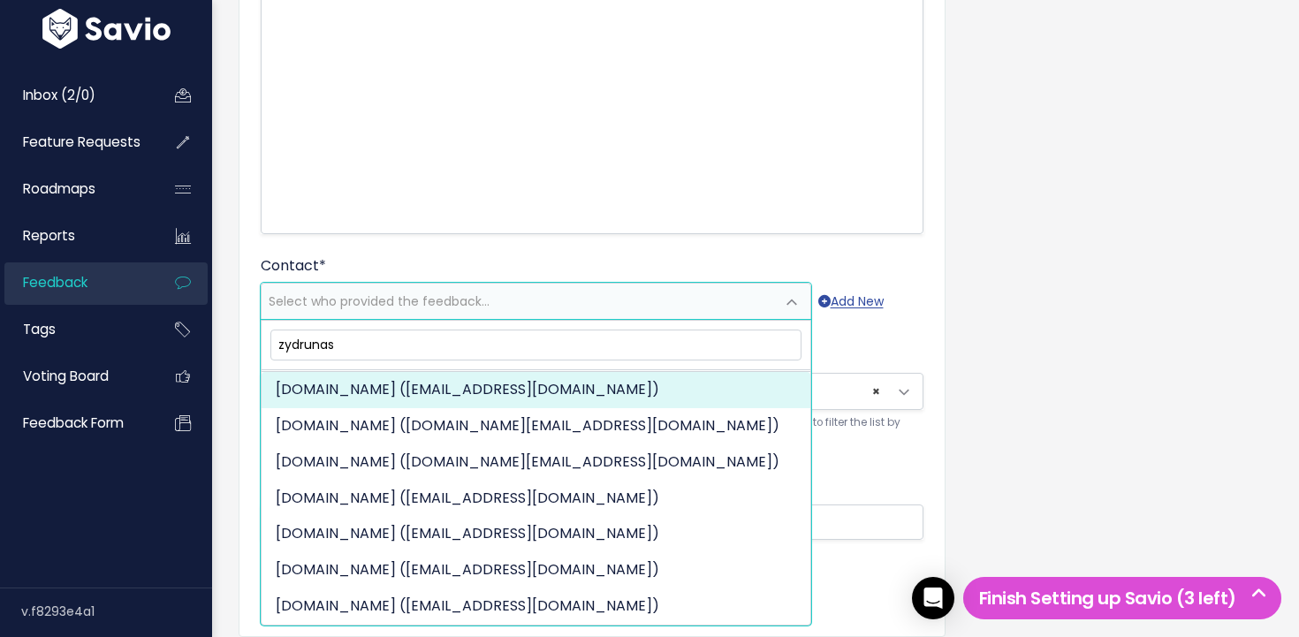
scroll to position [28, 0]
drag, startPoint x: 404, startPoint y: 344, endPoint x: 210, endPoint y: 330, distance: 193.9
click at [210, 330] on body "Next: Vote for a Feature Request • Questions? Schedule onboarding session Inbox…" at bounding box center [649, 183] width 1299 height 1046
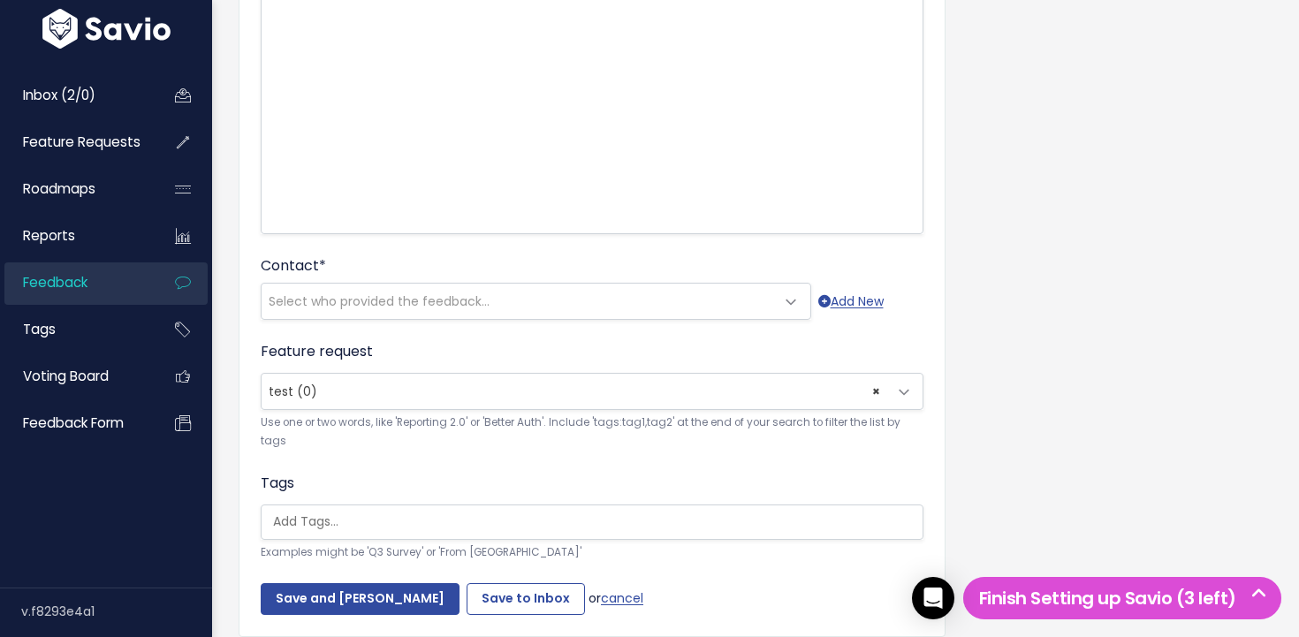
click at [1201, 435] on div "Customer Problem * | | | | The problem this customer has is (include verbatim i…" at bounding box center [755, 257] width 1060 height 839
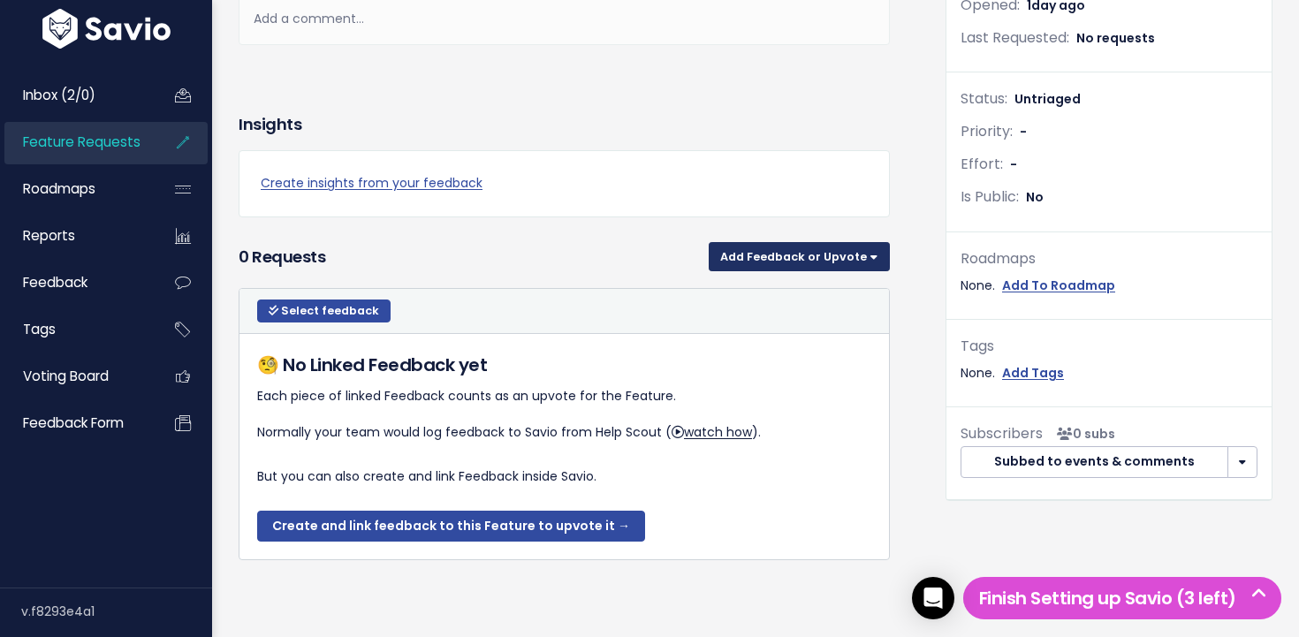
click at [778, 262] on button "Add Feedback or Upvote" at bounding box center [799, 256] width 181 height 28
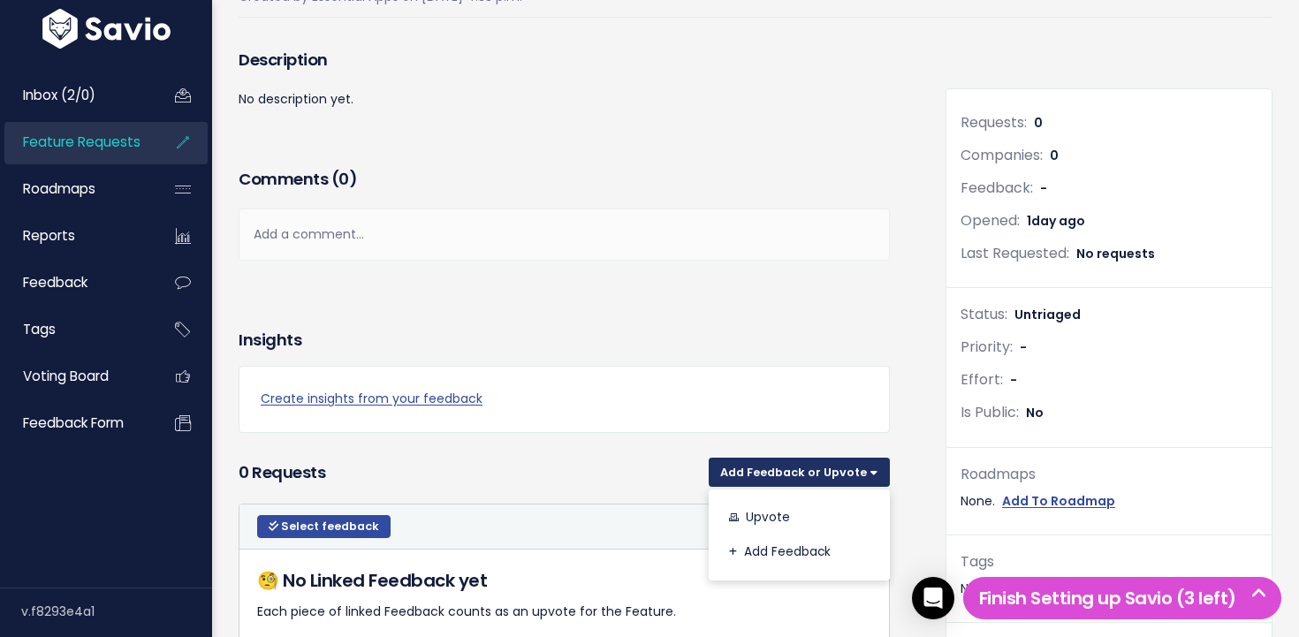
scroll to position [216, 0]
click at [521, 459] on div "0 Requests Add Feedback or Upvote Upvote Add Feedback" at bounding box center [564, 473] width 651 height 44
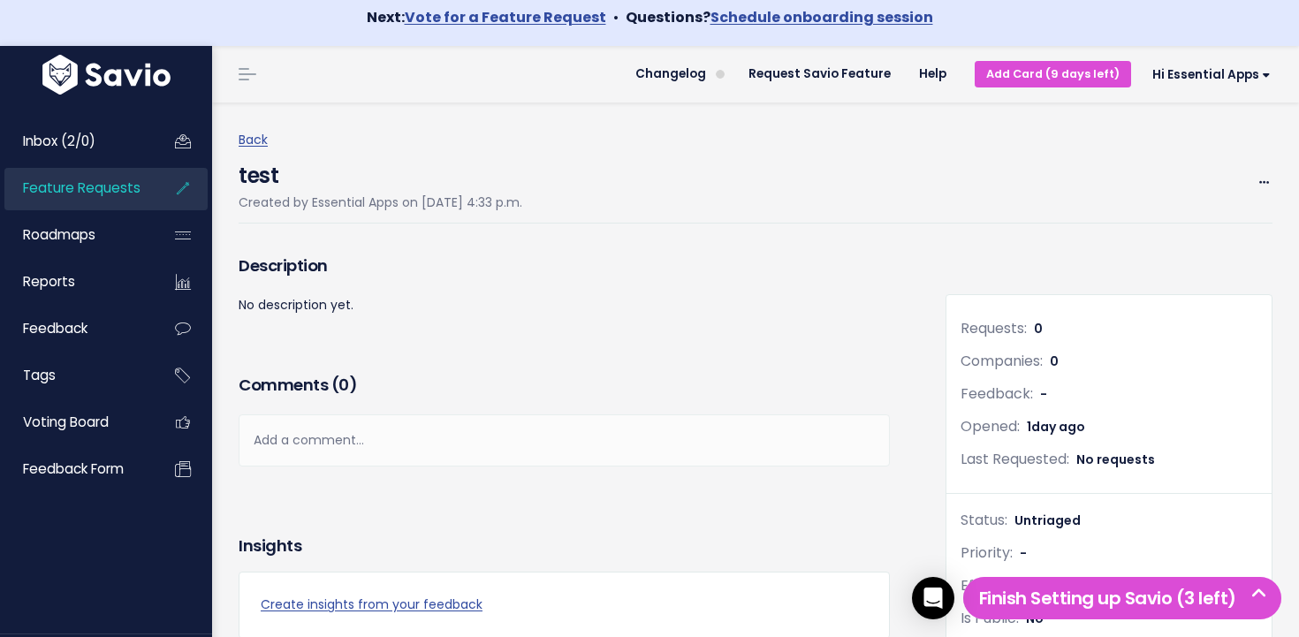
scroll to position [0, 0]
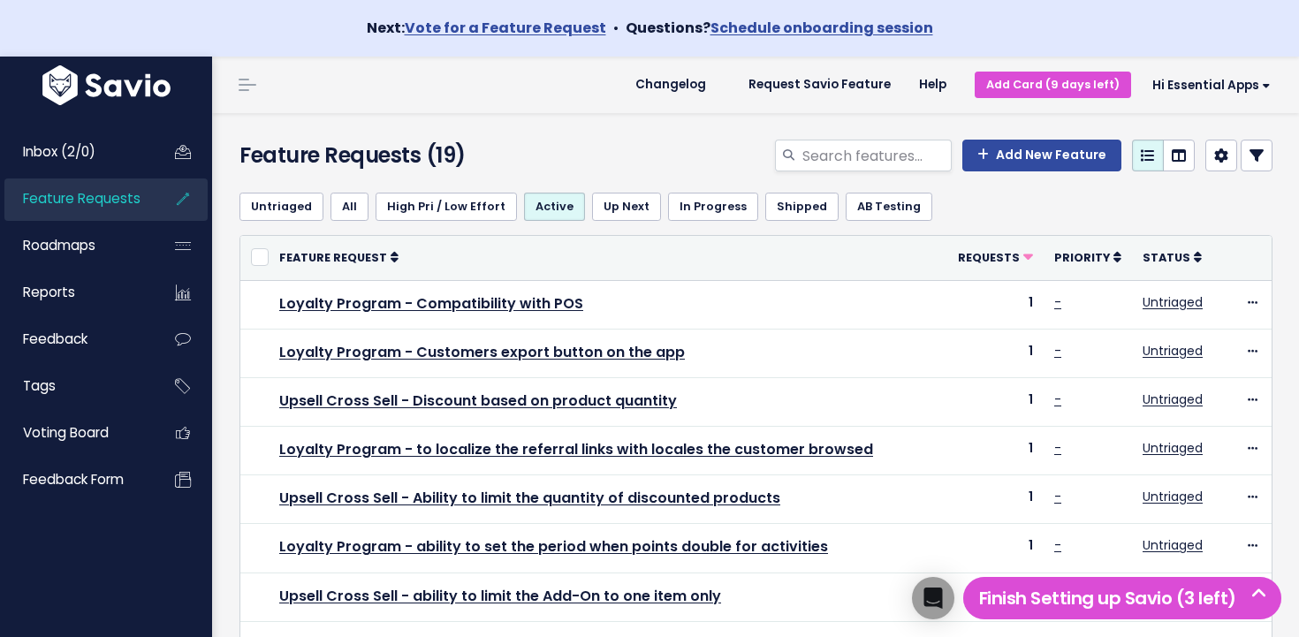
scroll to position [624, 0]
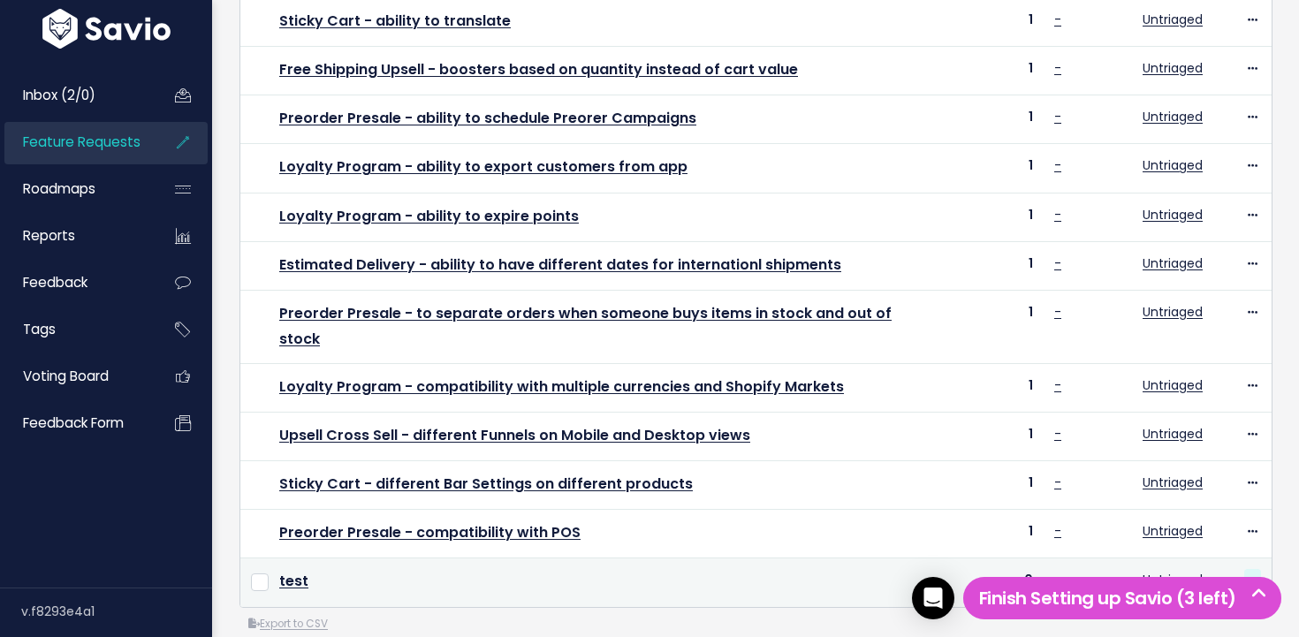
click at [1248, 575] on icon at bounding box center [1253, 580] width 10 height 11
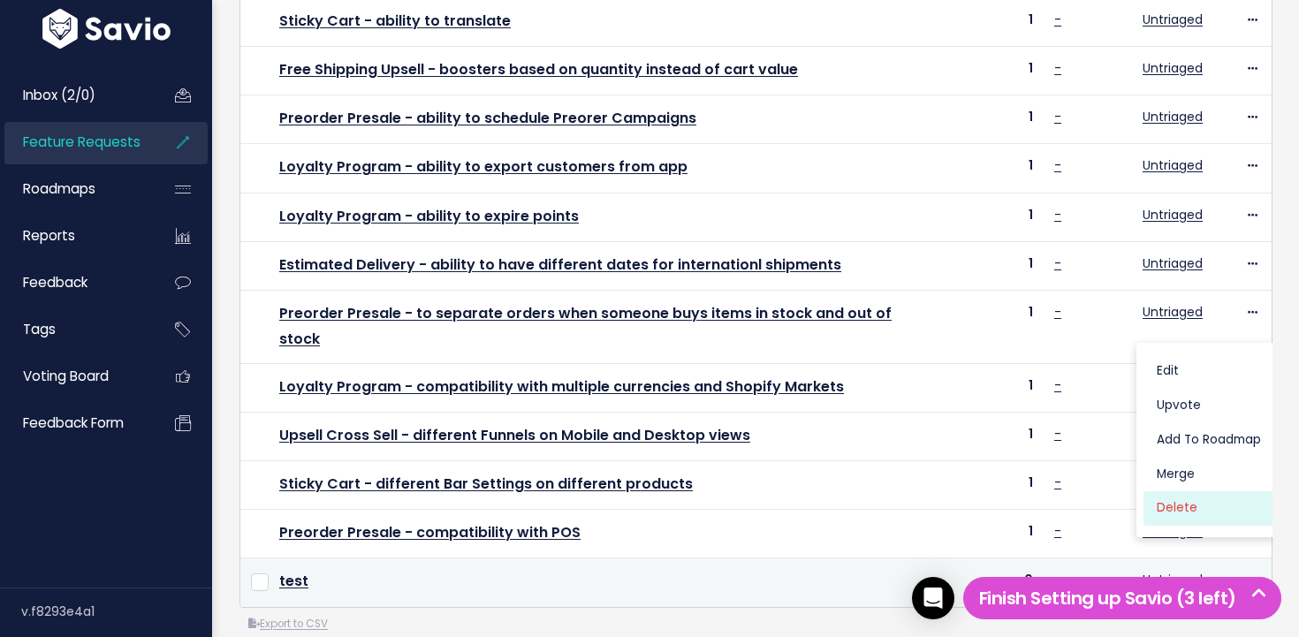
click at [1208, 517] on link "Delete" at bounding box center [1208, 508] width 131 height 34
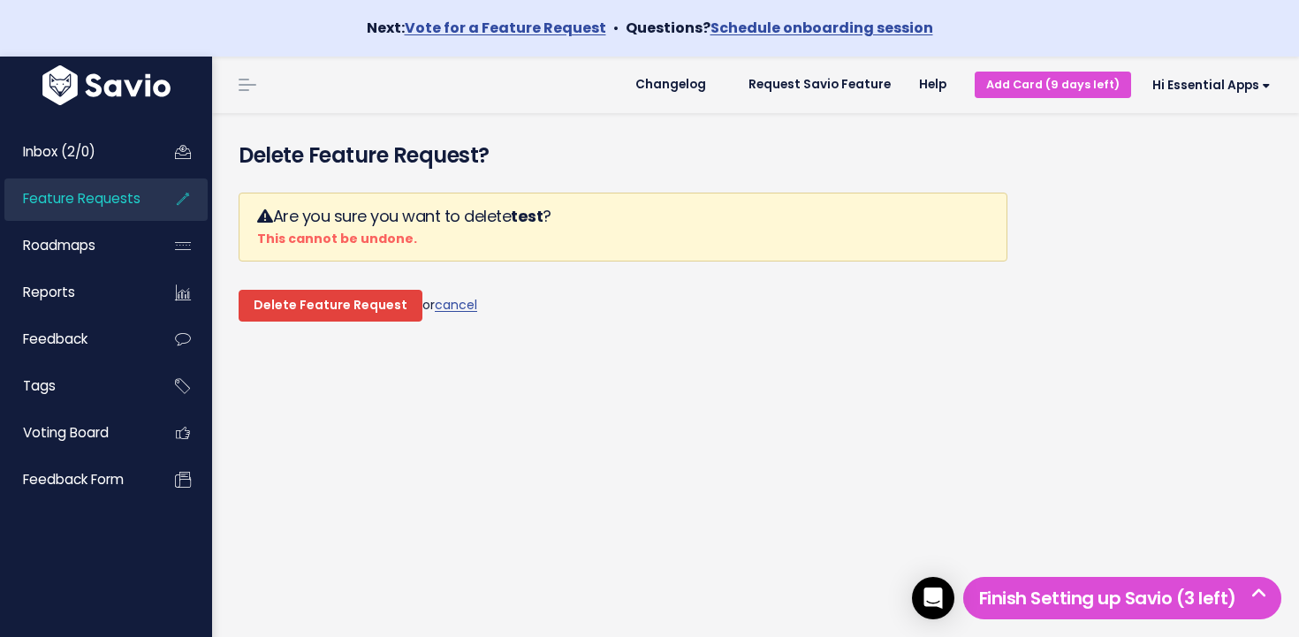
click at [331, 303] on input "Delete Feature Request" at bounding box center [331, 306] width 184 height 32
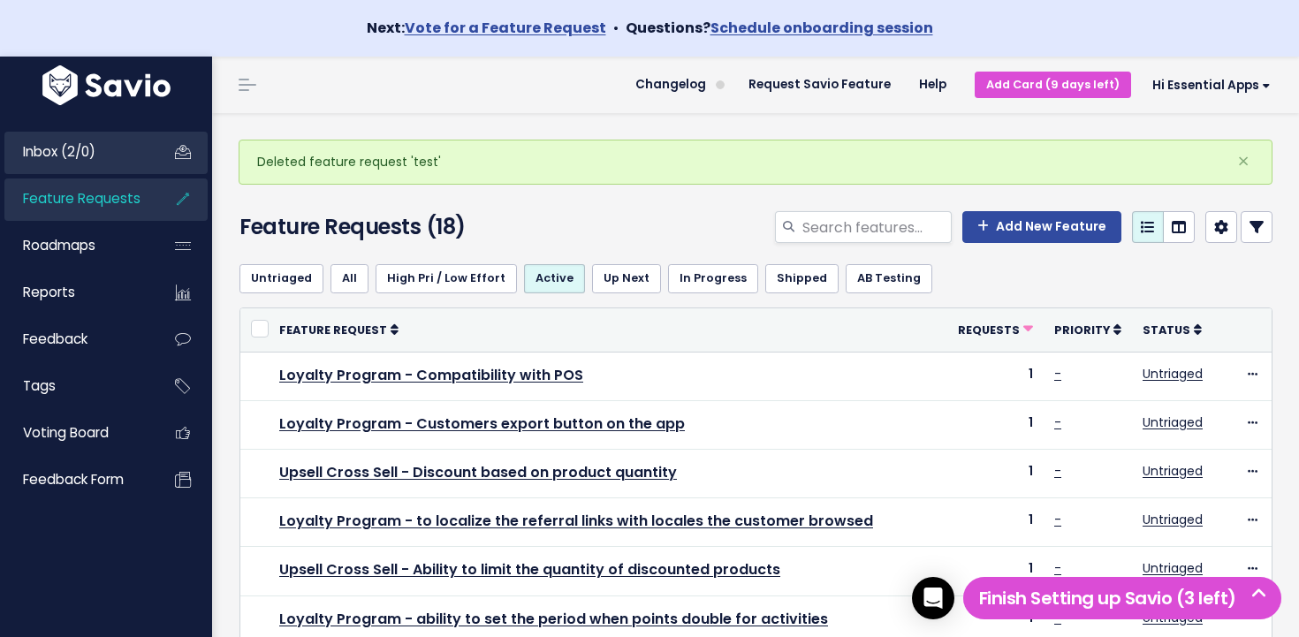
click at [130, 150] on link "Inbox (2/0)" at bounding box center [75, 152] width 142 height 41
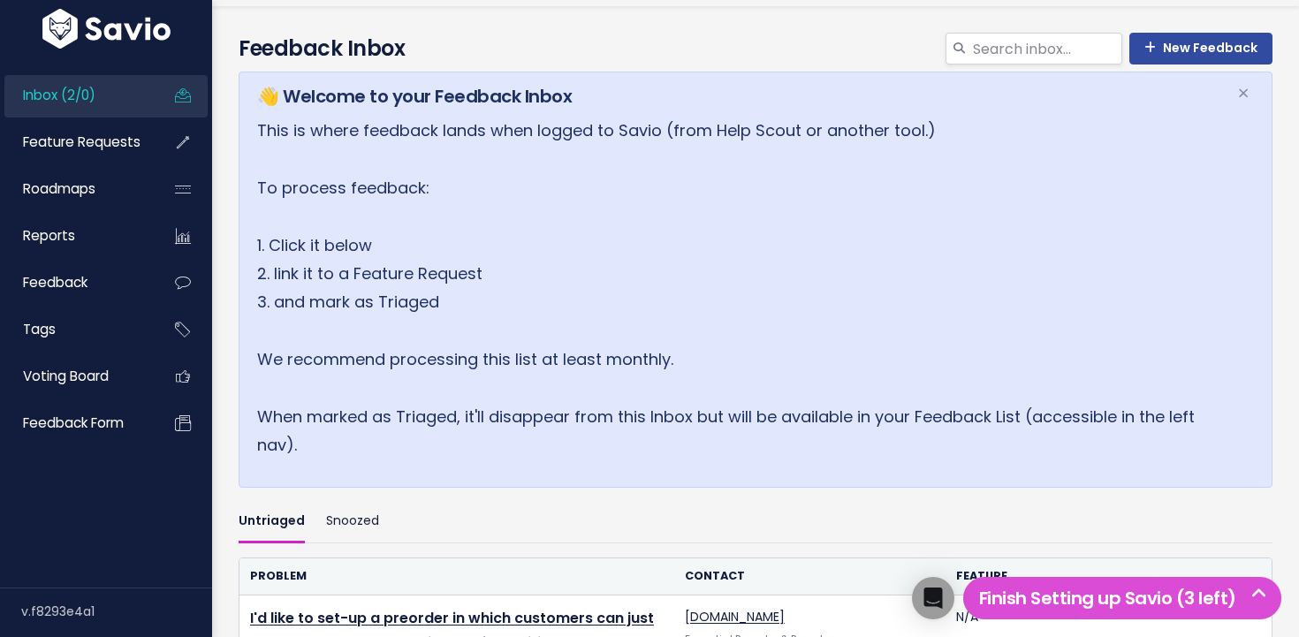
scroll to position [419, 0]
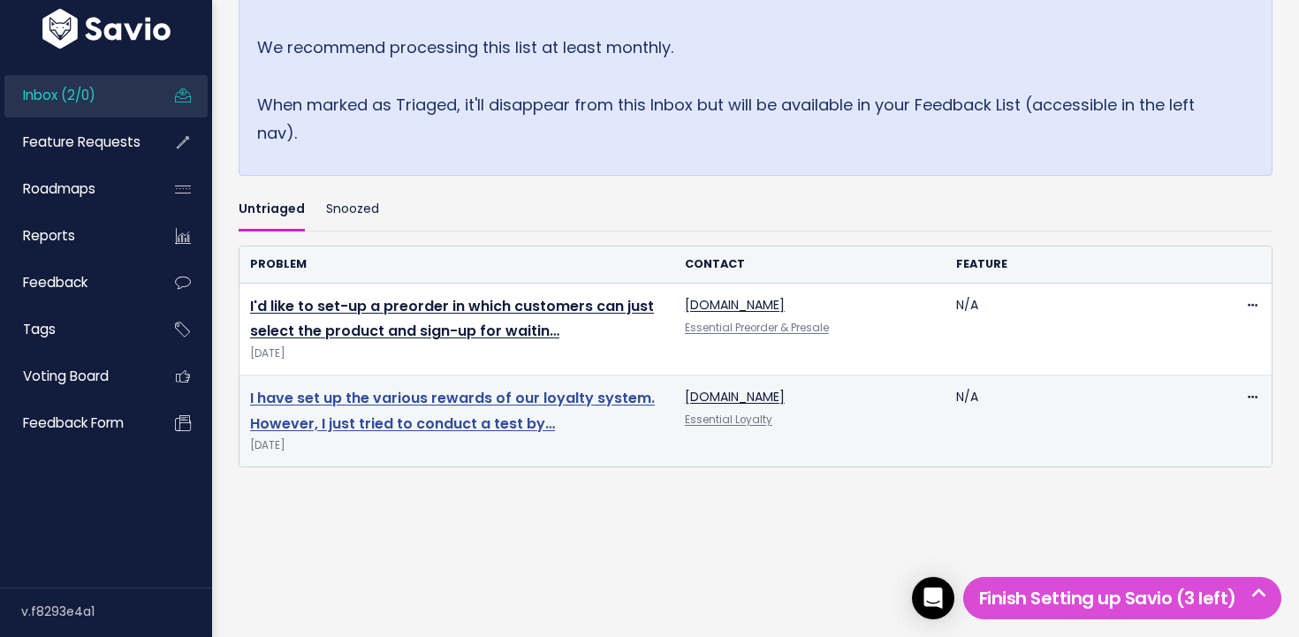
click at [406, 413] on link "I have set up the various rewards of our loyalty system. However, I just tried …" at bounding box center [452, 411] width 405 height 46
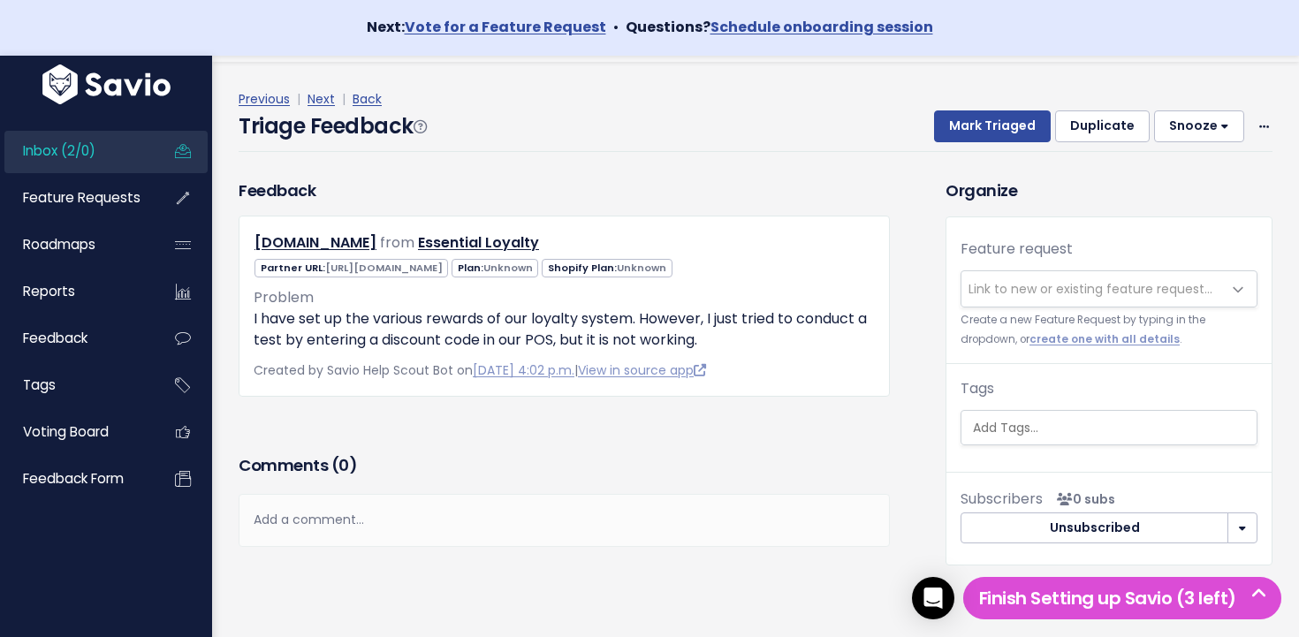
scroll to position [77, 0]
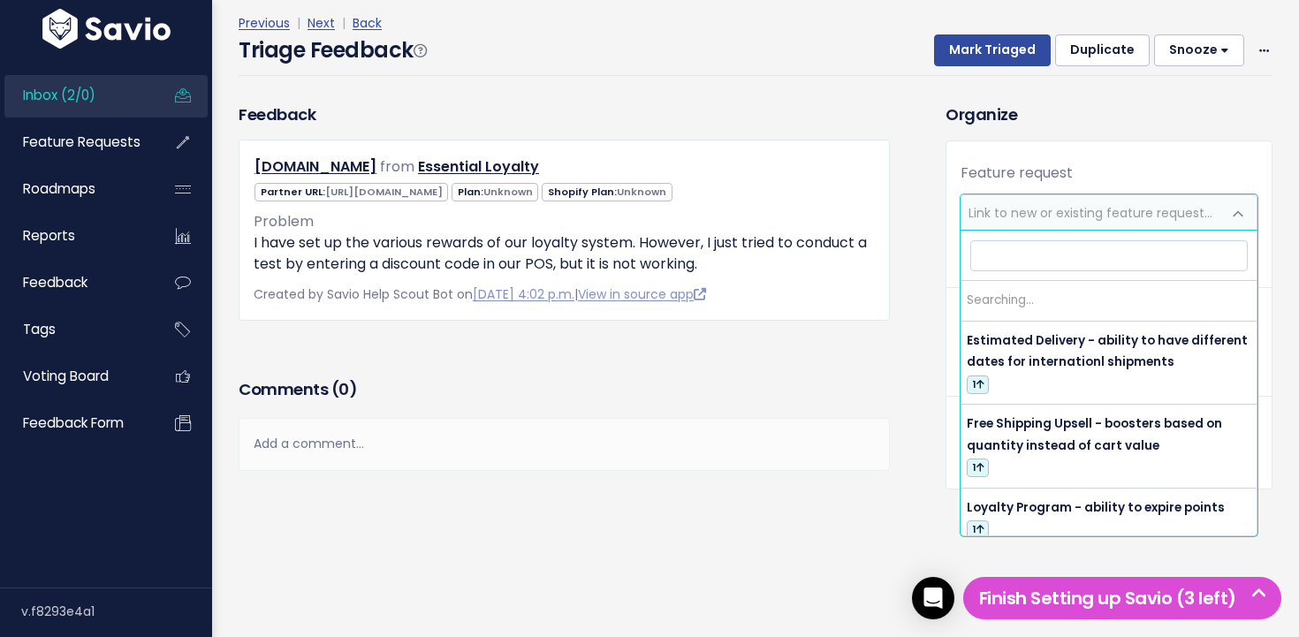
click at [1026, 206] on span "Link to new or existing feature request..." at bounding box center [1090, 213] width 244 height 18
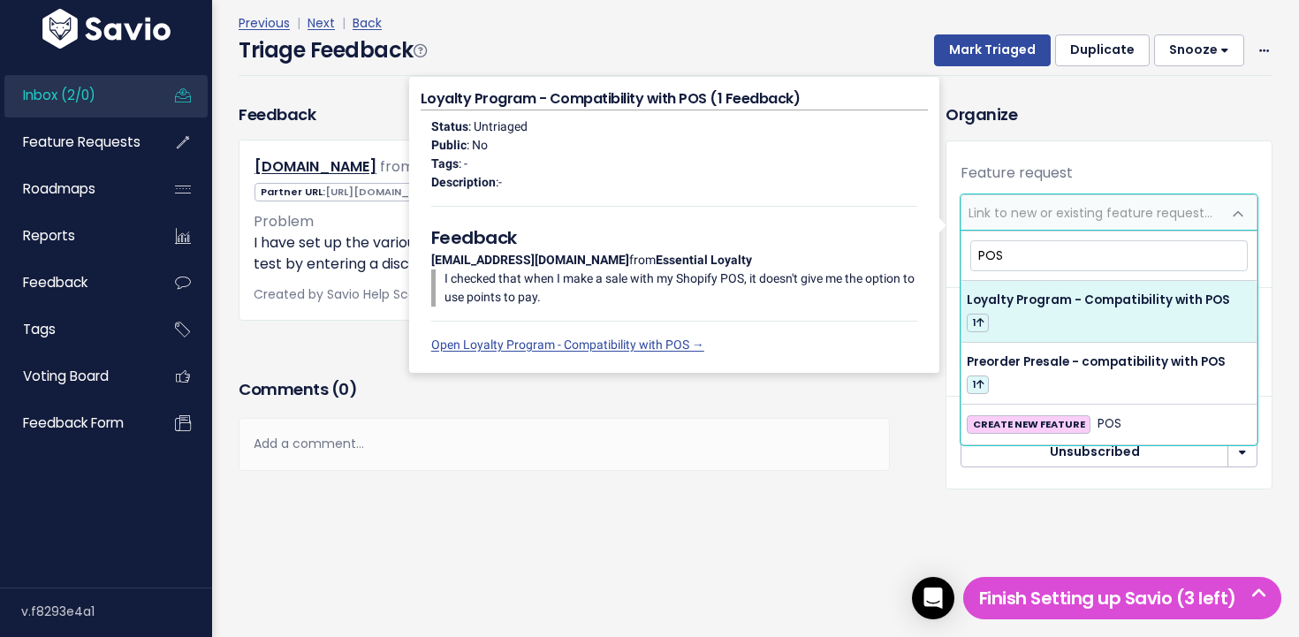
type input "POS"
select select "64380"
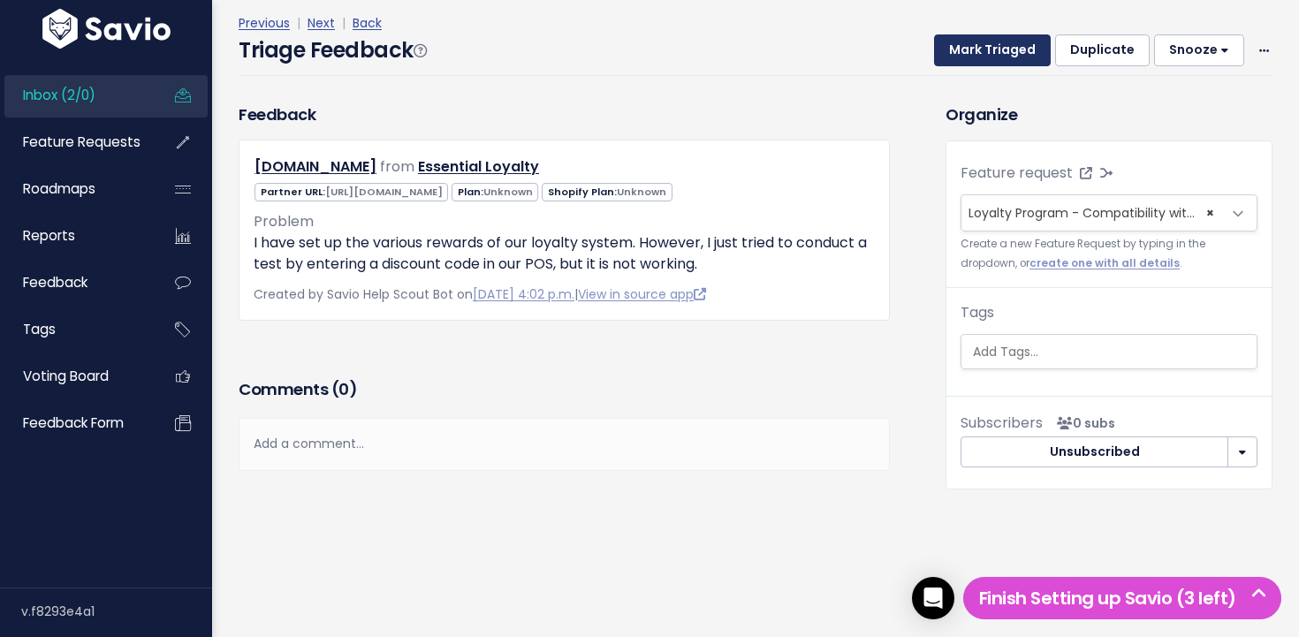
click at [970, 37] on button "Mark Triaged" at bounding box center [992, 50] width 117 height 32
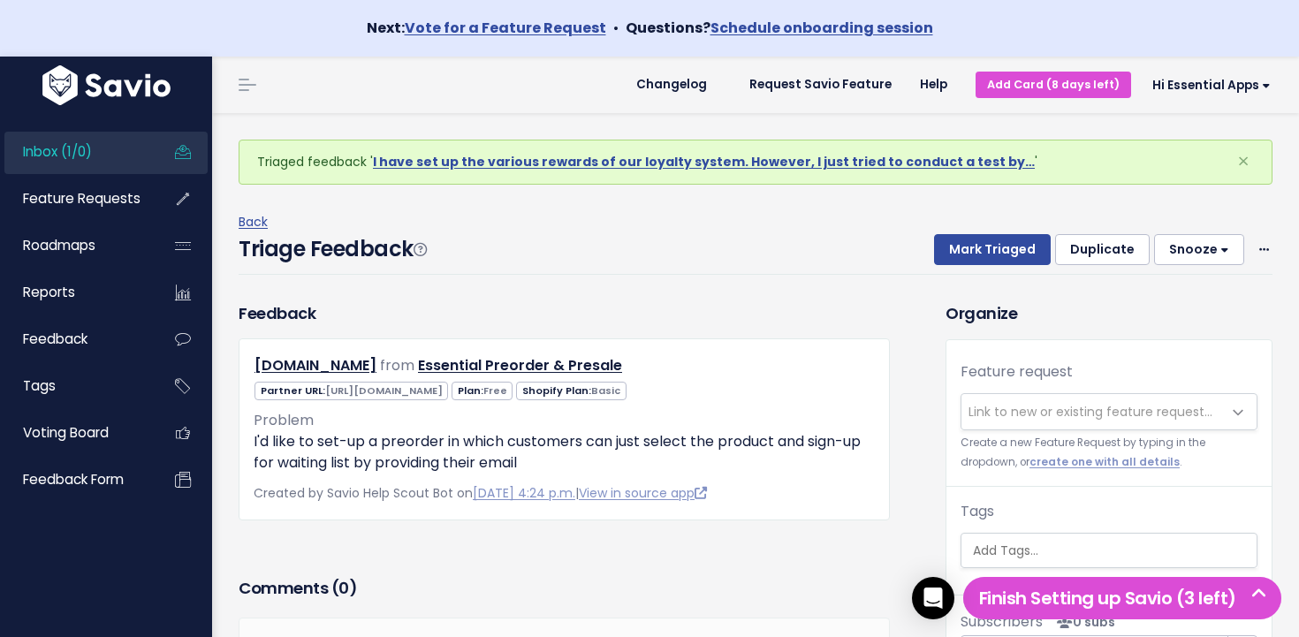
click at [134, 157] on link "Inbox (1/0)" at bounding box center [75, 152] width 142 height 41
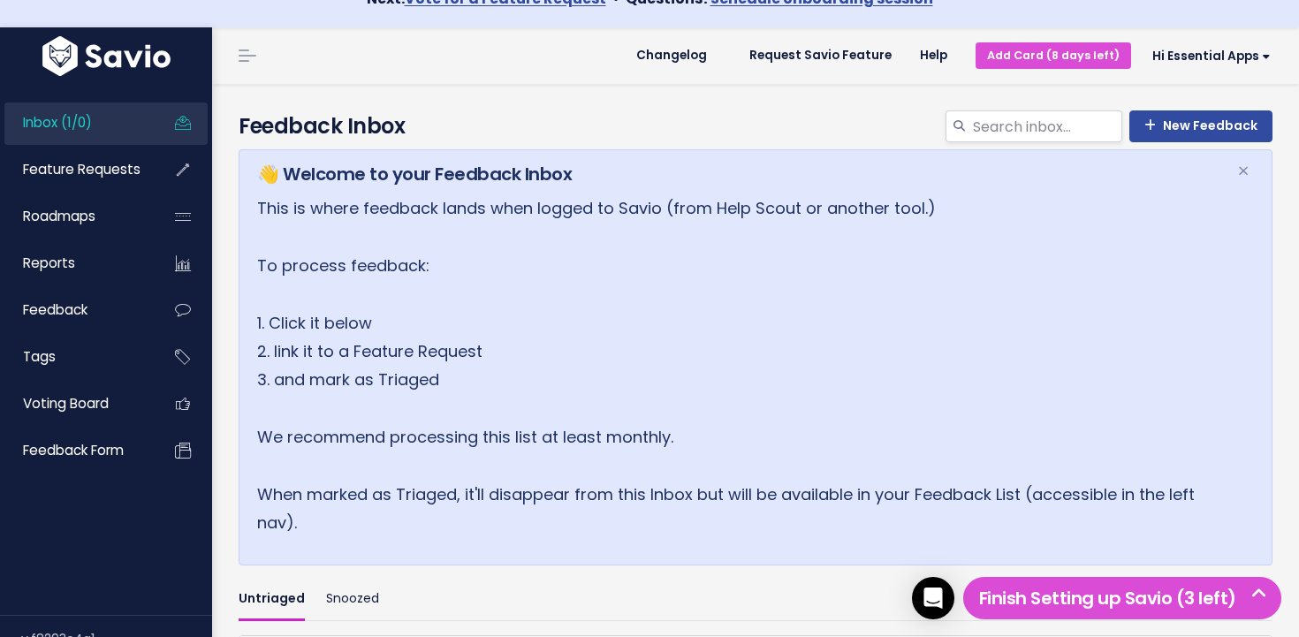
scroll to position [327, 0]
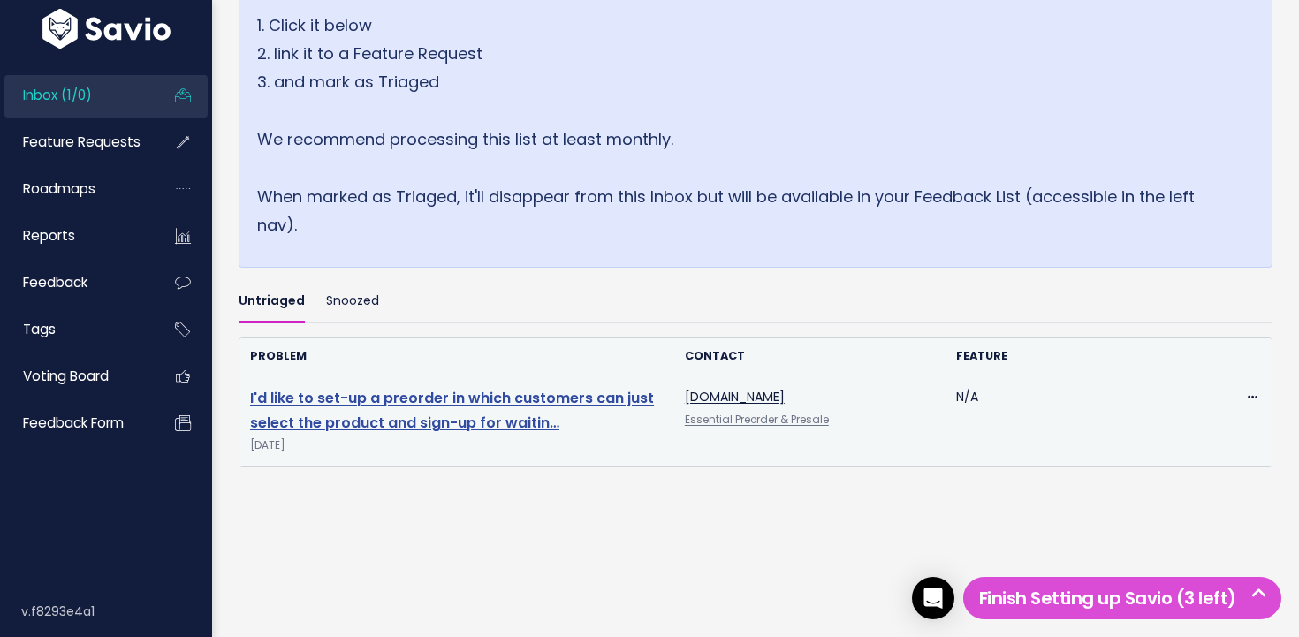
click at [418, 406] on link "I'd like to set-up a preorder in which customers can just select the product an…" at bounding box center [452, 411] width 404 height 46
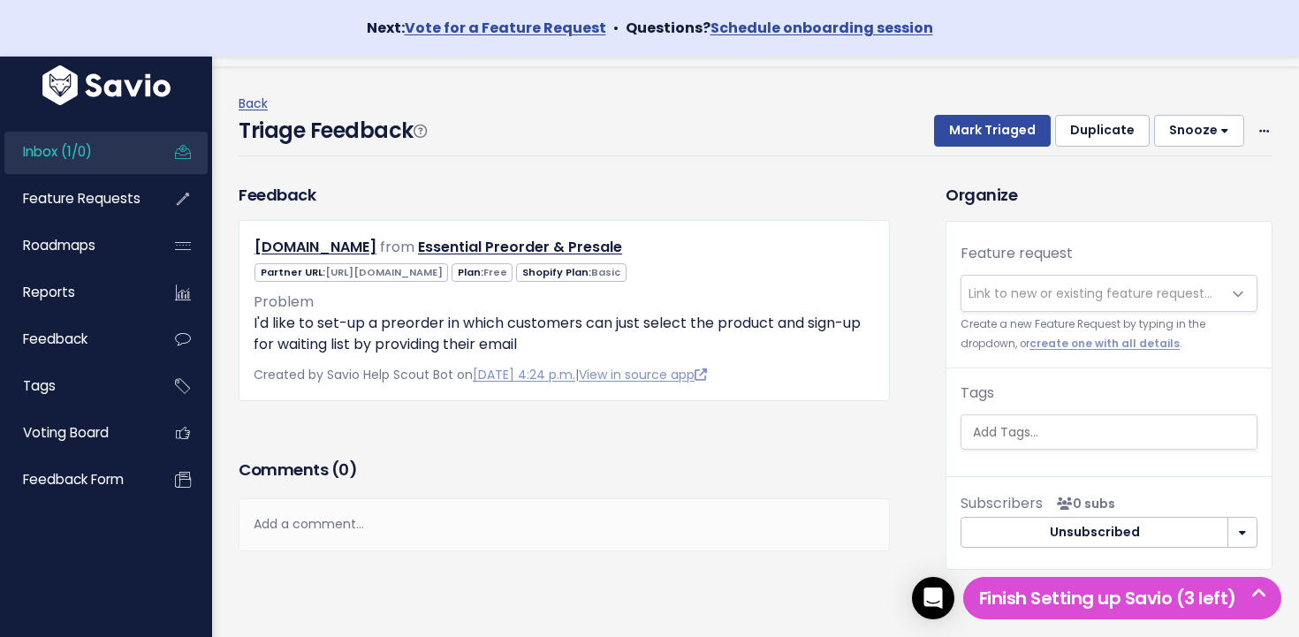
scroll to position [51, 0]
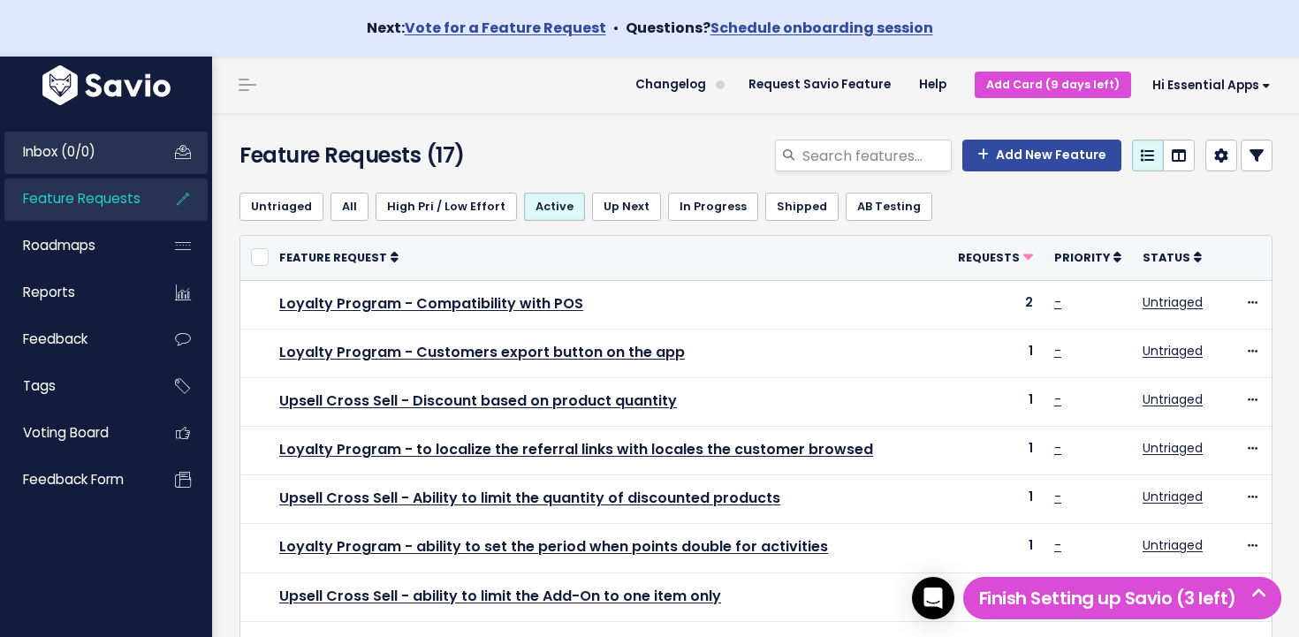
click at [96, 140] on link "Inbox (0/0)" at bounding box center [75, 152] width 142 height 41
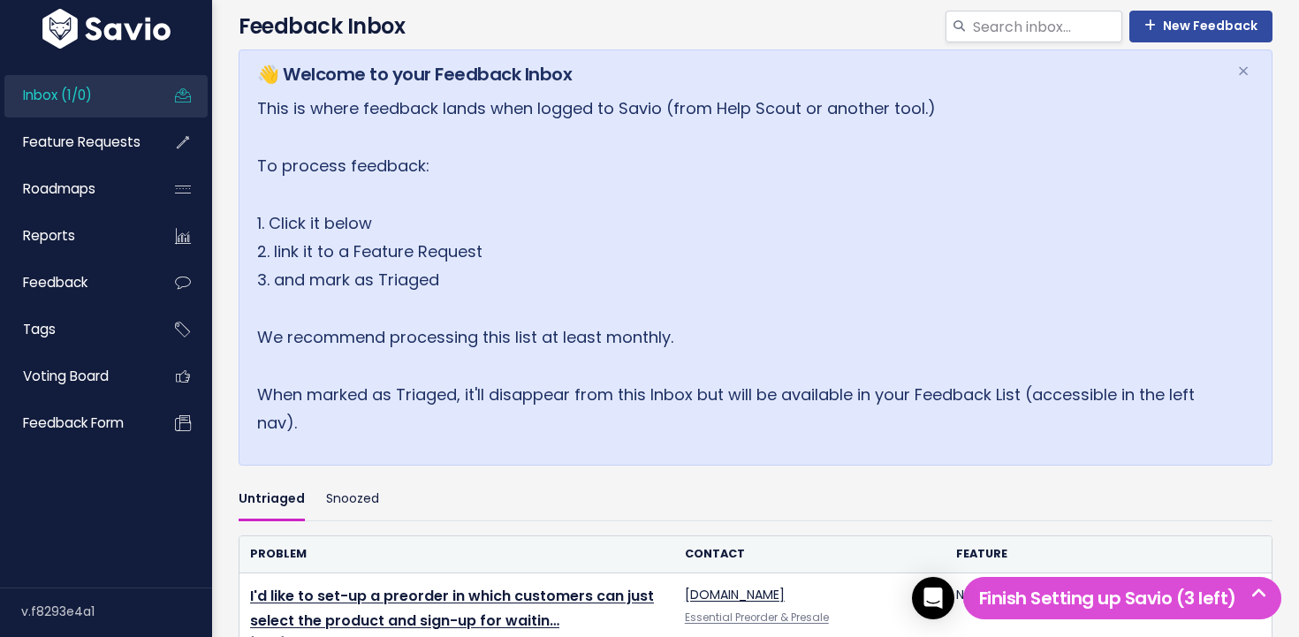
scroll to position [327, 0]
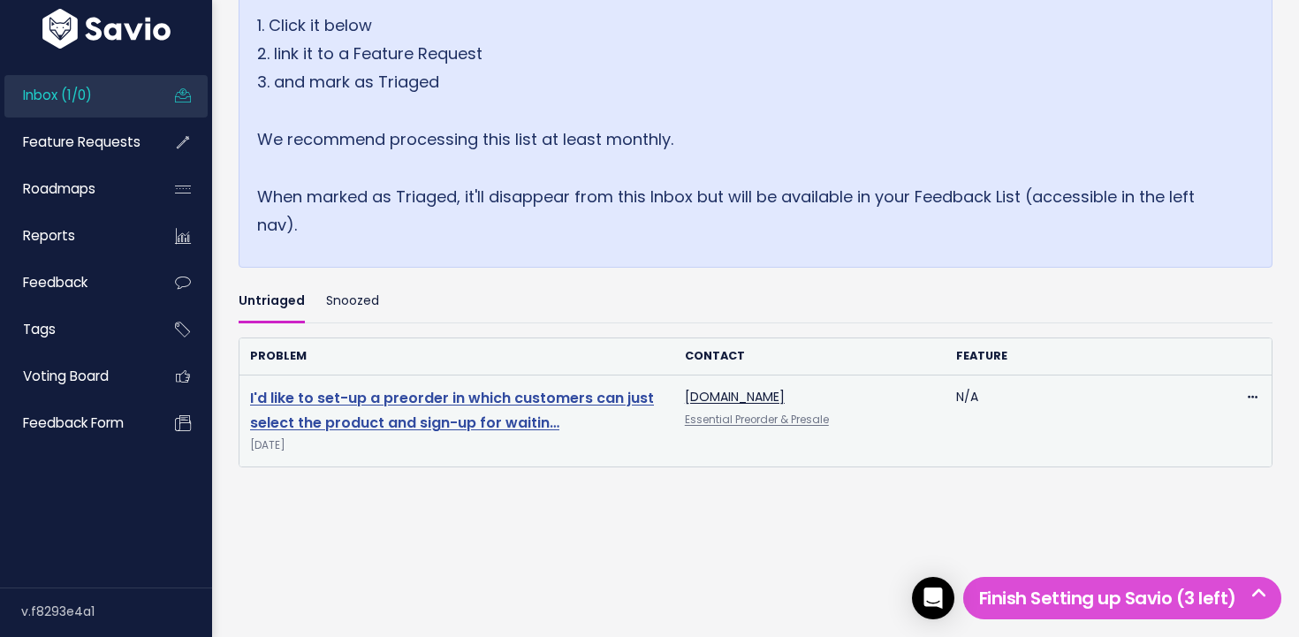
click at [420, 402] on link "I'd like to set-up a preorder in which customers can just select the product an…" at bounding box center [452, 411] width 404 height 46
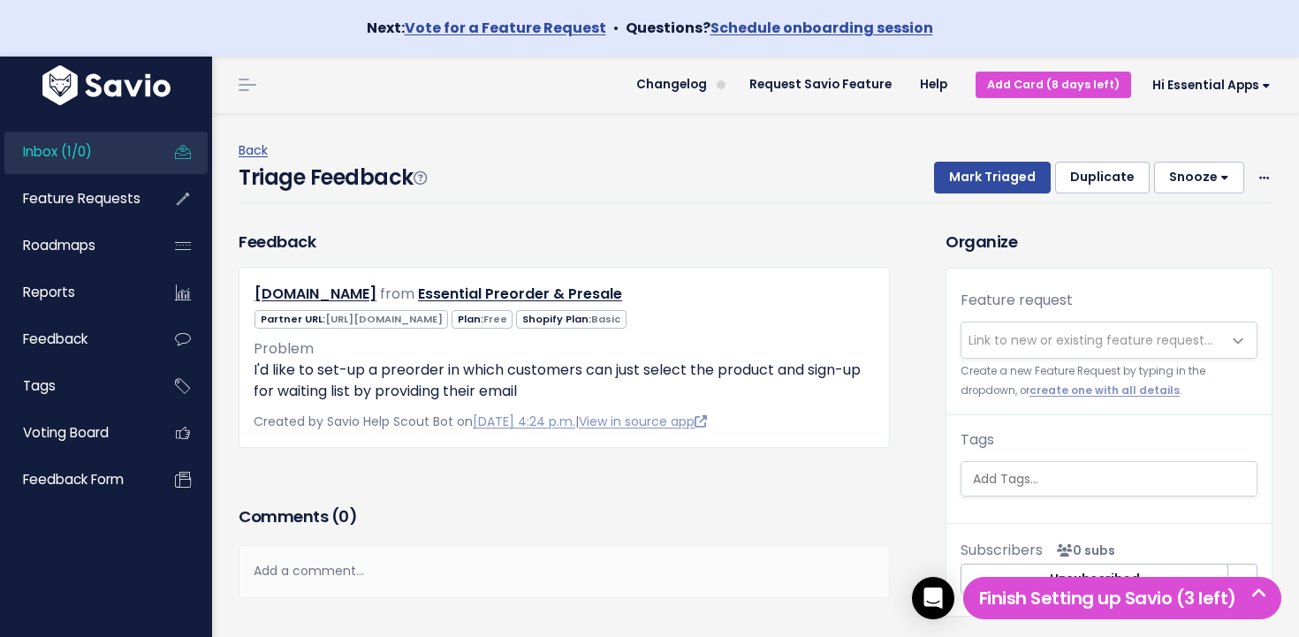
click at [1017, 341] on span "Link to new or existing feature request..." at bounding box center [1090, 340] width 244 height 18
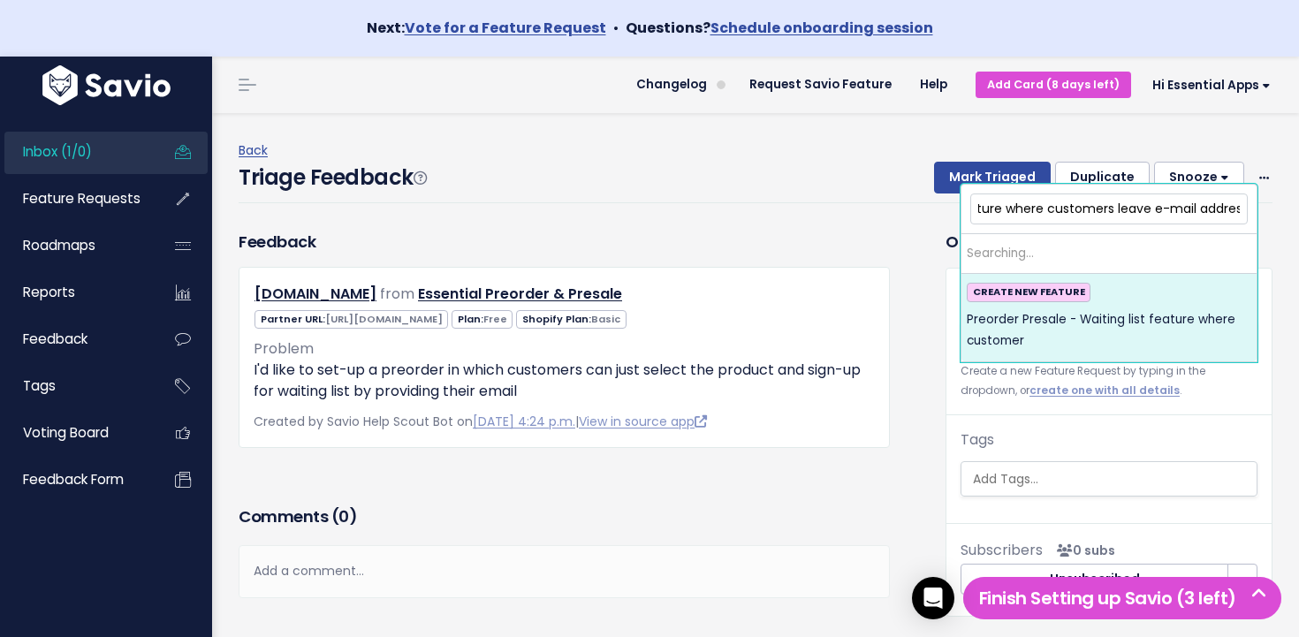
scroll to position [0, 214]
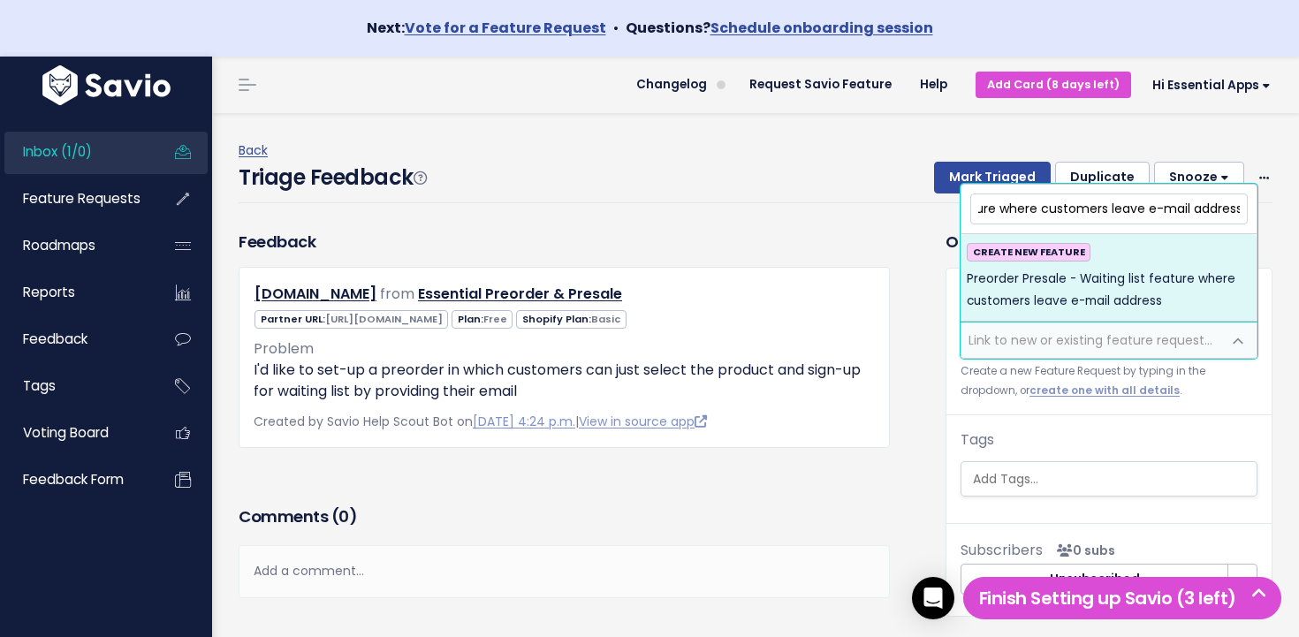
type input "Preorder Presale - Waiting list feature where customers leave e-mail address"
click at [1089, 303] on span "Preorder Presale - Waiting list feature where customers leave e-mail address" at bounding box center [1109, 290] width 284 height 43
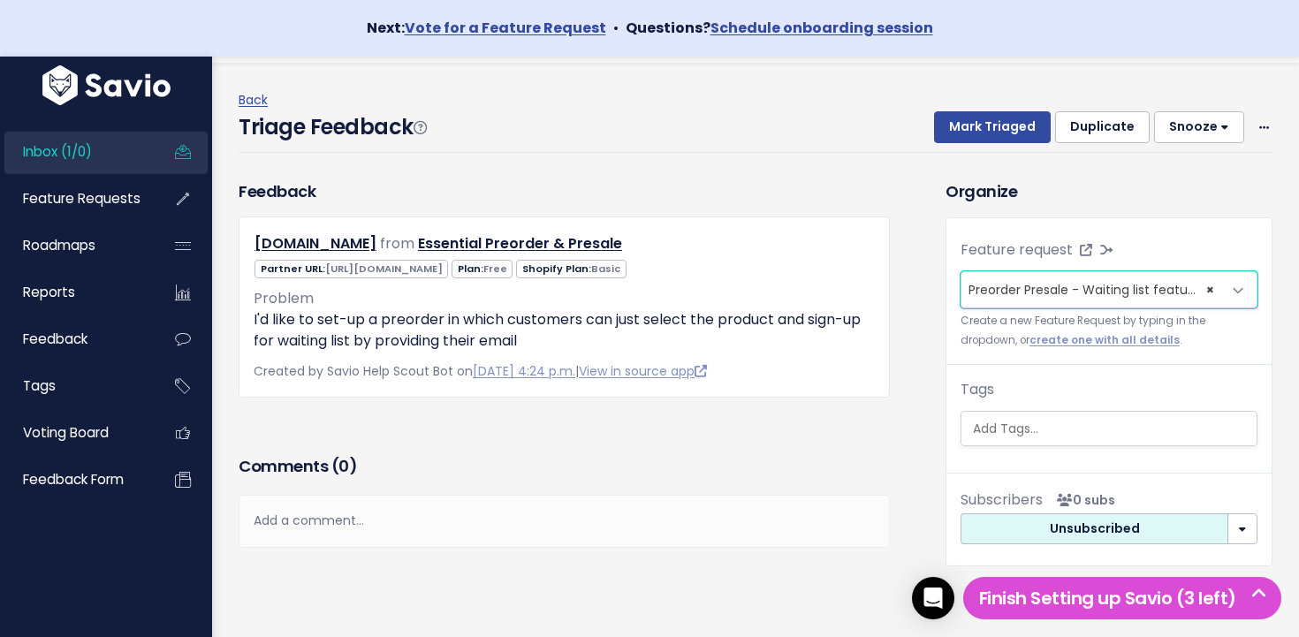
scroll to position [77, 0]
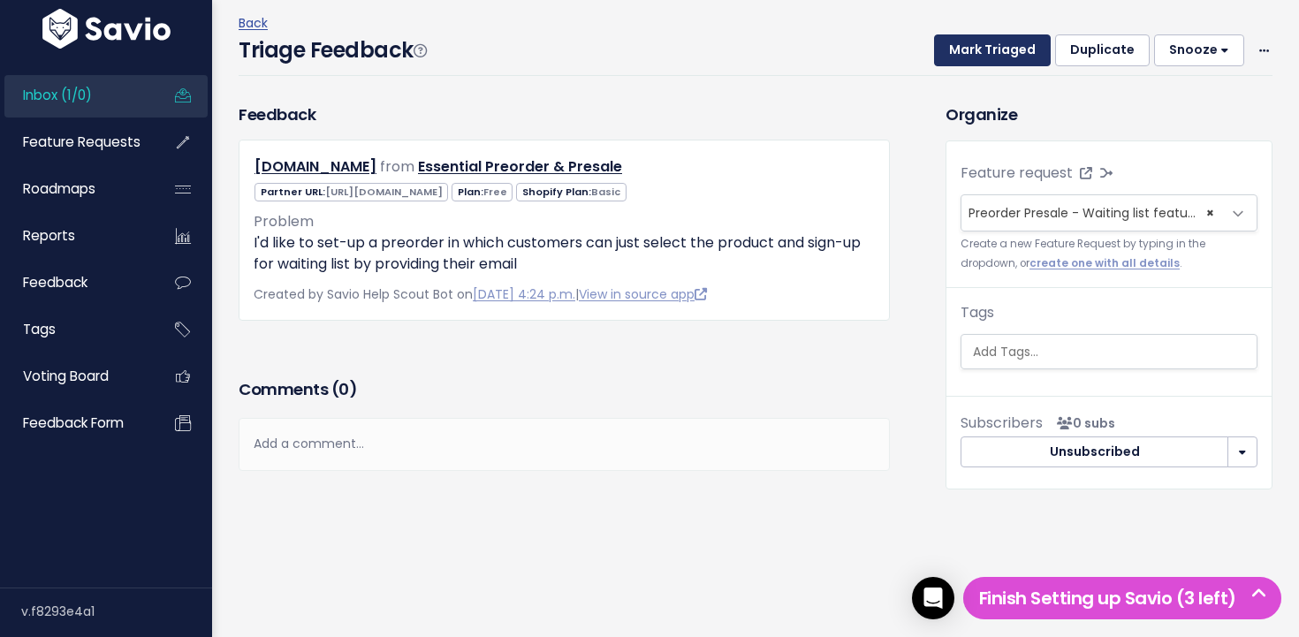
click at [983, 56] on button "Mark Triaged" at bounding box center [992, 50] width 117 height 32
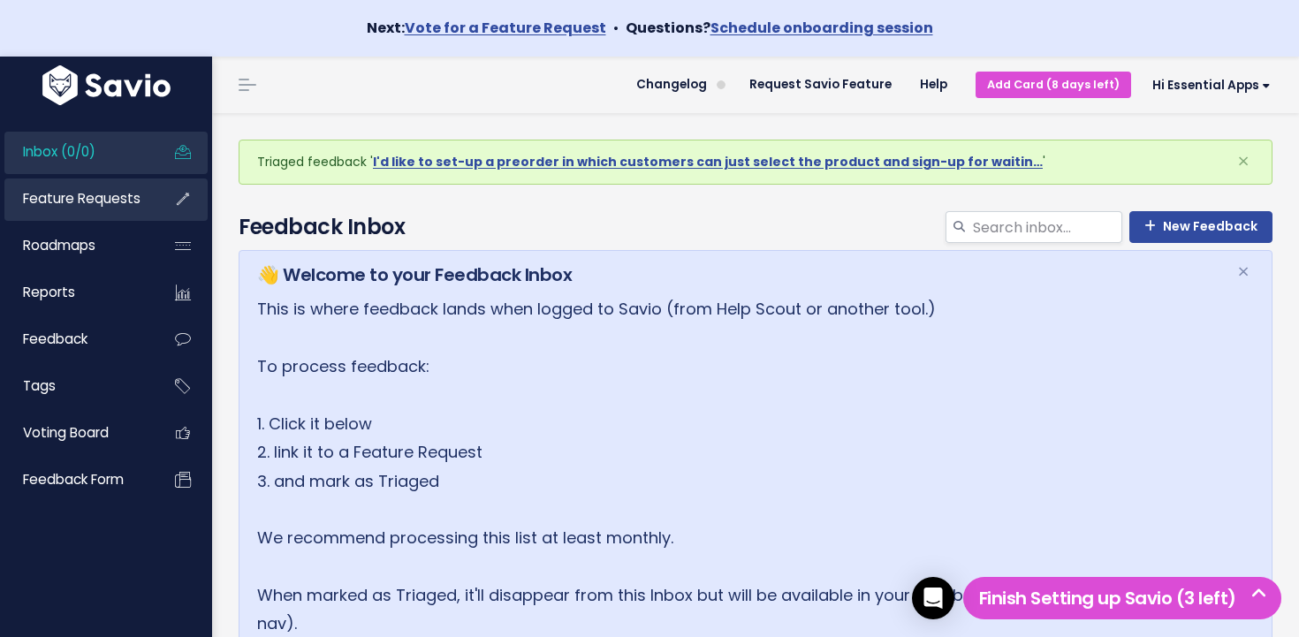
click at [102, 200] on span "Feature Requests" at bounding box center [82, 198] width 118 height 19
